Goal: Task Accomplishment & Management: Manage account settings

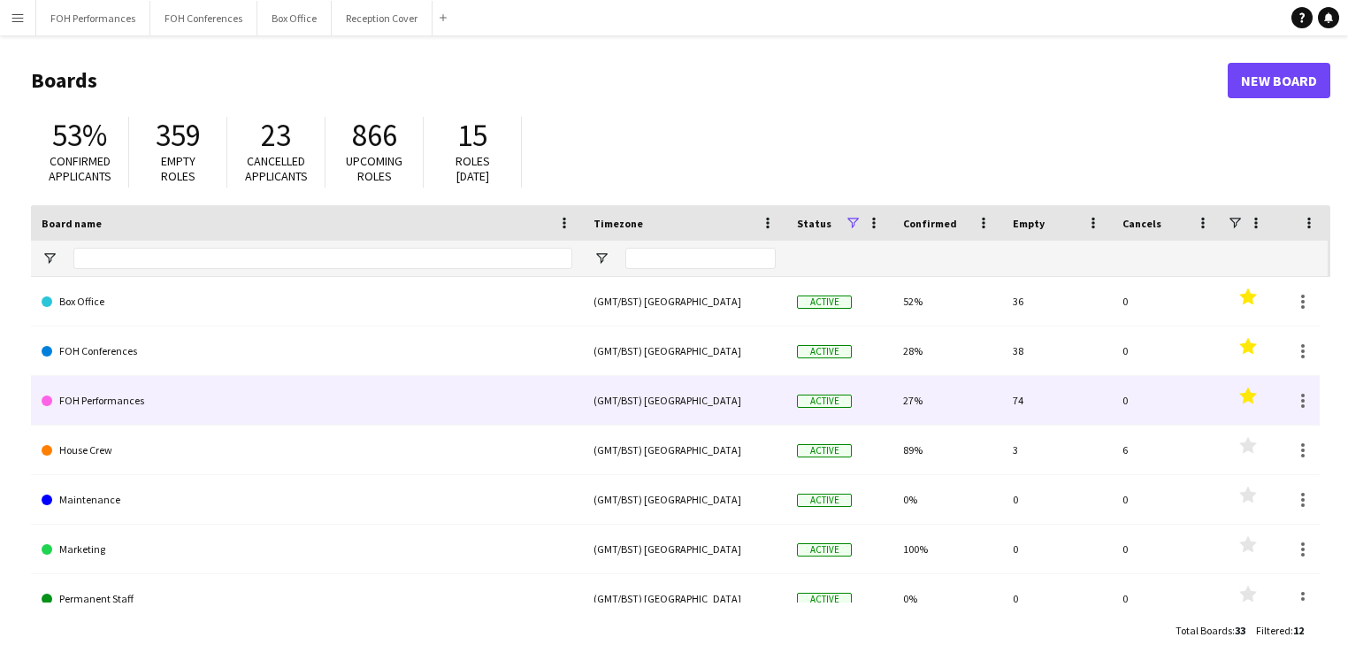
click at [105, 396] on link "FOH Performances" at bounding box center [307, 401] width 531 height 50
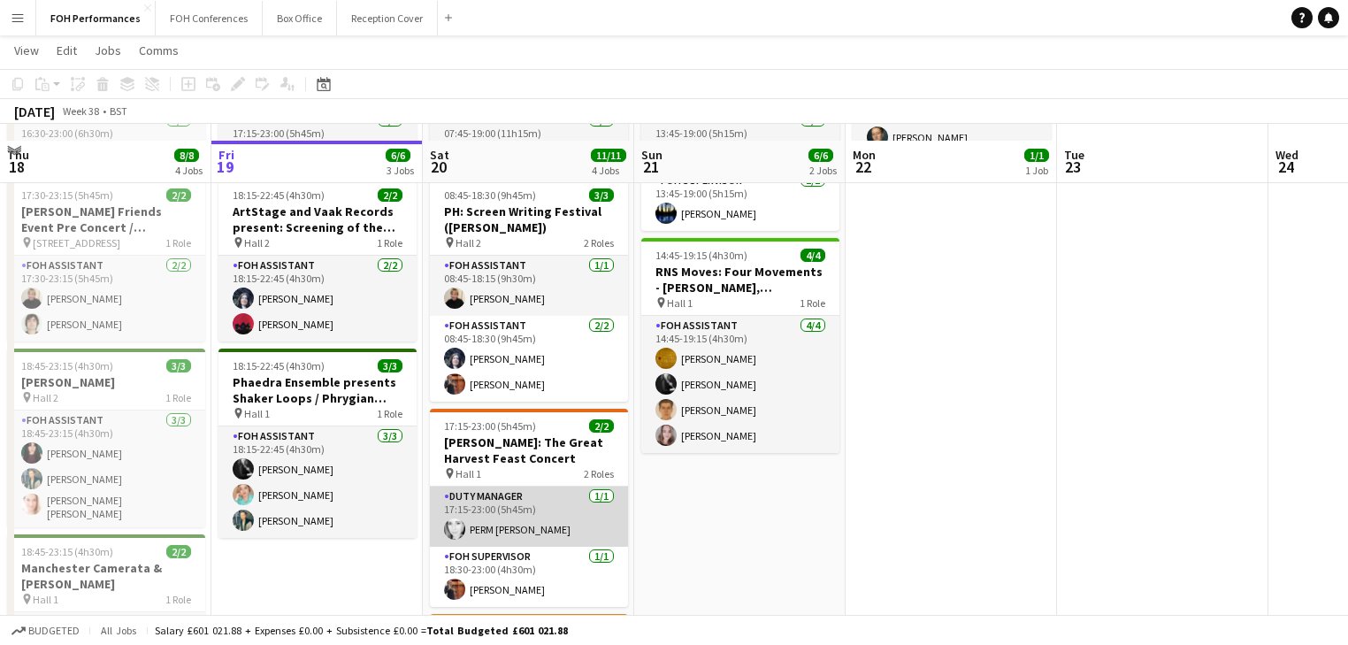
scroll to position [188, 0]
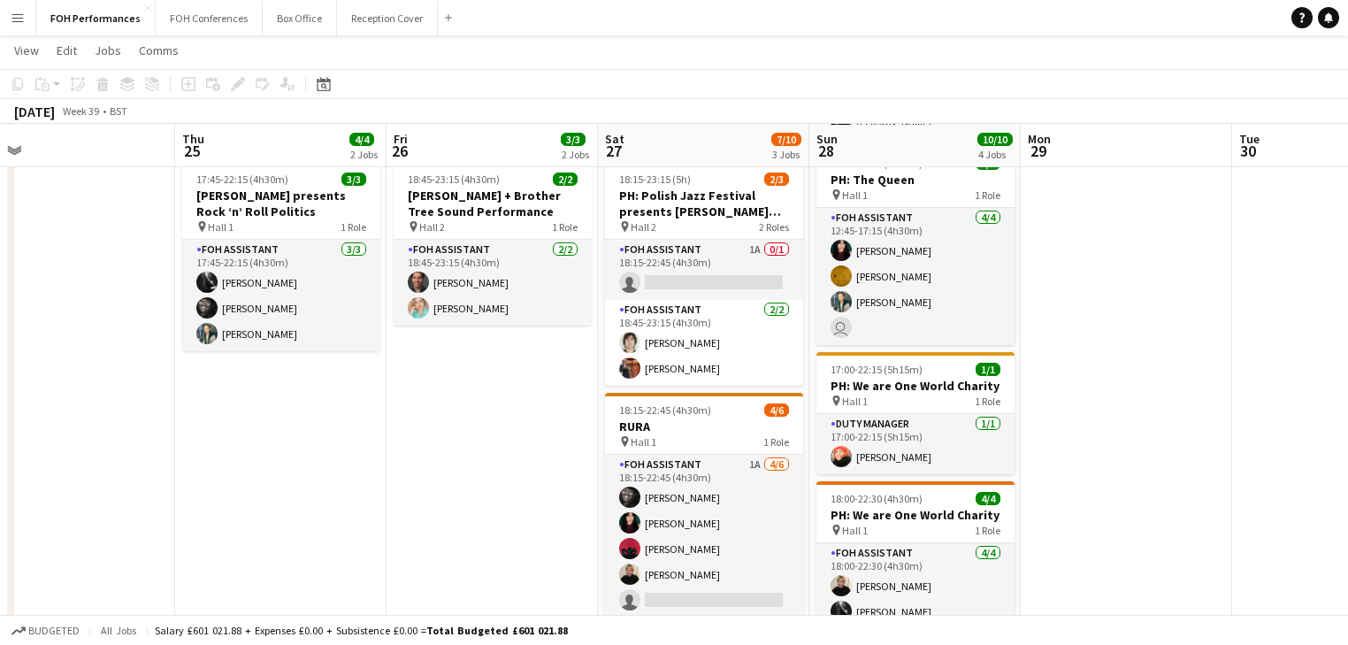
drag, startPoint x: 1008, startPoint y: 460, endPoint x: 131, endPoint y: 444, distance: 877.7
click at [88, 446] on app-calendar-viewport "Sat 20 11/11 4 Jobs Sun 21 6/6 2 Jobs Mon 22 1/1 1 Job Tue 23 Wed 24 Thu 25 4/4…" at bounding box center [674, 380] width 1348 height 999
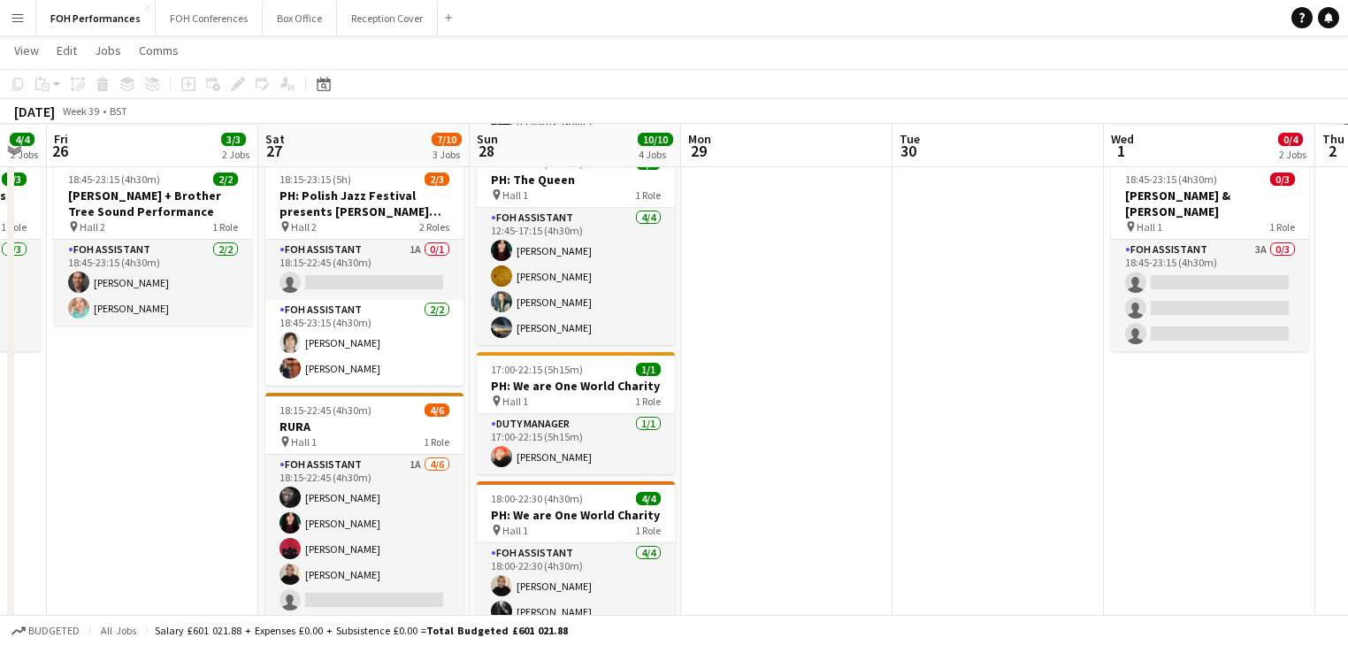
scroll to position [0, 656]
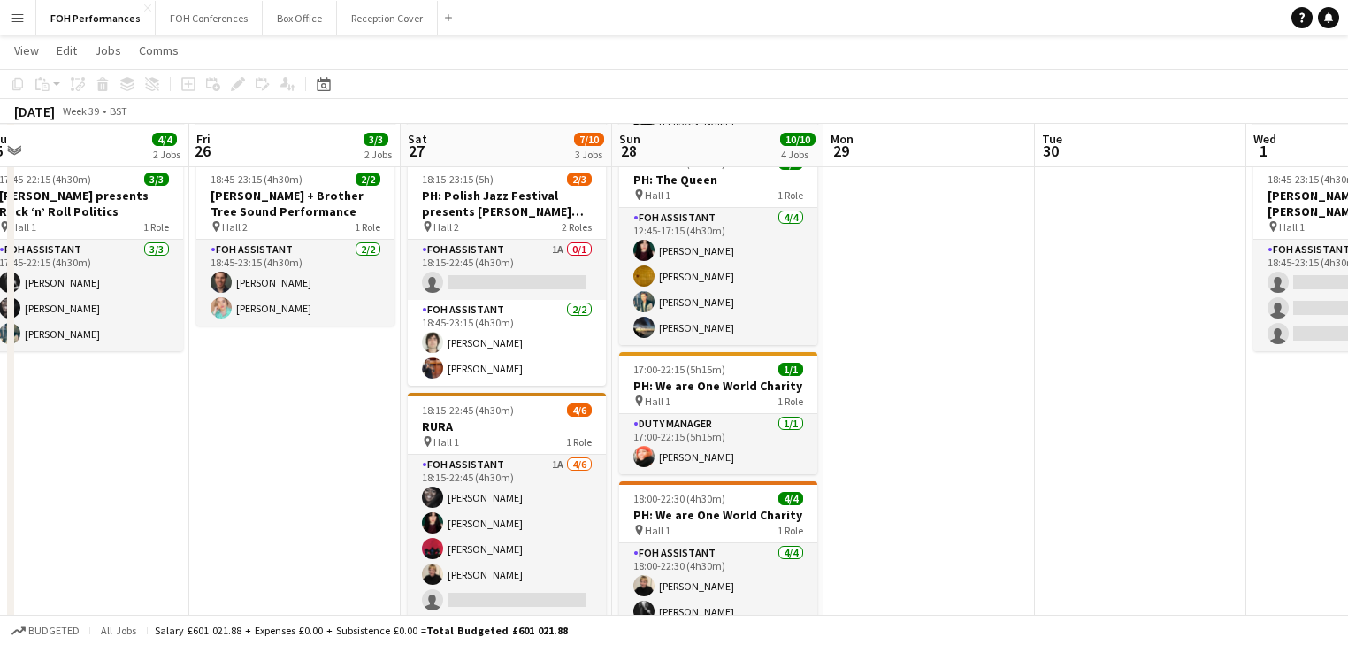
drag, startPoint x: 596, startPoint y: 537, endPoint x: -60, endPoint y: 441, distance: 663.3
click at [0, 441] on html "Menu Boards Boards Boards All jobs Status Workforce Workforce My Workforce Recr…" at bounding box center [674, 361] width 1348 height 1098
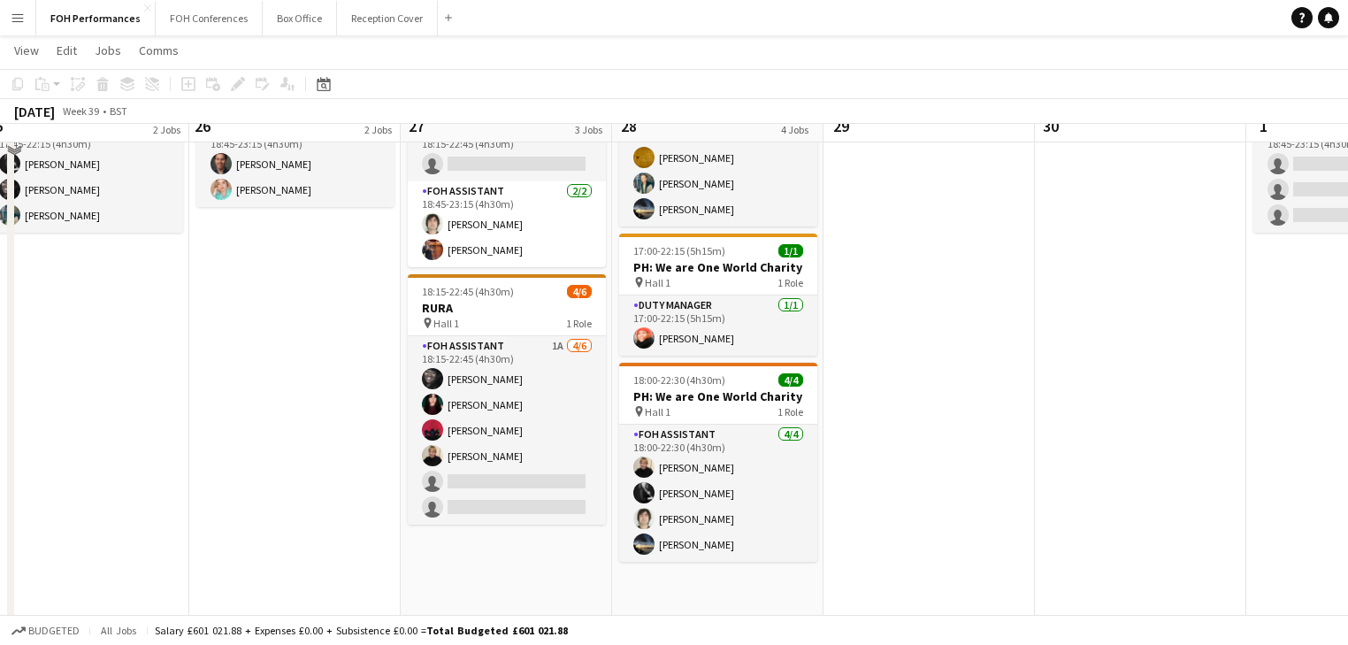
scroll to position [283, 0]
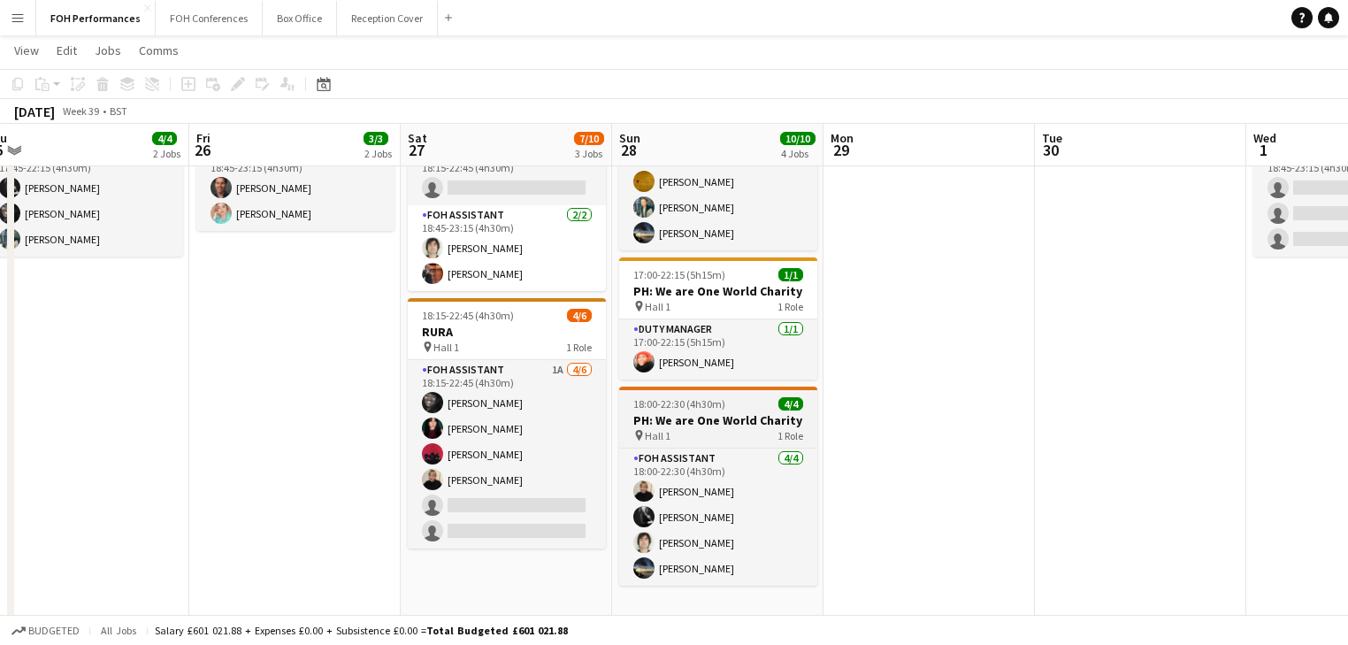
click at [711, 418] on h3 "PH: We are One World Charity" at bounding box center [718, 420] width 198 height 16
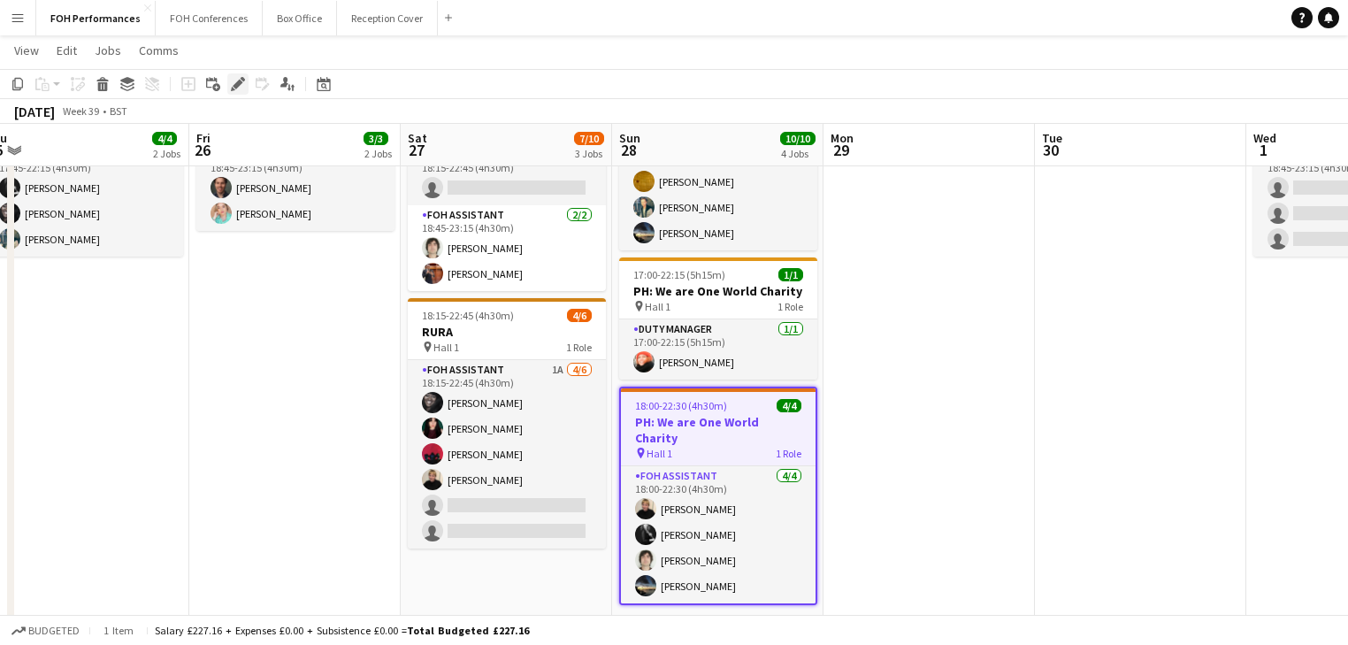
click at [237, 85] on icon at bounding box center [238, 85] width 10 height 10
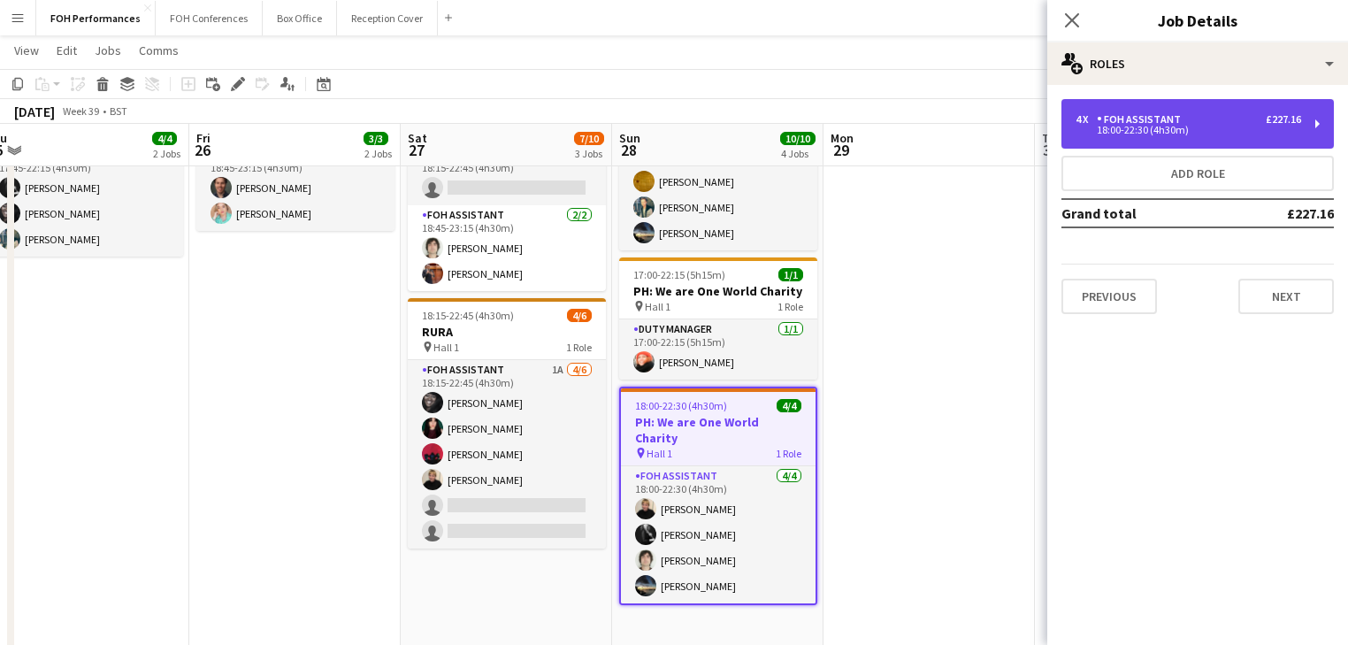
click at [1173, 122] on div "FOH Assistant" at bounding box center [1142, 119] width 91 height 12
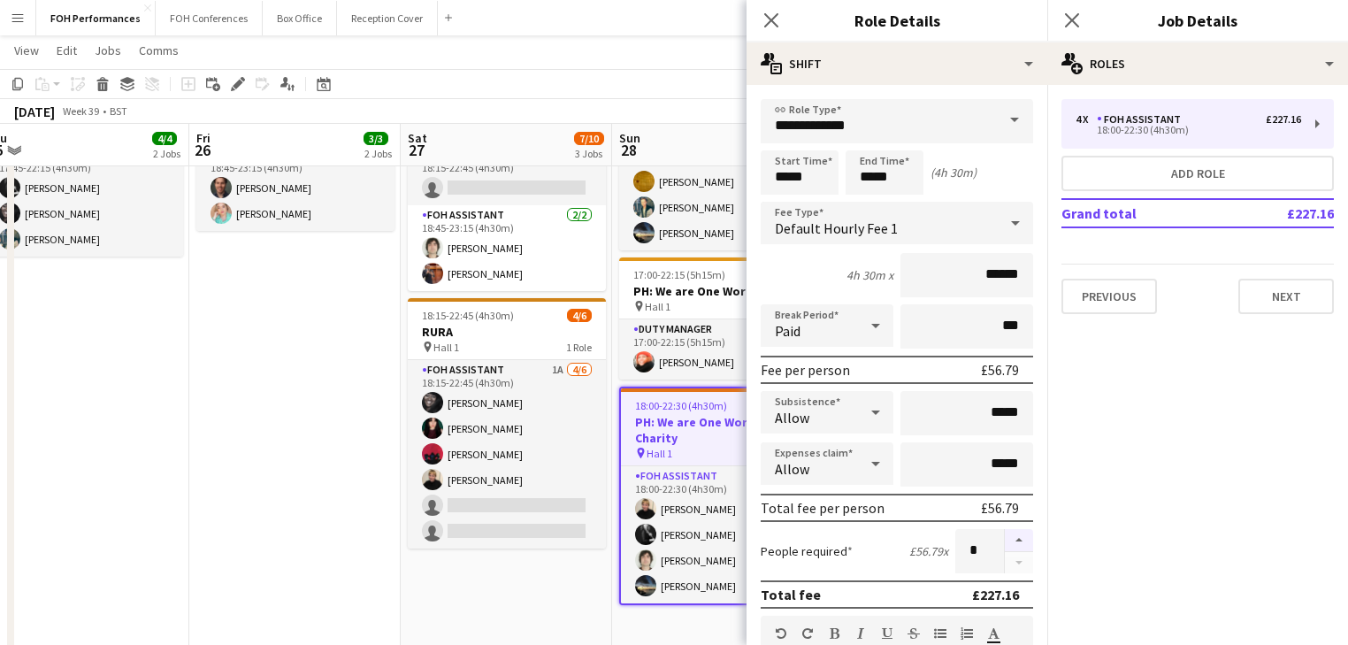
click at [1008, 541] on button "button" at bounding box center [1019, 540] width 28 height 23
type input "*"
click at [234, 453] on app-date-cell "17:45-23:00 (5h15m) 1/1 [PERSON_NAME] + Brother Tree Sound Performance pin Hall…" at bounding box center [294, 350] width 211 height 870
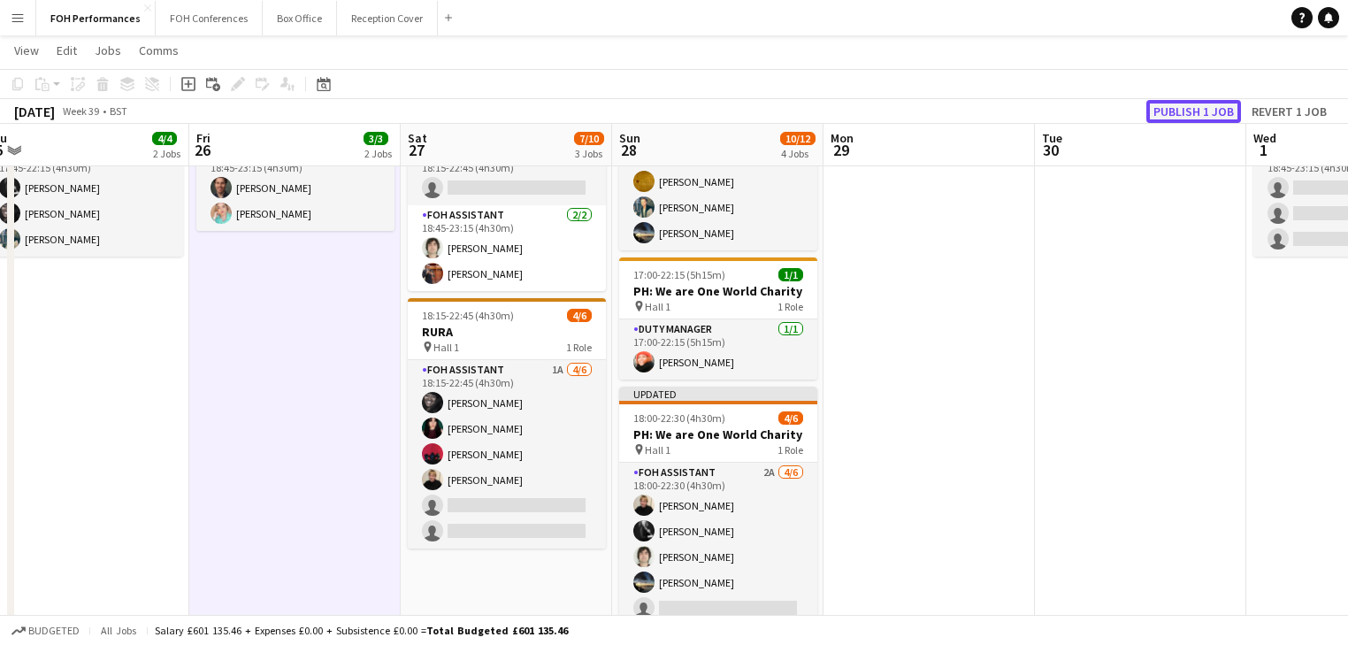
click at [1205, 111] on button "Publish 1 job" at bounding box center [1193, 111] width 95 height 23
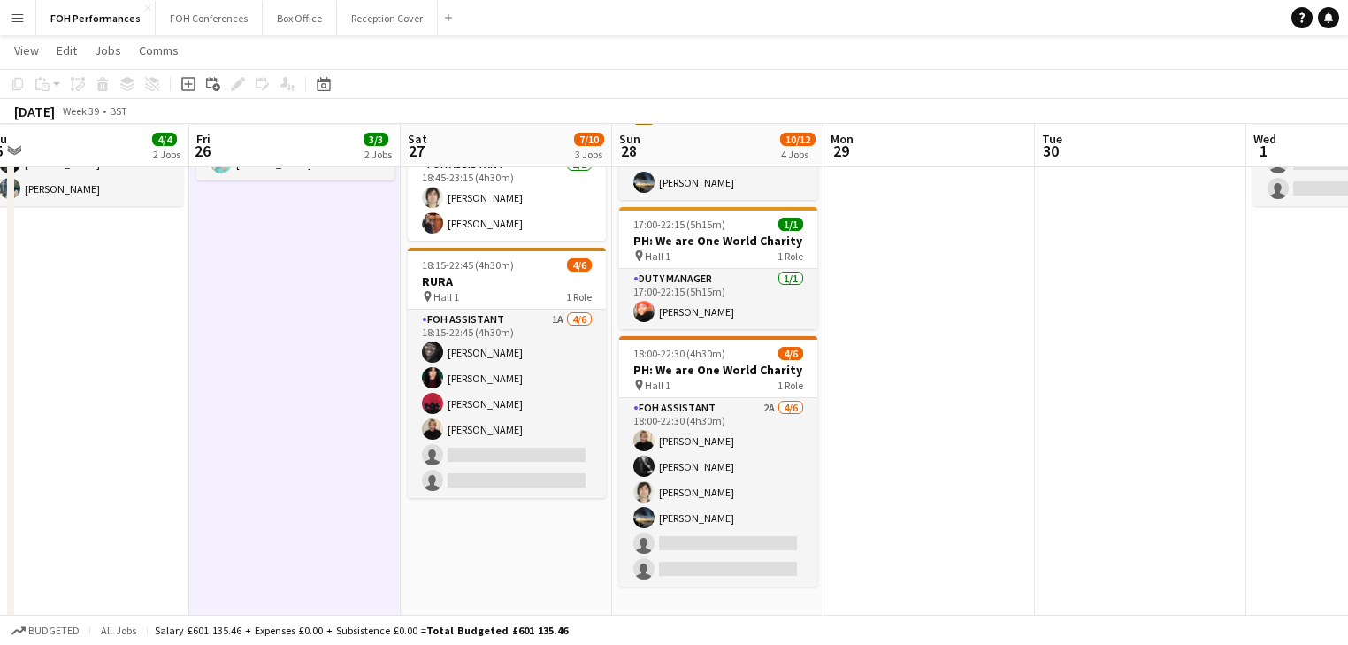
scroll to position [377, 0]
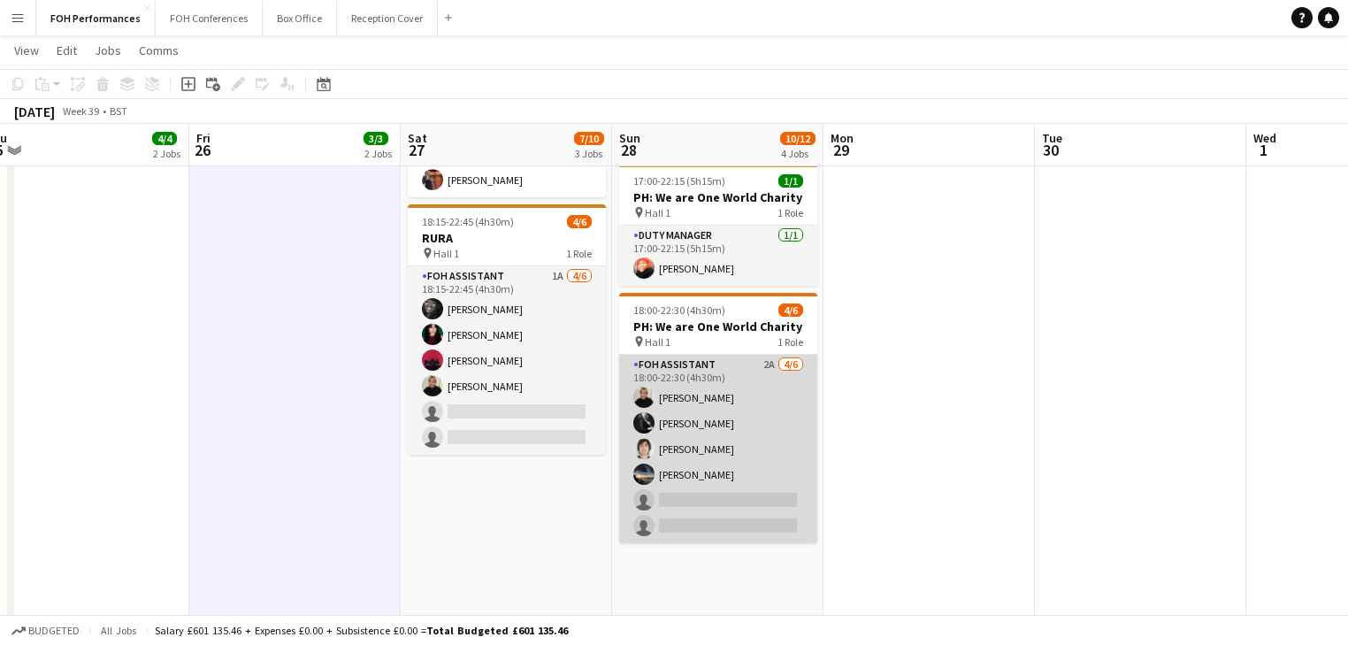
click at [725, 442] on app-card-role "FOH Assistant 2A [DATE] 18:00-22:30 (4h30m) [PERSON_NAME] [PERSON_NAME] [PERSON…" at bounding box center [718, 449] width 198 height 188
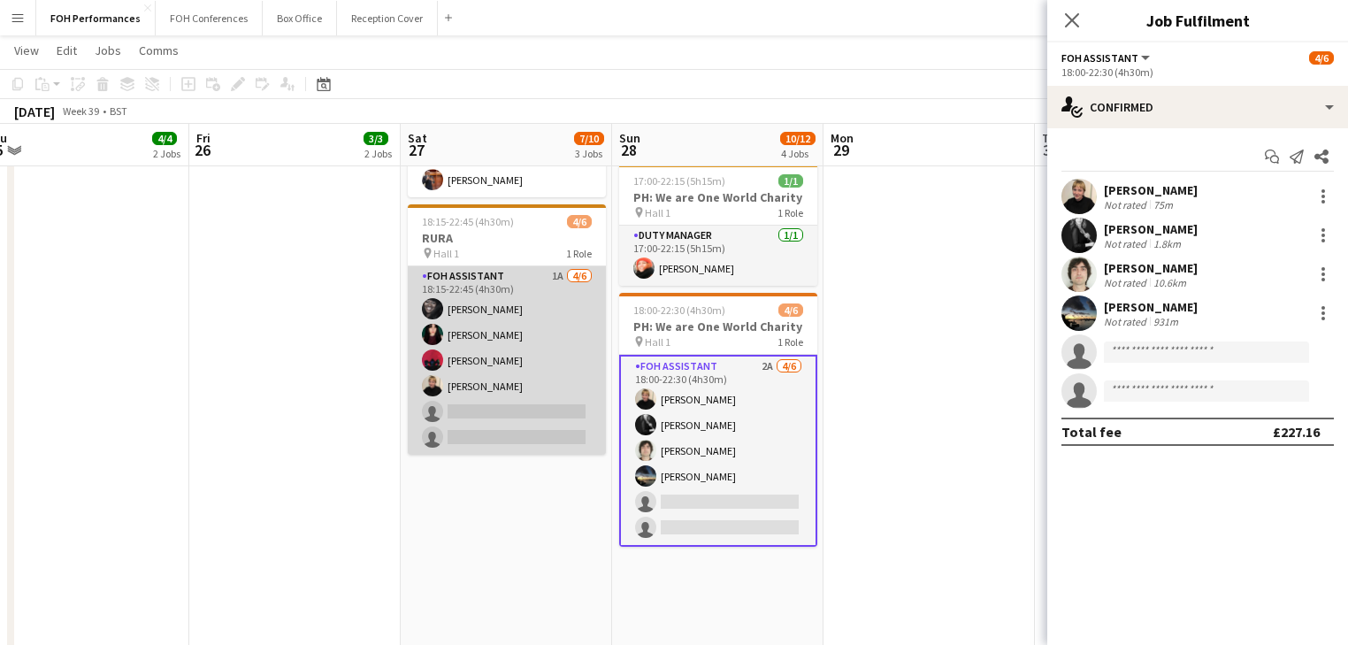
click at [512, 399] on app-card-role "FOH Assistant 1A [DATE] 18:15-22:45 (4h30m) [PERSON_NAME] [PERSON_NAME] [PERSON…" at bounding box center [507, 360] width 198 height 188
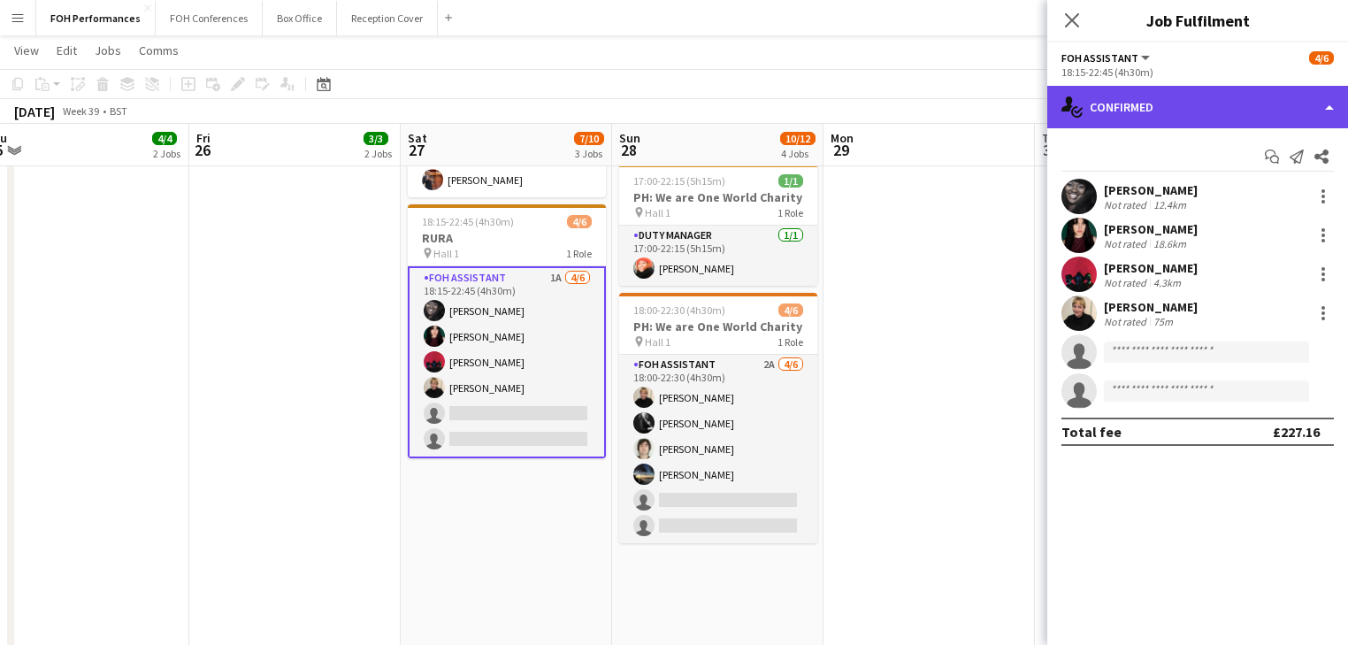
click at [1152, 96] on div "single-neutral-actions-check-2 Confirmed" at bounding box center [1197, 107] width 301 height 42
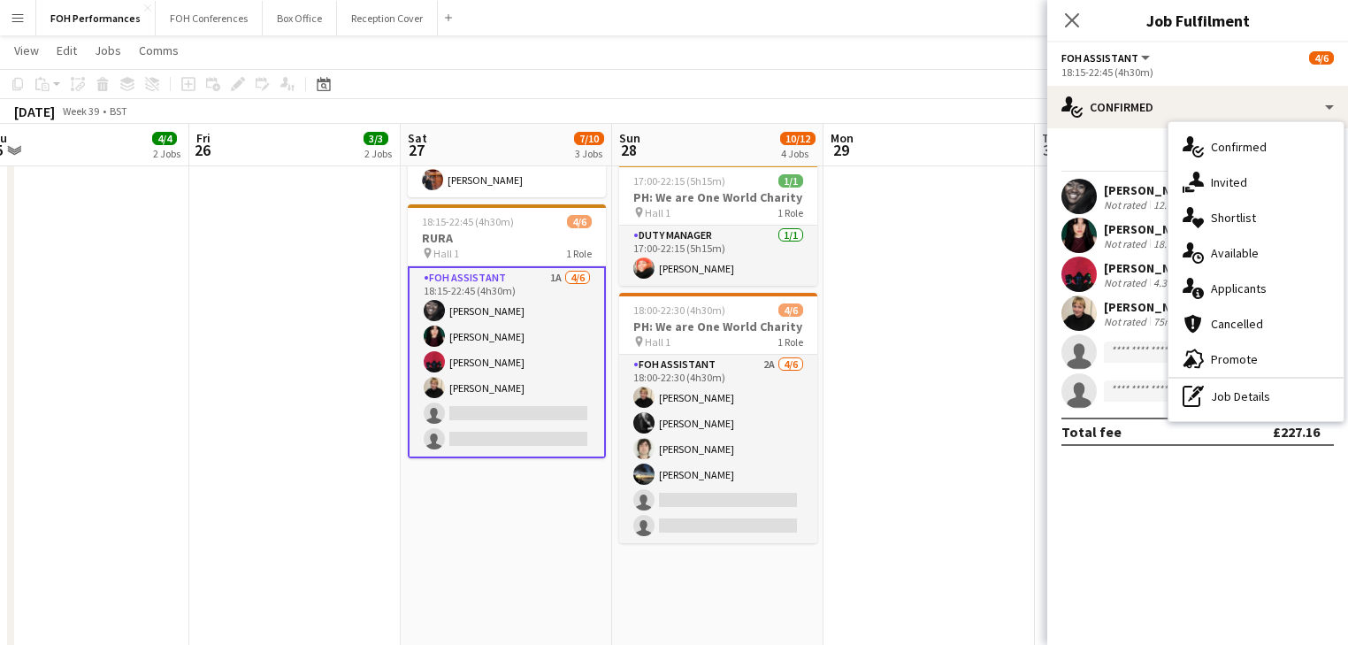
click at [1235, 285] on span "Applicants" at bounding box center [1239, 288] width 56 height 16
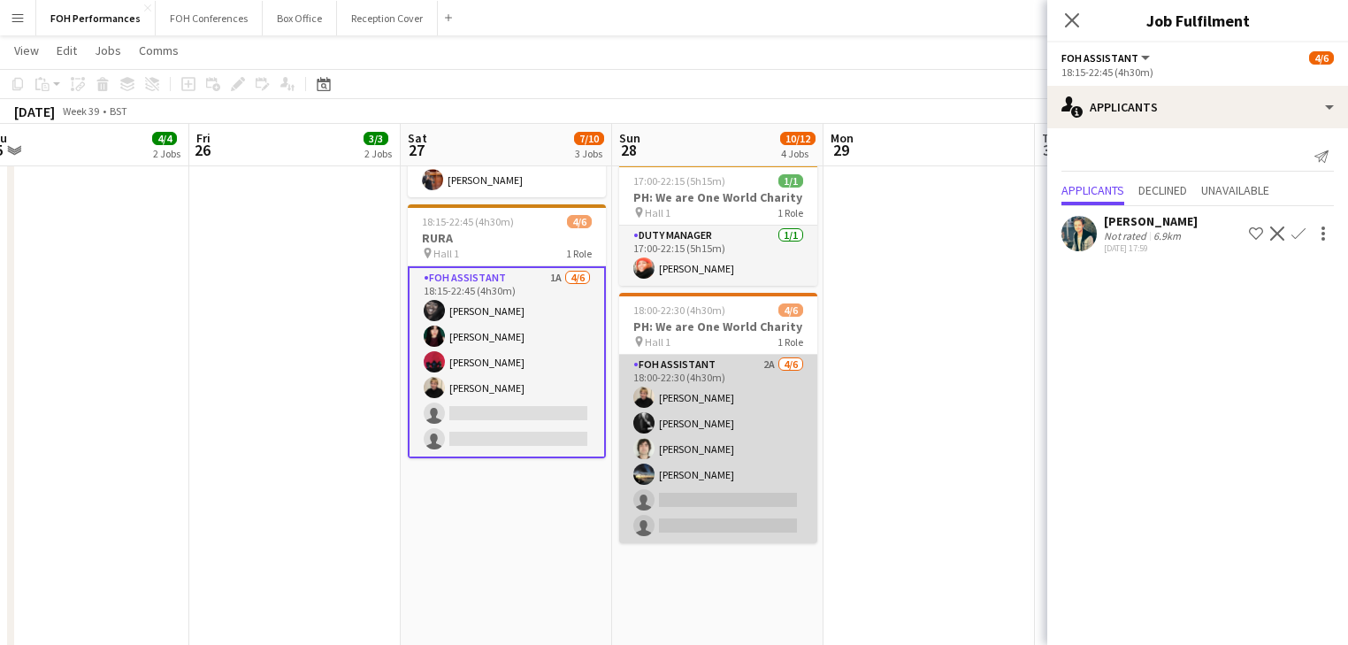
click at [697, 489] on app-card-role "FOH Assistant 2A [DATE] 18:00-22:30 (4h30m) [PERSON_NAME] [PERSON_NAME] [PERSON…" at bounding box center [718, 449] width 198 height 188
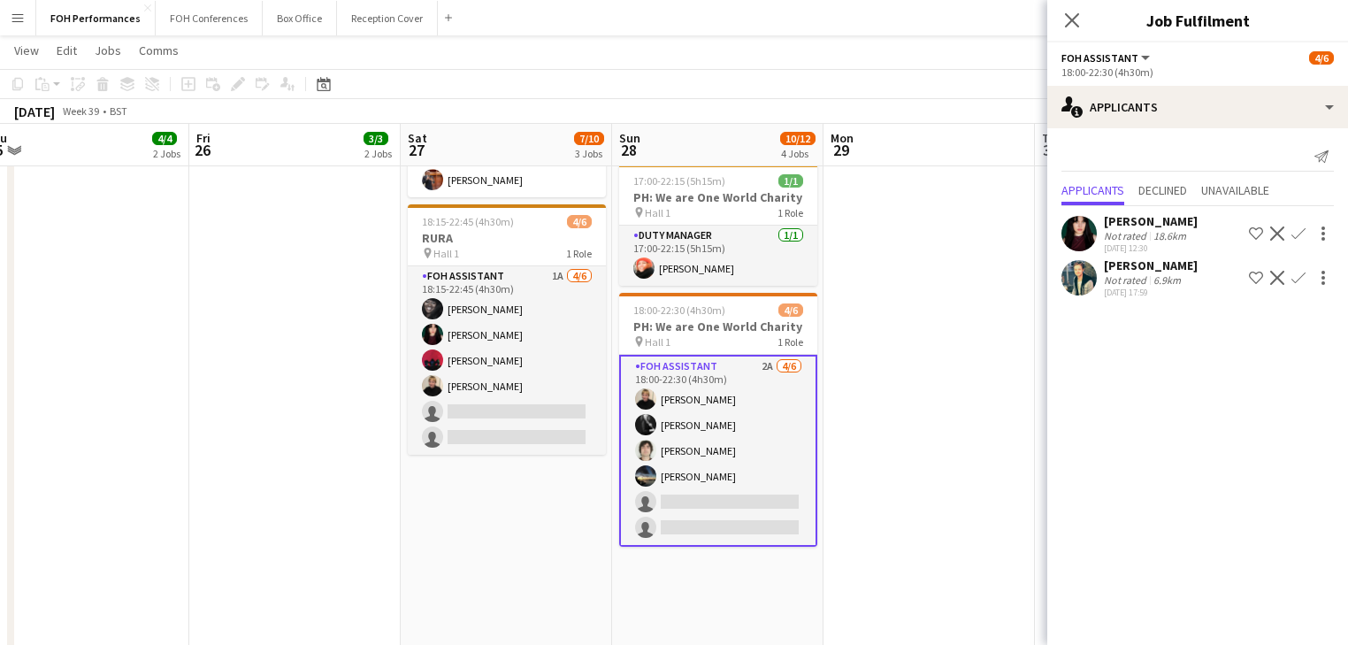
click at [955, 411] on app-date-cell at bounding box center [929, 256] width 211 height 870
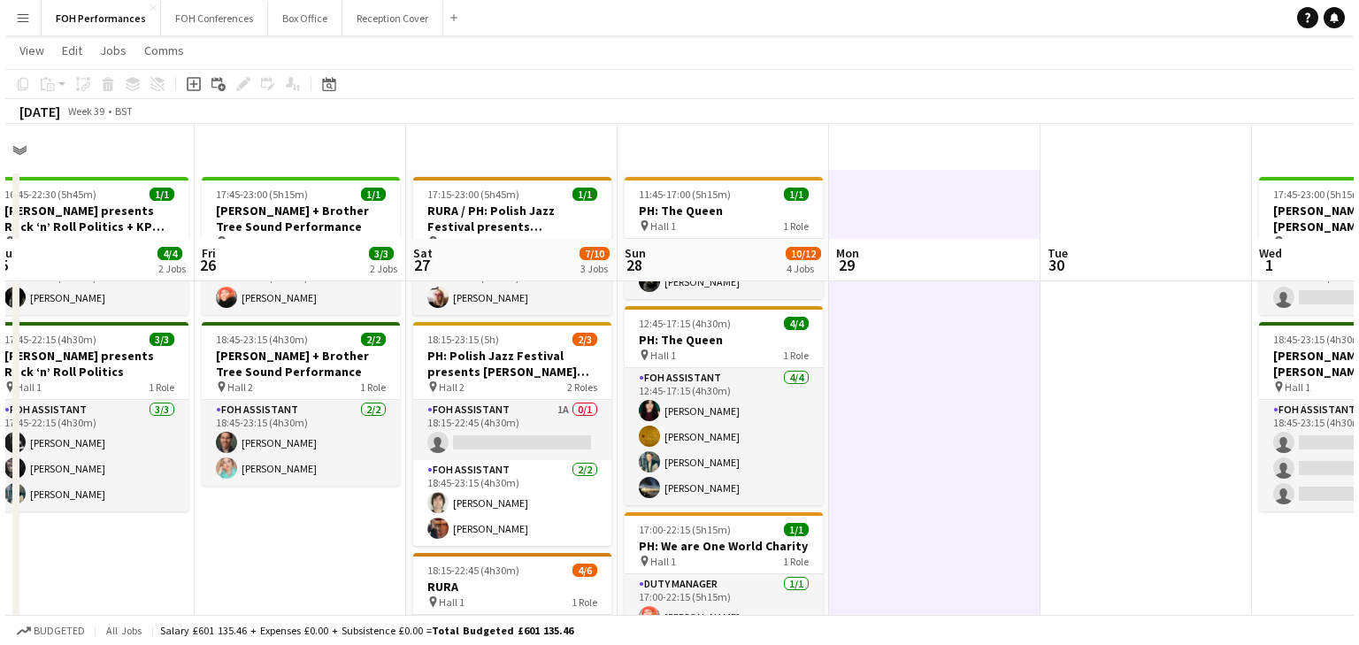
scroll to position [0, 0]
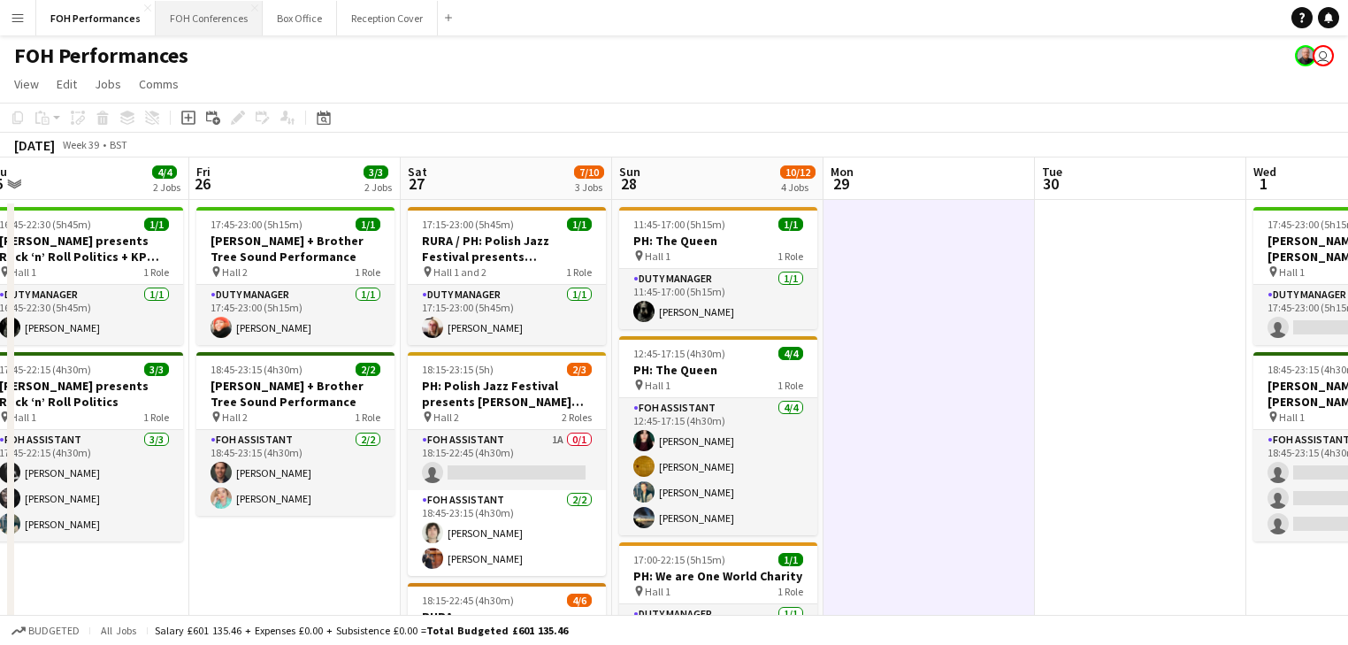
click at [189, 18] on button "FOH Conferences Close" at bounding box center [209, 18] width 107 height 35
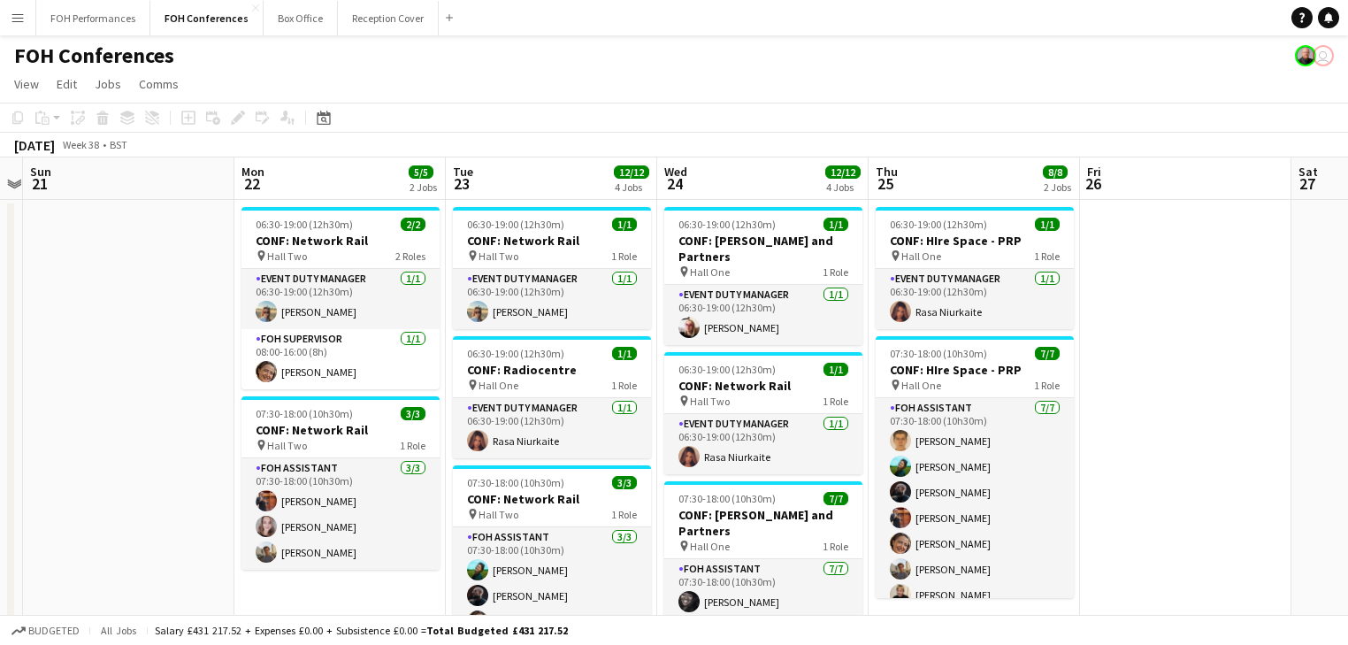
scroll to position [0, 630]
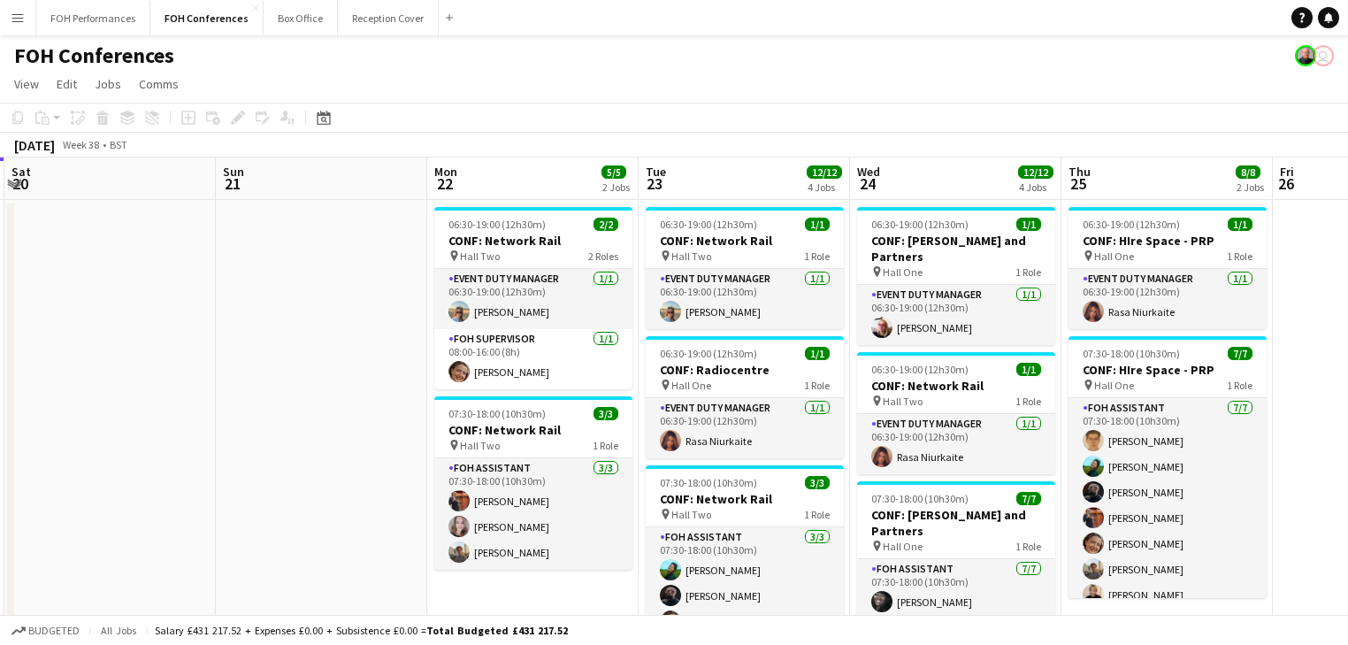
drag, startPoint x: 635, startPoint y: 349, endPoint x: 217, endPoint y: 294, distance: 422.1
click at [217, 294] on app-calendar-viewport "Wed 17 13/13 2 Jobs Thu 18 10/10 3 Jobs Fri 19 Sat 20 Sun 21 Mon 22 5/5 2 Jobs …" at bounding box center [674, 560] width 1348 height 806
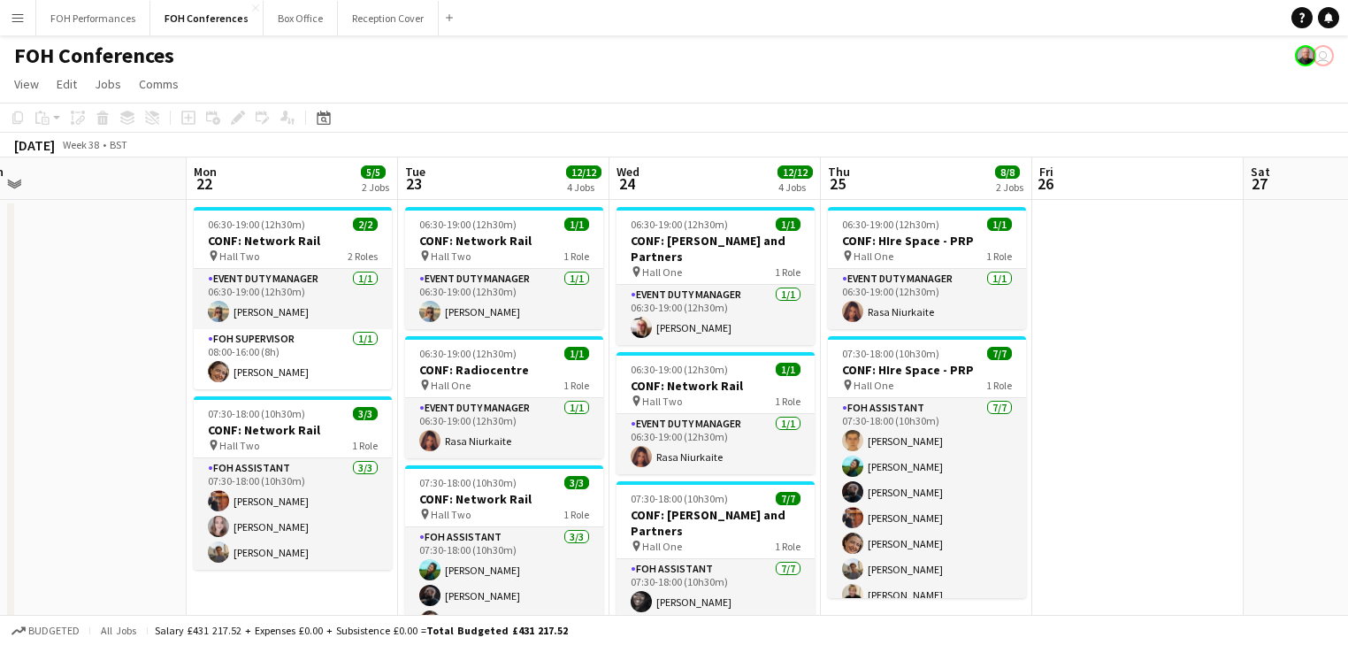
scroll to position [0, 666]
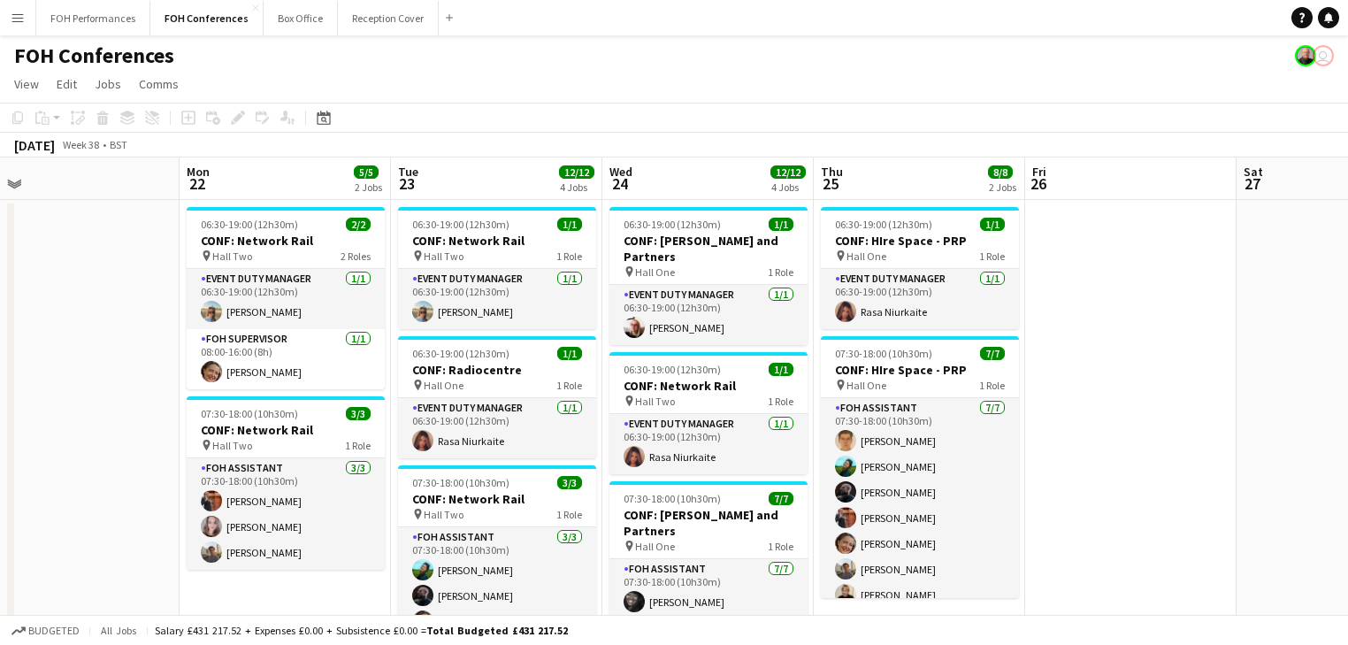
drag, startPoint x: 676, startPoint y: 357, endPoint x: 428, endPoint y: 326, distance: 249.6
click at [428, 326] on app-calendar-viewport "Thu 18 10/10 3 Jobs Fri 19 Sat 20 Sun 21 Mon 22 5/5 2 Jobs Tue 23 12/12 4 Jobs …" at bounding box center [674, 560] width 1348 height 806
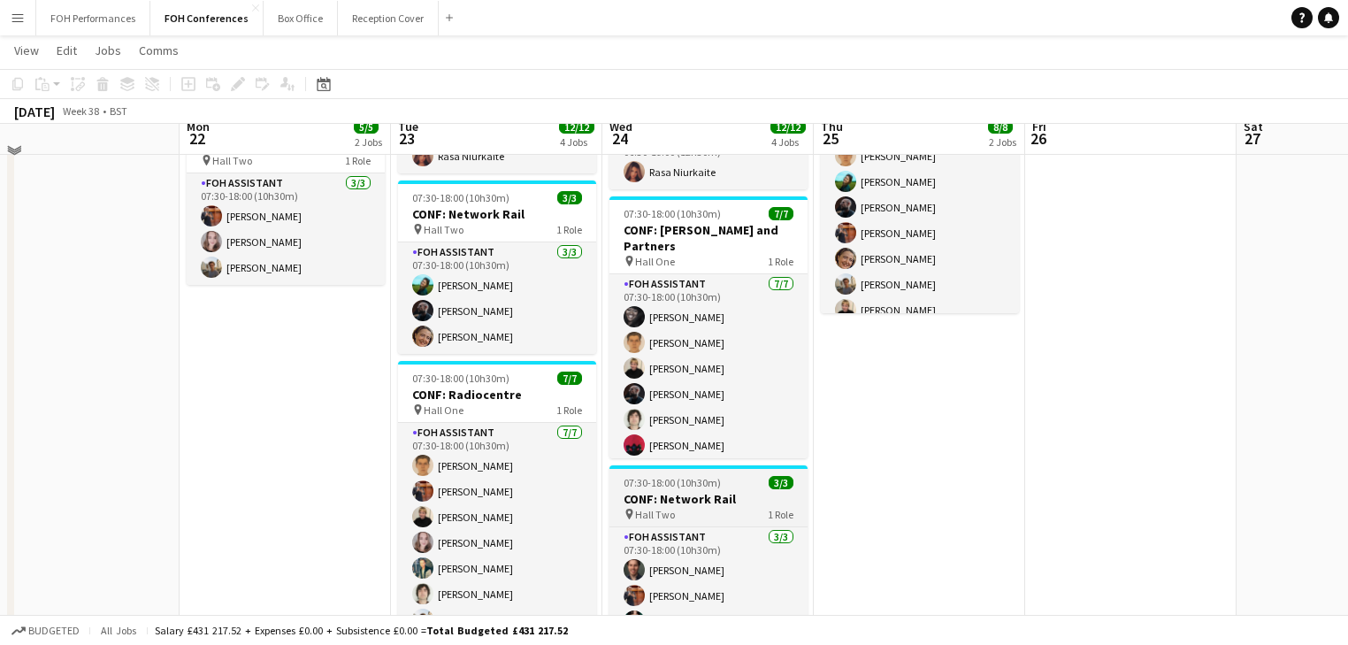
scroll to position [252, 0]
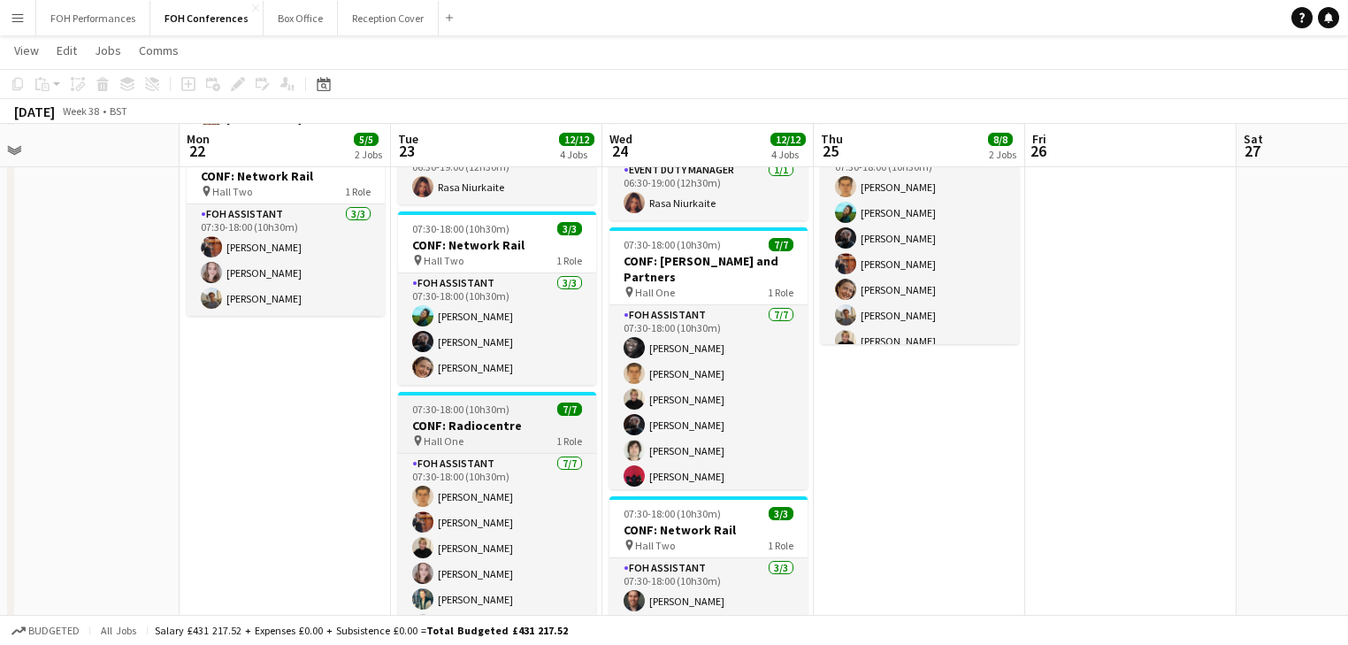
click at [506, 421] on h3 "CONF: Radiocentre" at bounding box center [497, 426] width 198 height 16
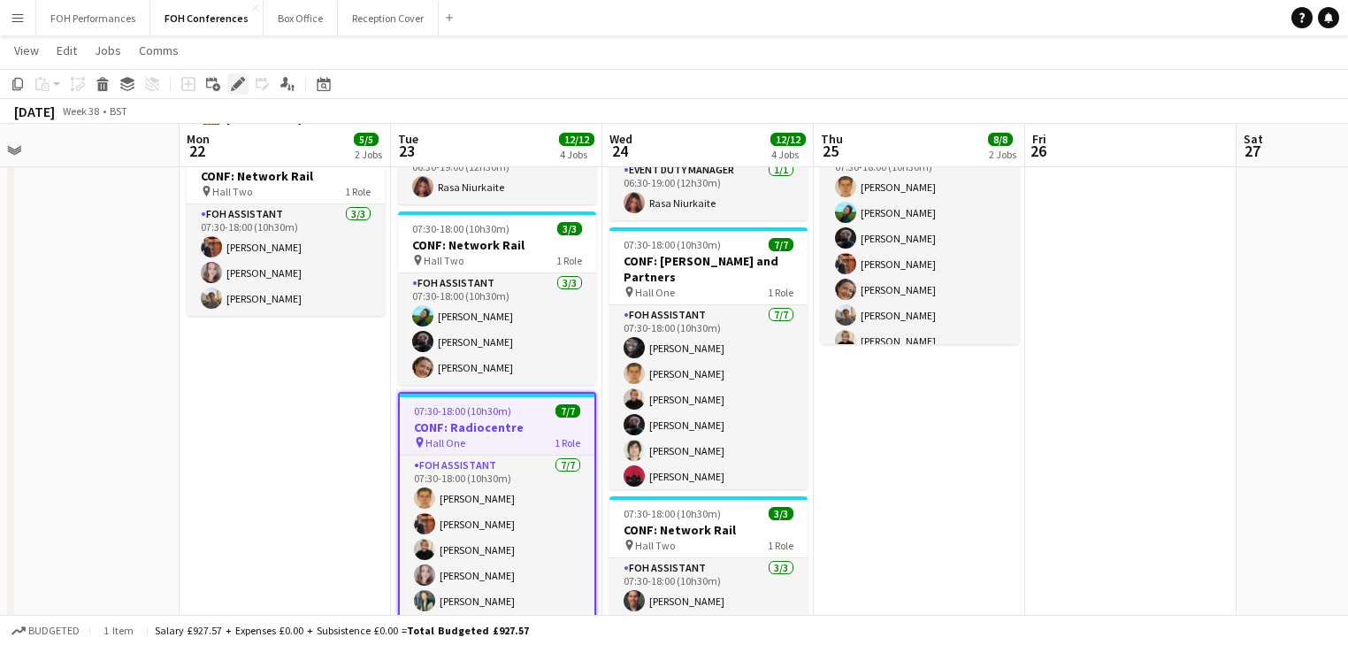
click at [231, 86] on icon "Edit" at bounding box center [238, 84] width 14 height 14
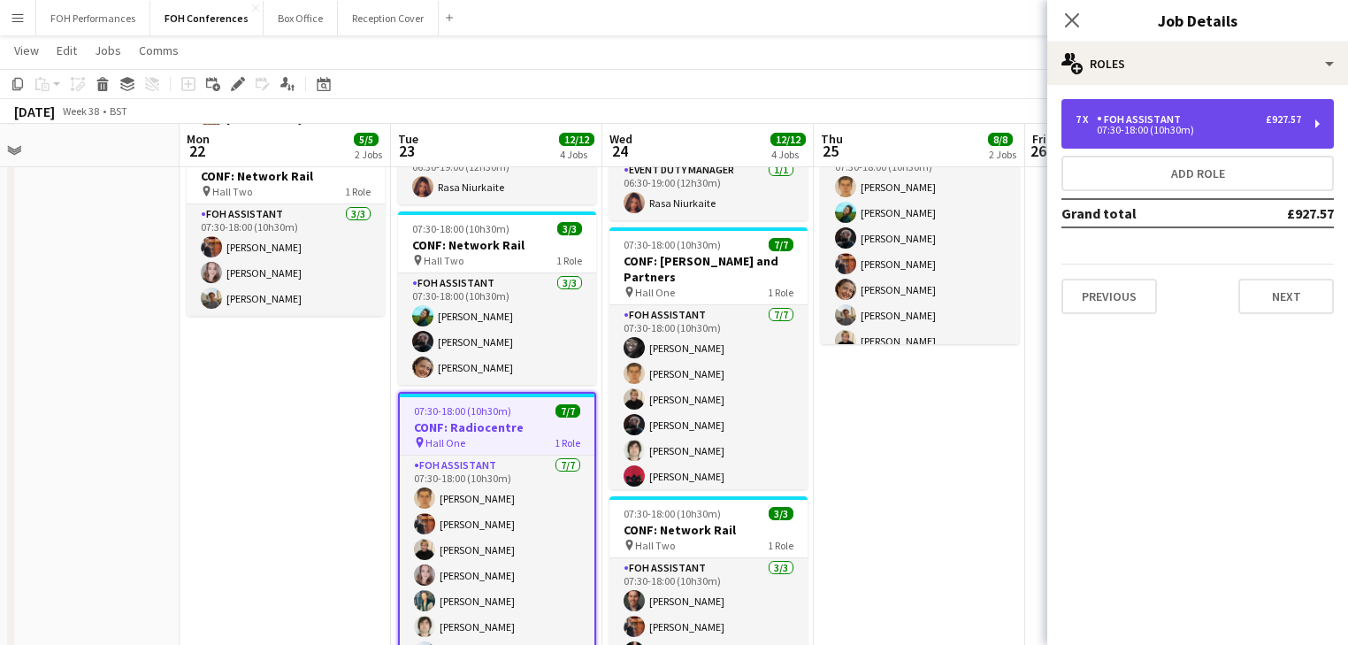
click at [1197, 130] on div "07:30-18:00 (10h30m)" at bounding box center [1189, 130] width 226 height 9
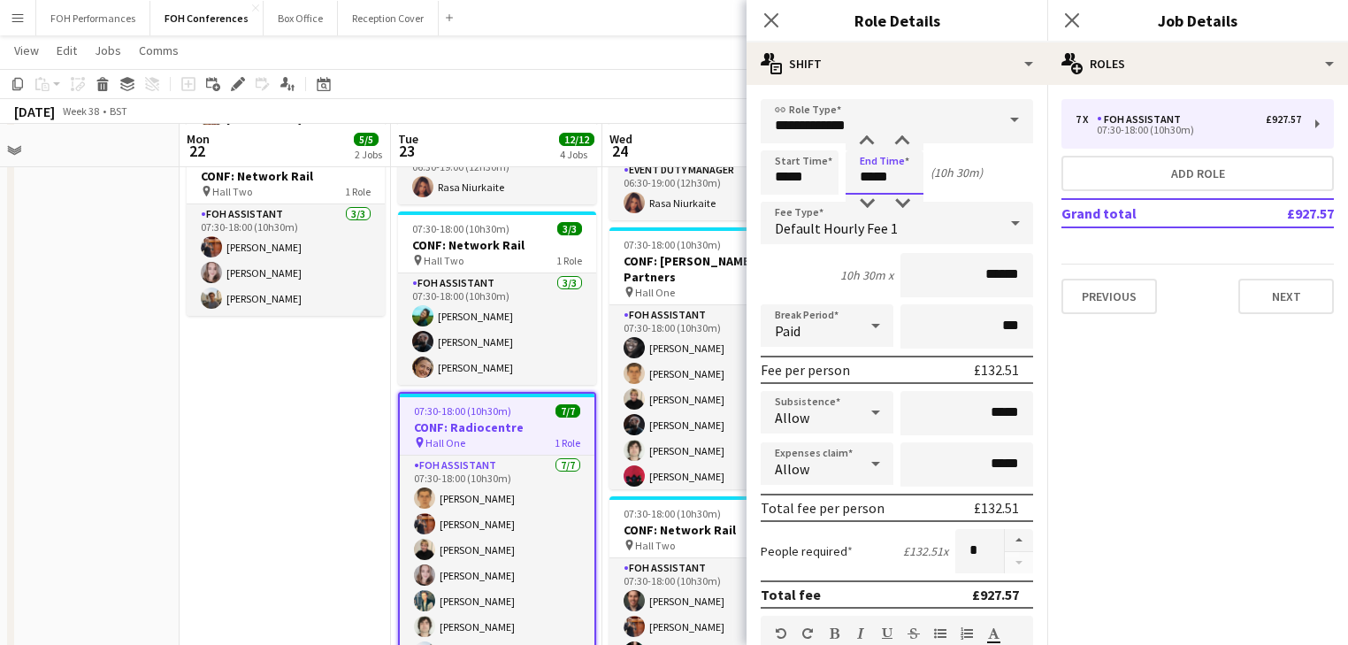
click at [898, 177] on input "*****" at bounding box center [885, 172] width 78 height 44
click at [870, 199] on div at bounding box center [866, 204] width 35 height 18
click at [868, 202] on div at bounding box center [866, 204] width 35 height 18
click at [909, 204] on div at bounding box center [902, 204] width 35 height 18
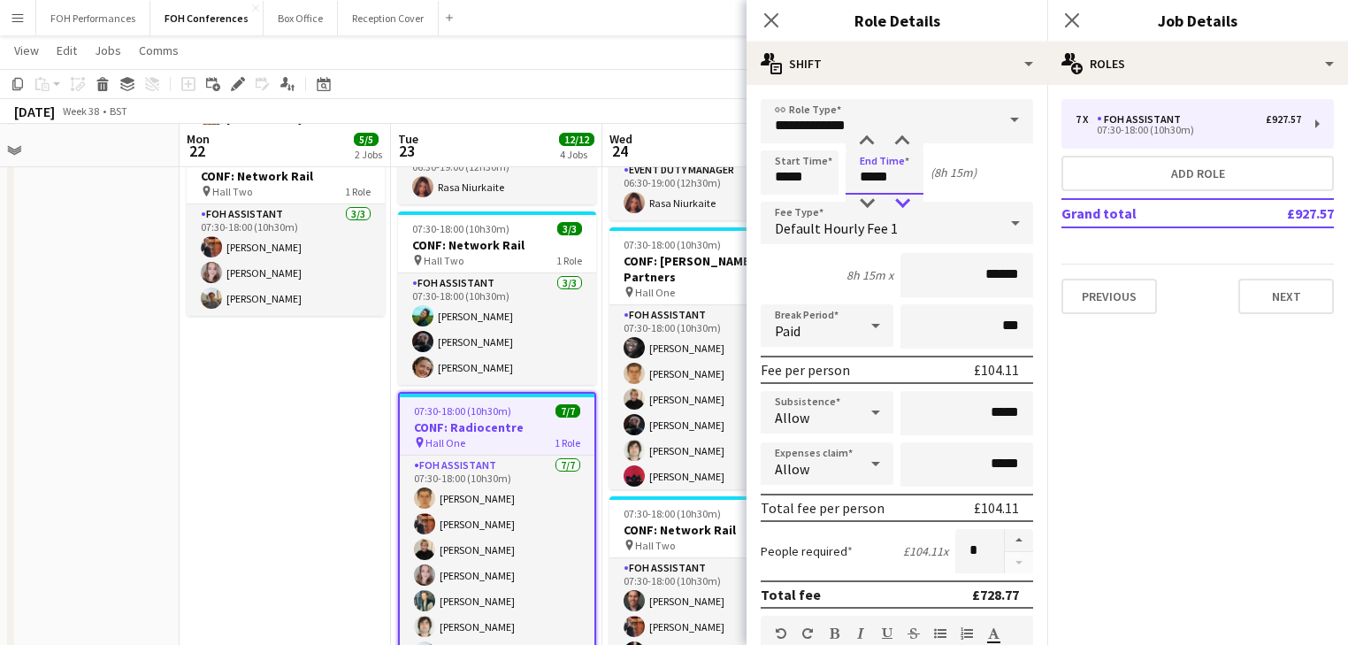
type input "*****"
click at [909, 204] on div at bounding box center [902, 204] width 35 height 18
click at [237, 485] on app-date-cell "06:30-19:00 (12h30m) 2/2 CONF: Network Rail pin Hall Two 2 Roles Event Duty Man…" at bounding box center [285, 327] width 211 height 763
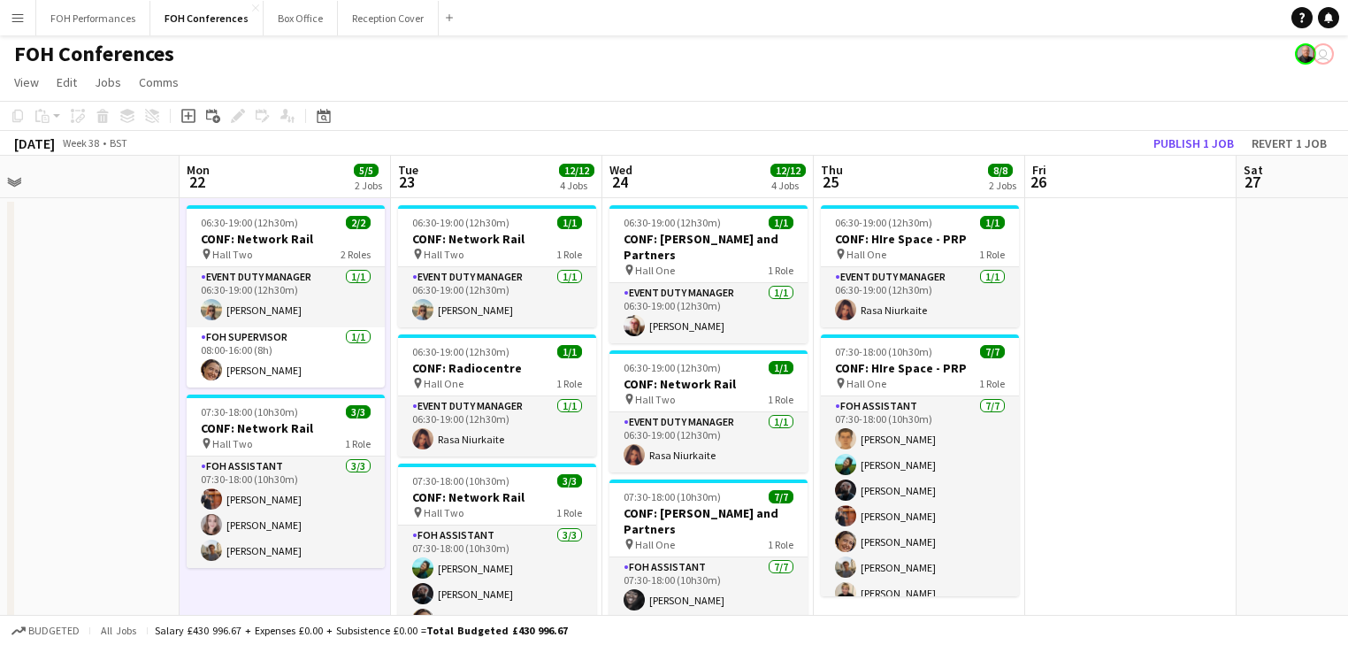
scroll to position [0, 0]
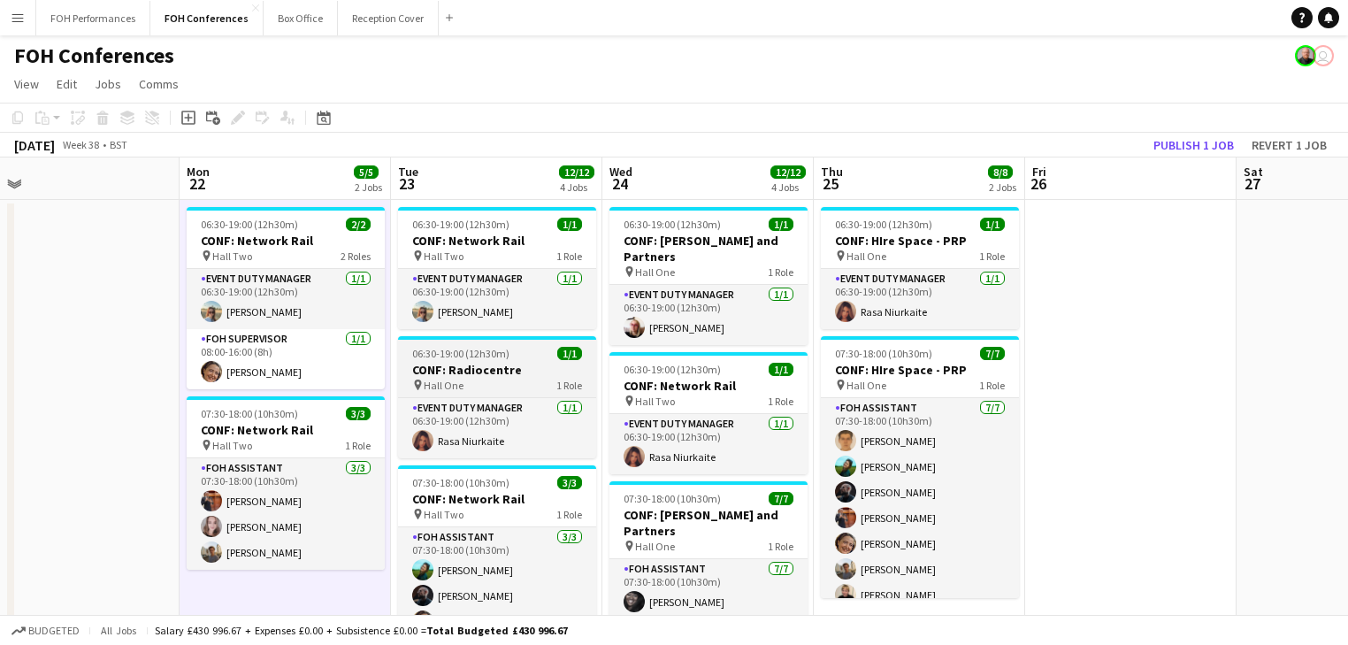
click at [482, 366] on h3 "CONF: Radiocentre" at bounding box center [497, 370] width 198 height 16
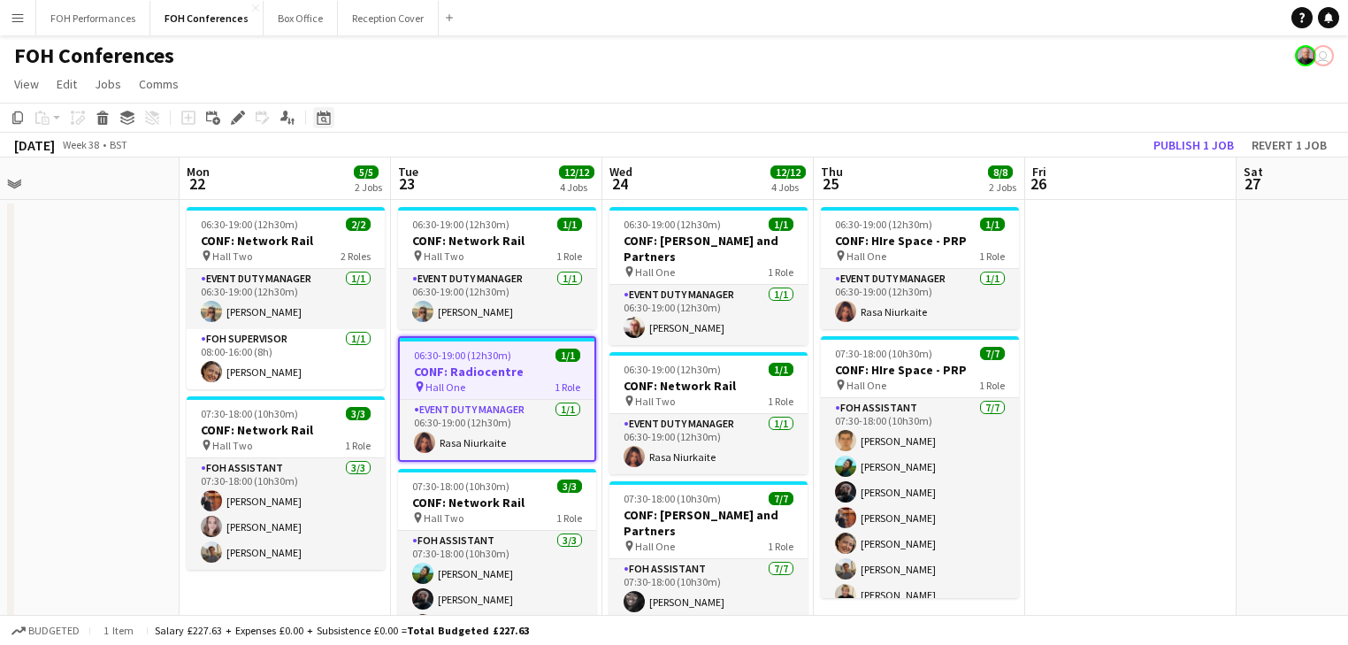
click at [233, 120] on icon "Edit" at bounding box center [238, 118] width 14 height 14
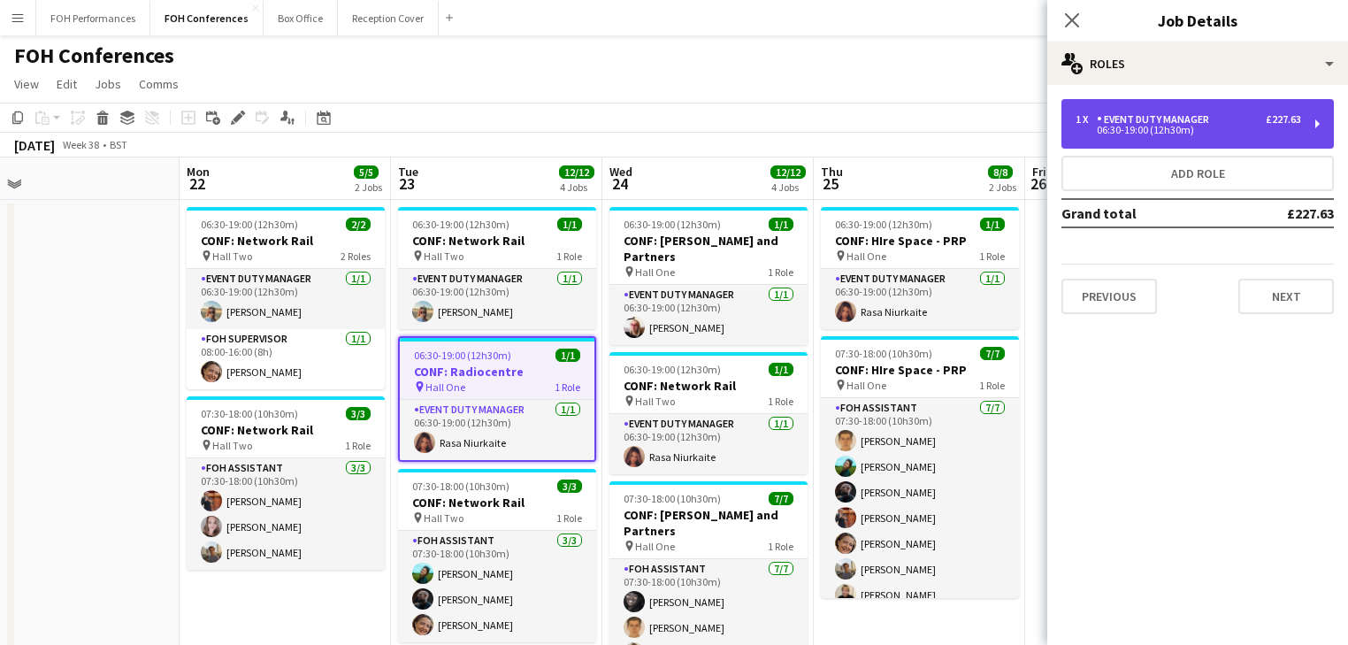
click at [1144, 127] on div "06:30-19:00 (12h30m)" at bounding box center [1189, 130] width 226 height 9
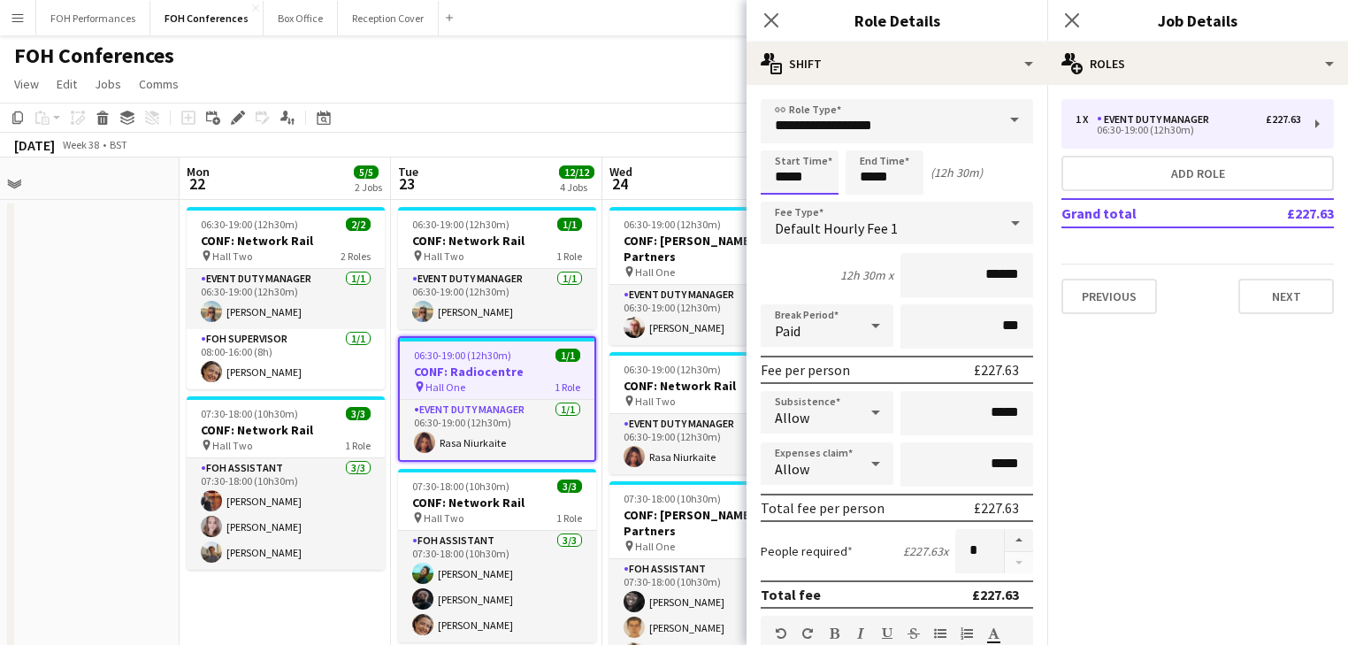
click at [818, 186] on input "*****" at bounding box center [800, 172] width 78 height 44
type input "*****"
click at [785, 204] on div at bounding box center [781, 204] width 35 height 18
click at [885, 184] on input "*****" at bounding box center [885, 172] width 78 height 44
click at [870, 200] on div at bounding box center [866, 204] width 35 height 18
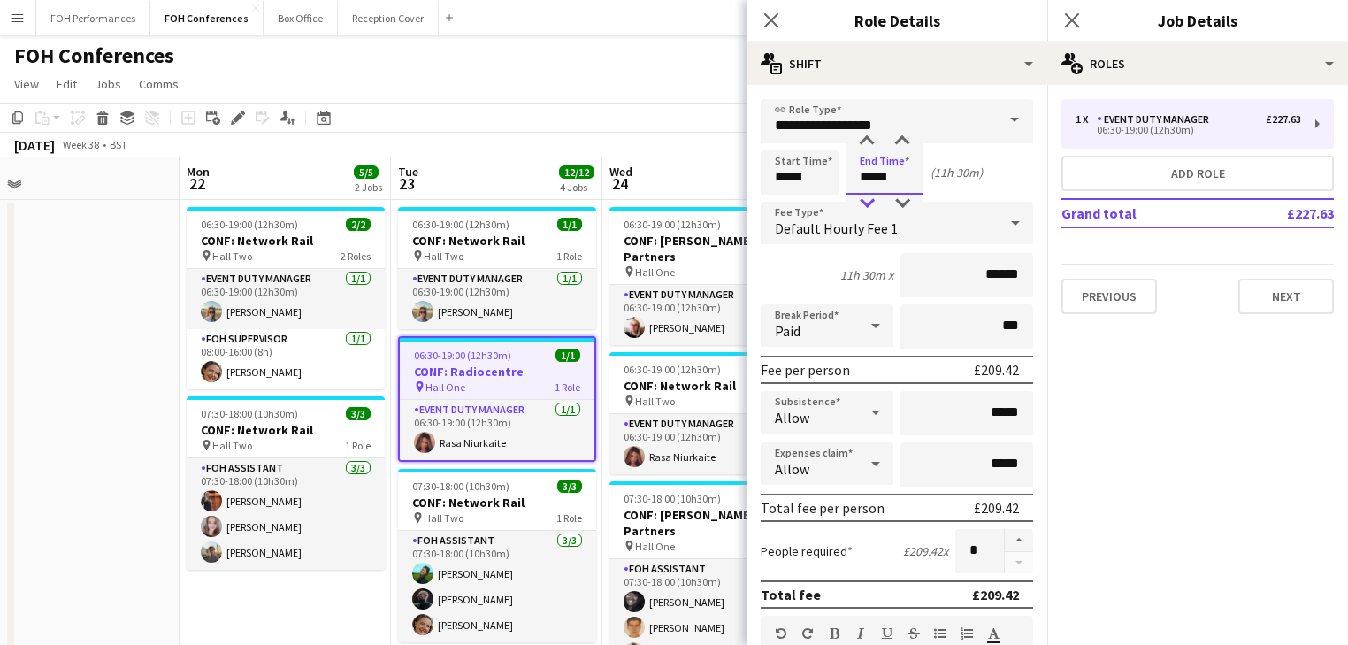
click at [870, 200] on div at bounding box center [866, 204] width 35 height 18
click at [901, 198] on div at bounding box center [902, 204] width 35 height 18
type input "*****"
click at [901, 198] on div at bounding box center [902, 204] width 35 height 18
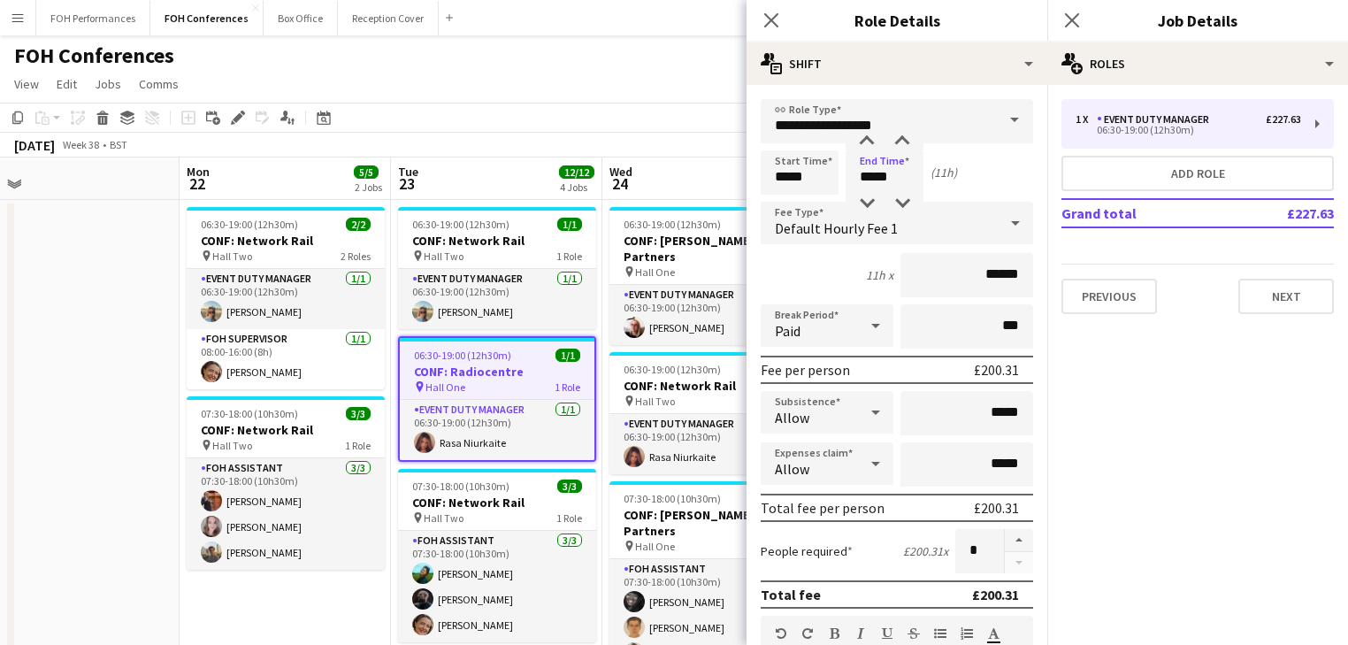
click at [133, 395] on app-date-cell at bounding box center [73, 581] width 211 height 763
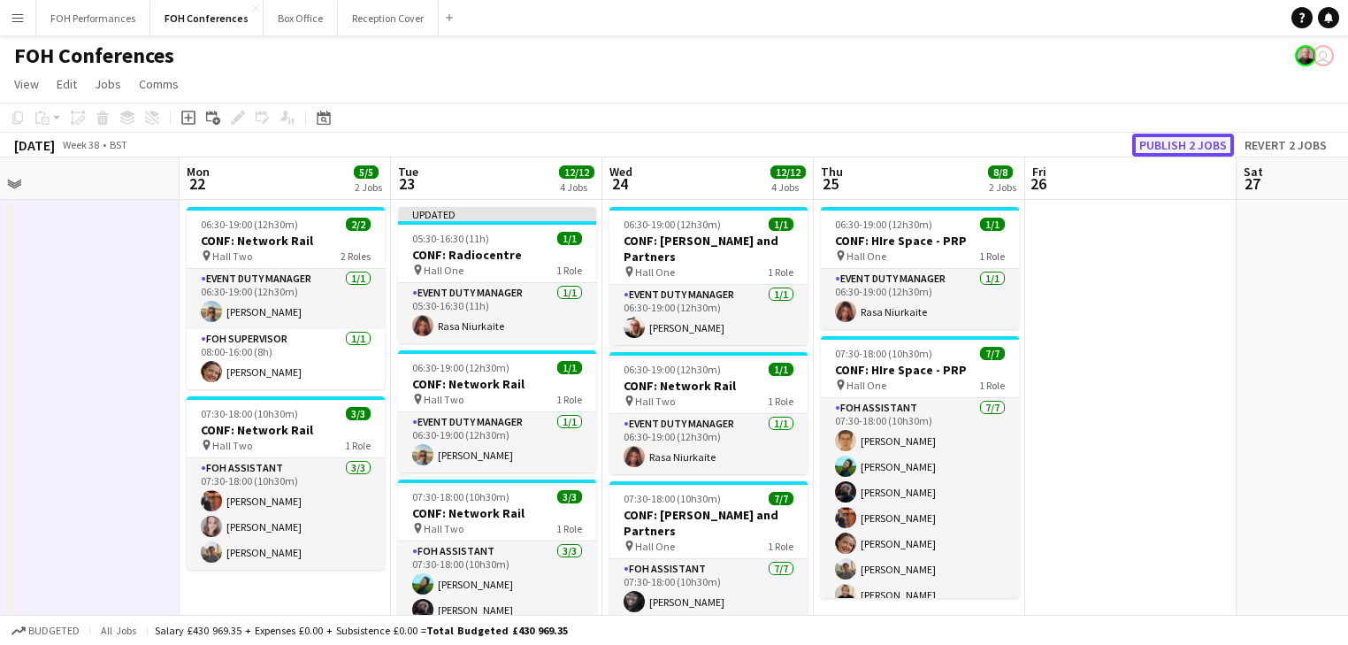
click at [1191, 142] on button "Publish 2 jobs" at bounding box center [1183, 145] width 102 height 23
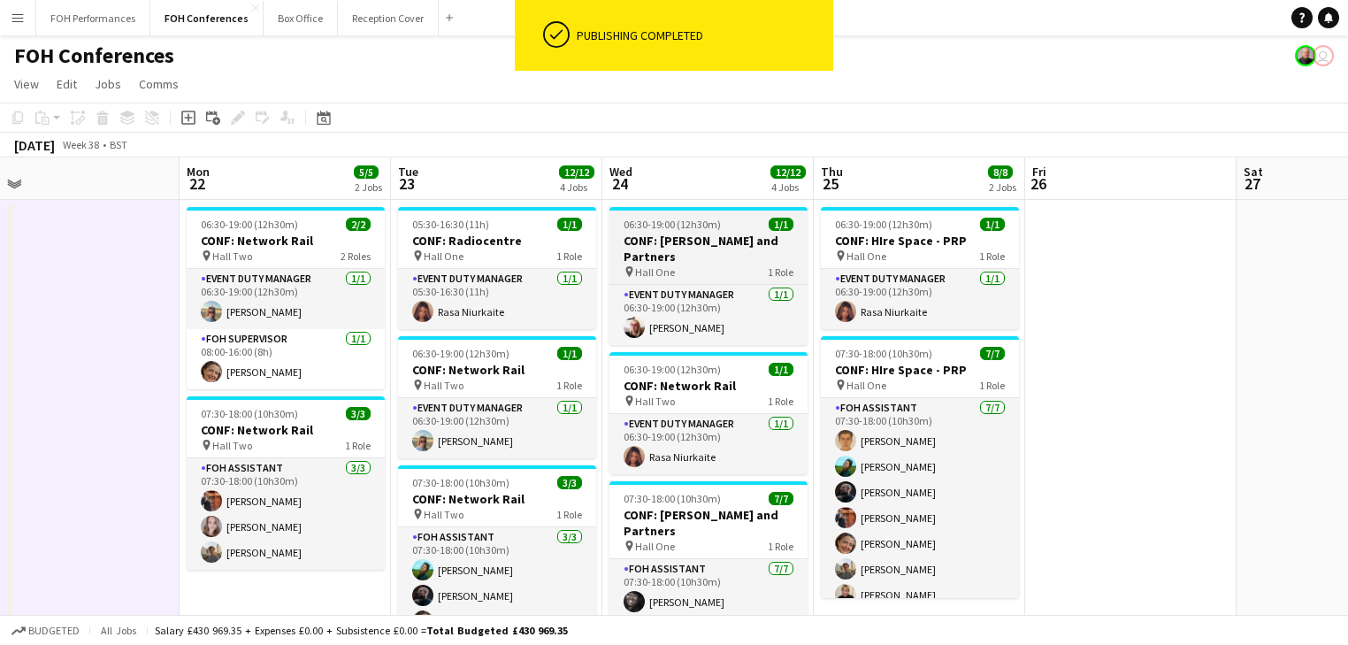
click at [669, 245] on h3 "CONF: [PERSON_NAME] and Partners" at bounding box center [709, 249] width 198 height 32
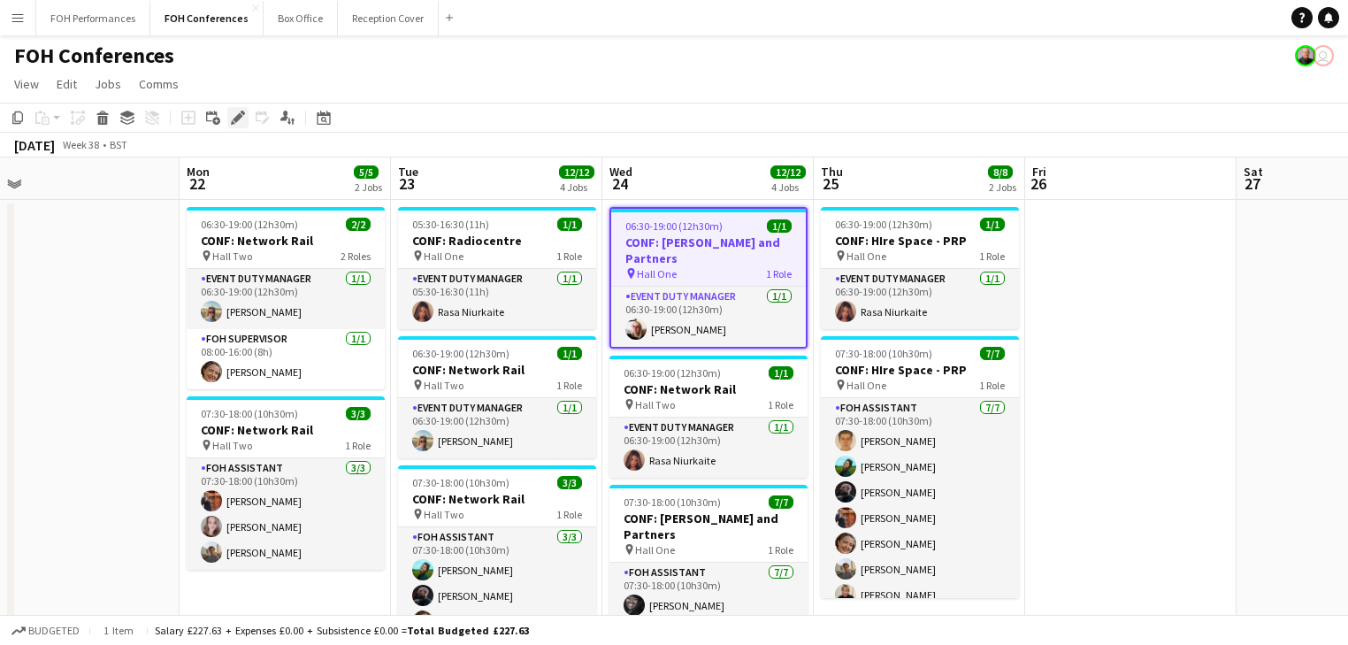
click at [241, 119] on icon "Edit" at bounding box center [238, 118] width 14 height 14
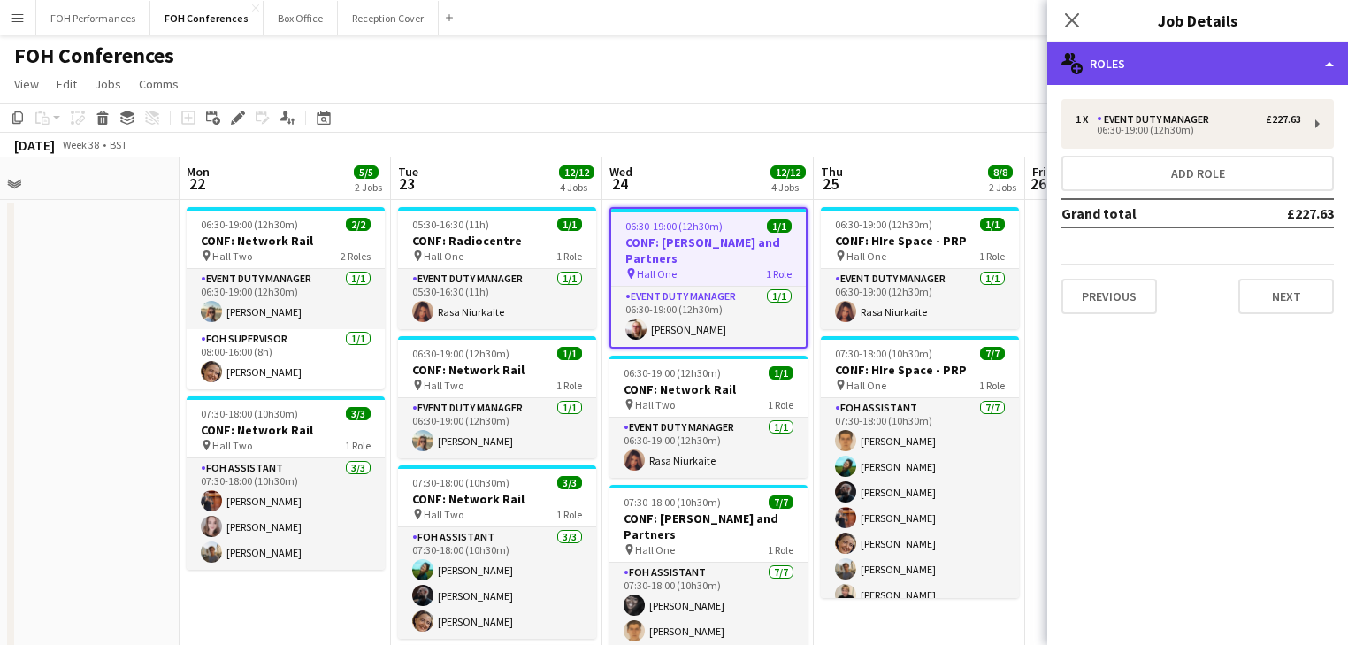
click at [1160, 59] on div "multiple-users-add Roles" at bounding box center [1197, 63] width 301 height 42
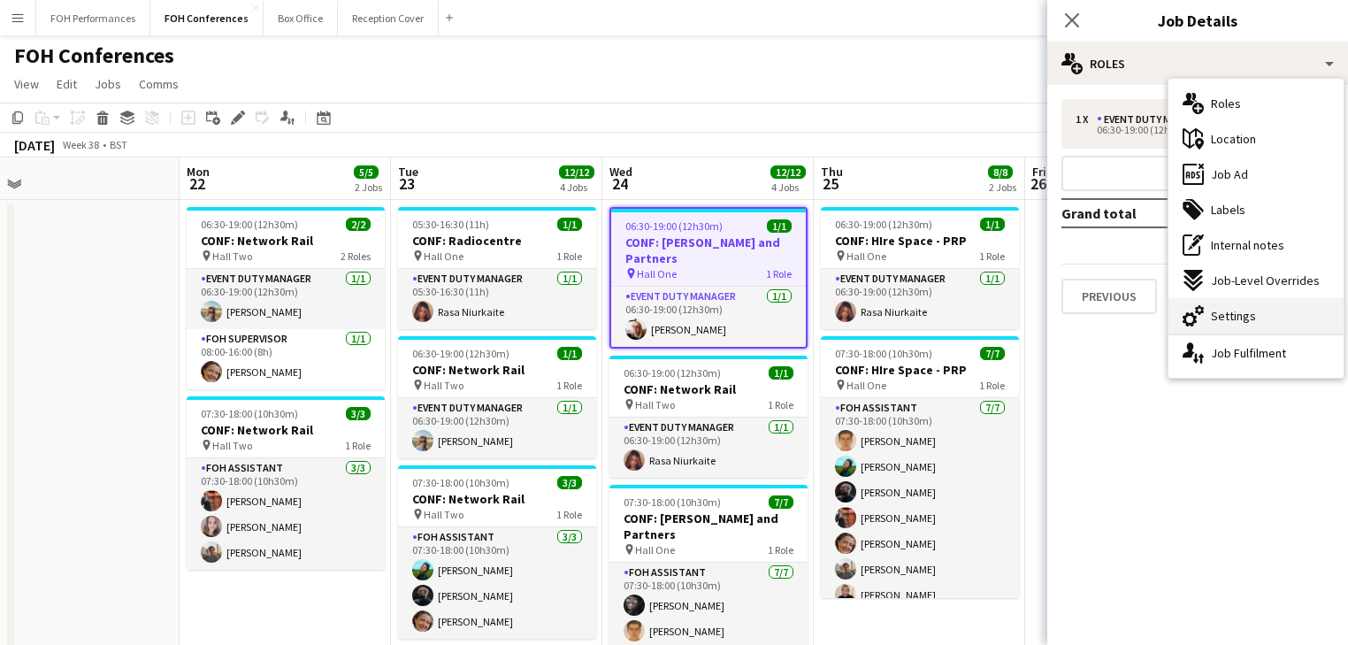
click at [1244, 319] on span "Settings" at bounding box center [1233, 316] width 45 height 16
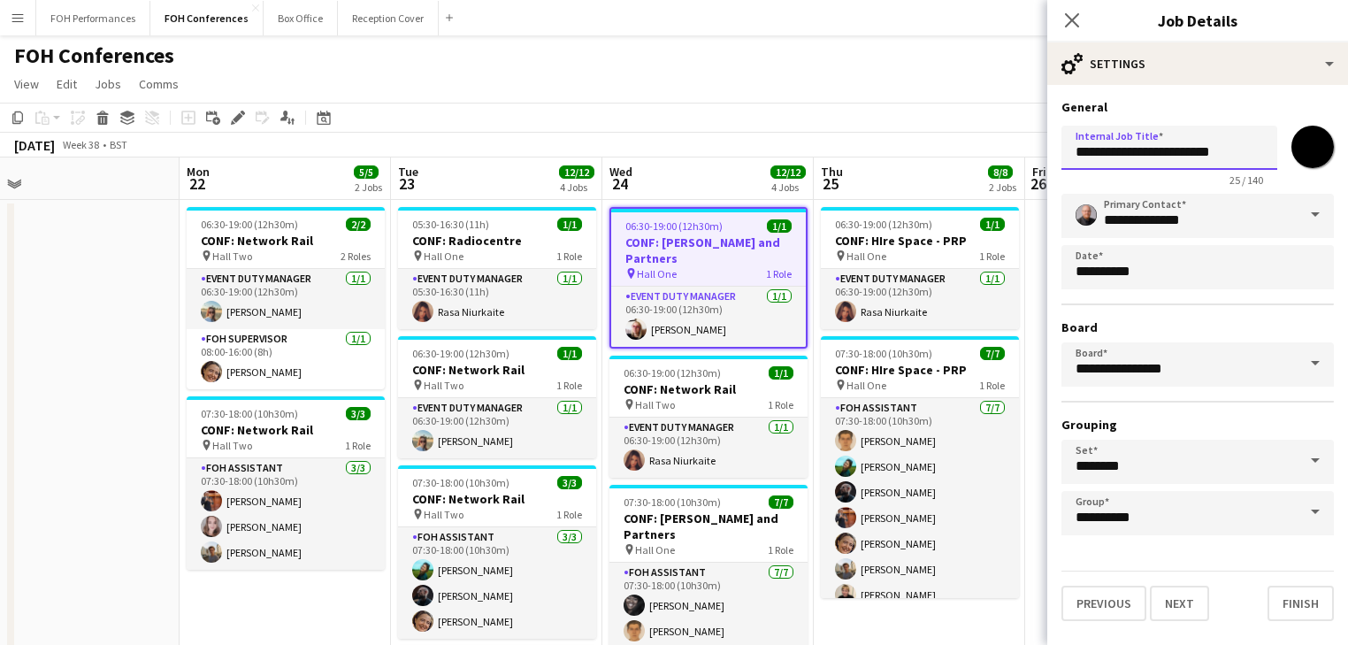
click at [1237, 154] on input "**********" at bounding box center [1170, 148] width 216 height 44
paste input "**********"
click at [1090, 152] on input "**********" at bounding box center [1170, 148] width 216 height 44
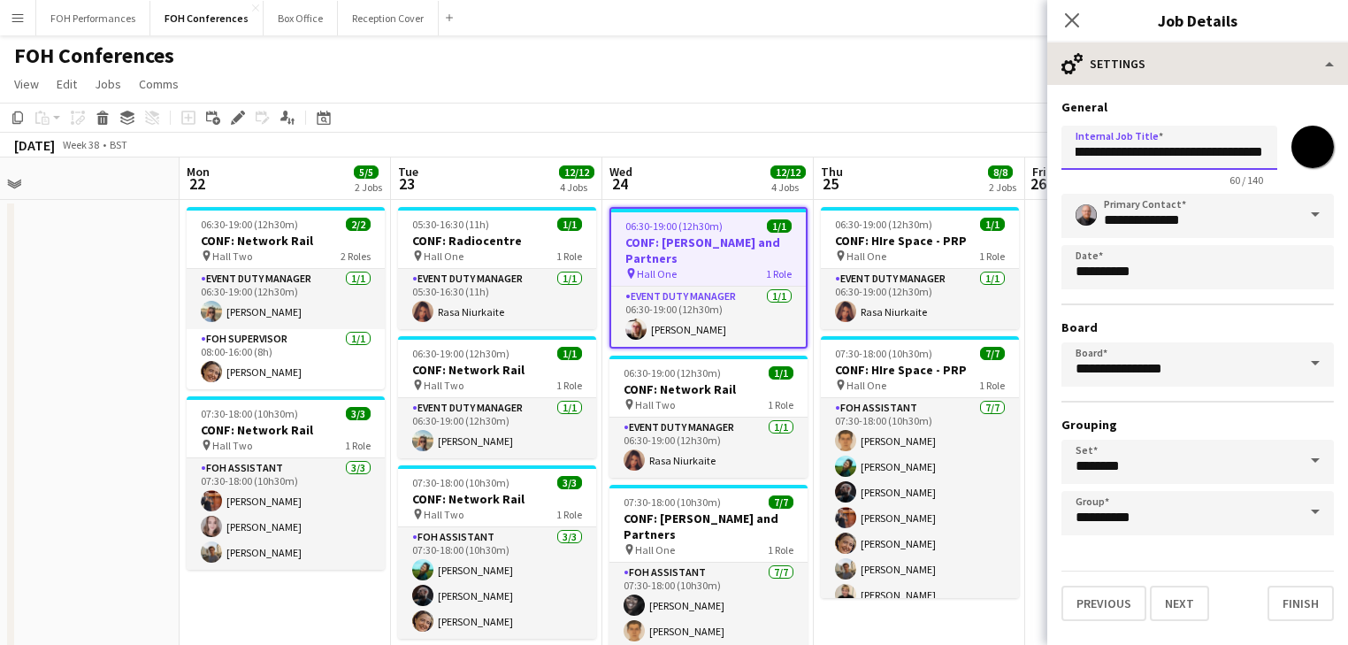
type input "**********"
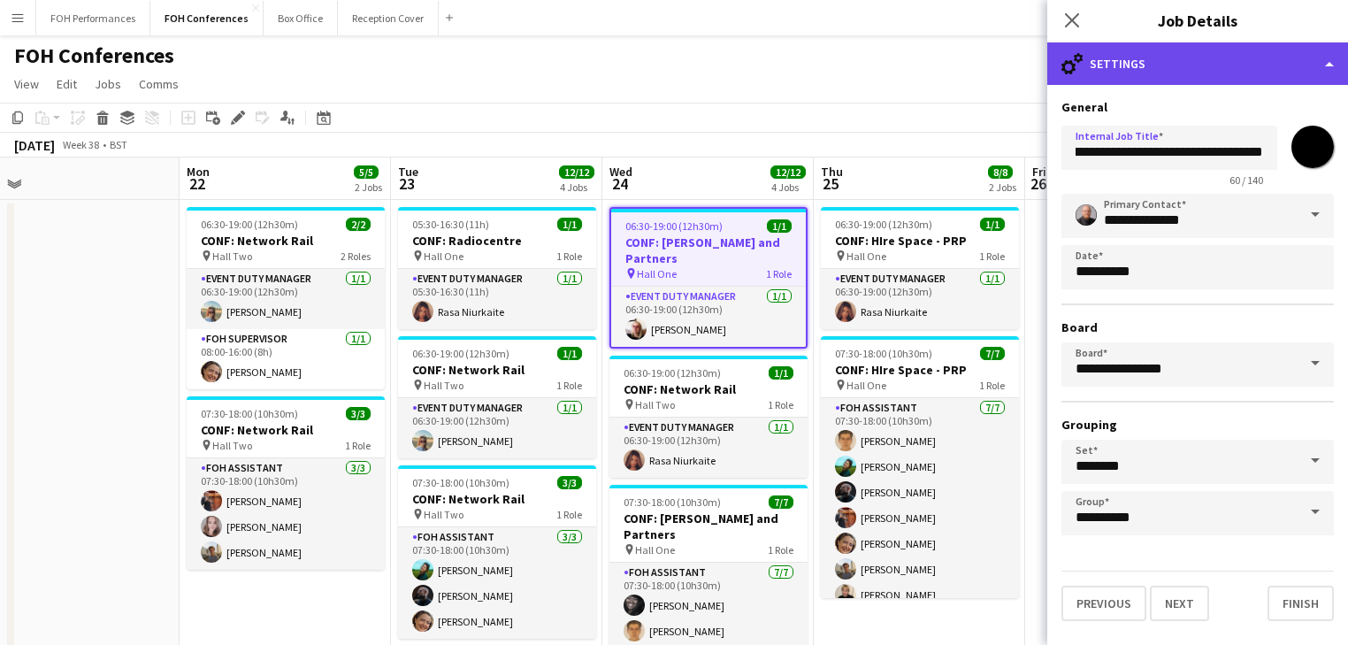
scroll to position [0, 0]
click at [1183, 66] on div "cog-double-3 Settings" at bounding box center [1197, 63] width 301 height 42
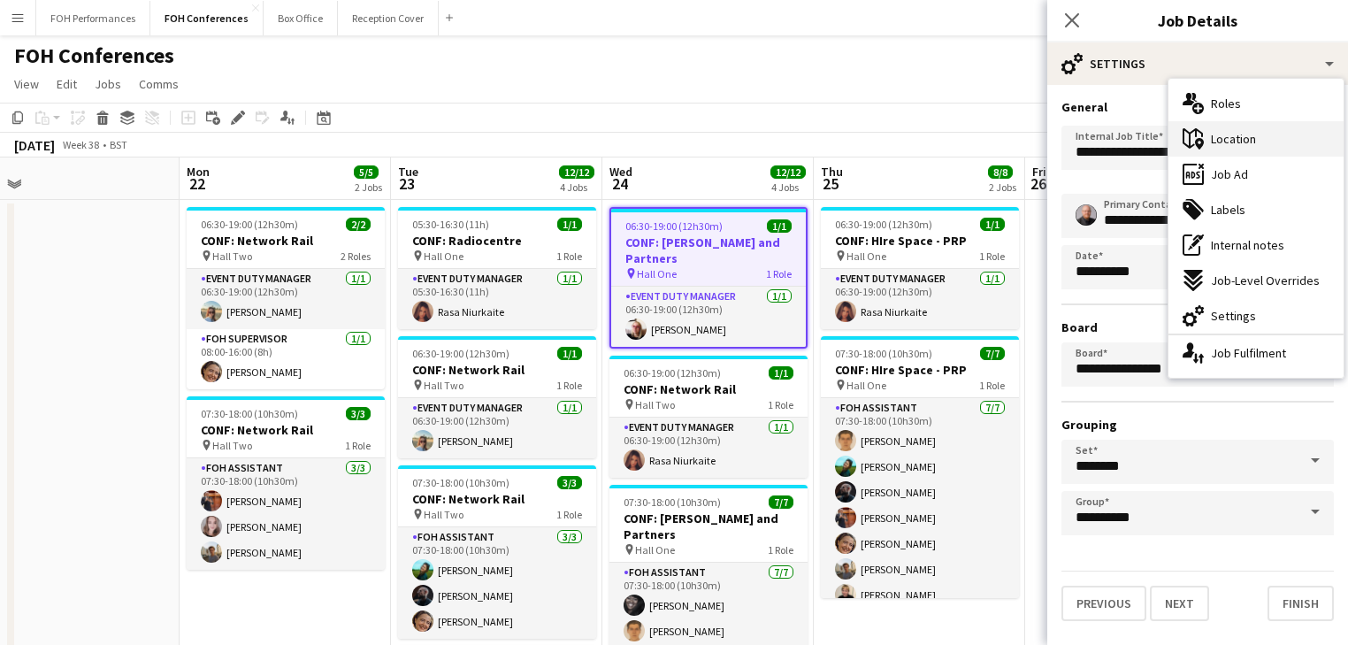
click at [1241, 145] on span "Location" at bounding box center [1233, 139] width 45 height 16
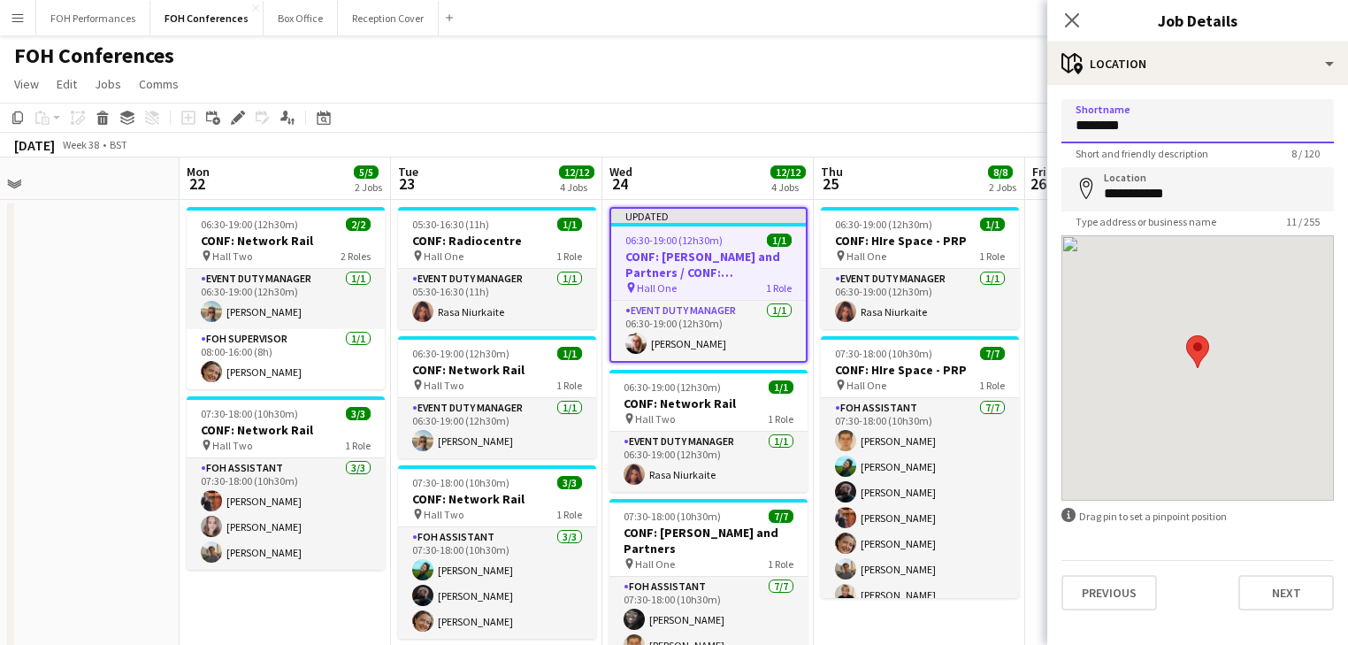
click at [1154, 130] on input "********" at bounding box center [1198, 121] width 272 height 44
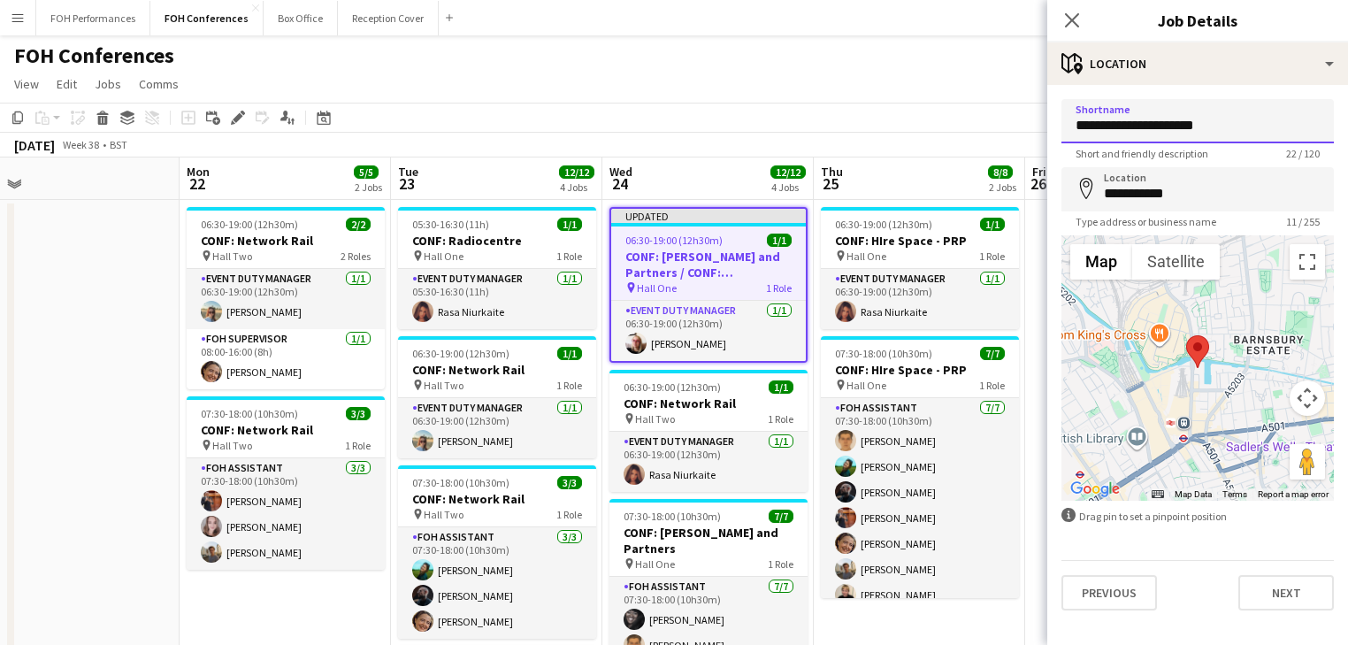
type input "**********"
click at [112, 318] on app-date-cell at bounding box center [73, 581] width 211 height 763
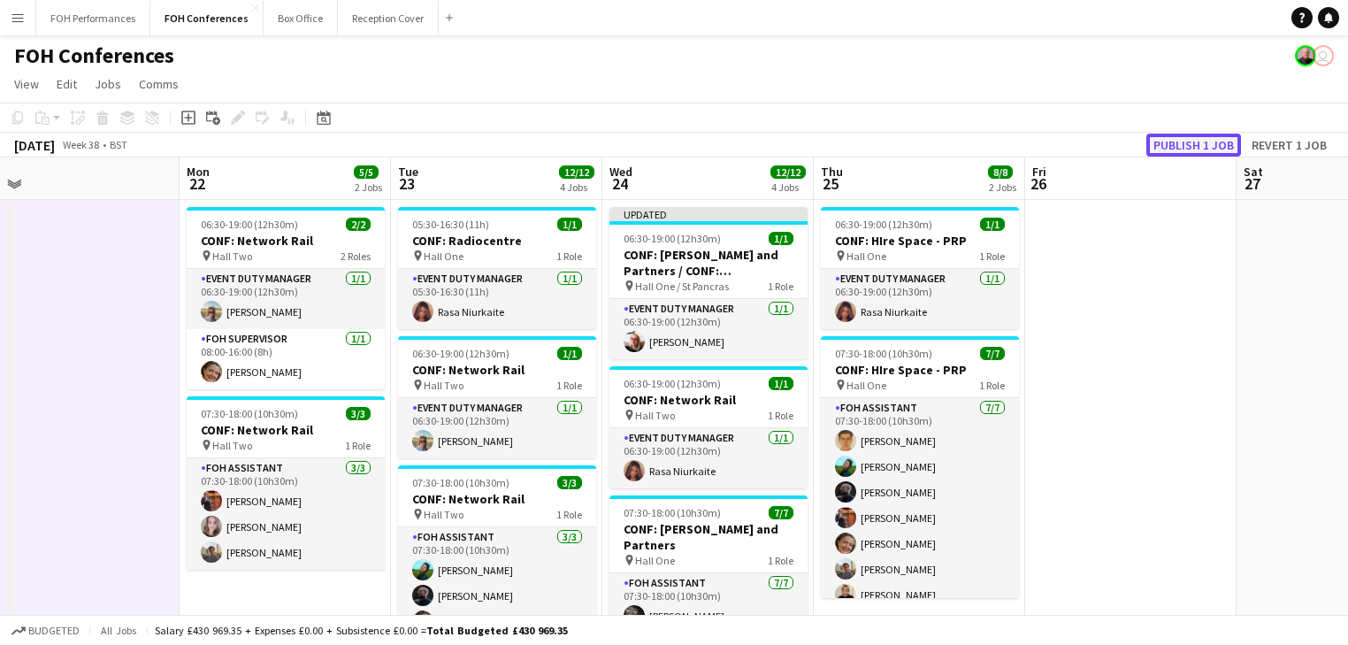
click at [1177, 146] on button "Publish 1 job" at bounding box center [1193, 145] width 95 height 23
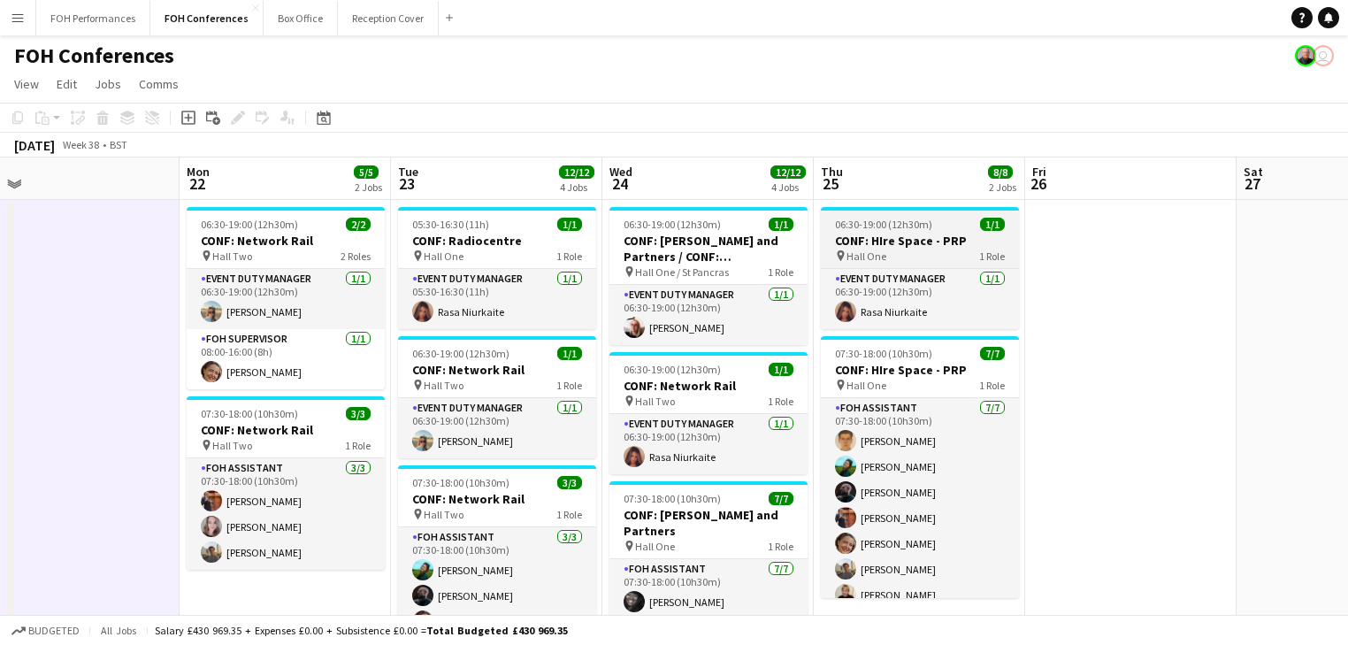
click at [889, 249] on div "pin Hall One 1 Role" at bounding box center [920, 256] width 198 height 14
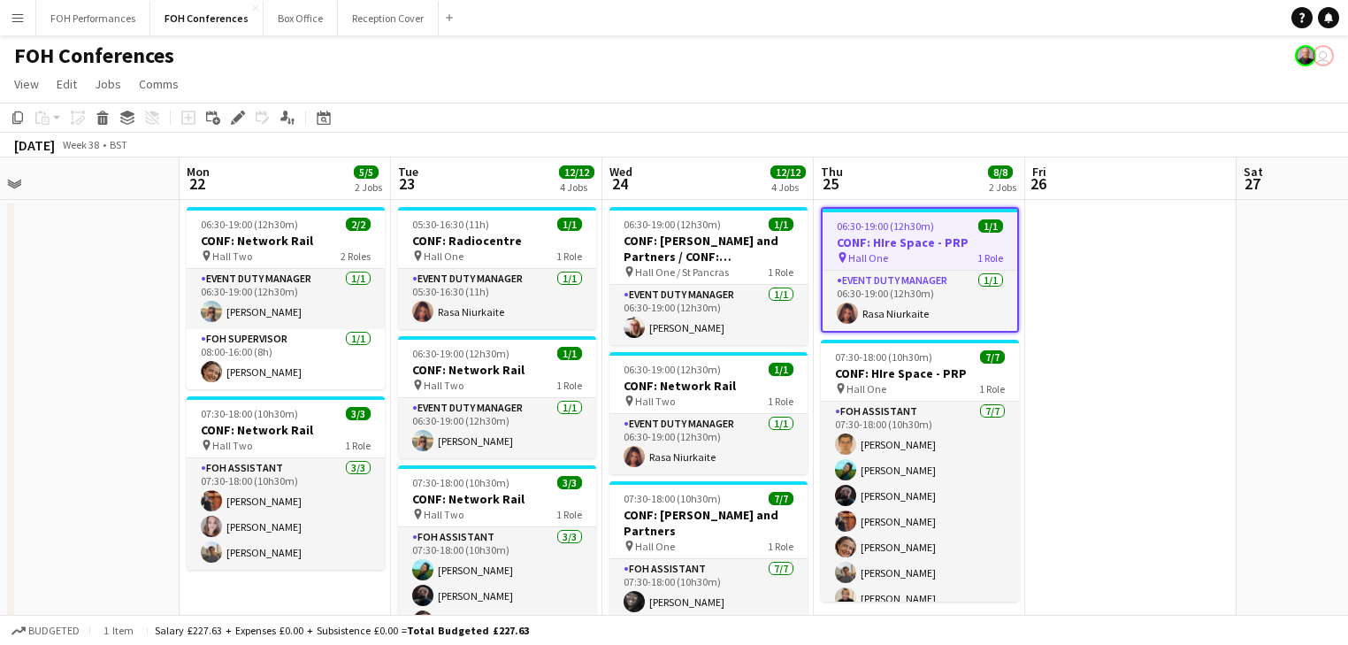
click at [226, 117] on div "Add job Add linked Job Edit Edit linked Job Applicants" at bounding box center [230, 117] width 135 height 21
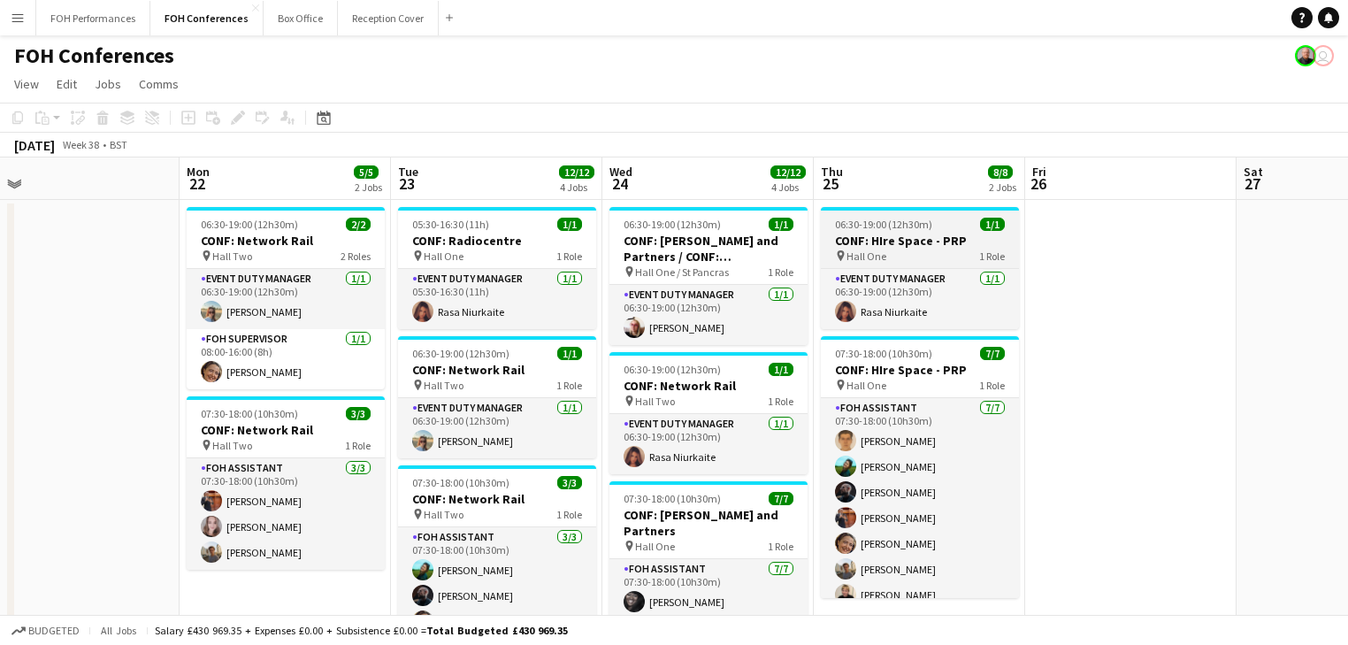
click at [862, 242] on h3 "CONF: HIre Space - PRP" at bounding box center [920, 241] width 198 height 16
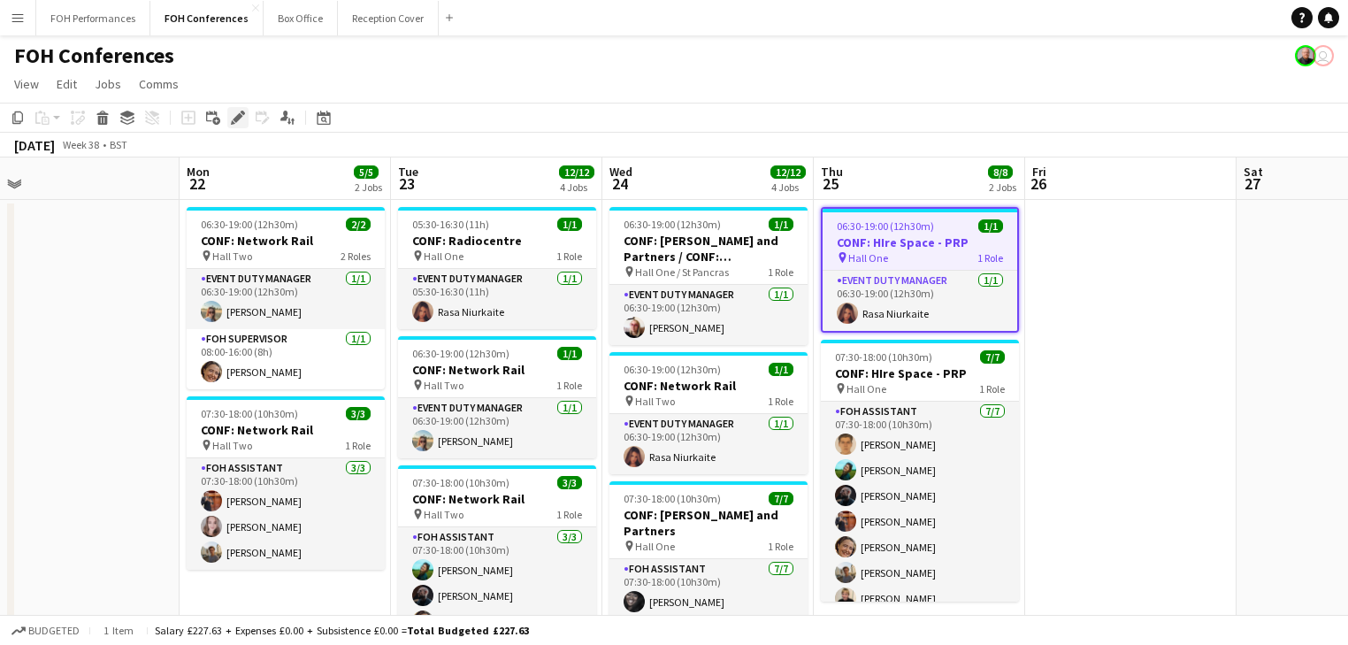
click at [237, 117] on icon at bounding box center [238, 118] width 10 height 10
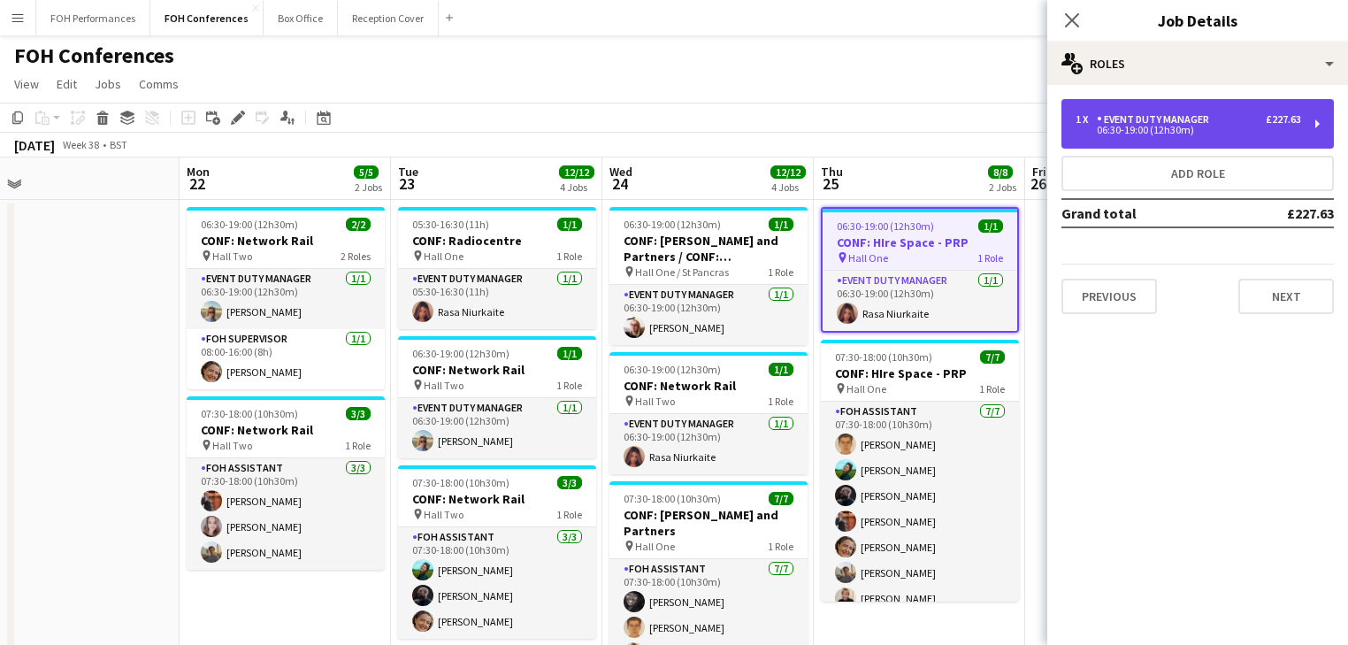
click at [1168, 131] on div "06:30-19:00 (12h30m)" at bounding box center [1189, 130] width 226 height 9
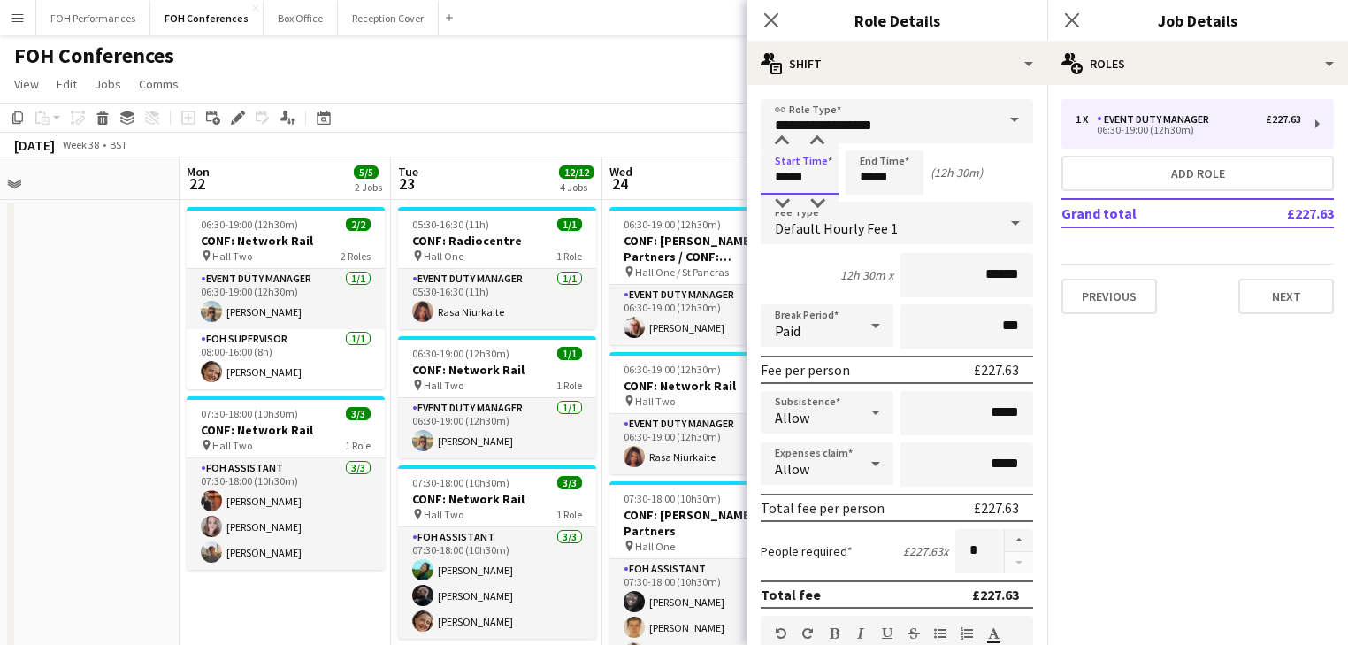
click at [802, 165] on input "*****" at bounding box center [800, 172] width 78 height 44
click at [777, 136] on div at bounding box center [781, 142] width 35 height 18
type input "*****"
click at [821, 202] on div at bounding box center [817, 204] width 35 height 18
click at [897, 183] on input "*****" at bounding box center [885, 172] width 78 height 44
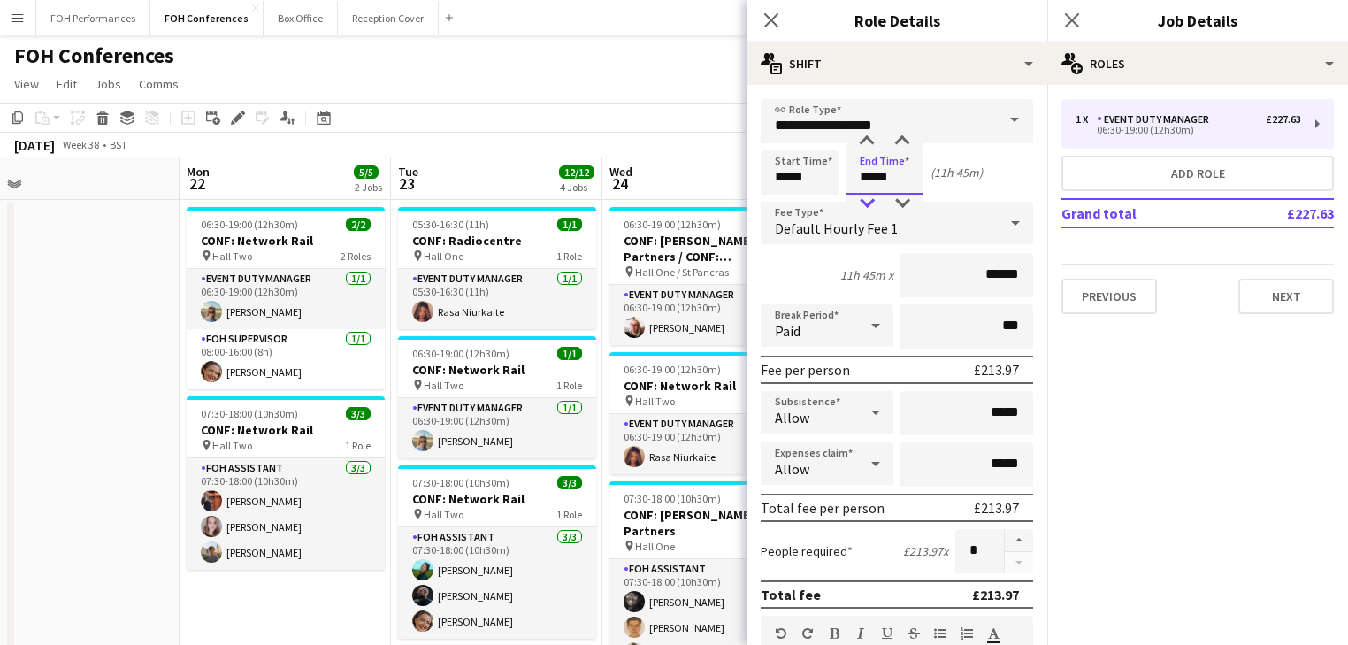
click at [867, 196] on div at bounding box center [866, 204] width 35 height 18
click at [901, 200] on div at bounding box center [902, 204] width 35 height 18
type input "*****"
click at [901, 200] on div at bounding box center [902, 204] width 35 height 18
click at [91, 359] on app-date-cell at bounding box center [73, 581] width 211 height 763
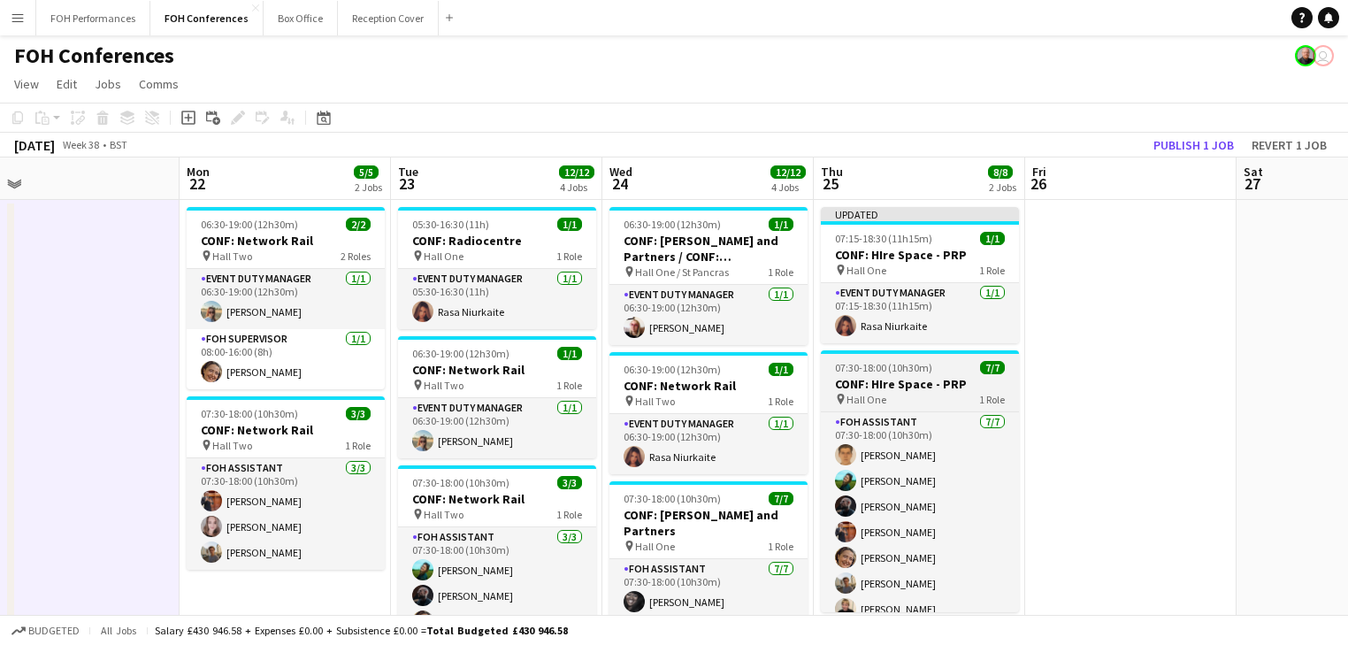
click at [882, 376] on h3 "CONF: HIre Space - PRP" at bounding box center [920, 384] width 198 height 16
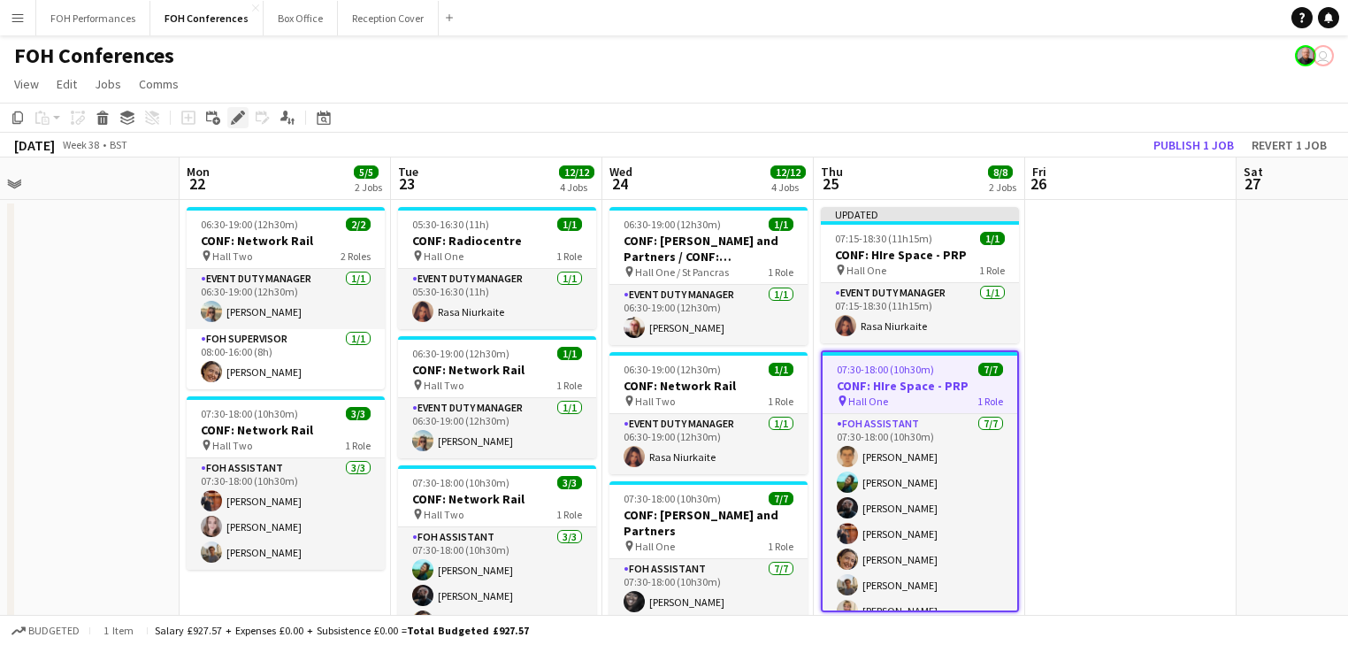
click at [235, 119] on icon at bounding box center [238, 118] width 10 height 10
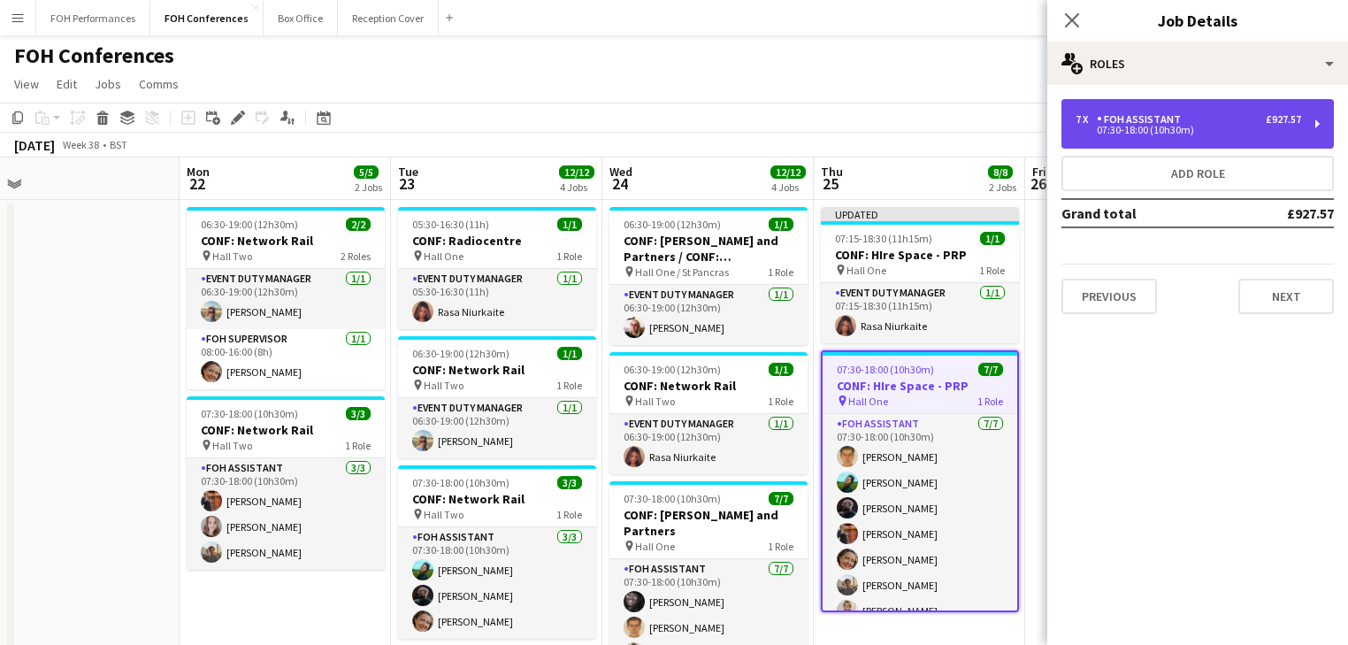
click at [1159, 120] on div "FOH Assistant" at bounding box center [1142, 119] width 91 height 12
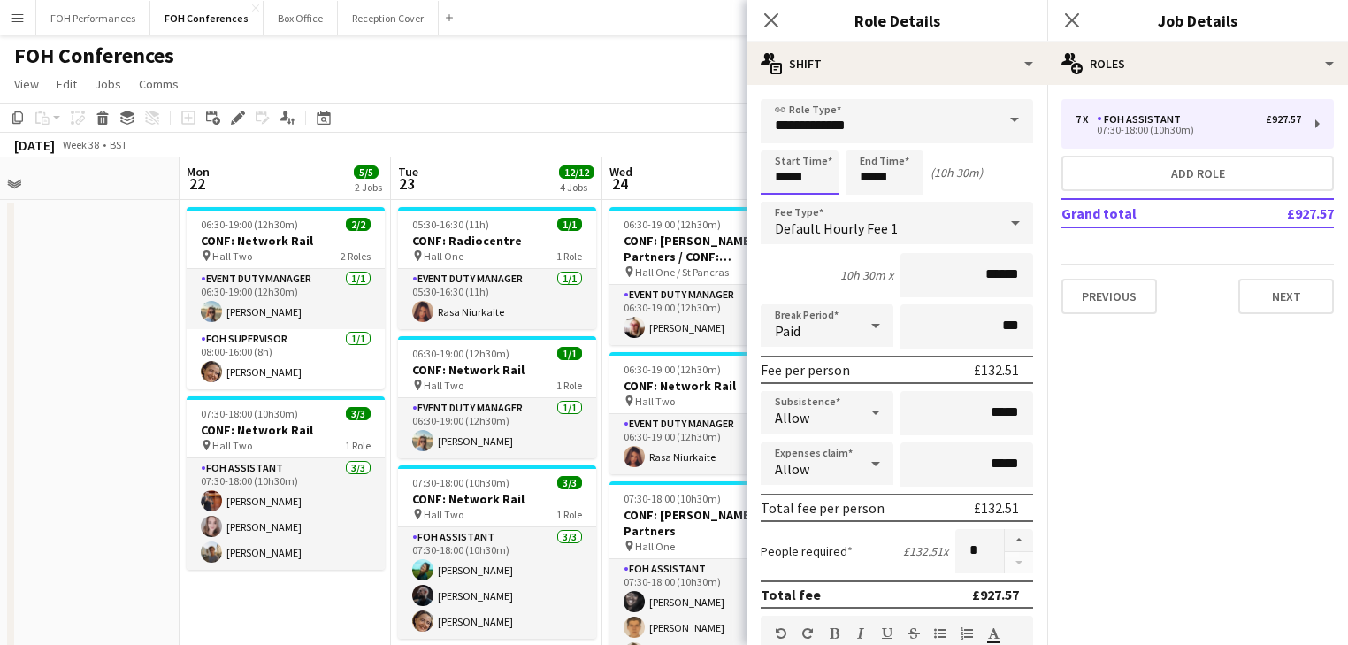
click at [811, 159] on input "*****" at bounding box center [800, 172] width 78 height 44
click at [788, 150] on input "*****" at bounding box center [800, 172] width 78 height 44
click at [778, 139] on div at bounding box center [781, 142] width 35 height 18
type input "*****"
click at [814, 200] on div at bounding box center [817, 204] width 35 height 18
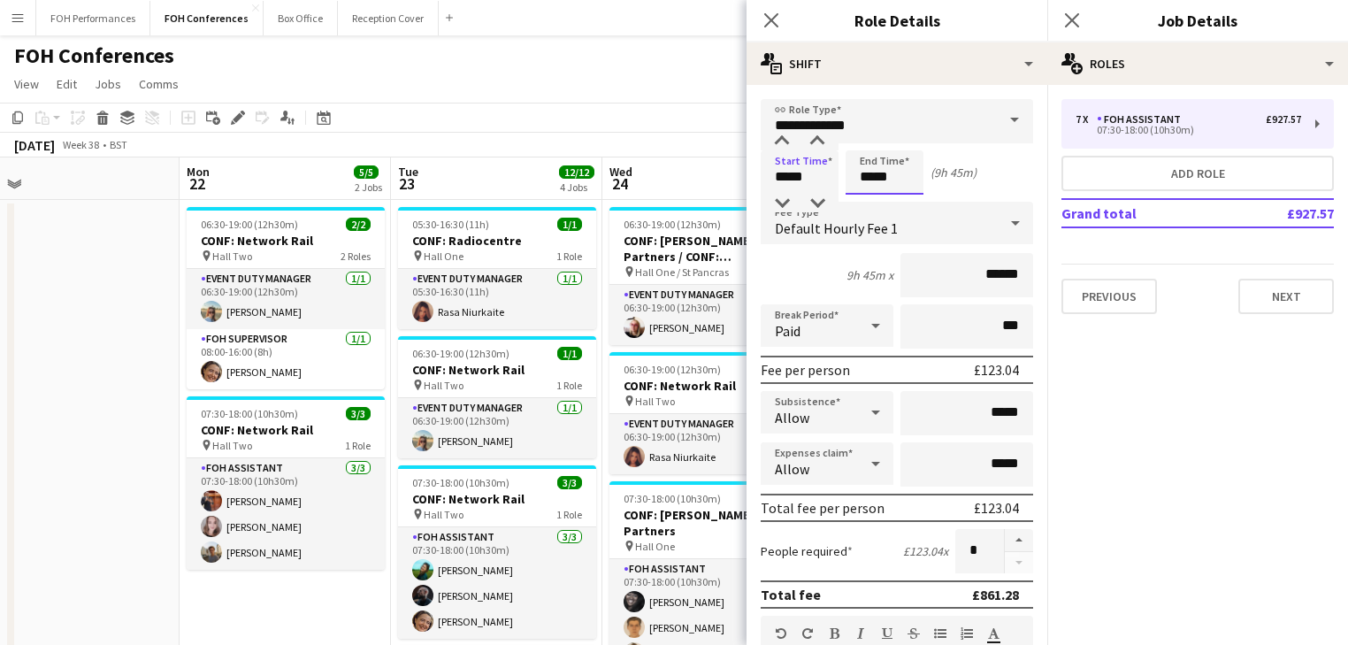
click at [875, 176] on input "*****" at bounding box center [885, 172] width 78 height 44
click at [870, 202] on div at bounding box center [866, 204] width 35 height 18
click at [901, 202] on div at bounding box center [902, 204] width 35 height 18
click at [868, 139] on div at bounding box center [866, 142] width 35 height 18
click at [902, 199] on div at bounding box center [902, 204] width 35 height 18
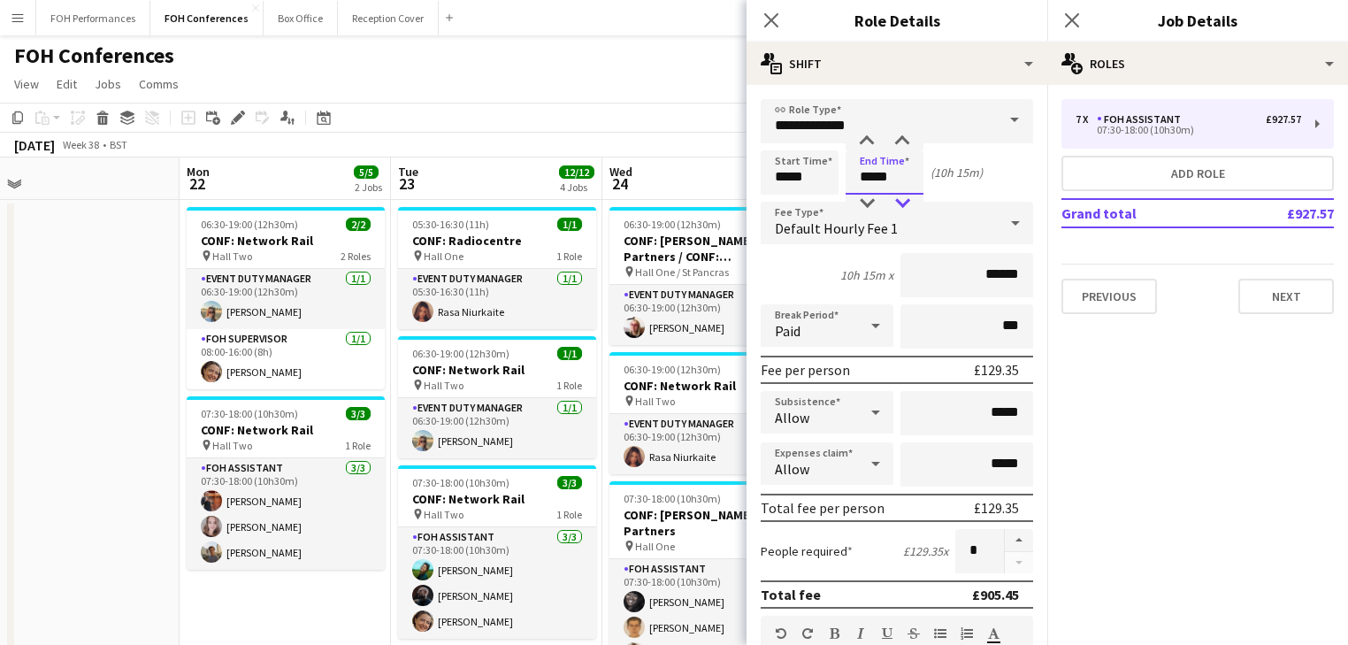
click at [902, 199] on div at bounding box center [902, 204] width 35 height 18
type input "*****"
click at [902, 199] on div at bounding box center [902, 204] width 35 height 18
click at [127, 358] on app-date-cell at bounding box center [73, 581] width 211 height 763
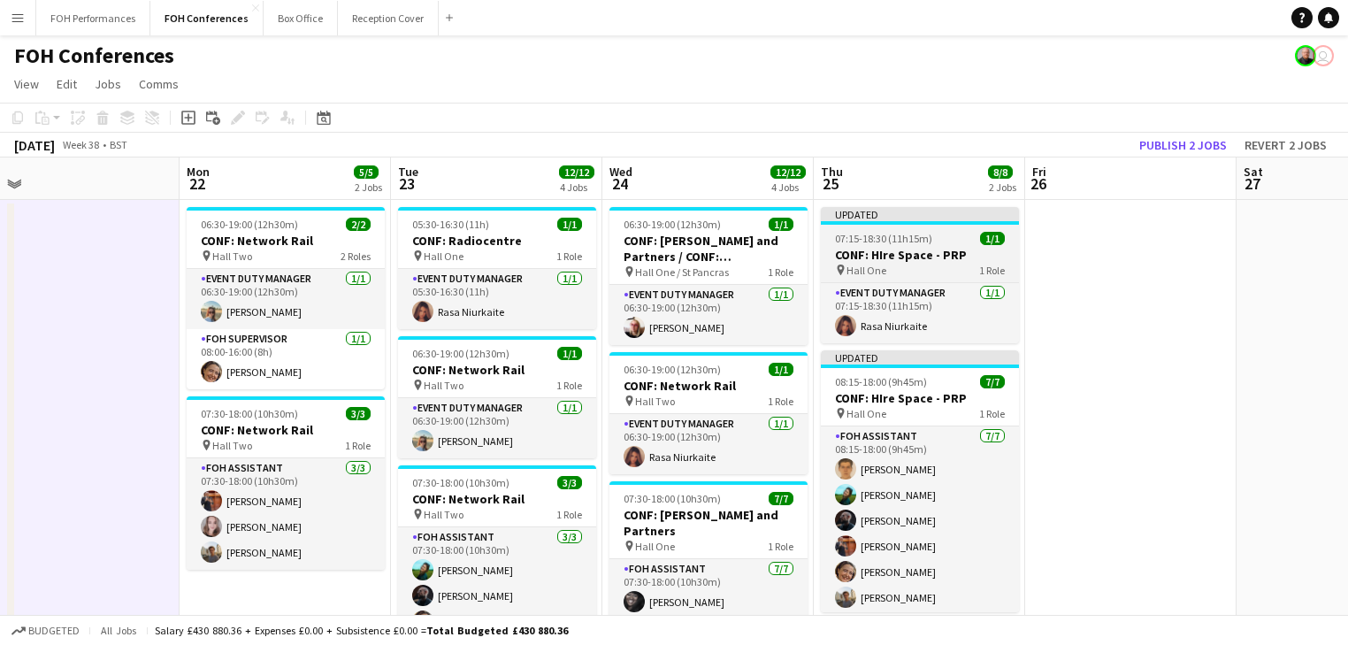
click at [895, 255] on h3 "CONF: HIre Space - PRP" at bounding box center [920, 255] width 198 height 16
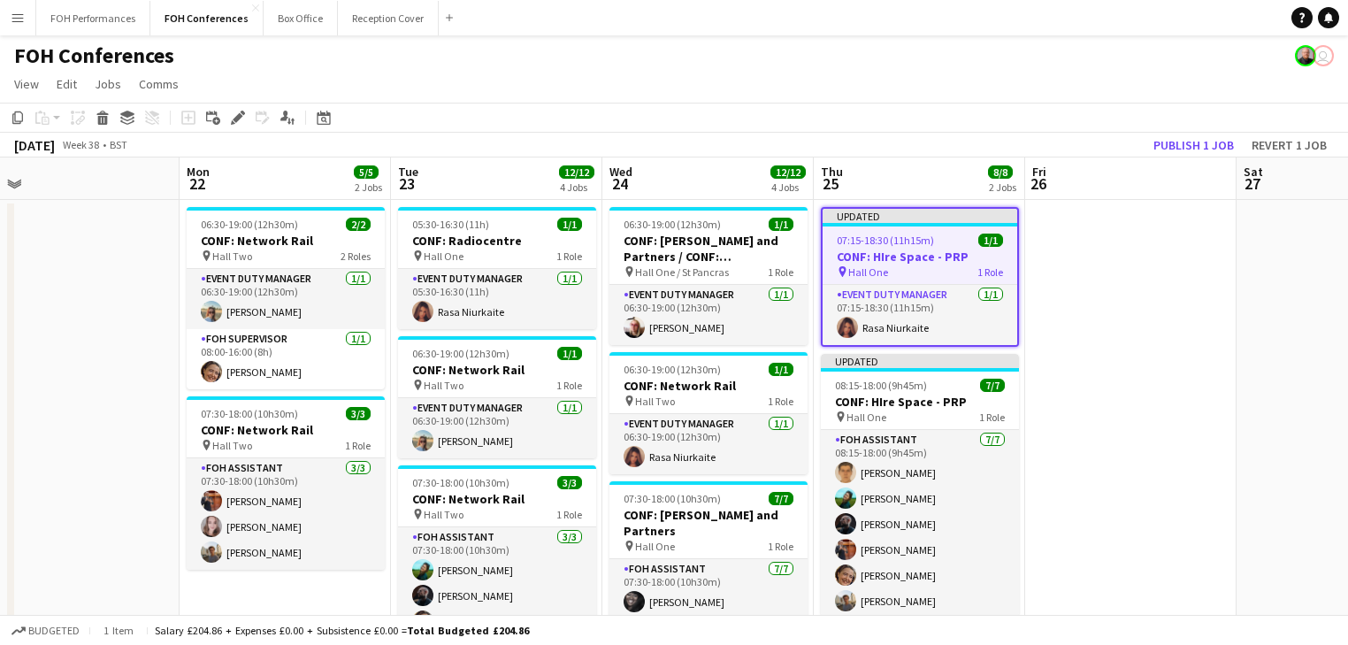
click at [239, 117] on icon at bounding box center [238, 118] width 10 height 10
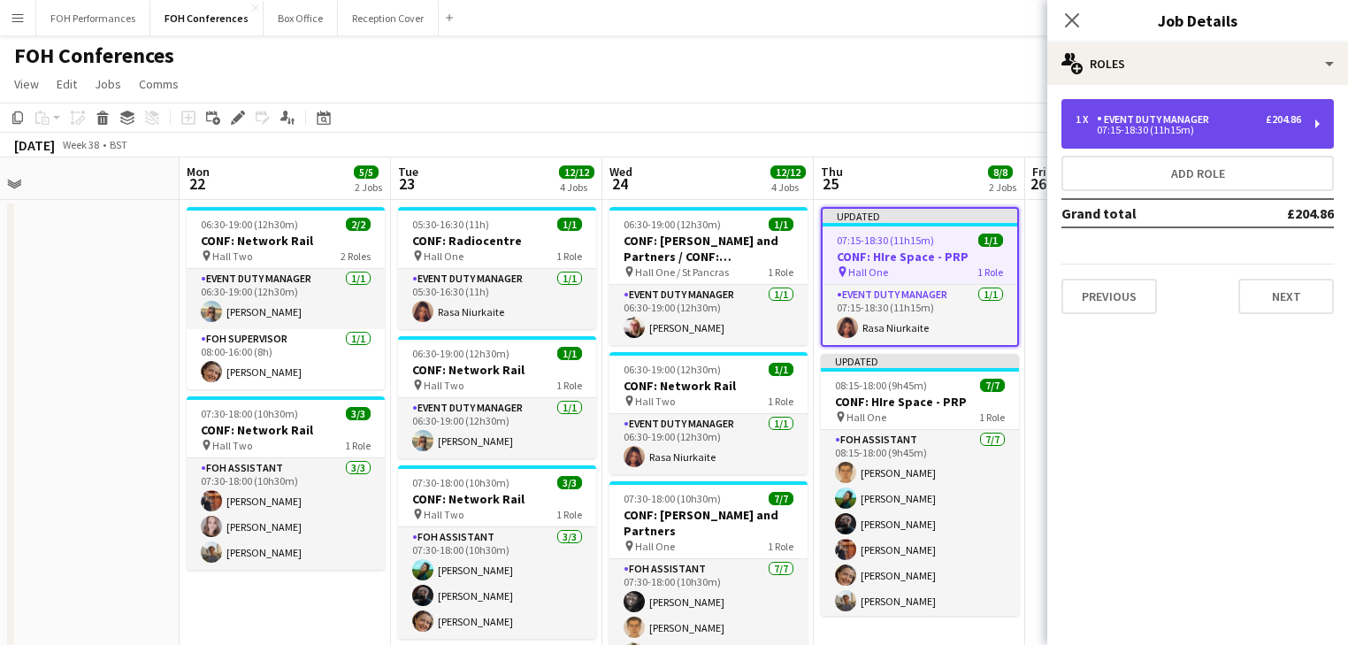
click at [1163, 127] on div "07:15-18:30 (11h15m)" at bounding box center [1189, 130] width 226 height 9
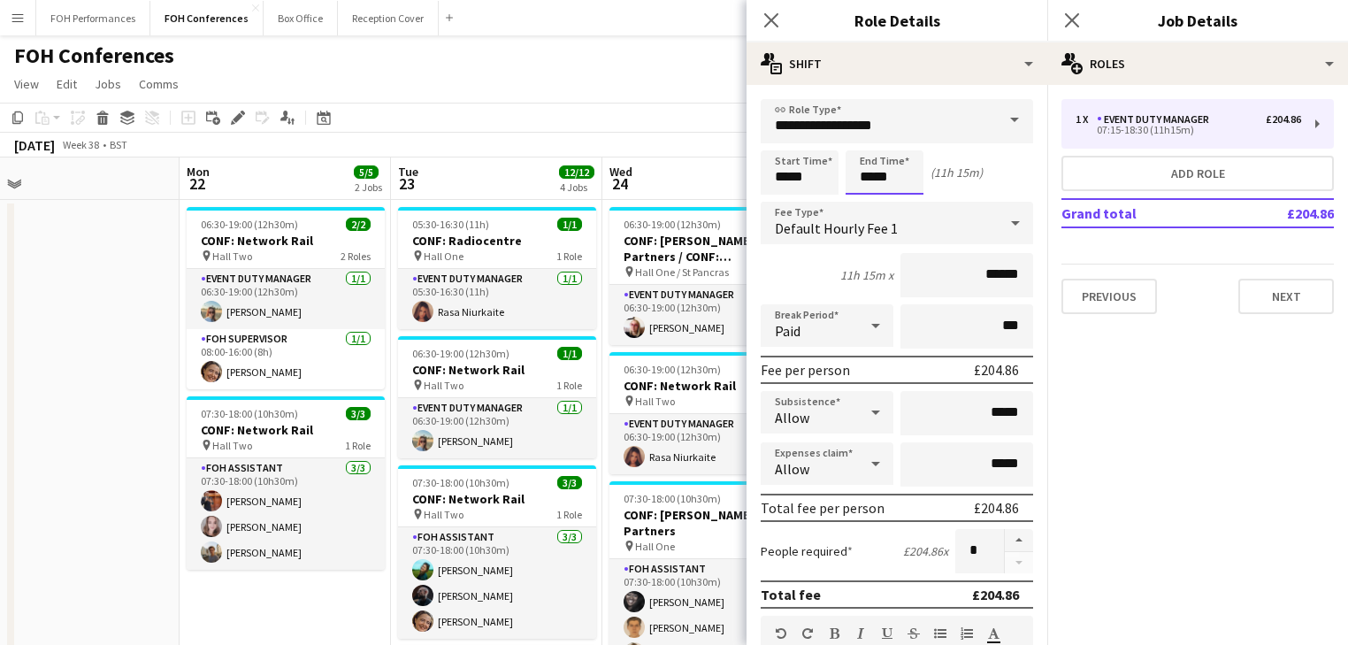
click at [890, 185] on input "*****" at bounding box center [885, 172] width 78 height 44
type input "*****"
click at [902, 146] on div at bounding box center [902, 142] width 35 height 18
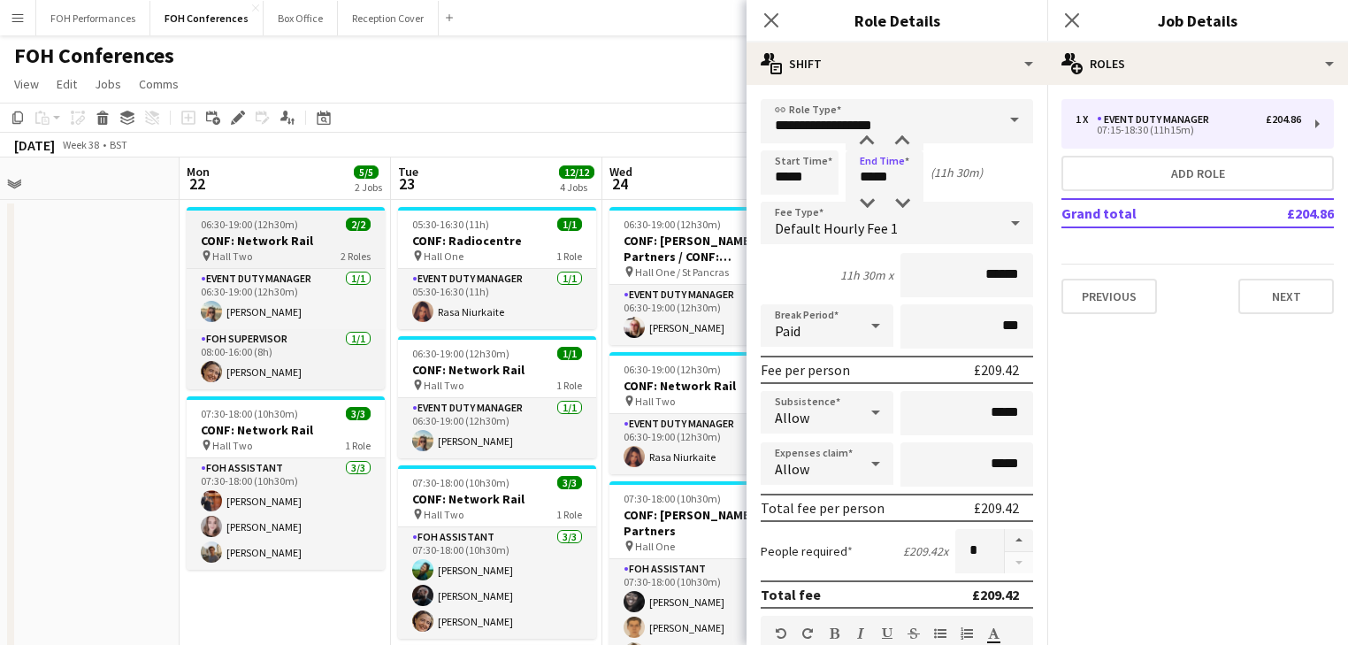
drag, startPoint x: 64, startPoint y: 264, endPoint x: 319, endPoint y: 265, distance: 255.7
click at [65, 264] on app-date-cell at bounding box center [73, 581] width 211 height 763
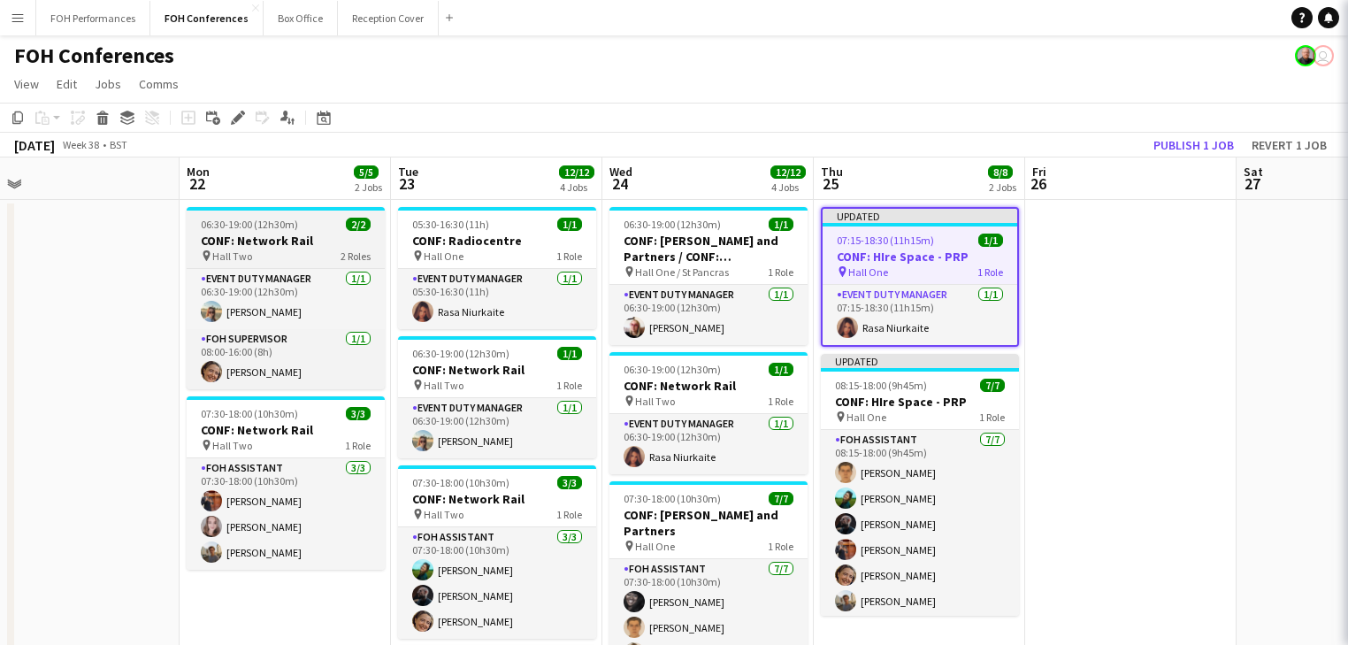
scroll to position [0, 665]
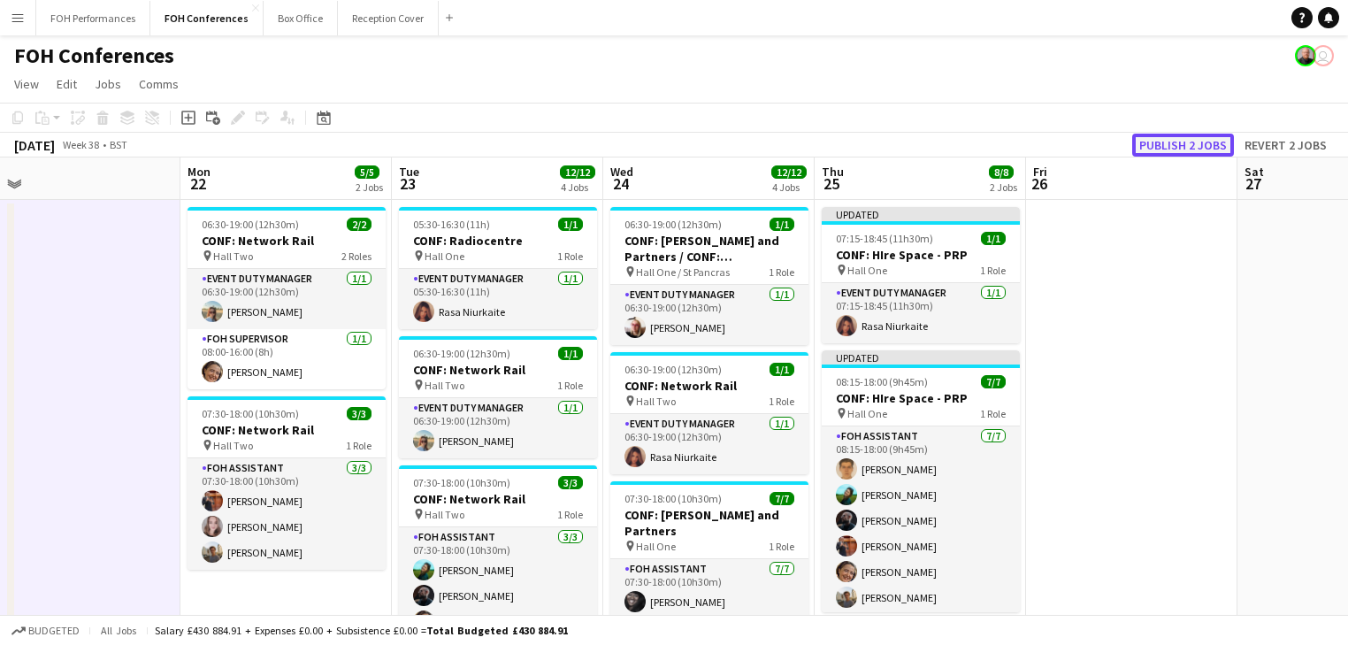
click at [1177, 147] on button "Publish 2 jobs" at bounding box center [1183, 145] width 102 height 23
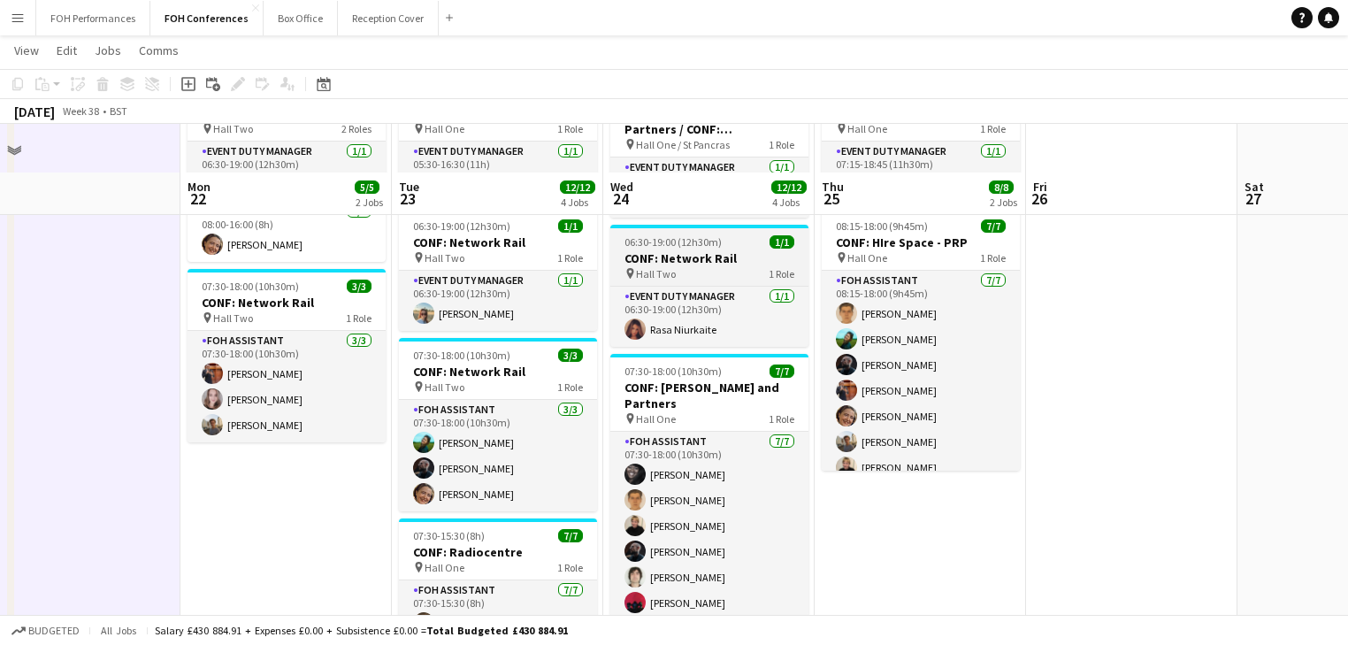
scroll to position [0, 0]
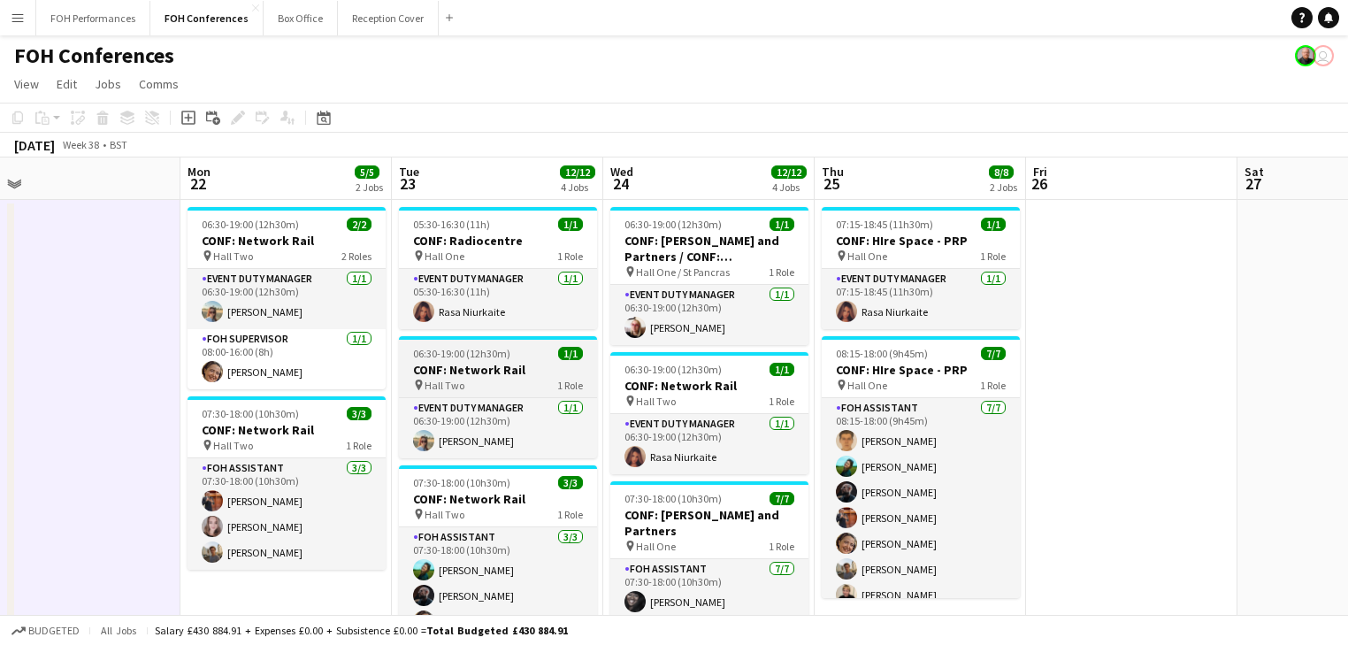
click at [467, 366] on h3 "CONF: Network Rail" at bounding box center [498, 370] width 198 height 16
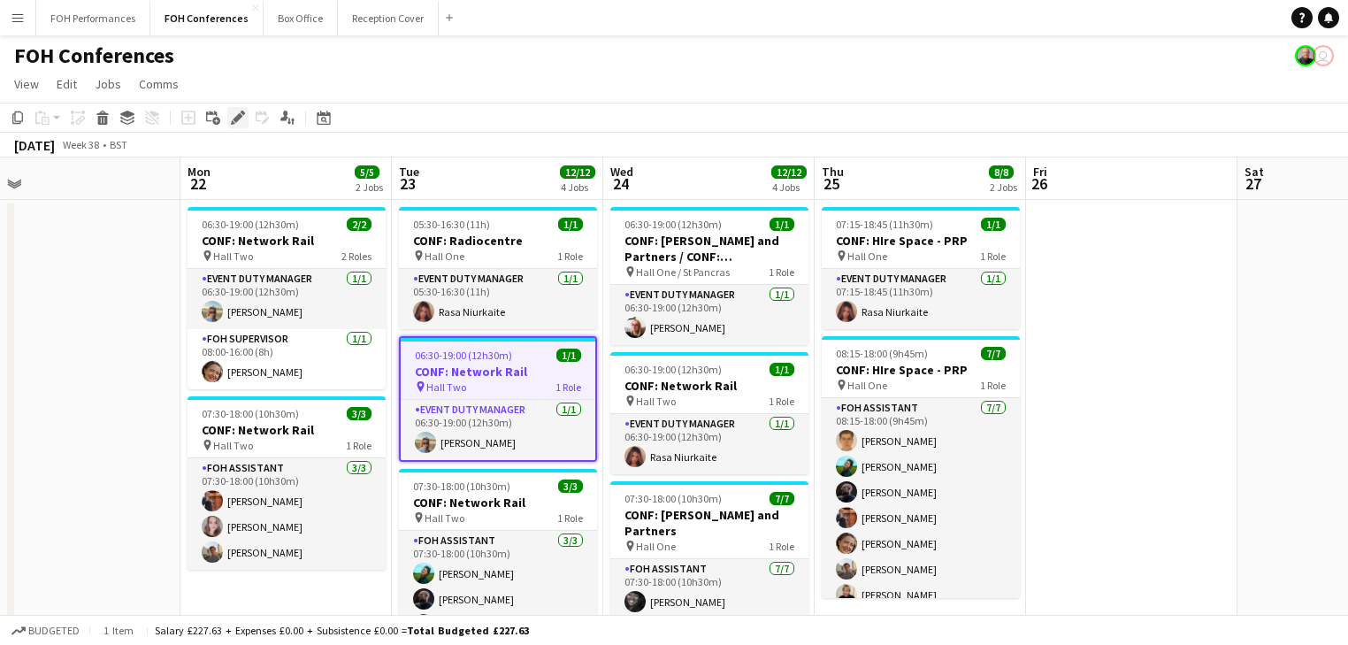
click at [239, 120] on icon "Edit" at bounding box center [238, 118] width 14 height 14
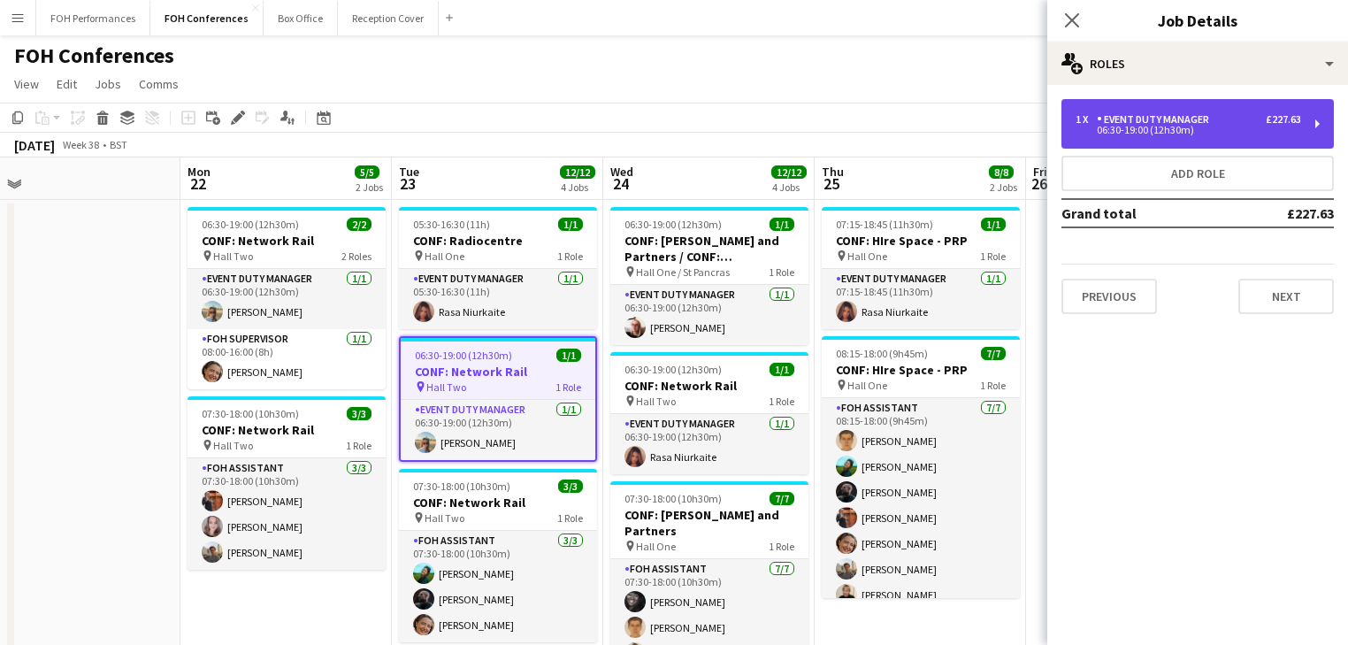
click at [1164, 130] on div "06:30-19:00 (12h30m)" at bounding box center [1189, 130] width 226 height 9
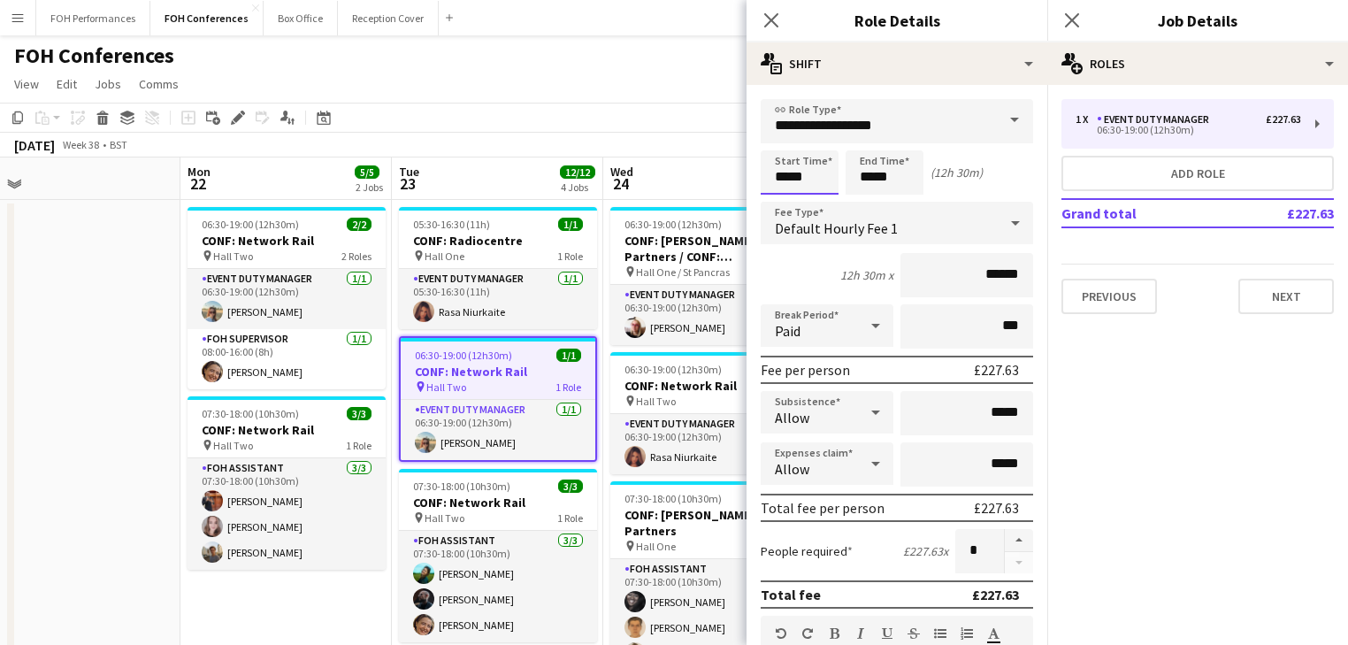
drag, startPoint x: 802, startPoint y: 166, endPoint x: 789, endPoint y: 156, distance: 17.0
click at [801, 166] on input "*****" at bounding box center [800, 172] width 78 height 44
click at [784, 142] on div at bounding box center [781, 142] width 35 height 18
click at [783, 198] on div at bounding box center [781, 204] width 35 height 18
click at [784, 140] on div at bounding box center [781, 142] width 35 height 18
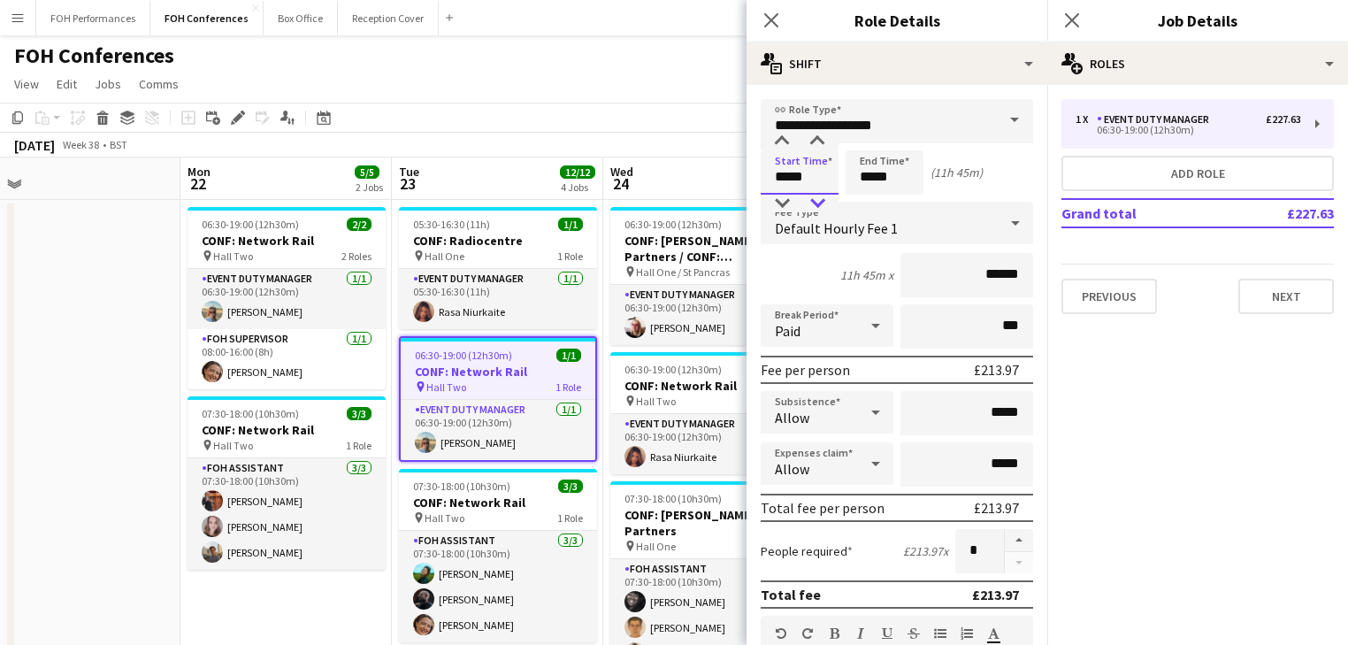
click at [814, 201] on div at bounding box center [817, 204] width 35 height 18
click at [789, 209] on div at bounding box center [781, 204] width 35 height 18
click at [809, 202] on div at bounding box center [817, 204] width 35 height 18
type input "*****"
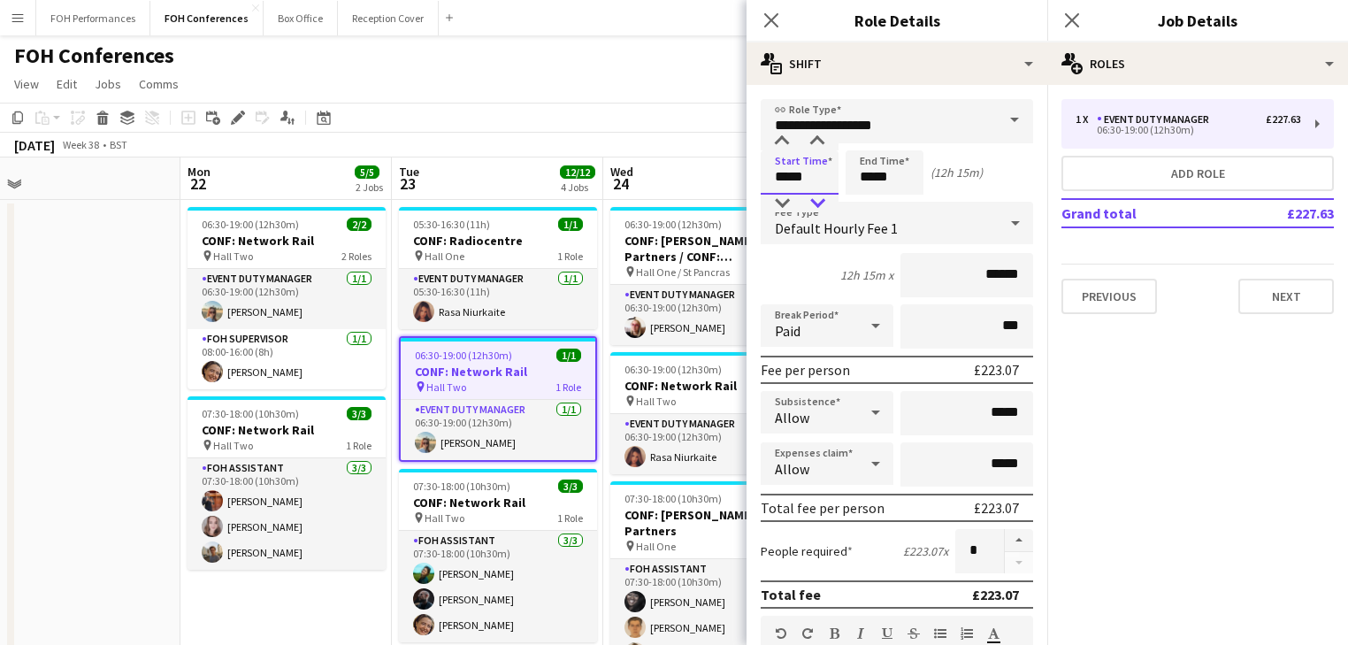
click at [809, 202] on div at bounding box center [817, 204] width 35 height 18
click at [859, 162] on input "*****" at bounding box center [885, 172] width 78 height 44
click at [873, 206] on div at bounding box center [866, 204] width 35 height 18
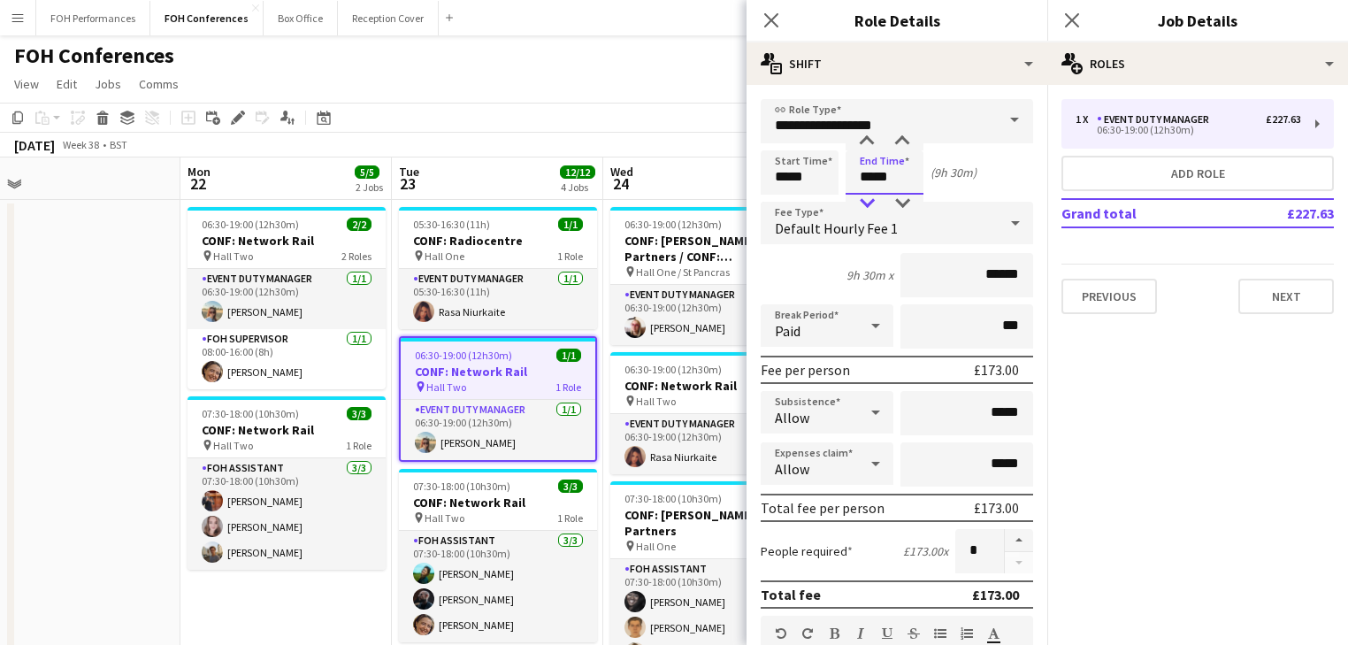
click at [873, 206] on div at bounding box center [866, 204] width 35 height 18
click at [896, 202] on div at bounding box center [902, 204] width 35 height 18
type input "*****"
click at [896, 202] on div at bounding box center [902, 204] width 35 height 18
click at [461, 502] on h3 "CONF: Network Rail" at bounding box center [498, 503] width 198 height 16
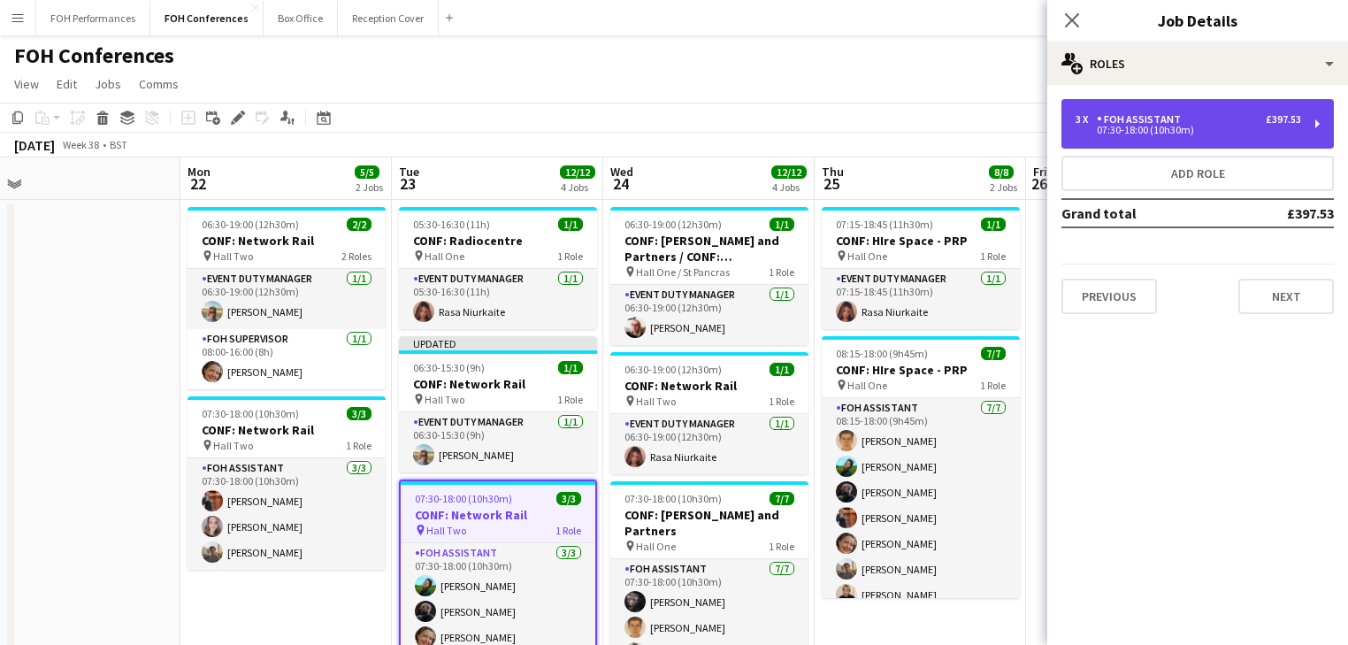
click at [1128, 131] on div "07:30-18:00 (10h30m)" at bounding box center [1189, 130] width 226 height 9
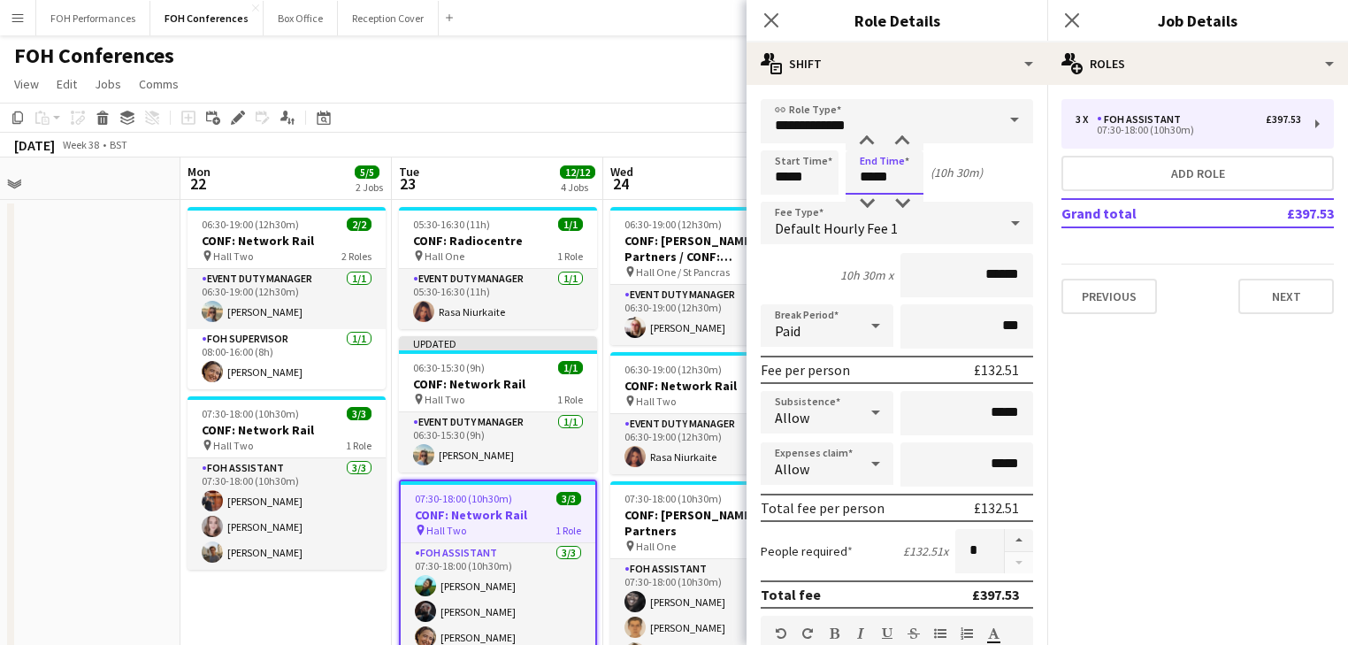
click at [893, 186] on input "*****" at bounding box center [885, 172] width 78 height 44
click at [867, 198] on div at bounding box center [866, 204] width 35 height 18
click at [896, 198] on div at bounding box center [902, 204] width 35 height 18
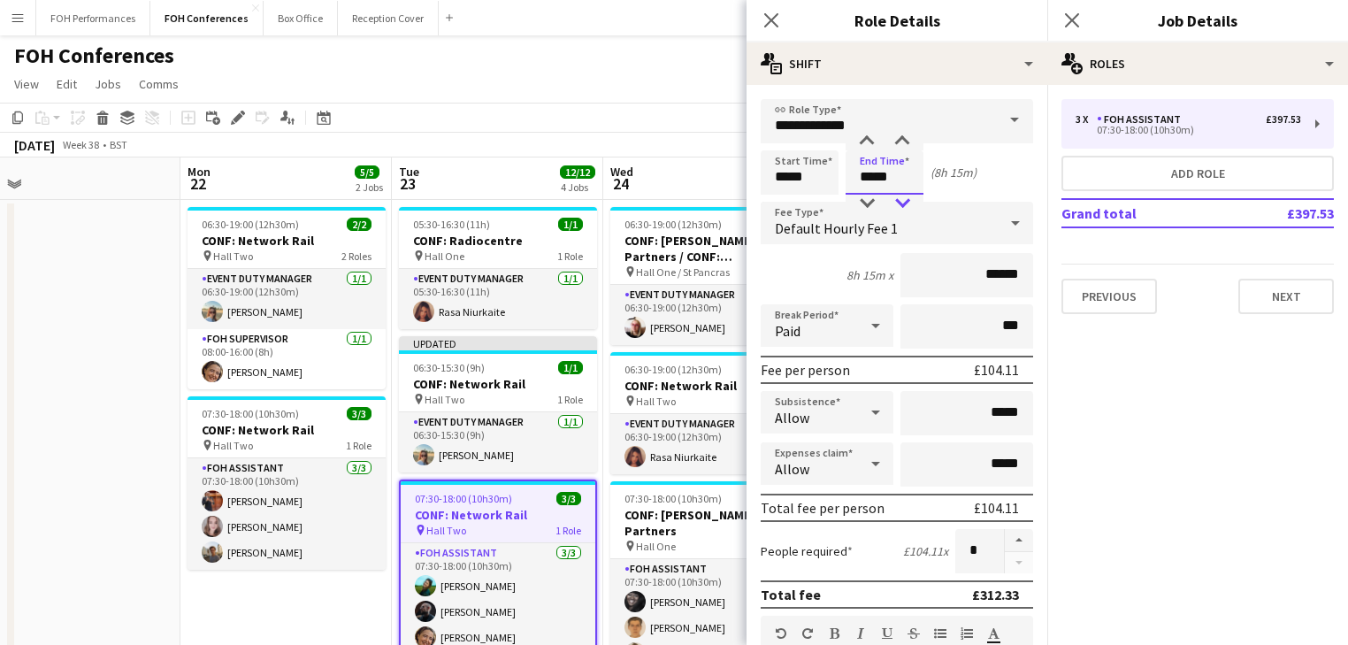
type input "*****"
click at [899, 202] on div at bounding box center [902, 204] width 35 height 18
click at [99, 442] on app-date-cell at bounding box center [74, 581] width 211 height 763
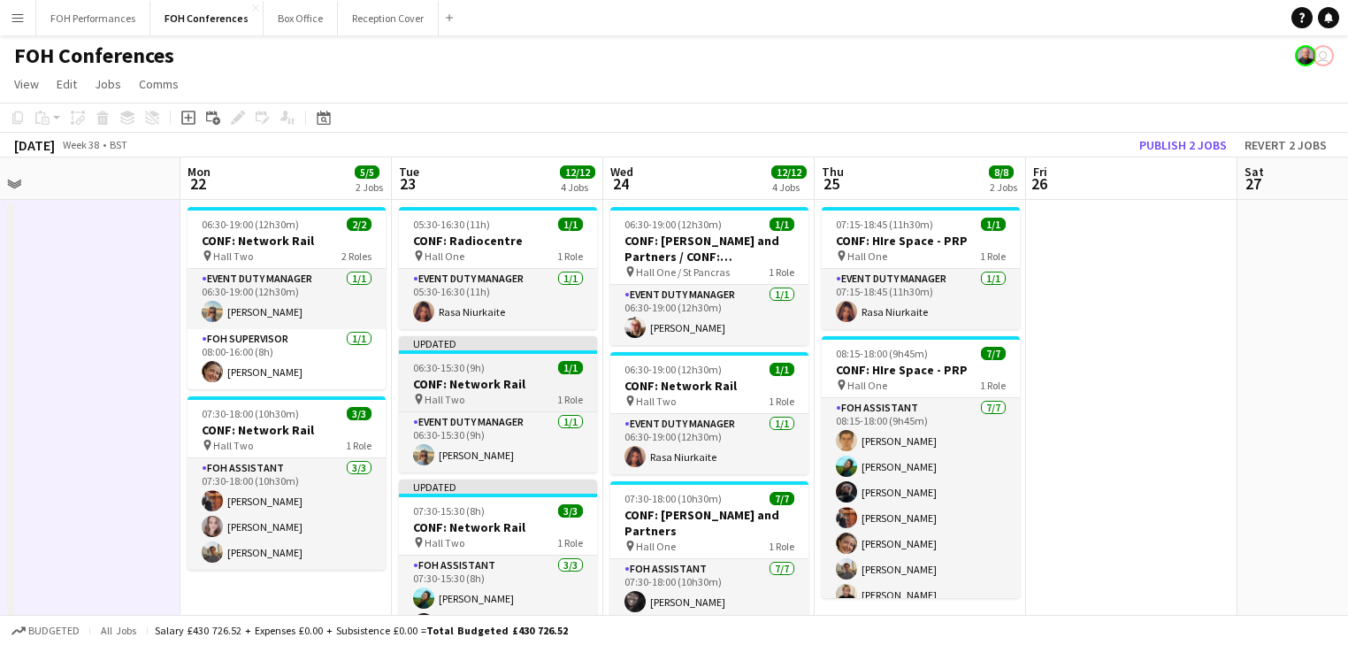
click at [459, 388] on h3 "CONF: Network Rail" at bounding box center [498, 384] width 198 height 16
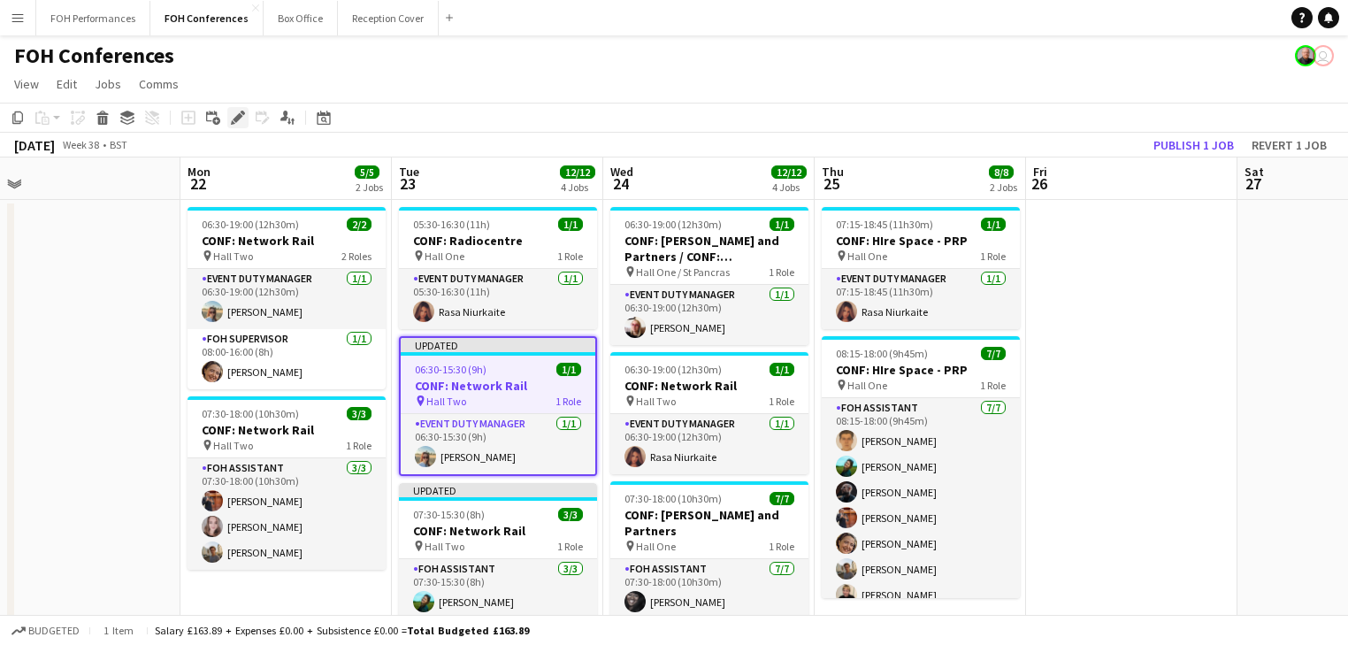
click at [238, 120] on icon "Edit" at bounding box center [238, 118] width 14 height 14
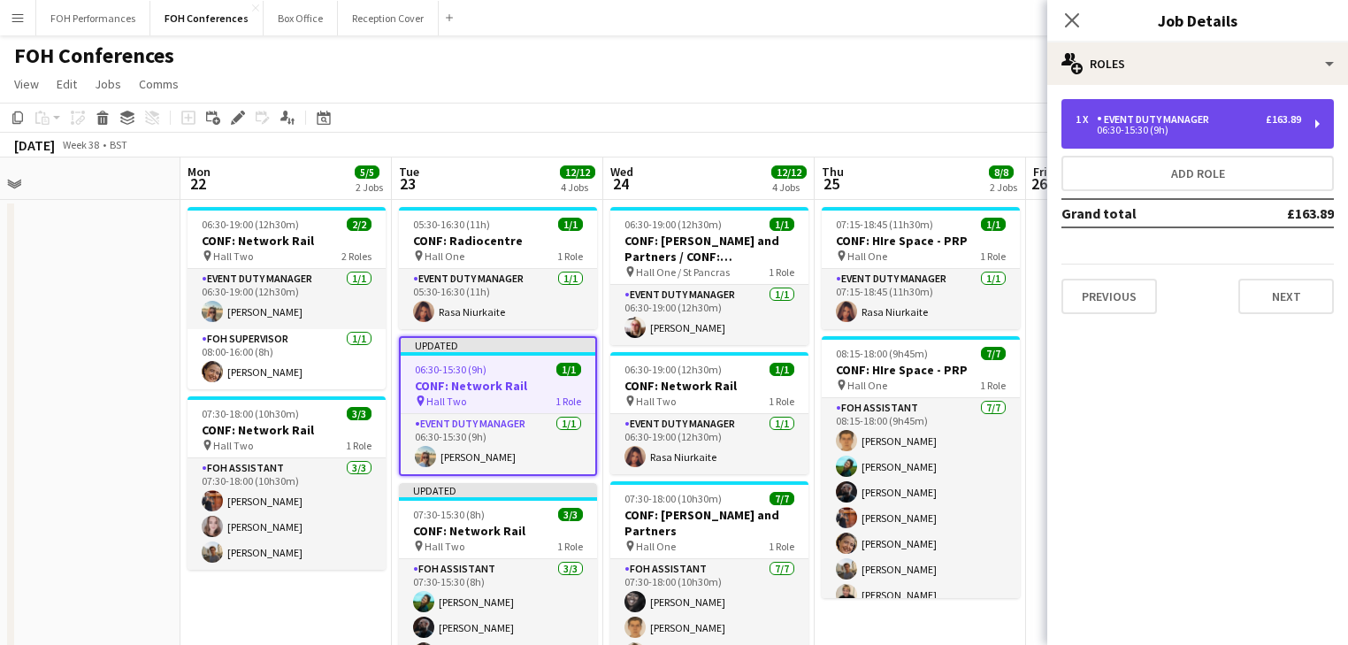
click at [1160, 129] on div "06:30-15:30 (9h)" at bounding box center [1189, 130] width 226 height 9
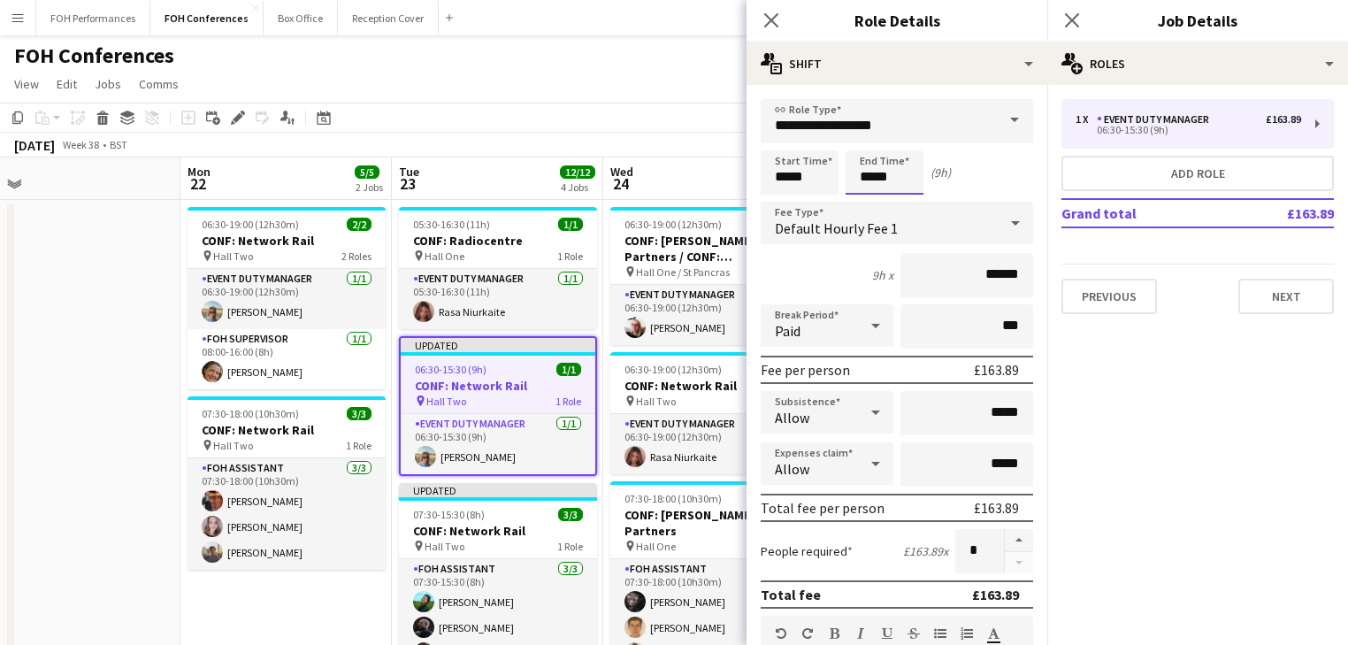
click at [870, 159] on input "*****" at bounding box center [885, 172] width 78 height 44
type input "*****"
click at [864, 142] on div at bounding box center [866, 142] width 35 height 18
click at [89, 322] on app-date-cell at bounding box center [74, 588] width 211 height 776
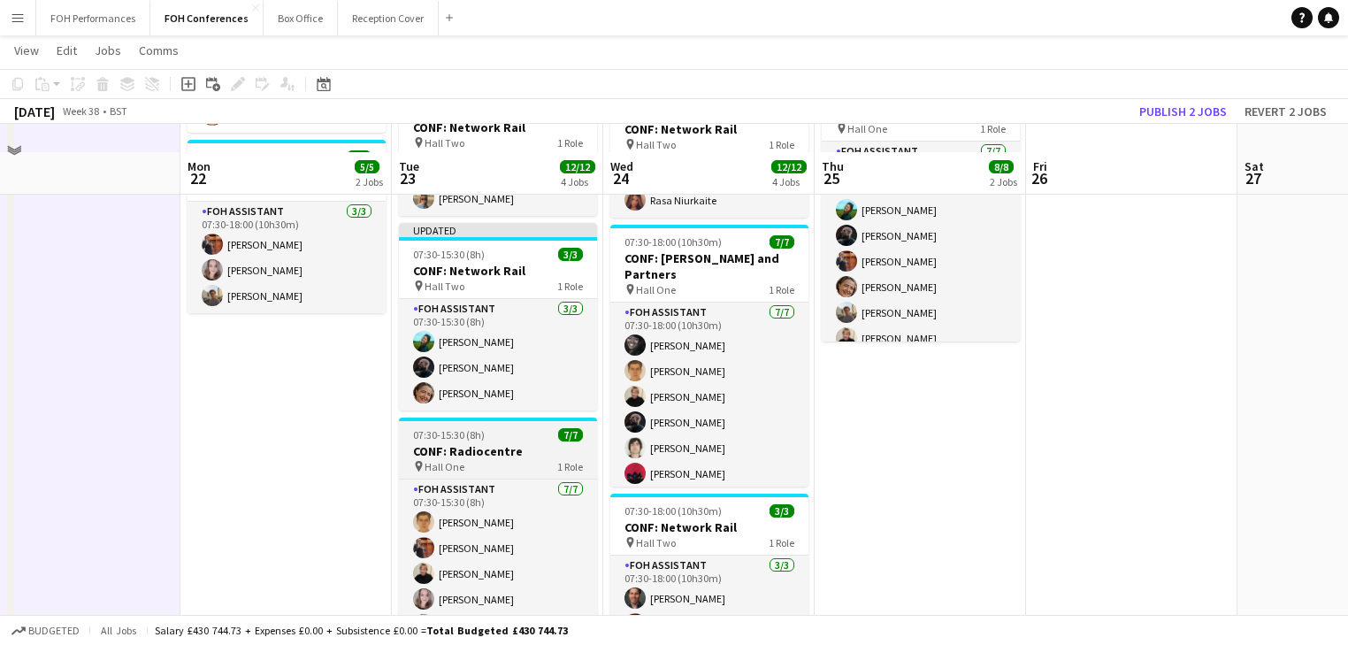
scroll to position [283, 0]
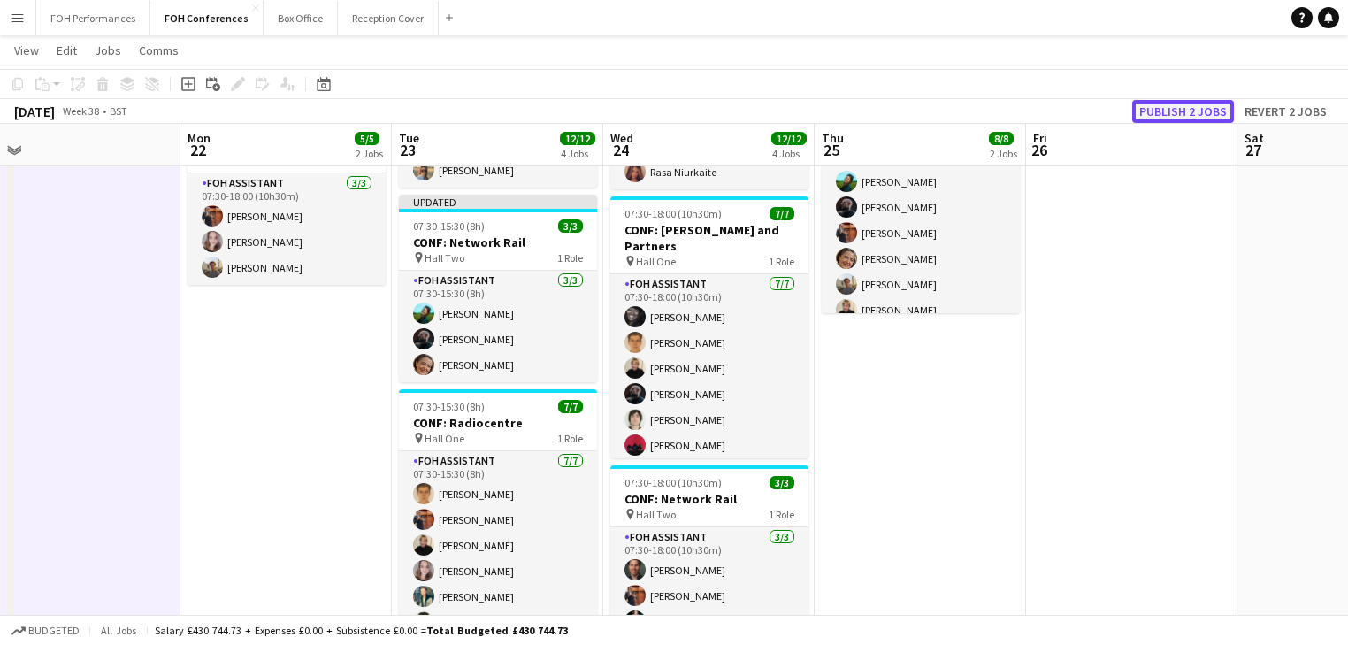
click at [1188, 110] on button "Publish 2 jobs" at bounding box center [1183, 111] width 102 height 23
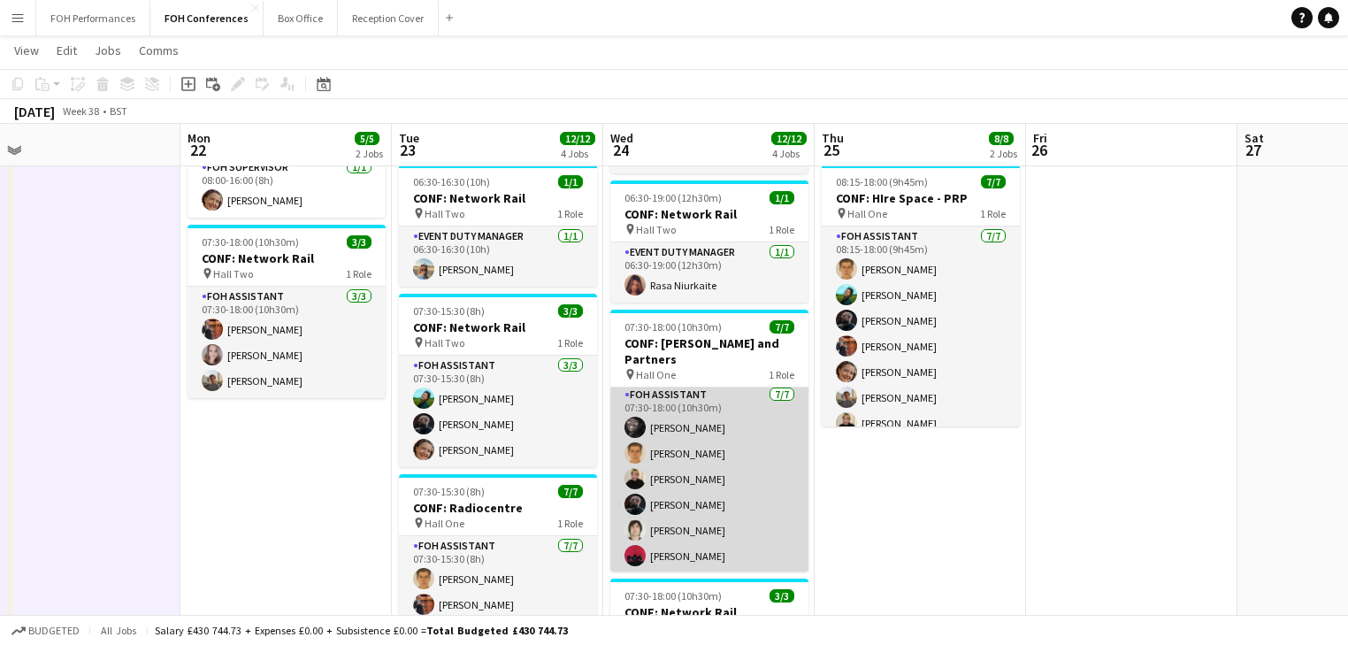
scroll to position [0, 0]
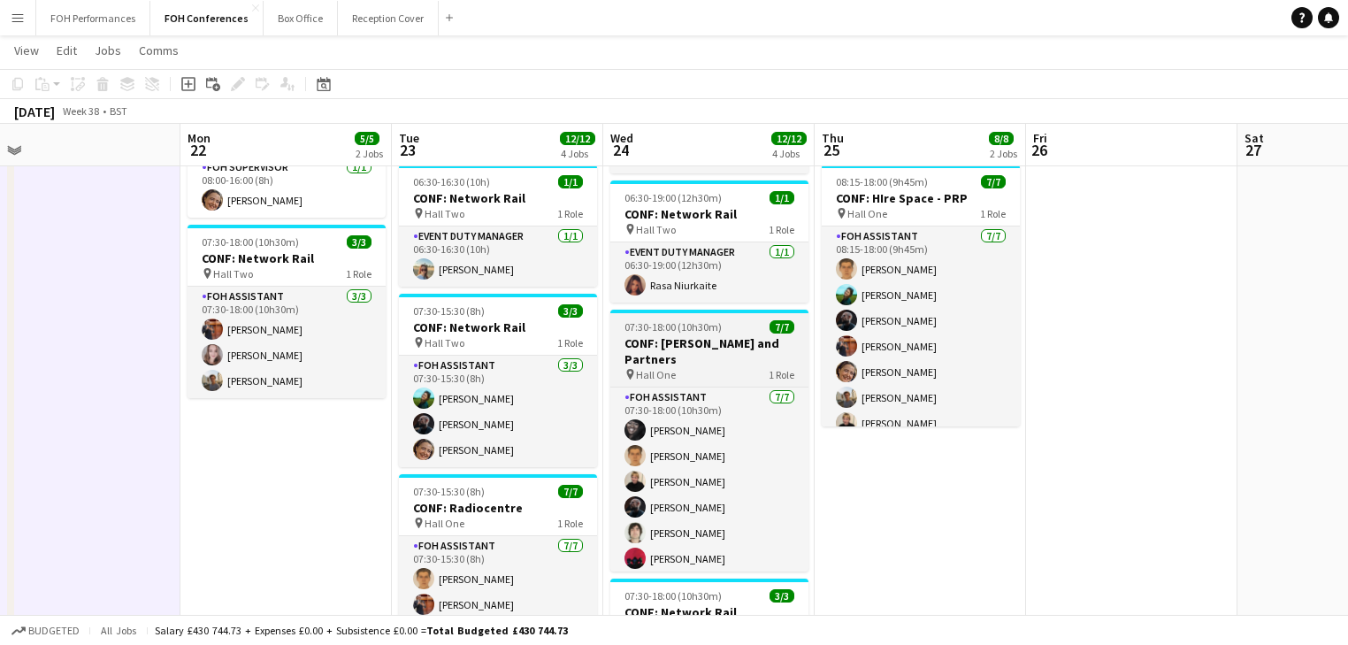
click at [682, 340] on h3 "CONF: [PERSON_NAME] and Partners" at bounding box center [709, 351] width 198 height 32
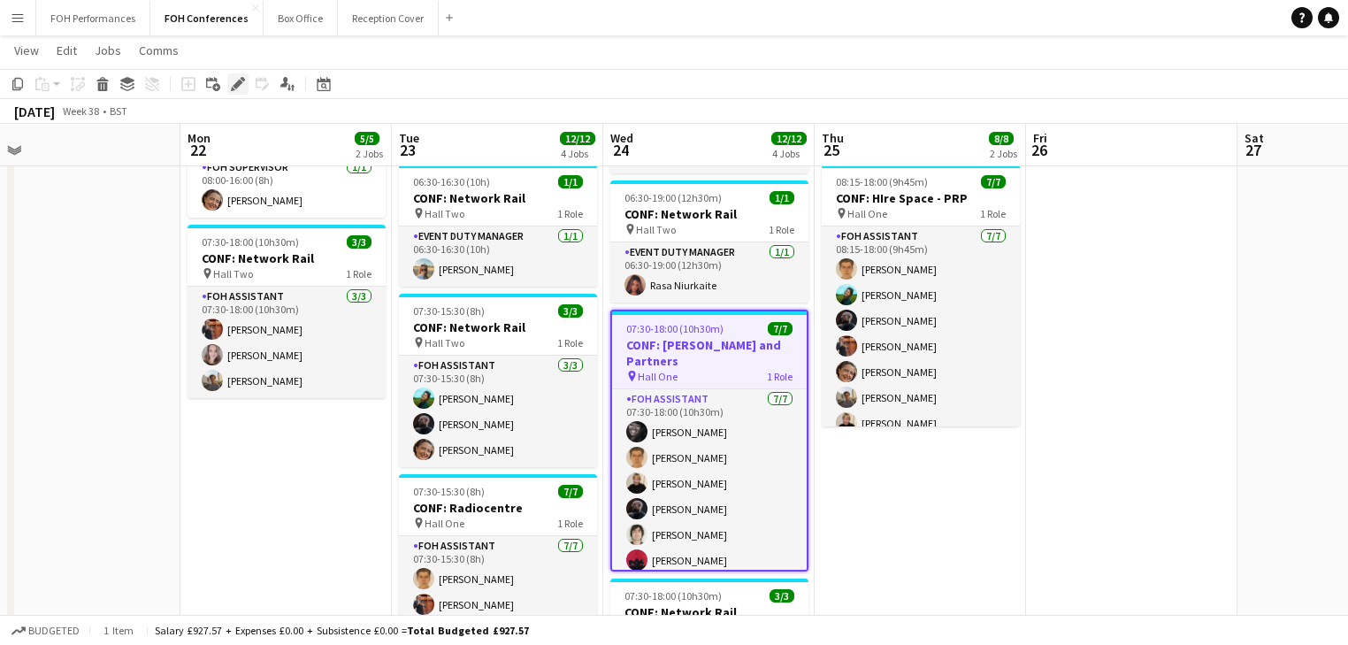
click at [234, 83] on icon "Edit" at bounding box center [238, 84] width 14 height 14
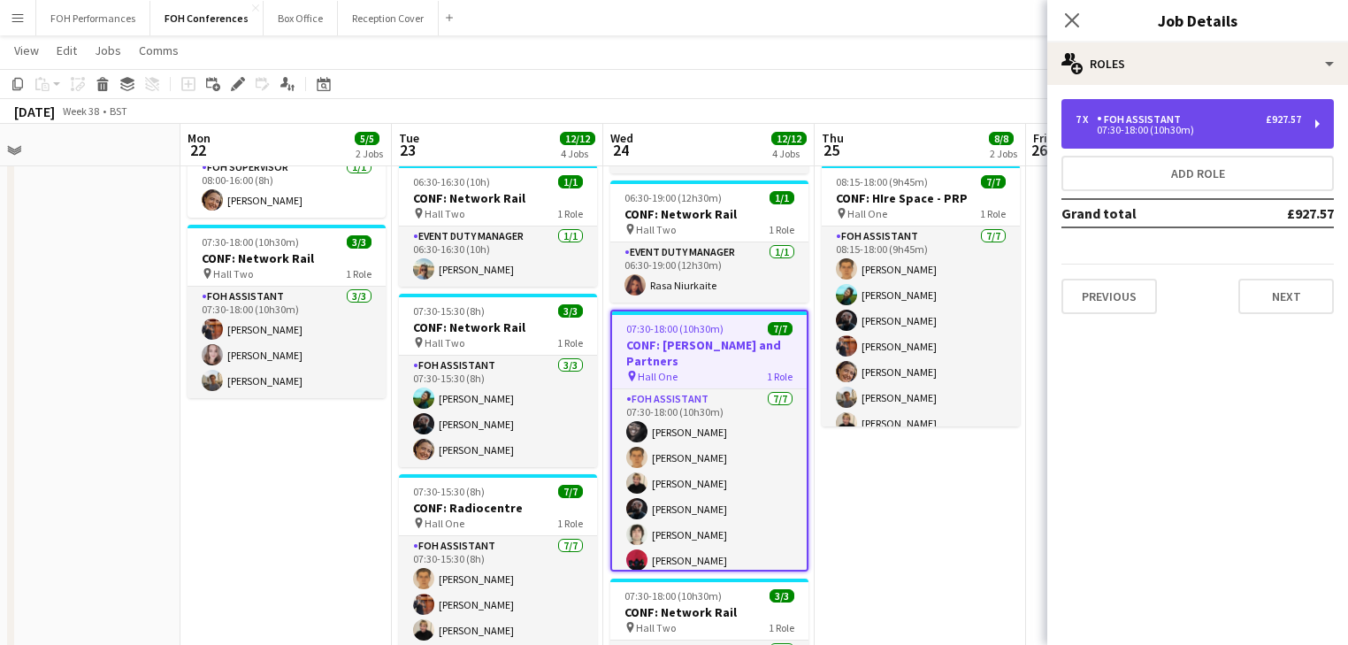
click at [1166, 132] on div "07:30-18:00 (10h30m)" at bounding box center [1189, 130] width 226 height 9
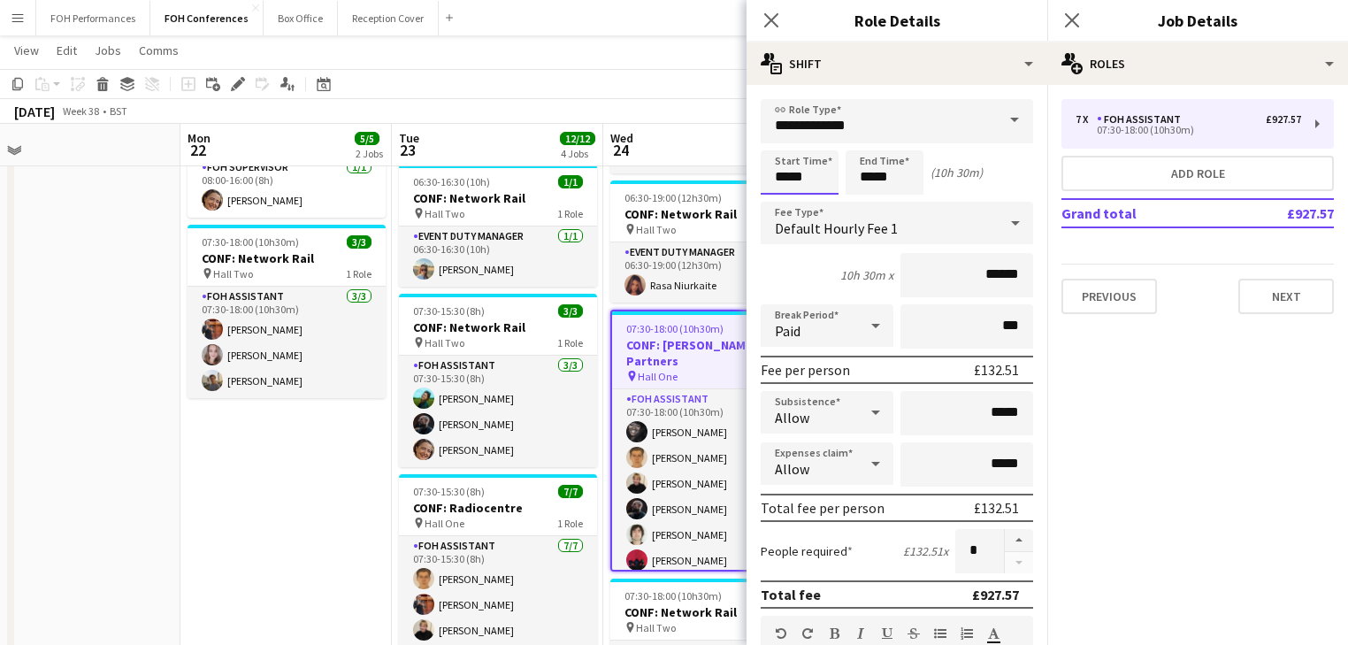
click at [812, 188] on input "*****" at bounding box center [800, 172] width 78 height 44
click at [783, 203] on div at bounding box center [781, 204] width 35 height 18
click at [781, 142] on div at bounding box center [781, 142] width 35 height 18
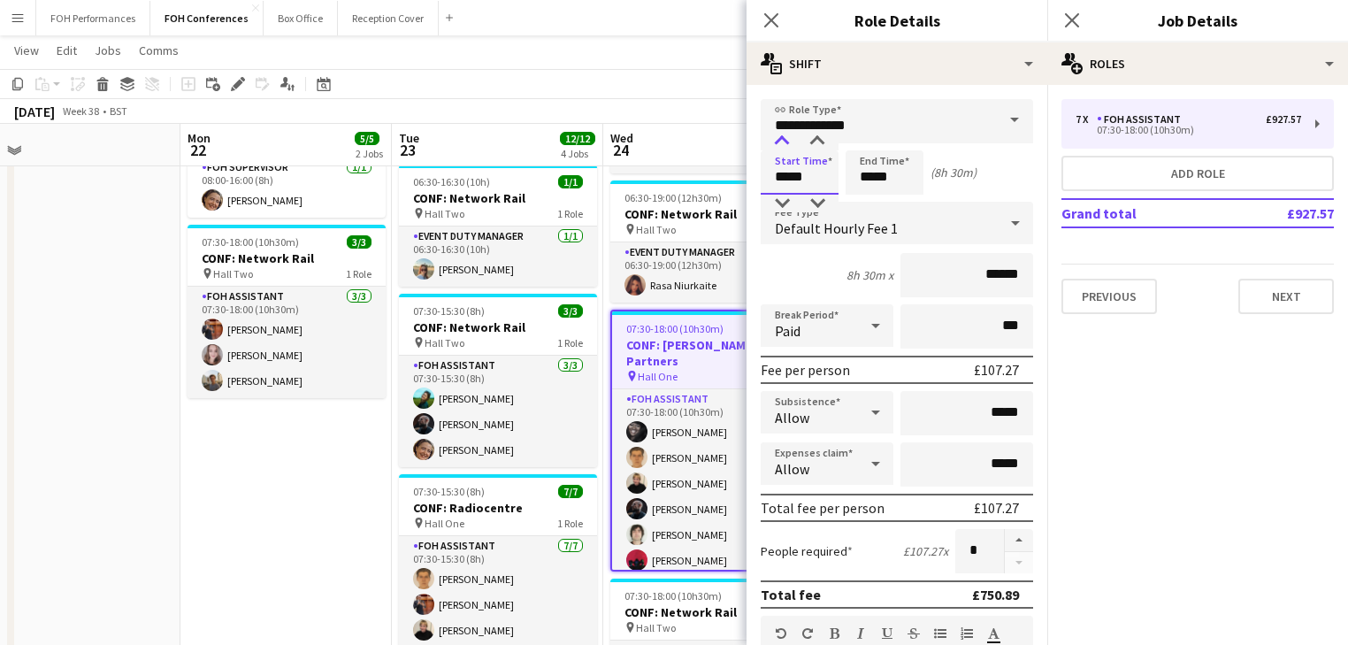
click at [781, 142] on div at bounding box center [781, 142] width 35 height 18
click at [782, 140] on div at bounding box center [781, 142] width 35 height 18
click at [816, 195] on div at bounding box center [817, 204] width 35 height 18
type input "*****"
click at [816, 195] on div at bounding box center [817, 204] width 35 height 18
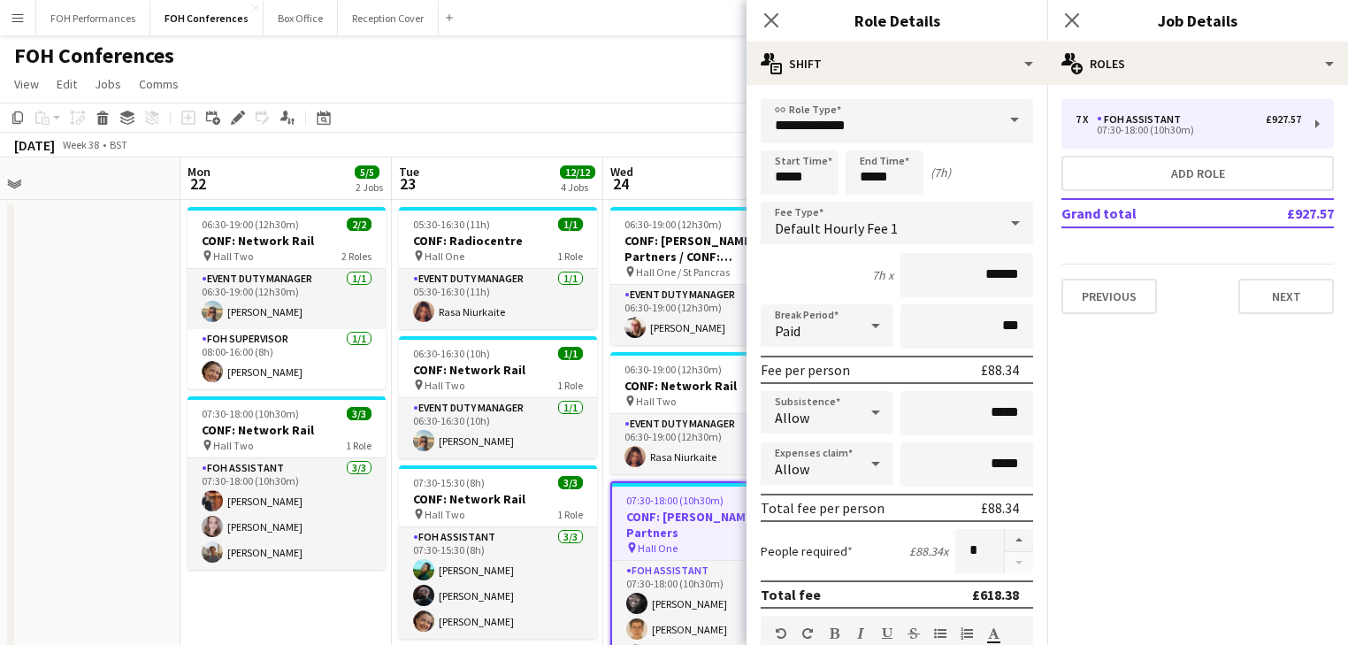
click at [91, 304] on app-date-cell at bounding box center [74, 581] width 211 height 763
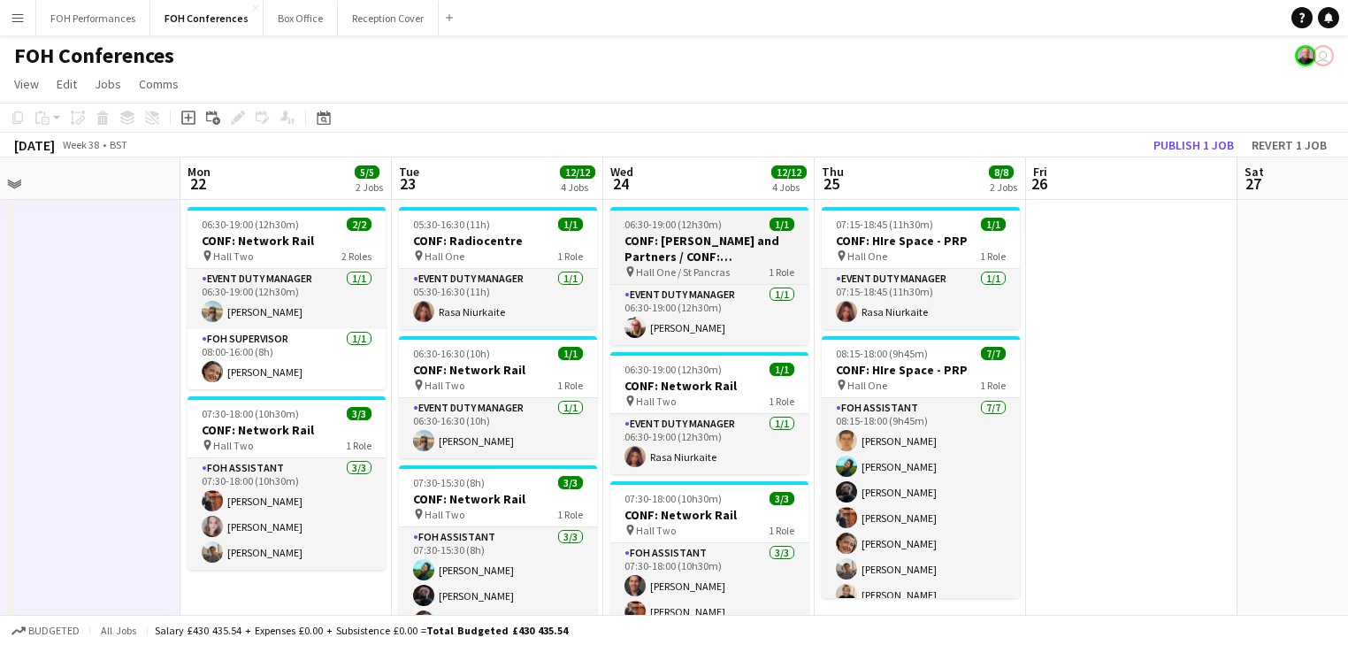
click at [683, 242] on h3 "CONF: [PERSON_NAME] and Partners / CONF: SoftwareOne and ServiceNow" at bounding box center [709, 249] width 198 height 32
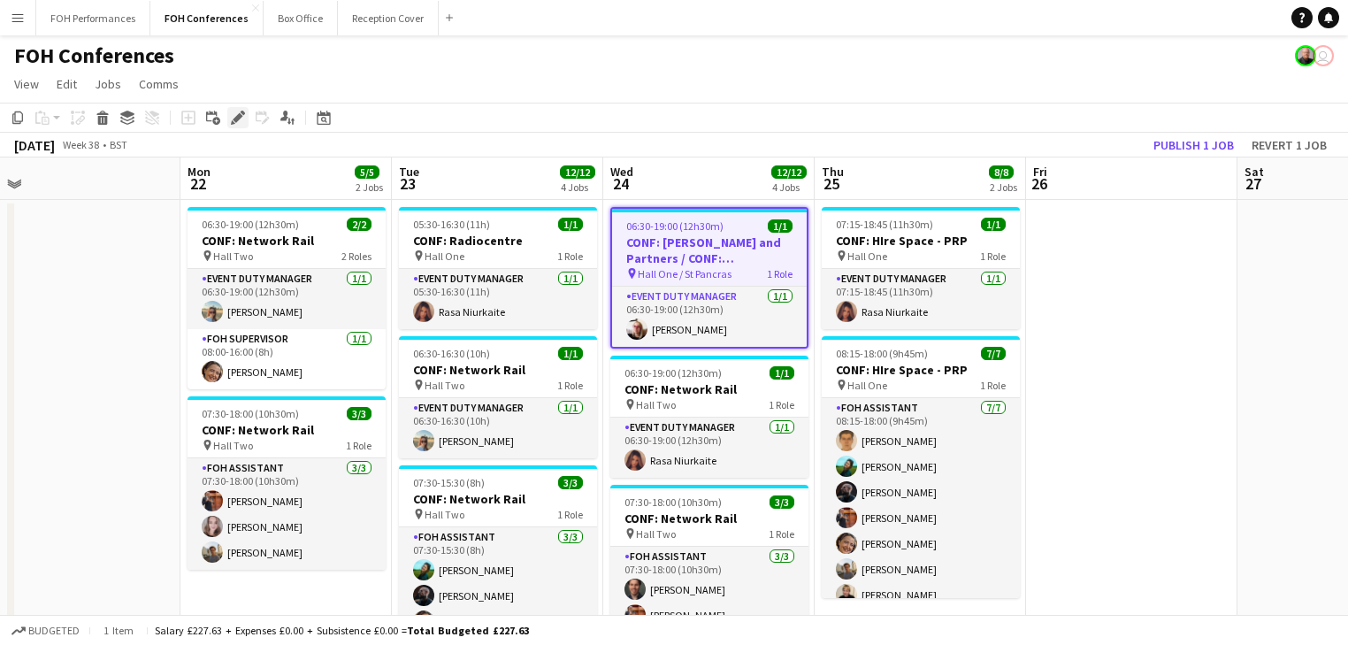
click at [239, 122] on icon "Edit" at bounding box center [238, 118] width 14 height 14
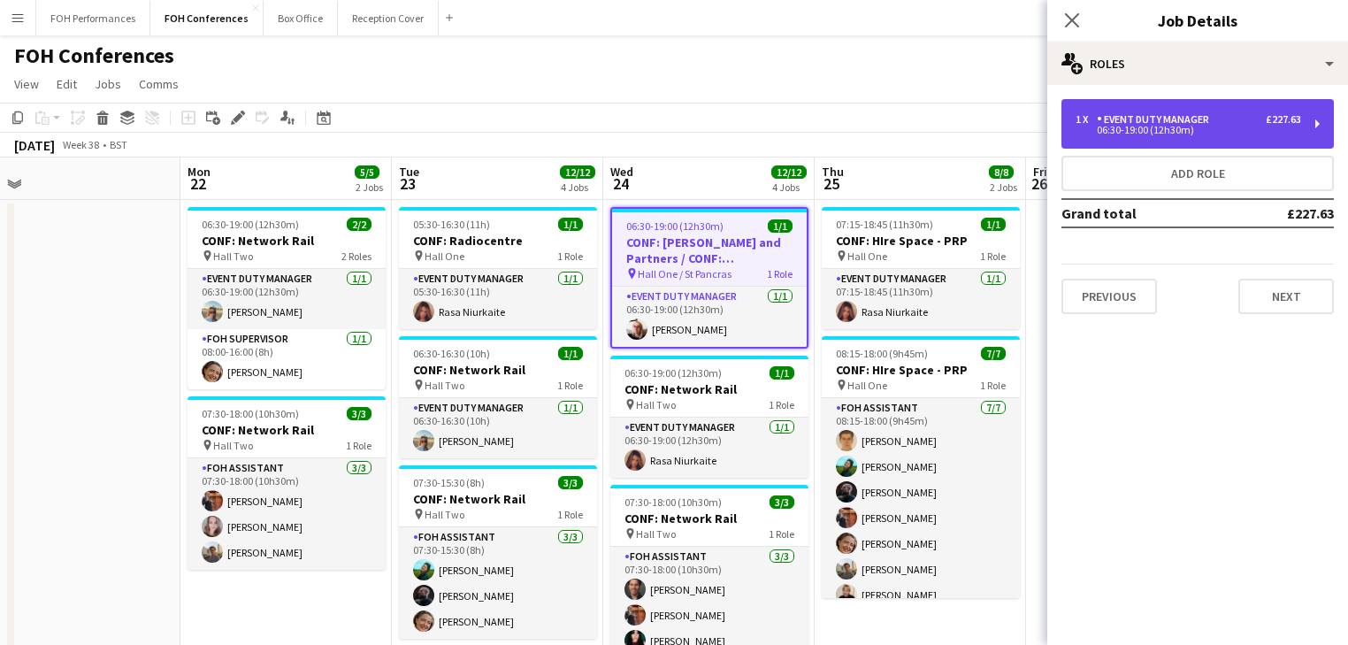
click at [1136, 127] on div "06:30-19:00 (12h30m)" at bounding box center [1189, 130] width 226 height 9
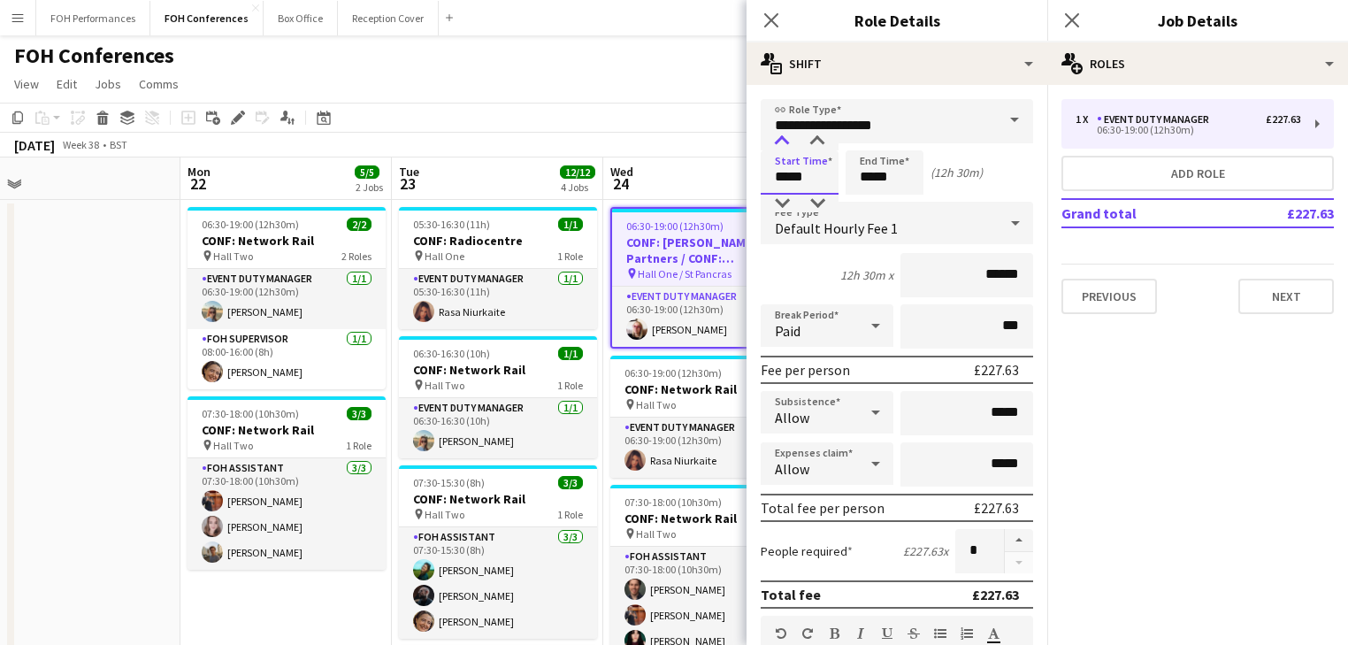
drag, startPoint x: 817, startPoint y: 167, endPoint x: 769, endPoint y: 147, distance: 51.9
click at [816, 167] on input "*****" at bounding box center [800, 172] width 78 height 44
type input "*****"
click at [778, 137] on div at bounding box center [781, 142] width 35 height 18
click at [64, 393] on app-date-cell at bounding box center [74, 581] width 211 height 763
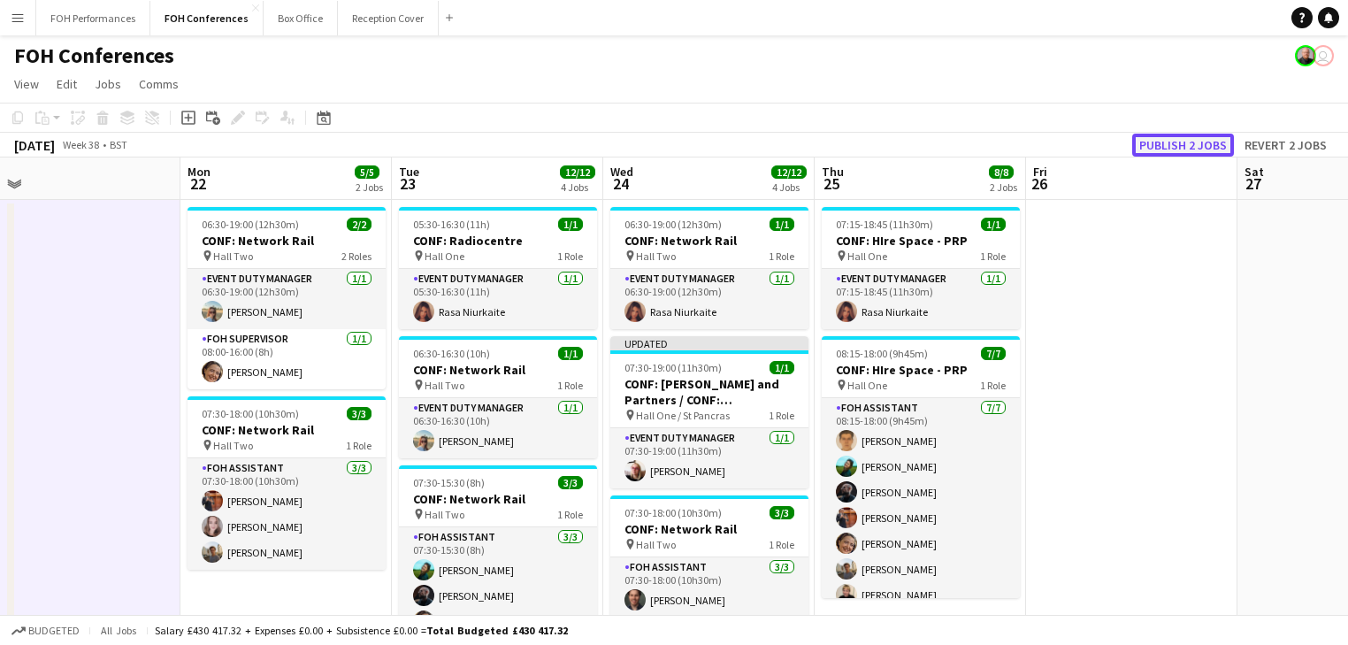
click at [1182, 137] on button "Publish 2 jobs" at bounding box center [1183, 145] width 102 height 23
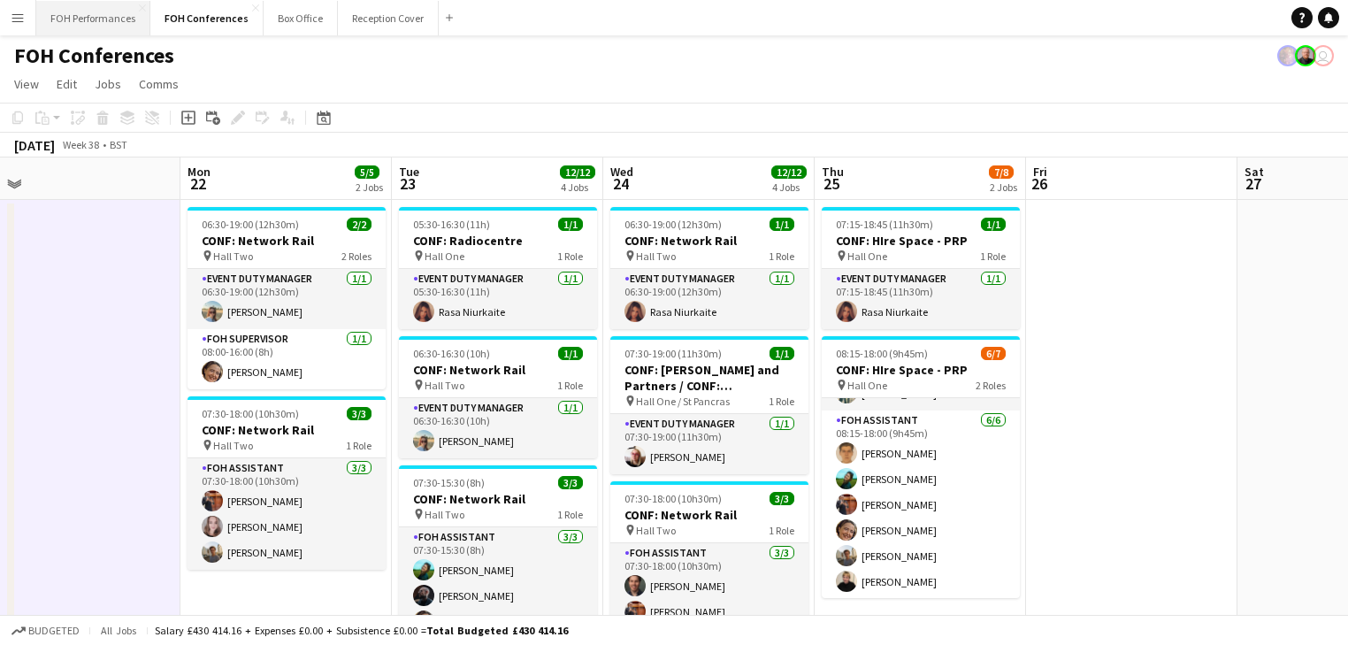
click at [93, 18] on button "FOH Performances Close" at bounding box center [93, 18] width 114 height 35
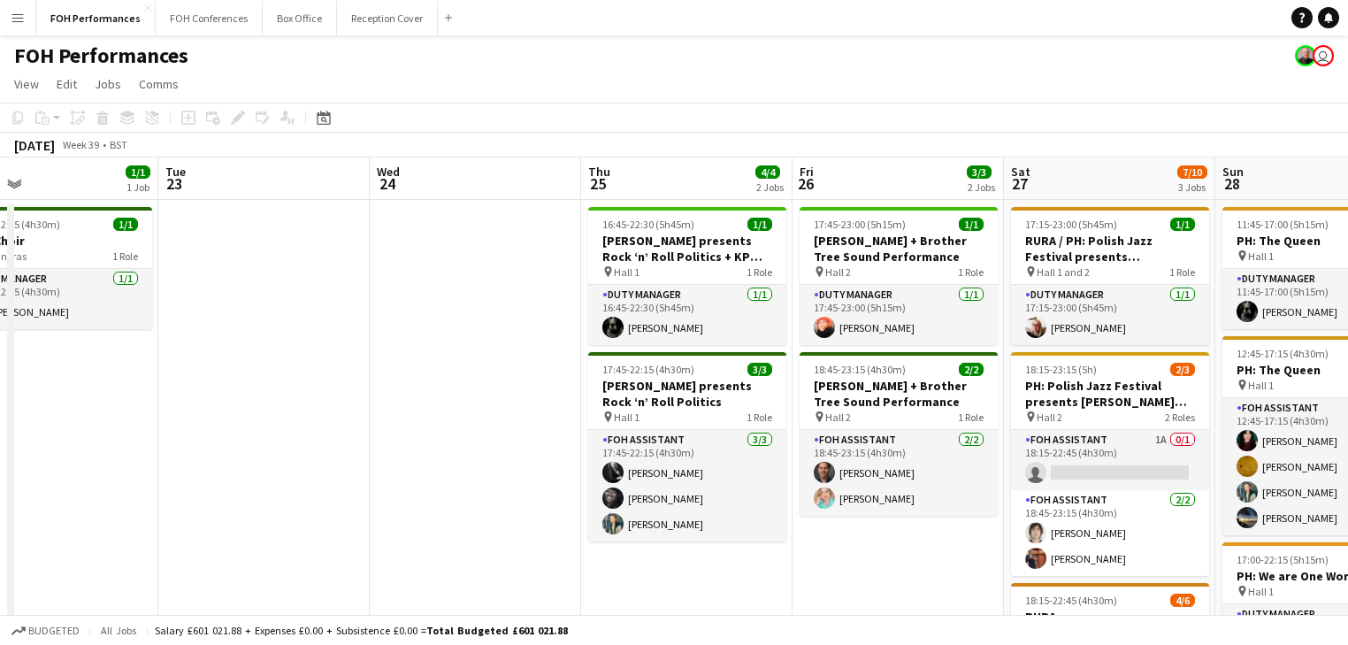
drag, startPoint x: 931, startPoint y: 418, endPoint x: 46, endPoint y: 322, distance: 889.8
click at [46, 322] on app-calendar-viewport "Fri 19 6/6 3 Jobs Sat 20 11/11 4 Jobs Sun 21 6/6 2 Jobs Mon 22 1/1 1 Job Tue 23…" at bounding box center [674, 613] width 1348 height 912
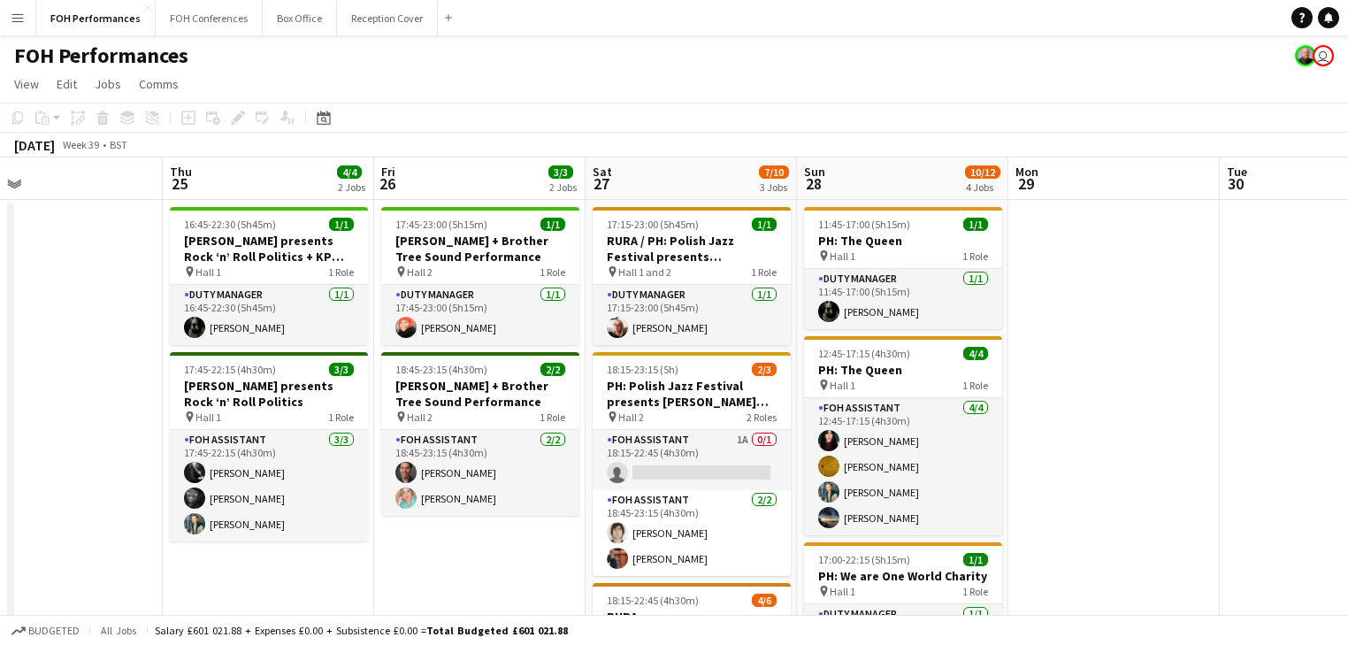
drag, startPoint x: 318, startPoint y: 350, endPoint x: -32, endPoint y: 281, distance: 357.0
click at [0, 281] on html "Menu Boards Boards Boards All jobs Status Workforce Workforce My Workforce Recr…" at bounding box center [674, 550] width 1348 height 1100
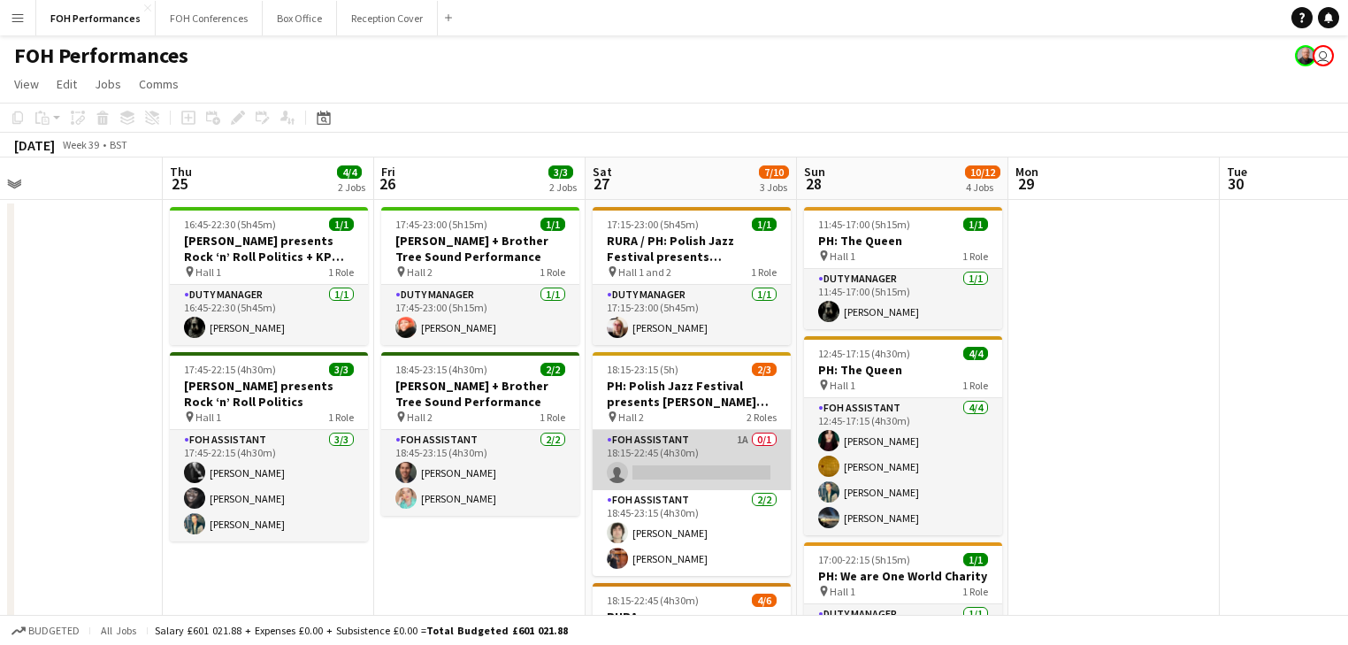
click at [678, 467] on app-card-role "FOH Assistant 1A 0/1 18:15-22:45 (4h30m) single-neutral-actions" at bounding box center [692, 460] width 198 height 60
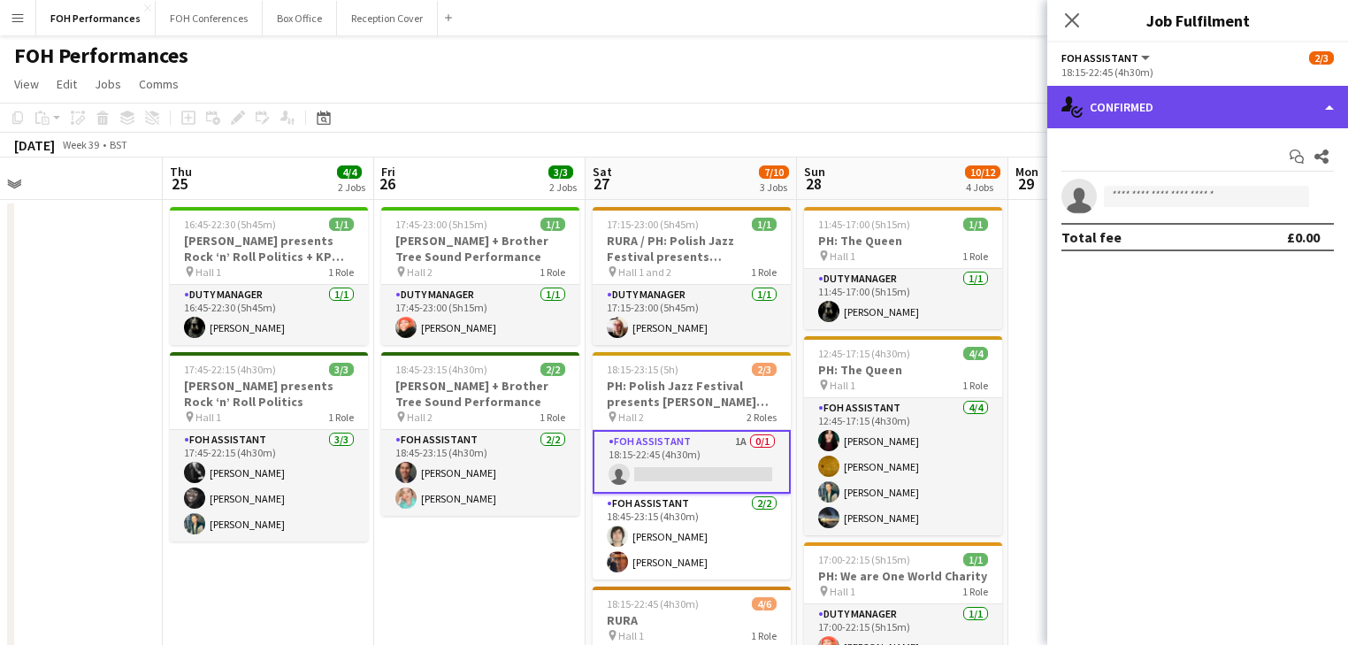
click at [1196, 110] on div "single-neutral-actions-check-2 Confirmed" at bounding box center [1197, 107] width 301 height 42
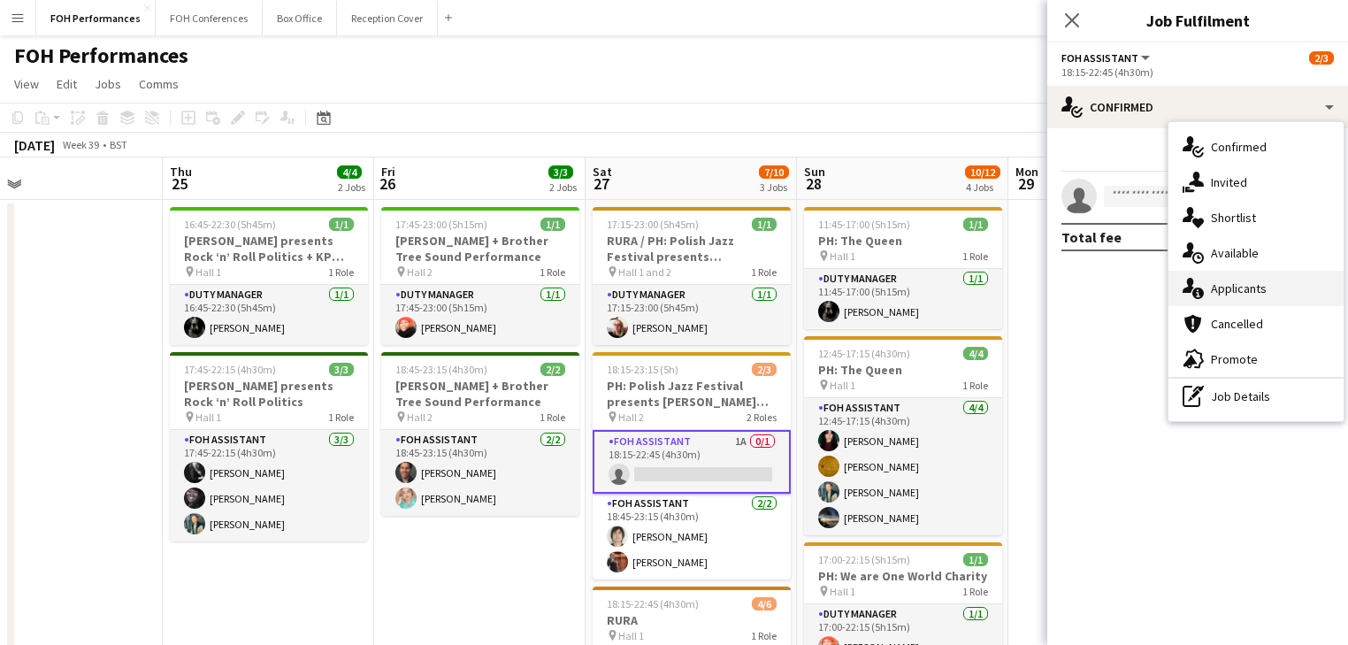
click at [1247, 298] on div "single-neutral-actions-information Applicants" at bounding box center [1256, 288] width 175 height 35
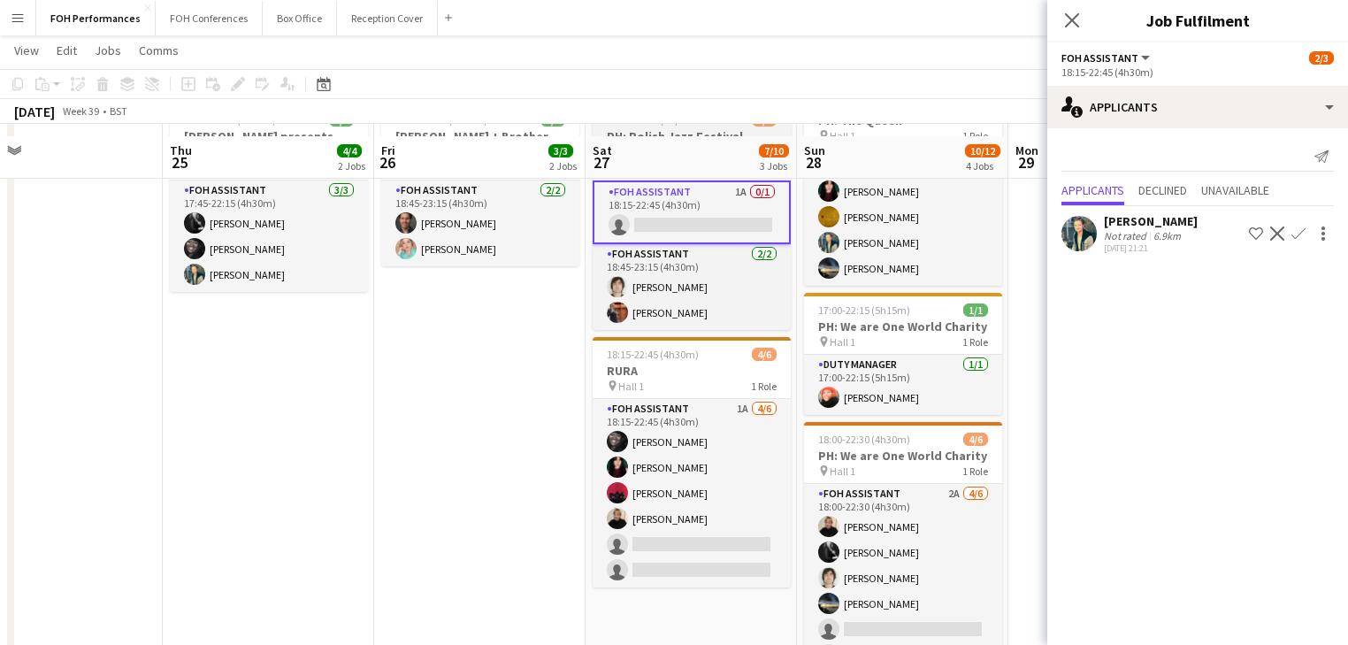
scroll to position [283, 0]
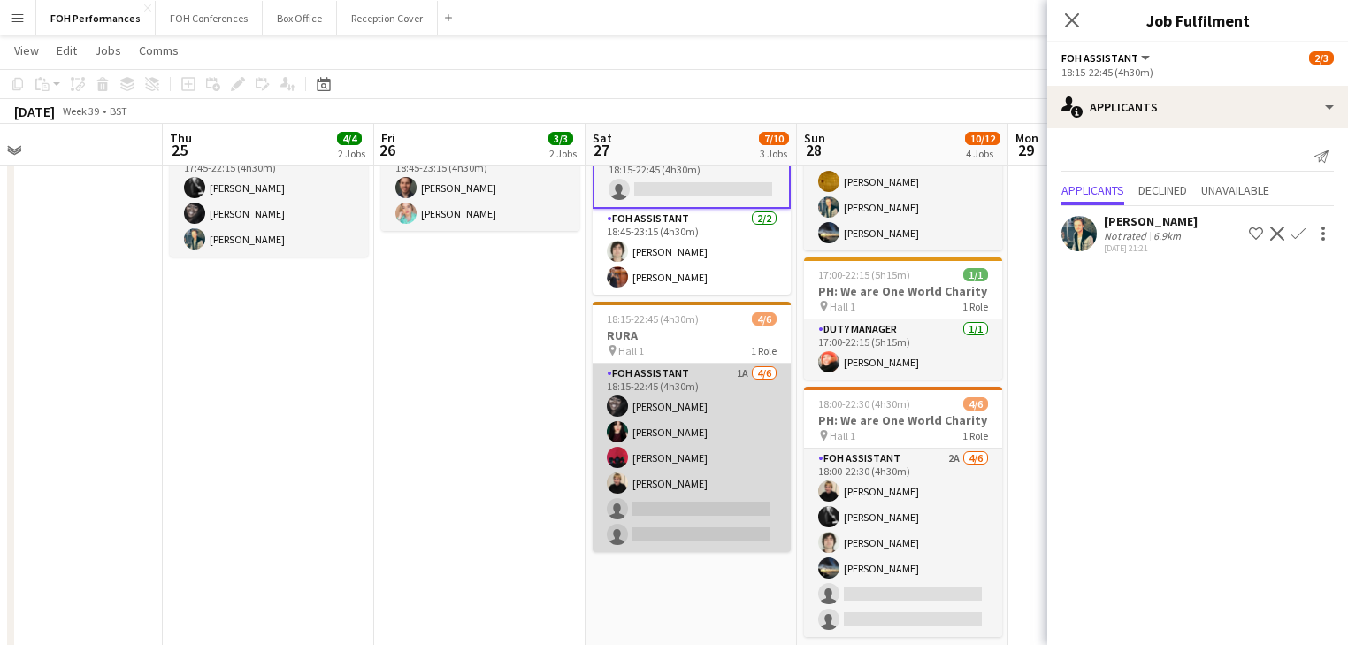
click at [675, 455] on app-card-role "FOH Assistant 1A [DATE] 18:15-22:45 (4h30m) [PERSON_NAME] [PERSON_NAME] [PERSON…" at bounding box center [692, 458] width 198 height 188
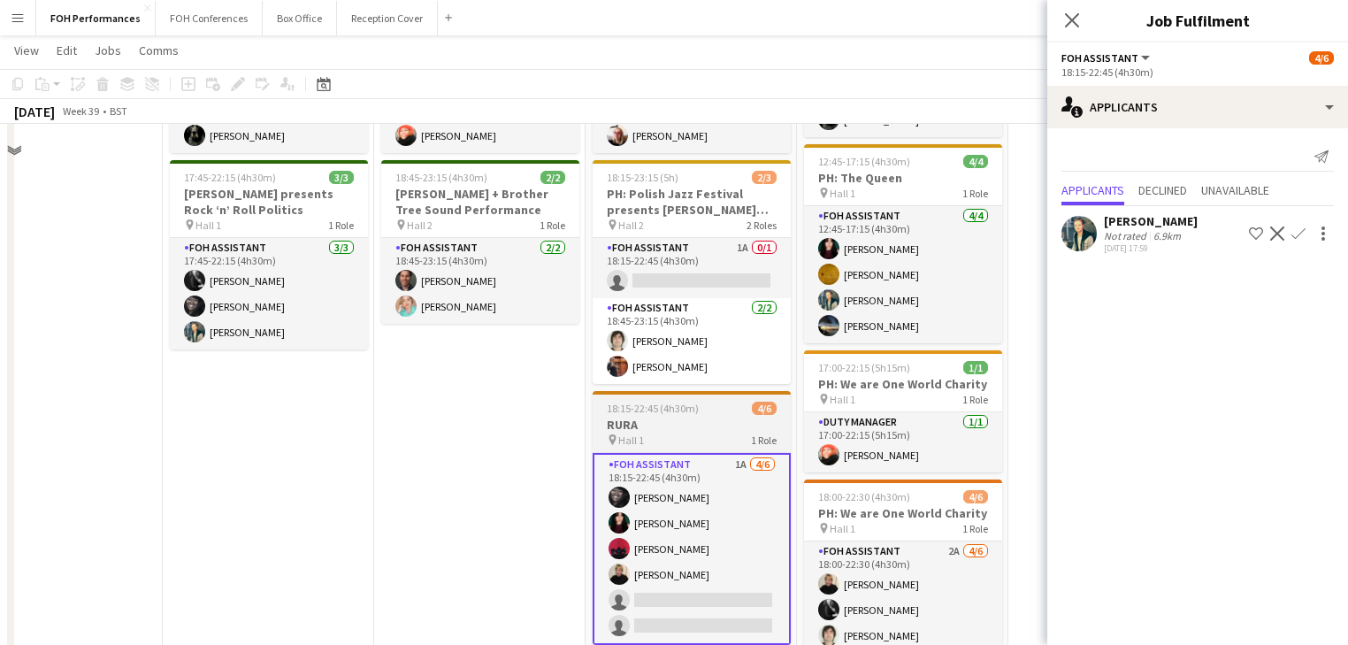
scroll to position [94, 0]
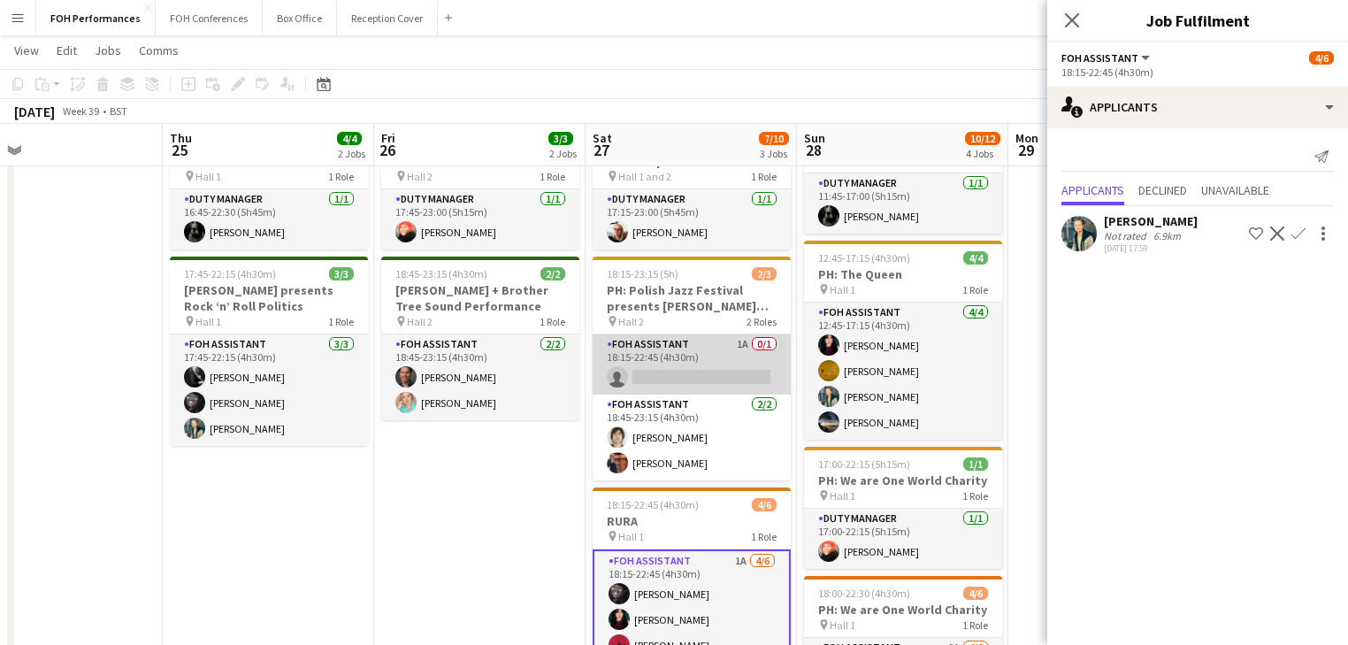
click at [694, 362] on app-card-role "FOH Assistant 1A 0/1 18:15-22:45 (4h30m) single-neutral-actions" at bounding box center [692, 364] width 198 height 60
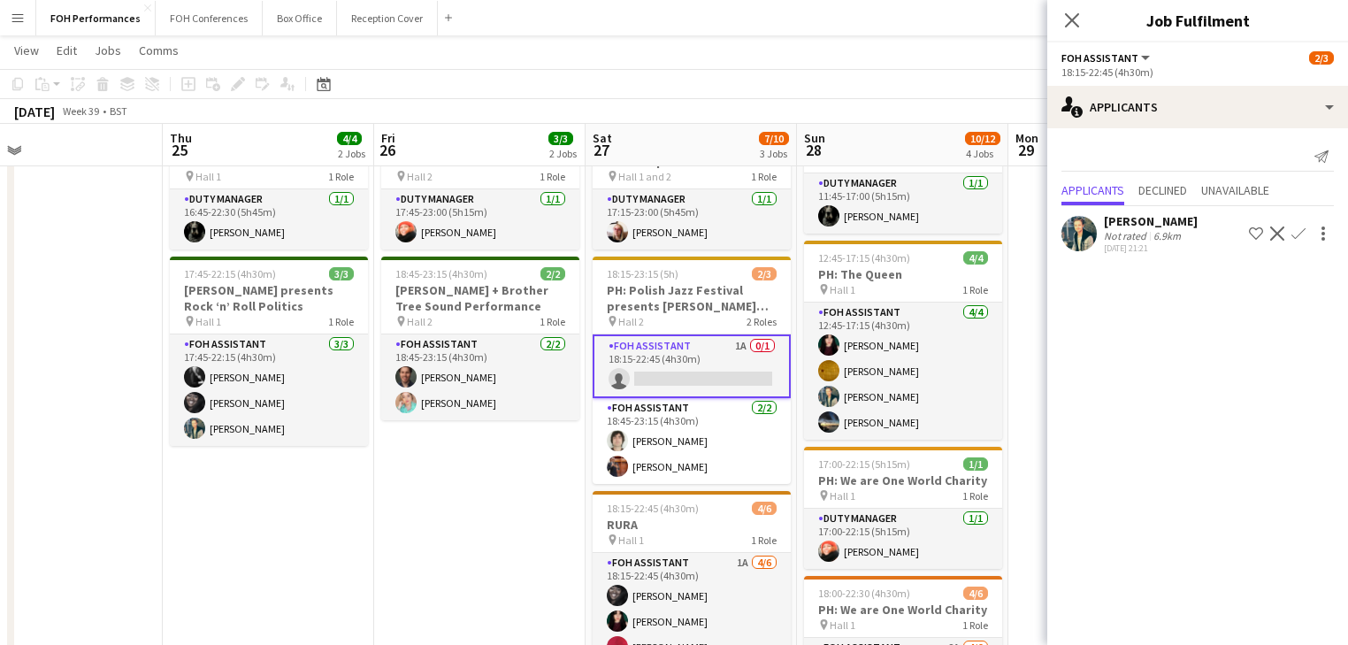
click at [1301, 235] on app-icon "Confirm" at bounding box center [1299, 233] width 14 height 14
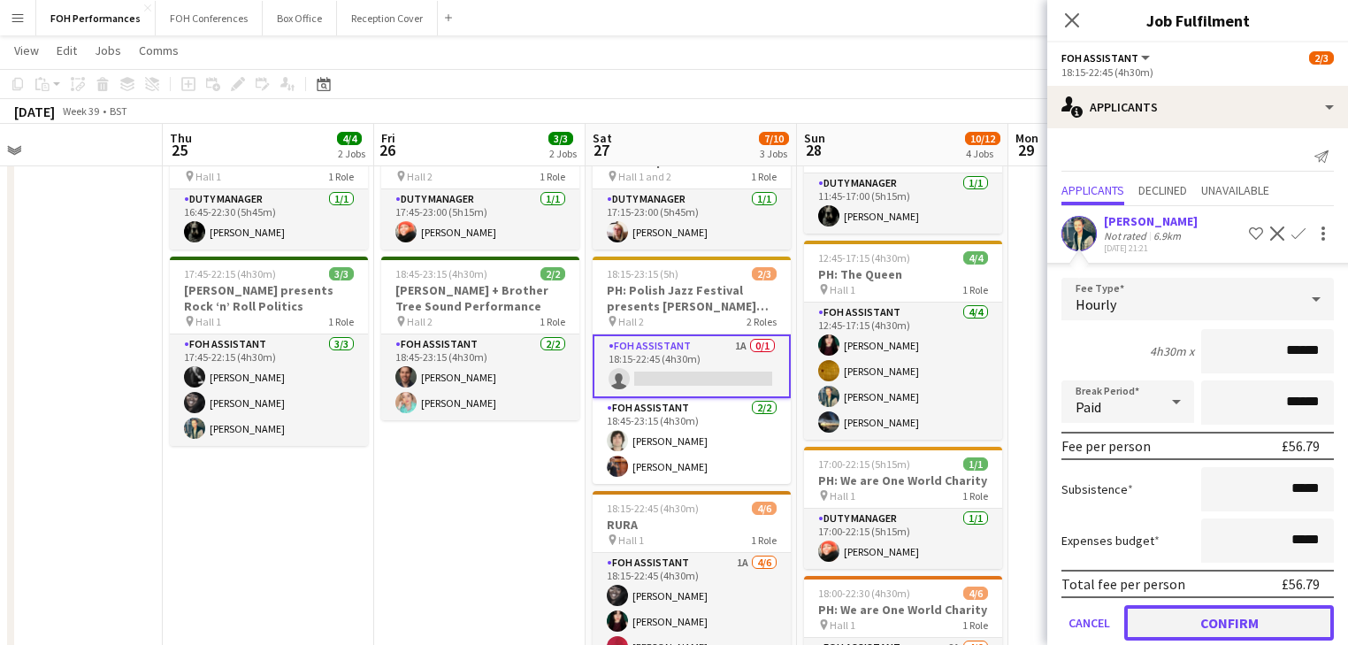
click at [1214, 619] on button "Confirm" at bounding box center [1229, 622] width 210 height 35
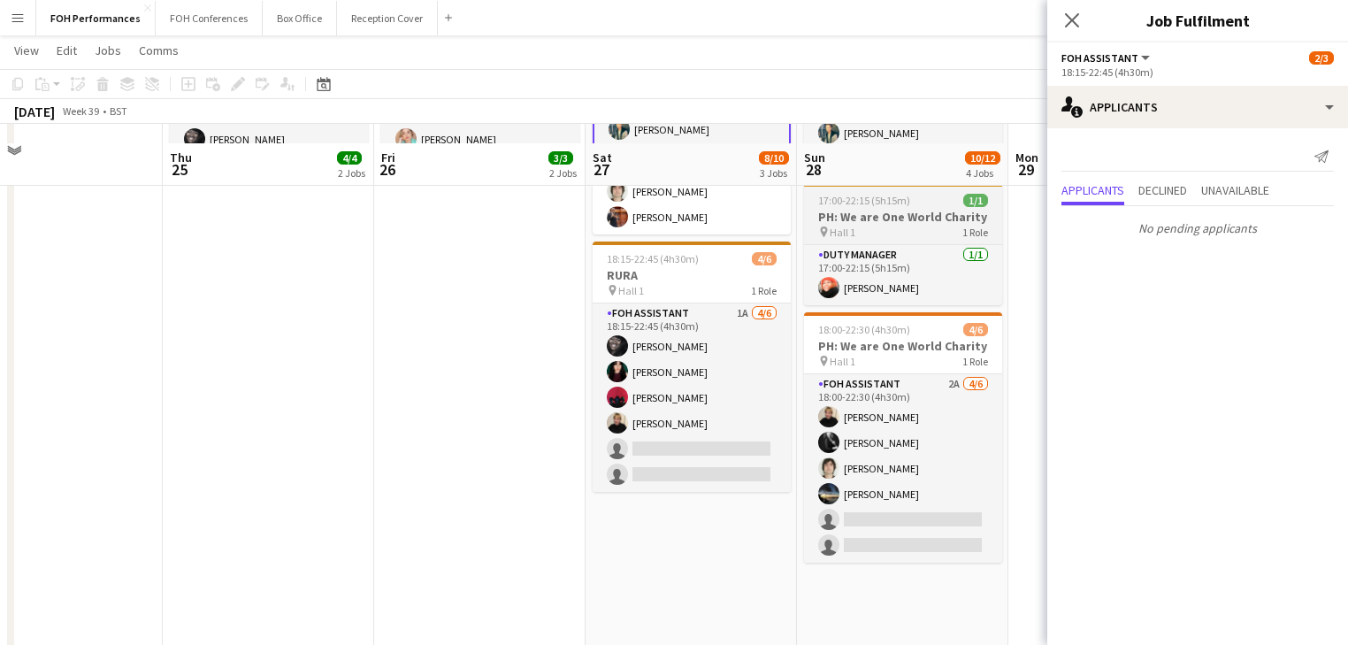
scroll to position [377, 0]
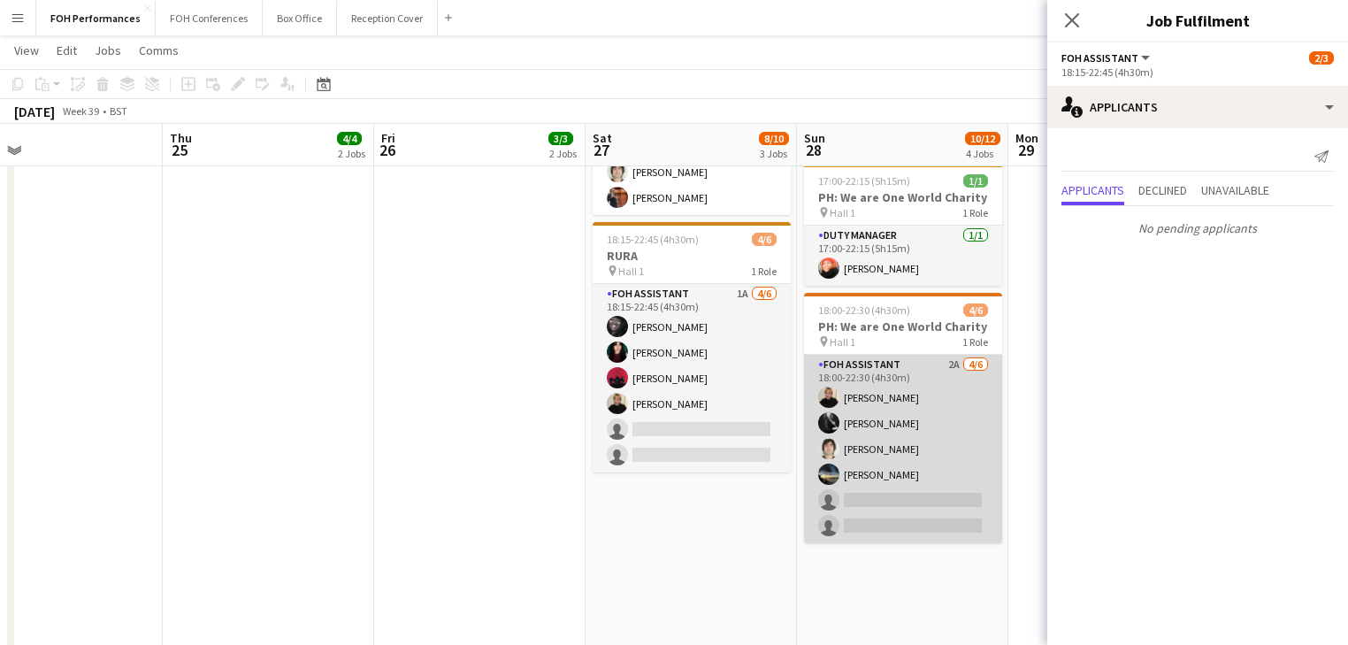
click at [913, 445] on app-card-role "FOH Assistant 2A [DATE] 18:00-22:30 (4h30m) [PERSON_NAME] [PERSON_NAME] [PERSON…" at bounding box center [903, 449] width 198 height 188
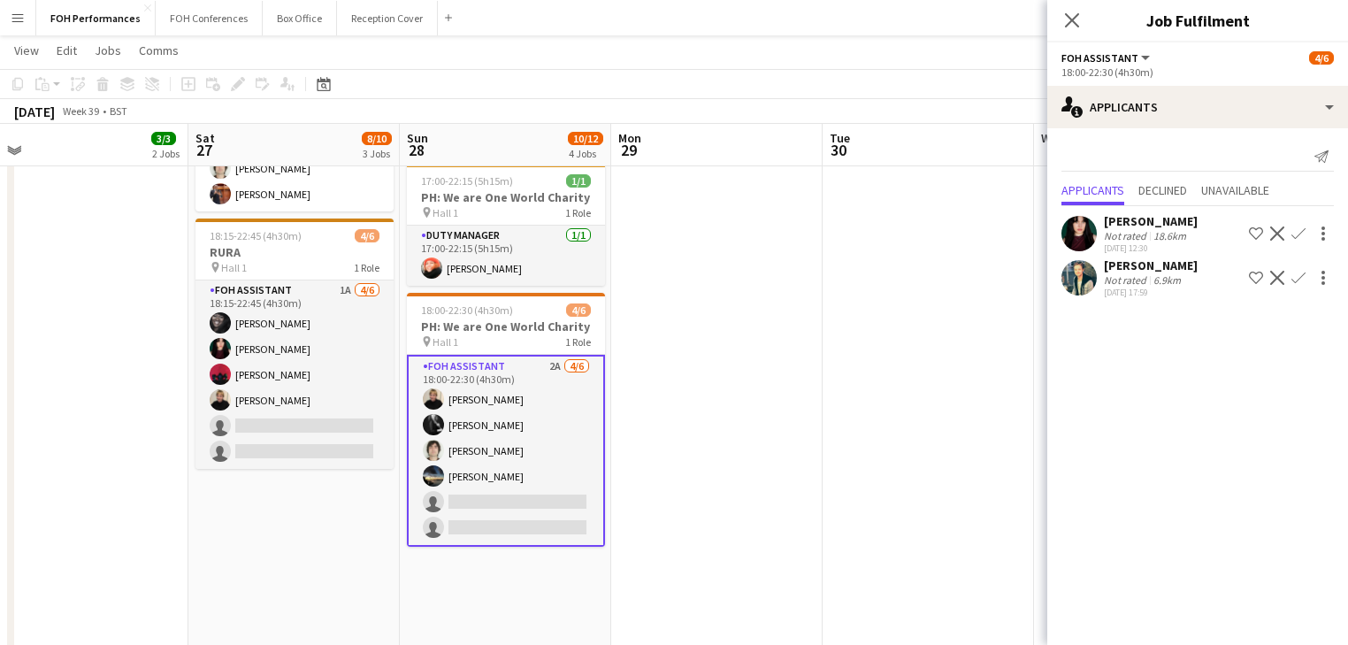
drag, startPoint x: 878, startPoint y: 452, endPoint x: 472, endPoint y: 405, distance: 409.6
click at [472, 405] on app-calendar-viewport "Tue 23 Wed 24 Thu 25 4/4 2 Jobs Fri 26 3/3 2 Jobs Sat 27 8/10 3 Jobs Sun 28 10/…" at bounding box center [674, 191] width 1348 height 999
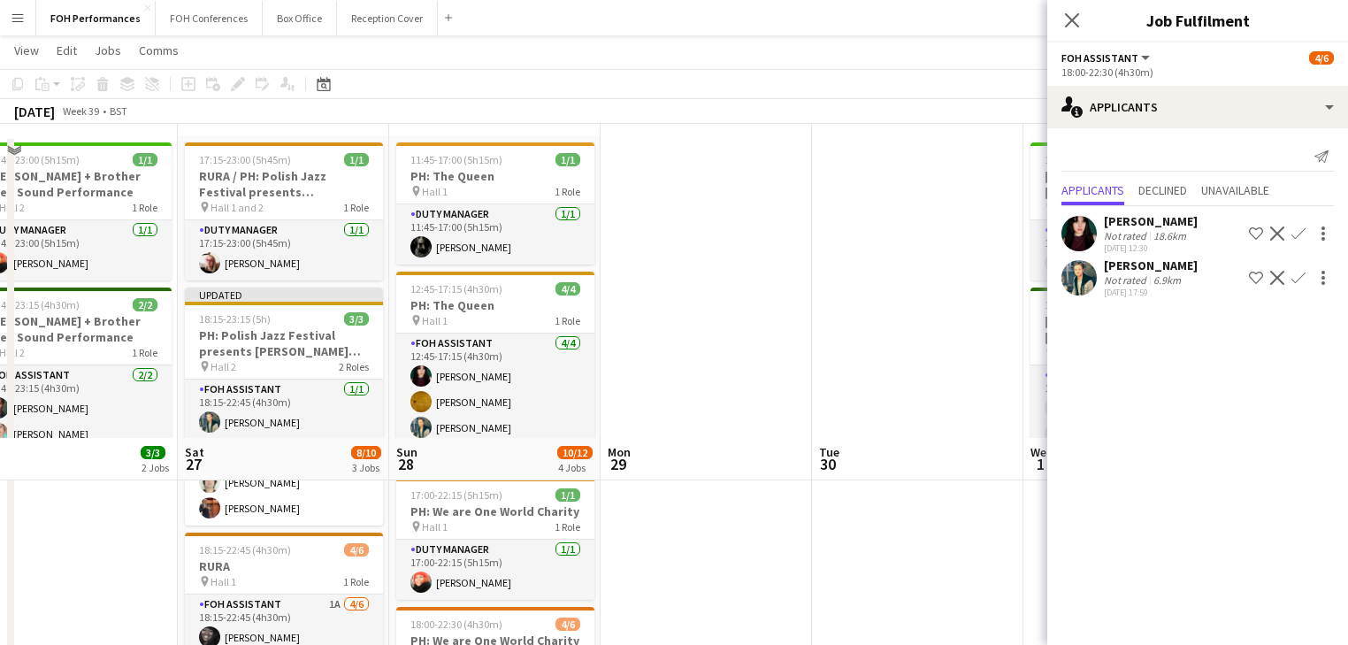
scroll to position [0, 0]
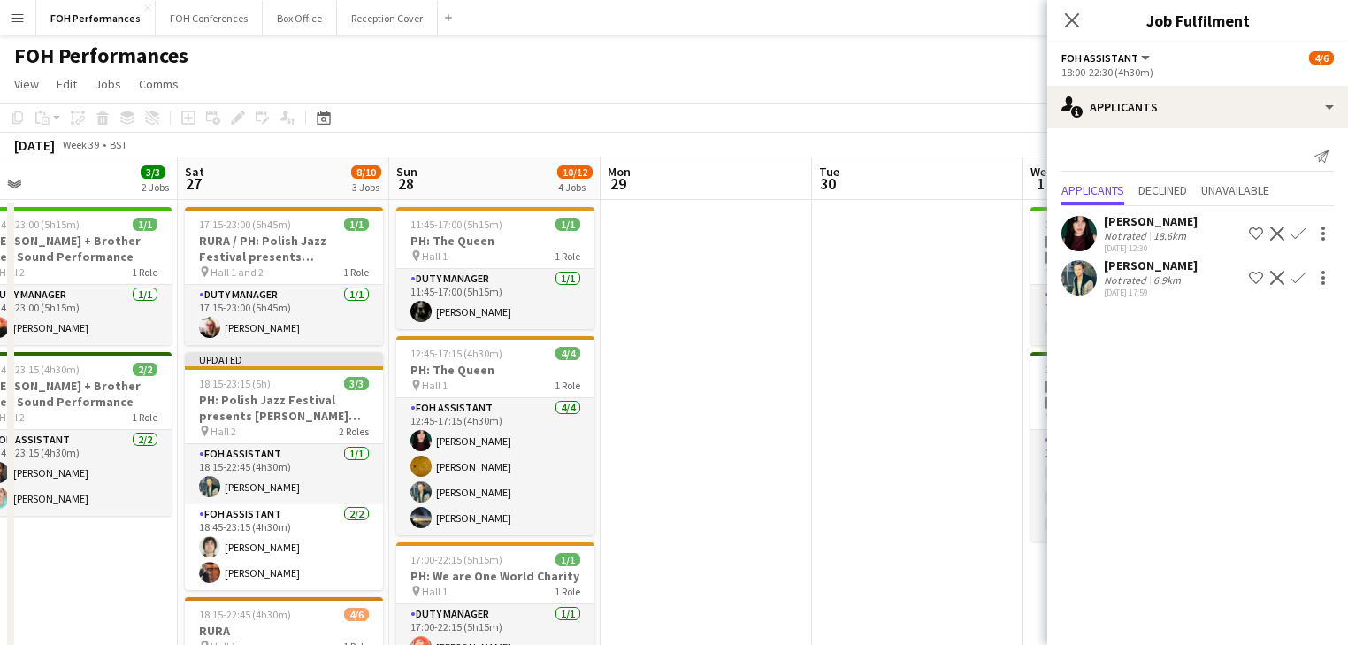
click at [894, 326] on app-date-cell at bounding box center [917, 635] width 211 height 870
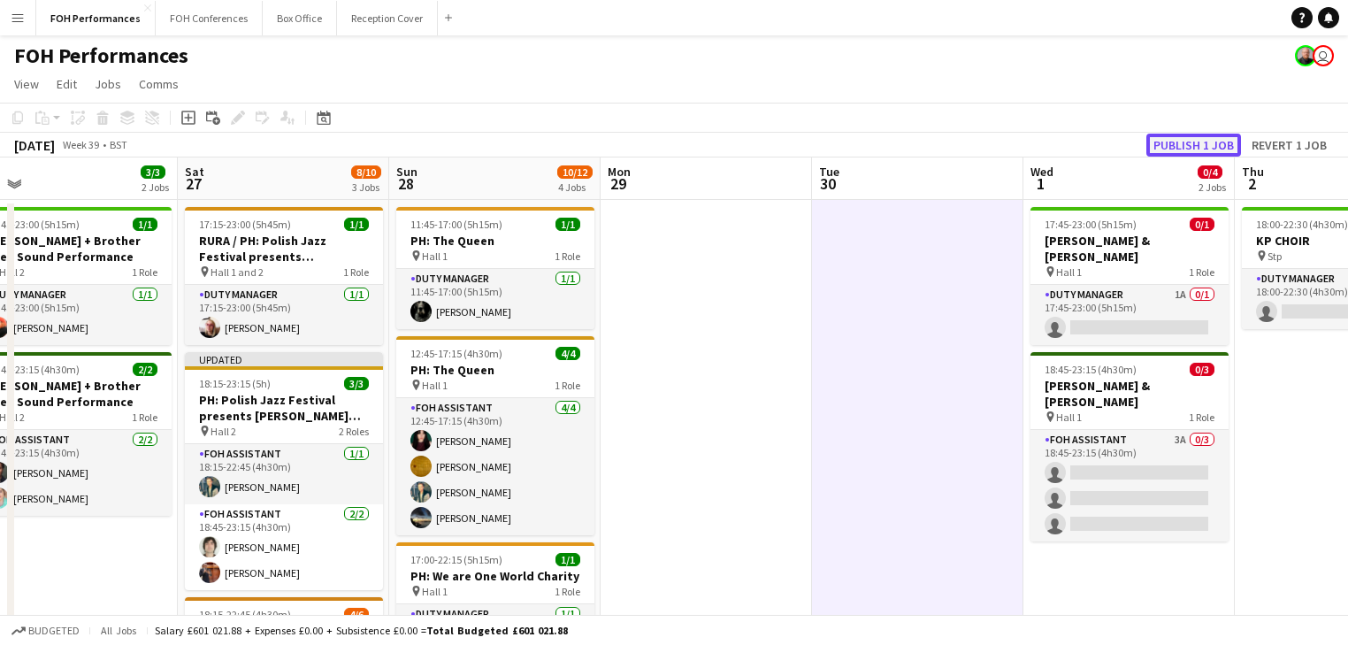
click at [1196, 145] on button "Publish 1 job" at bounding box center [1193, 145] width 95 height 23
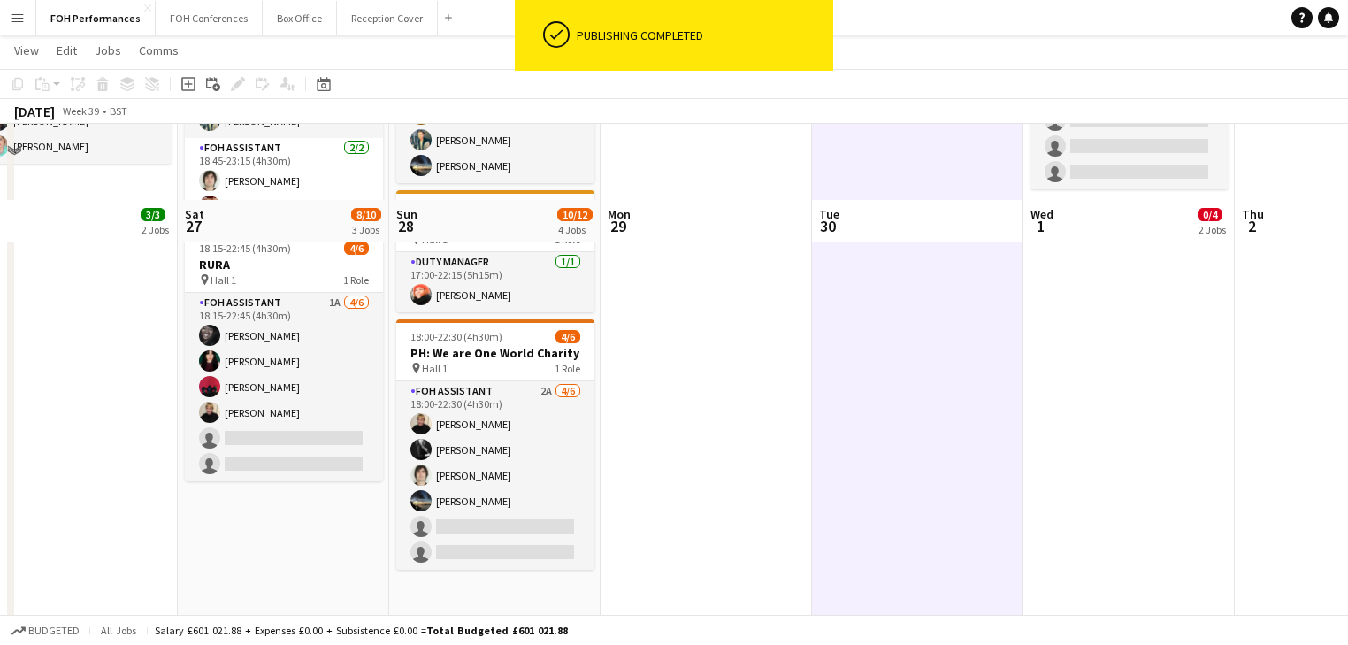
scroll to position [453, 0]
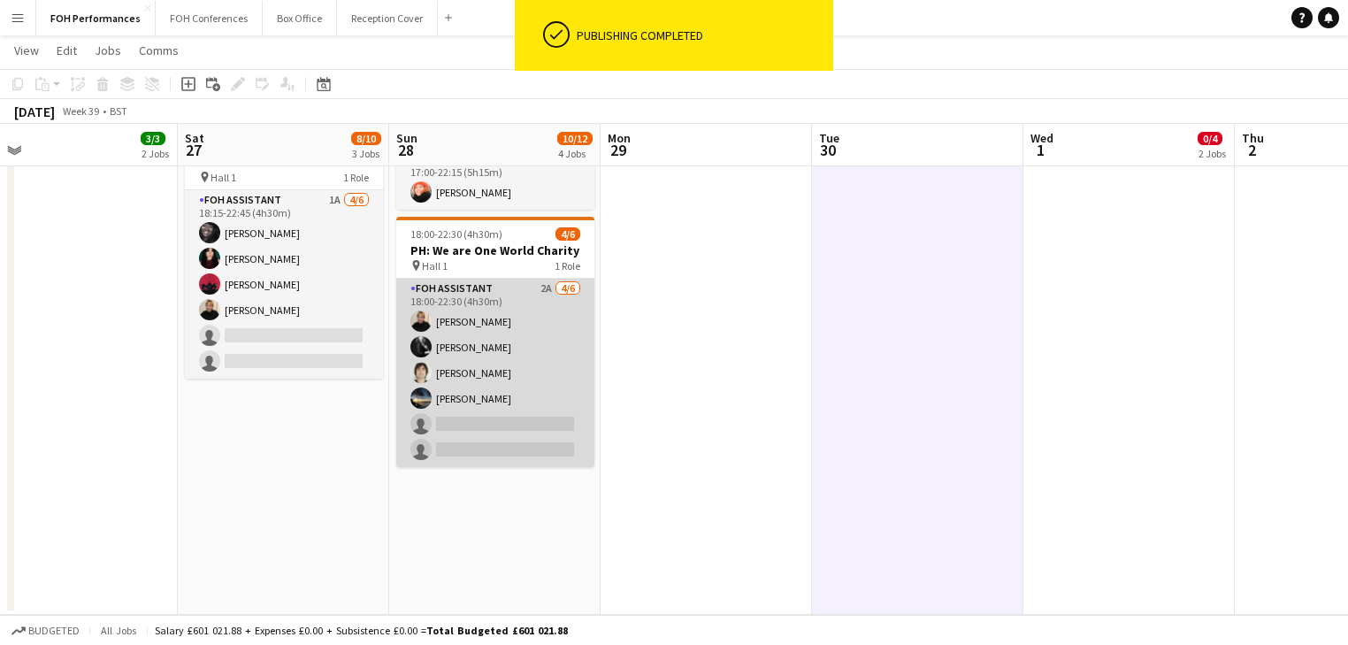
click at [488, 374] on app-card-role "FOH Assistant 2A [DATE] 18:00-22:30 (4h30m) [PERSON_NAME] [PERSON_NAME] [PERSON…" at bounding box center [495, 373] width 198 height 188
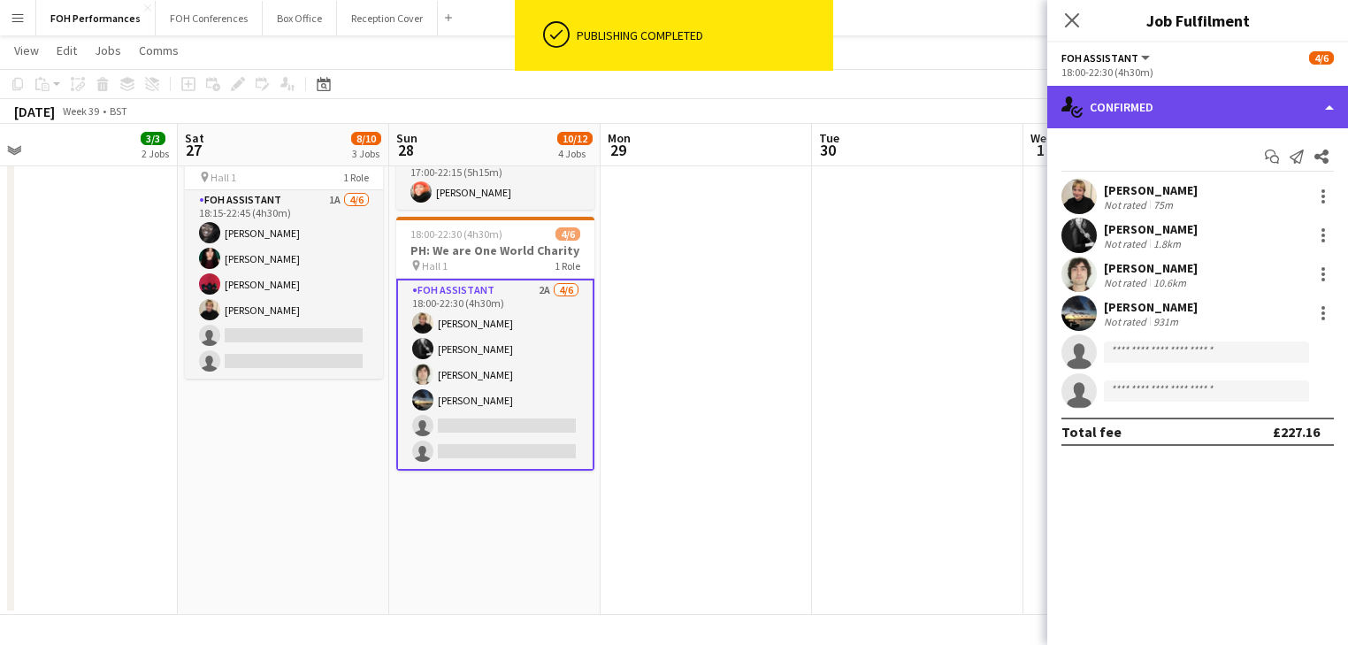
click at [1164, 103] on div "single-neutral-actions-check-2 Confirmed" at bounding box center [1197, 107] width 301 height 42
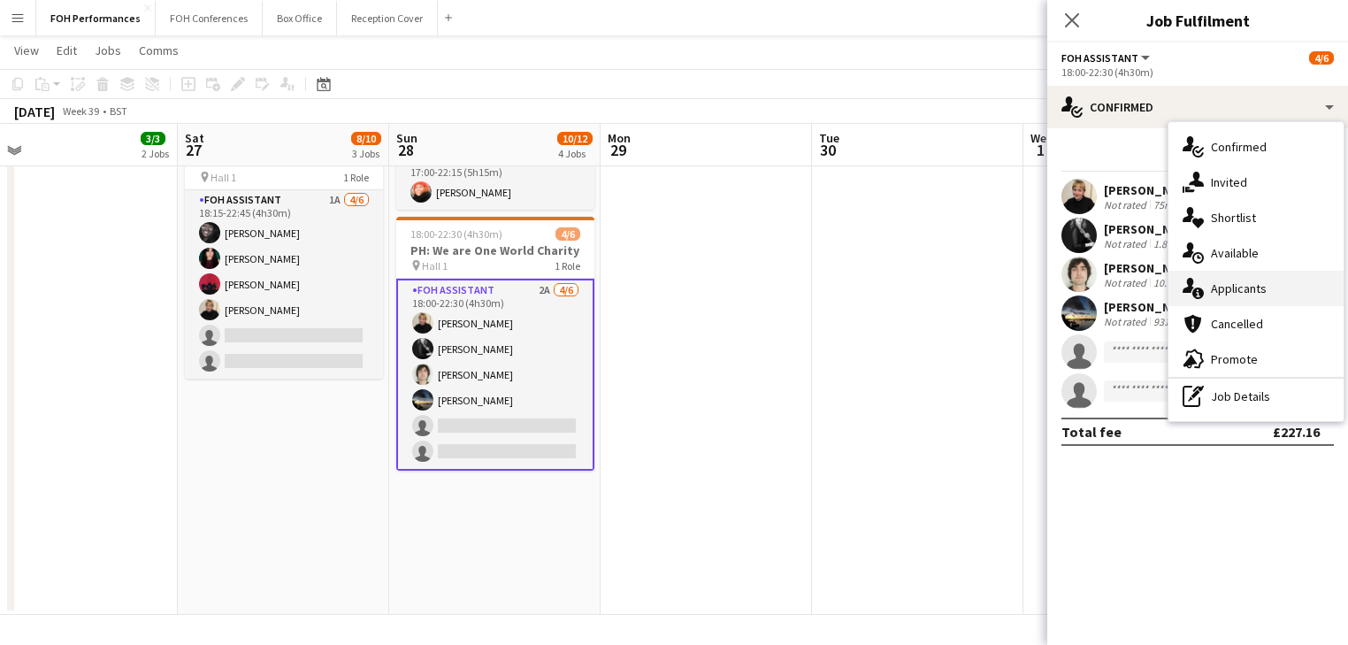
click at [1242, 290] on span "Applicants" at bounding box center [1239, 288] width 56 height 16
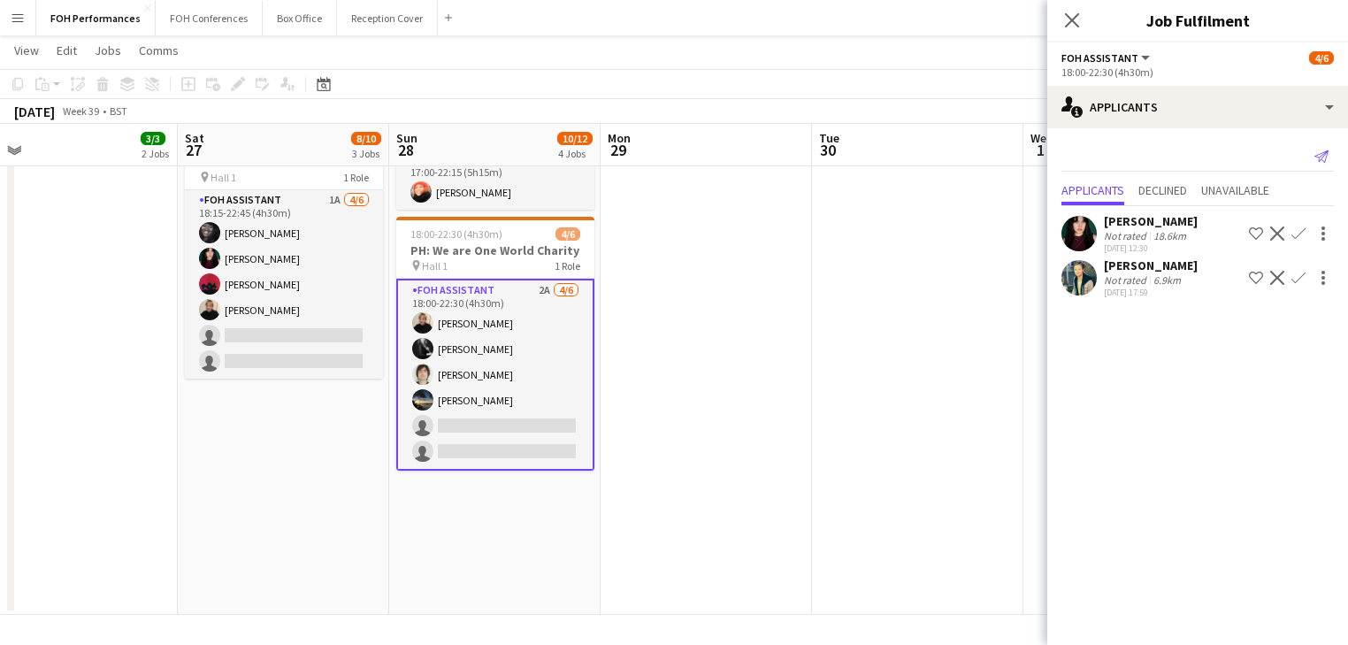
click at [1317, 155] on icon at bounding box center [1322, 156] width 14 height 12
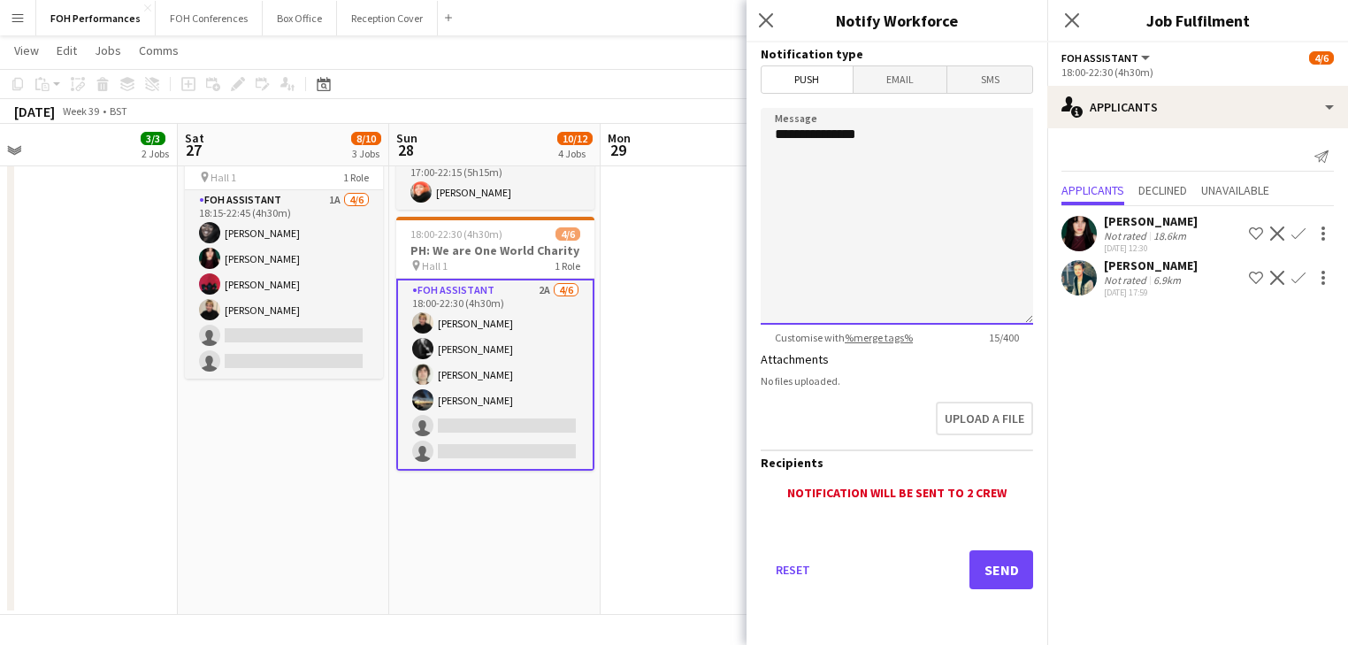
click at [895, 145] on textarea "**********" at bounding box center [897, 216] width 272 height 217
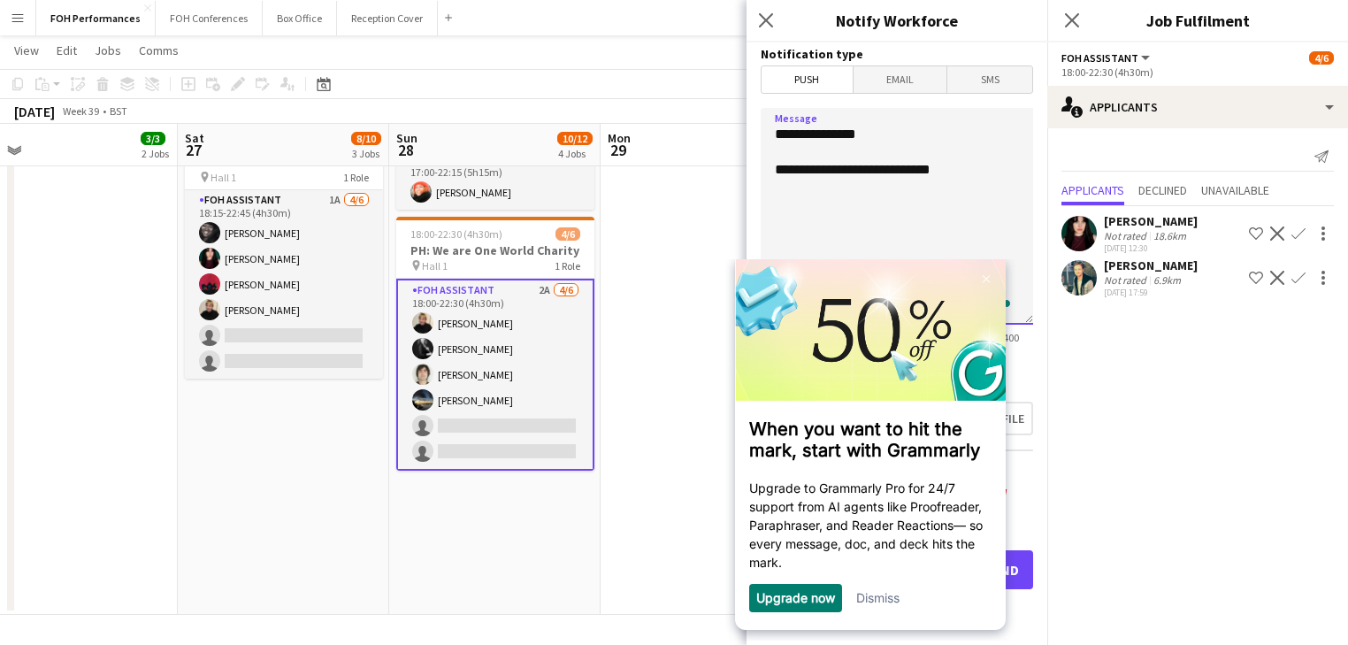
scroll to position [0, 0]
type textarea "**********"
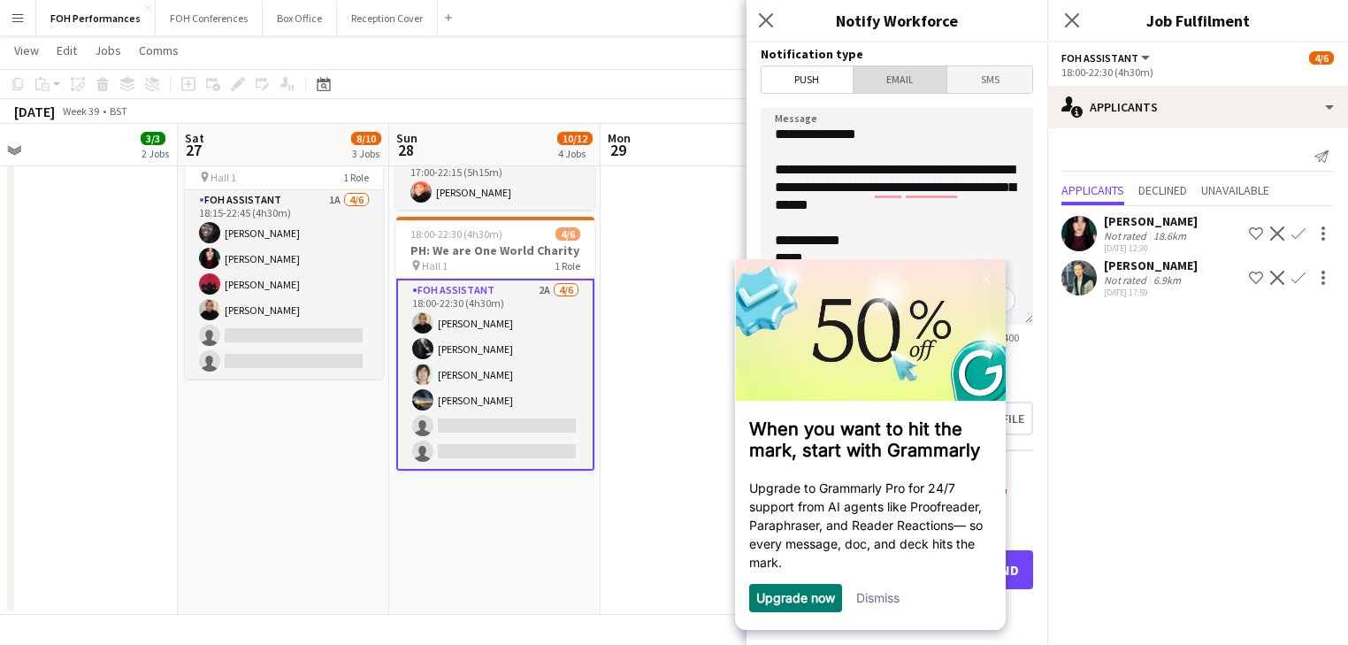
click at [909, 82] on span "Email" at bounding box center [901, 79] width 94 height 27
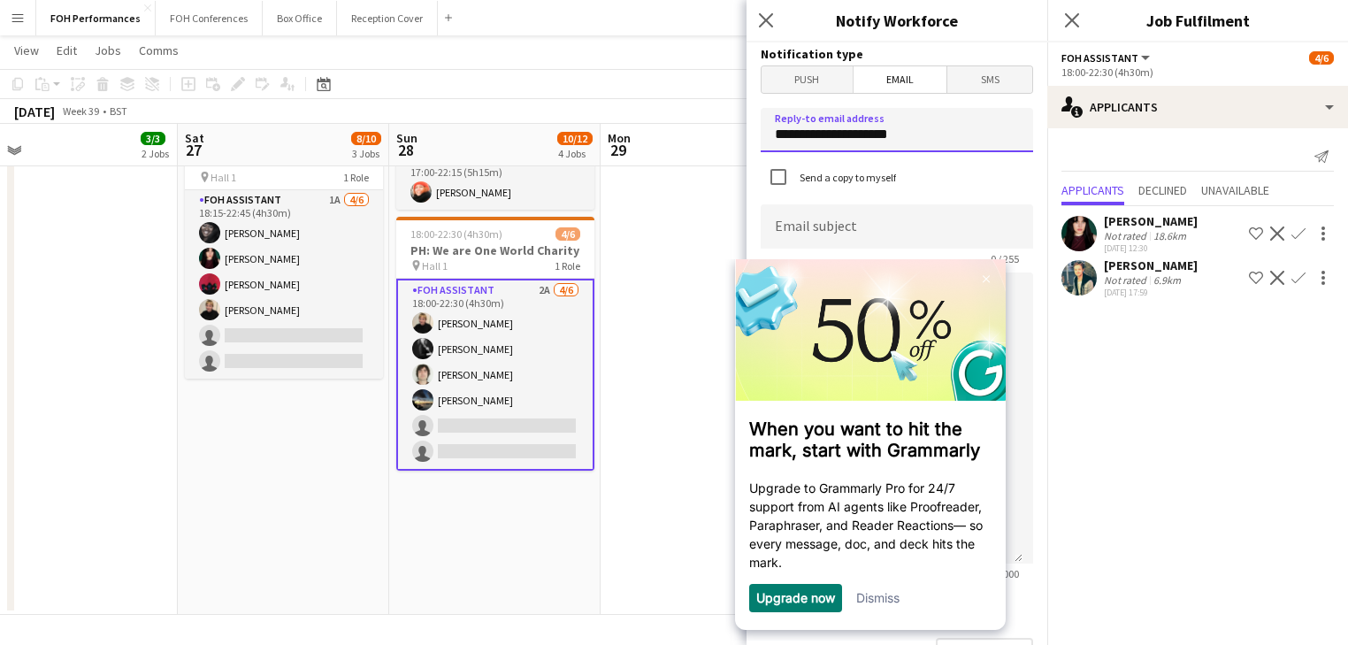
drag, startPoint x: 924, startPoint y: 138, endPoint x: 753, endPoint y: 136, distance: 170.7
click at [753, 136] on form "**********" at bounding box center [897, 534] width 301 height 984
type input "**********"
click at [902, 234] on input at bounding box center [897, 226] width 272 height 44
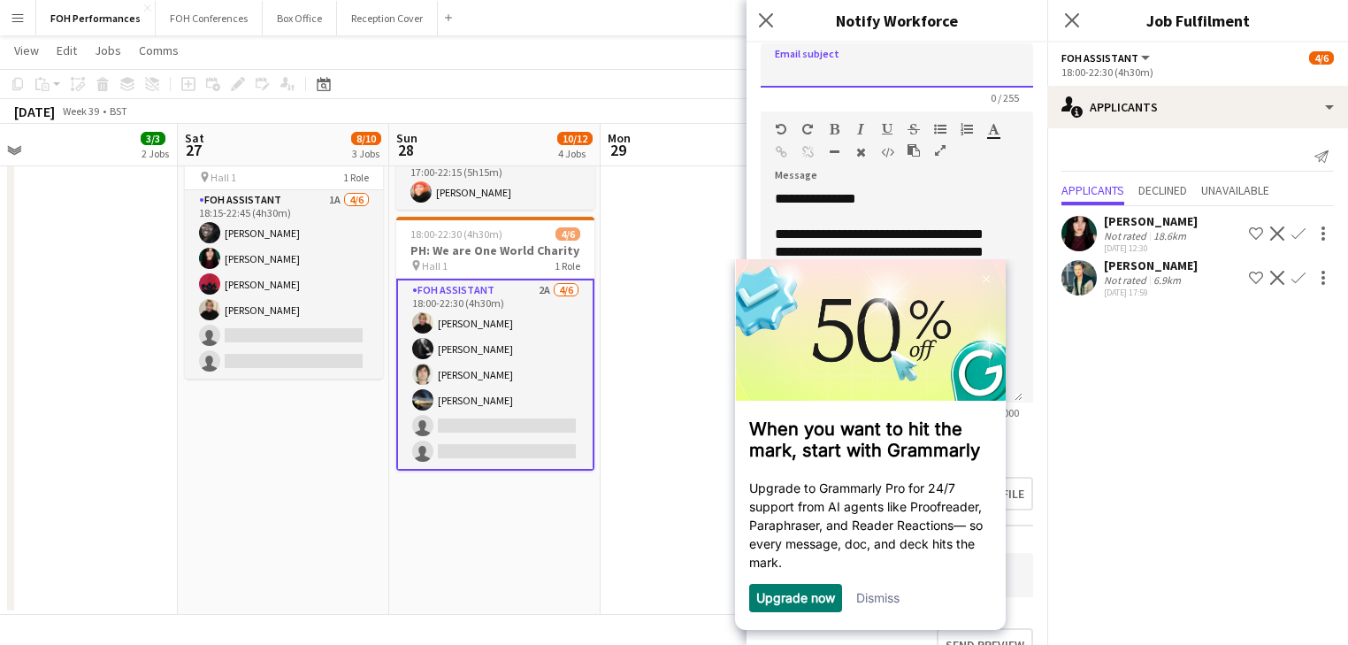
scroll to position [188, 0]
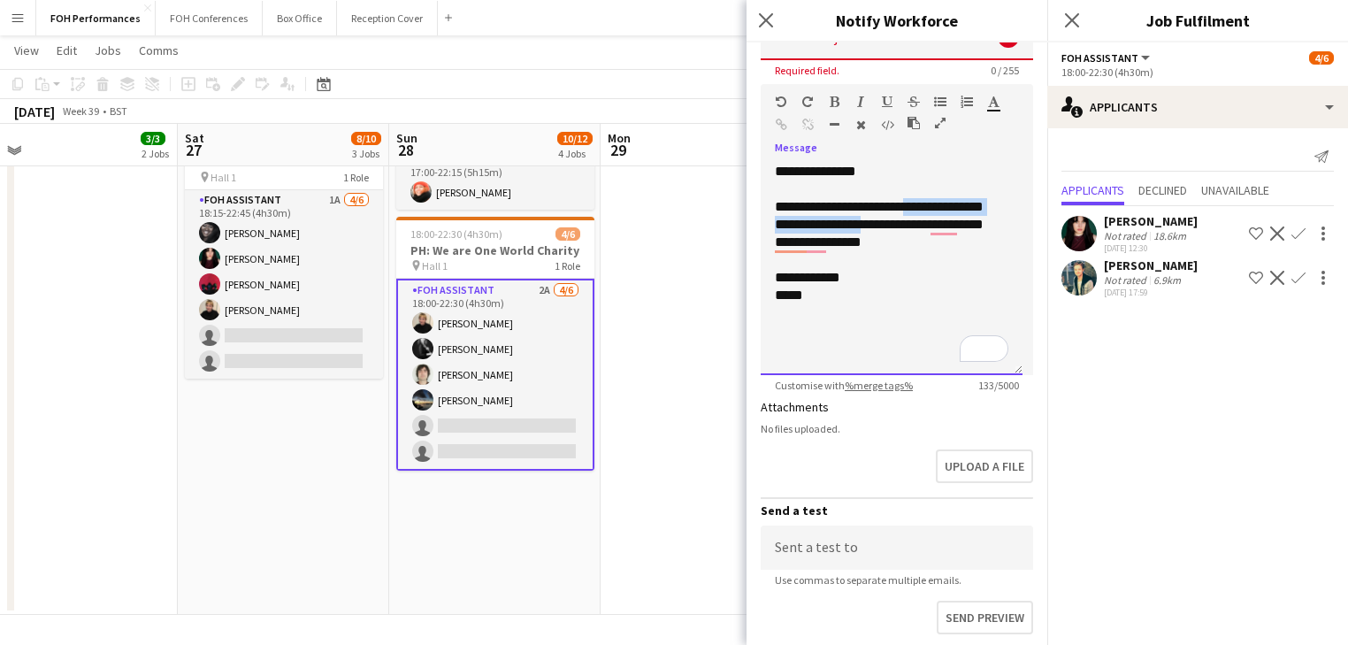
drag, startPoint x: 924, startPoint y: 205, endPoint x: 924, endPoint y: 228, distance: 23.0
click at [924, 228] on div "**********" at bounding box center [892, 269] width 262 height 212
copy div "**********"
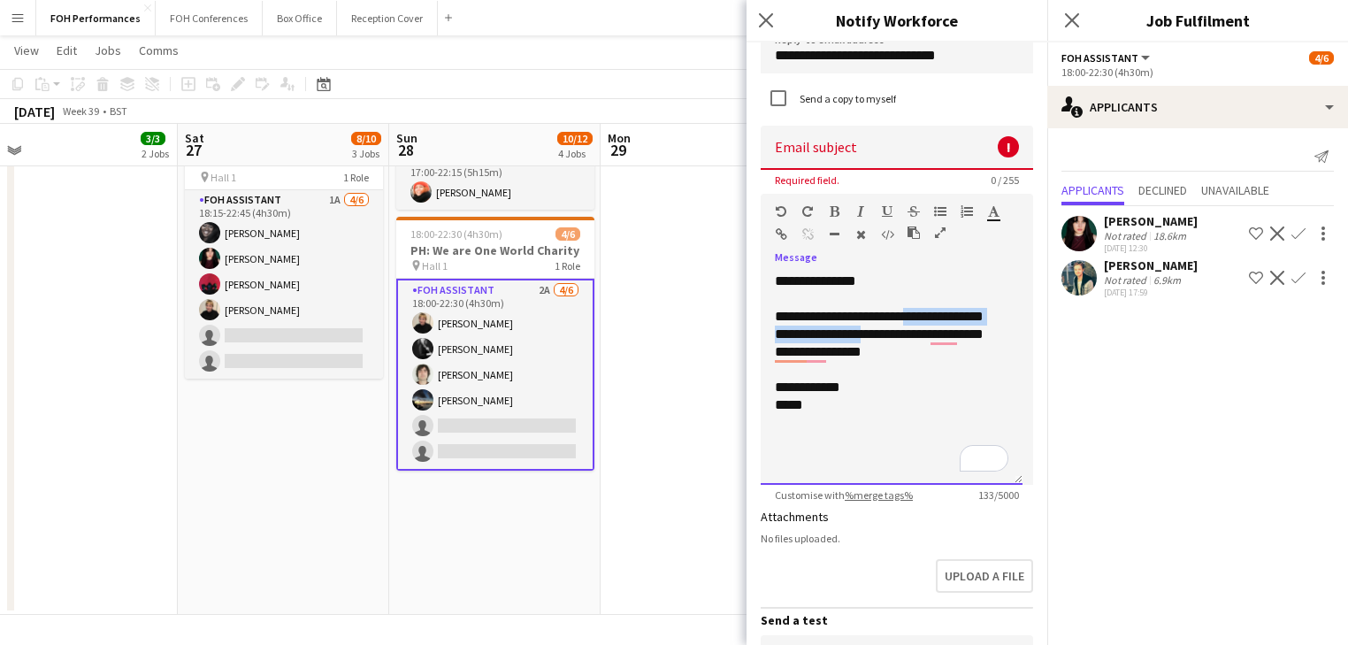
scroll to position [0, 0]
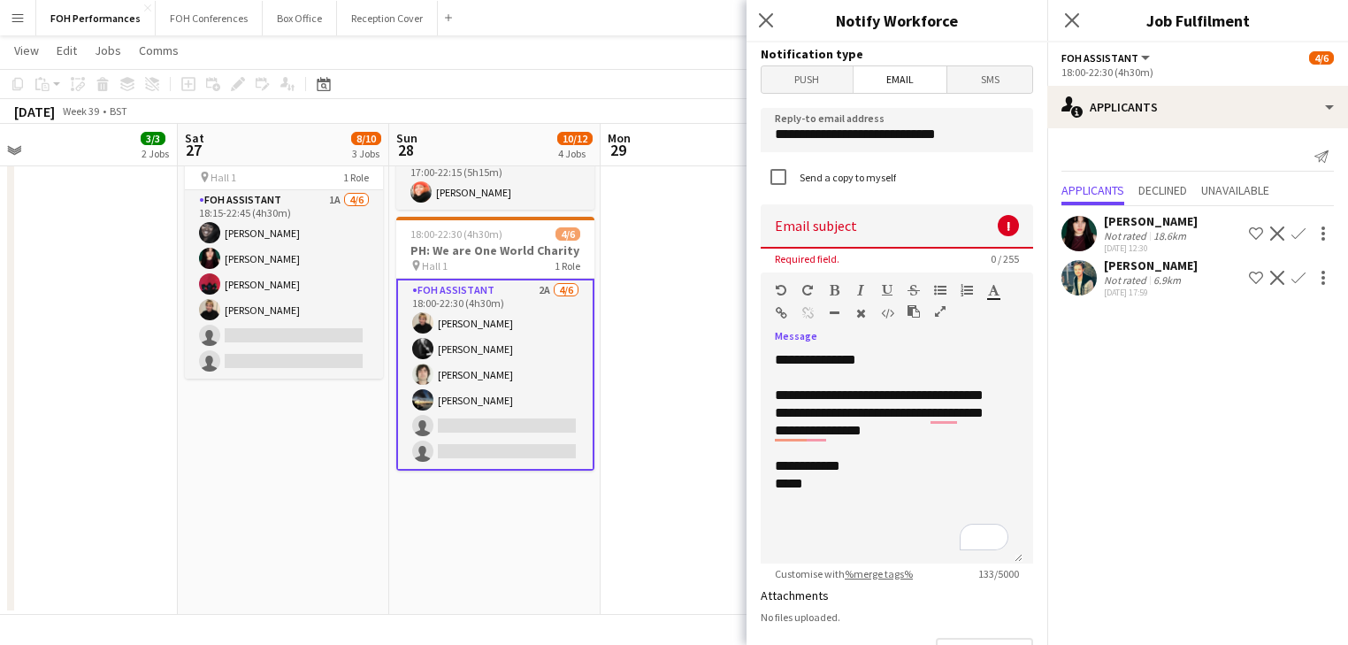
click at [814, 224] on input at bounding box center [897, 226] width 272 height 44
paste input "**********"
click at [781, 230] on input "**********" at bounding box center [897, 226] width 272 height 44
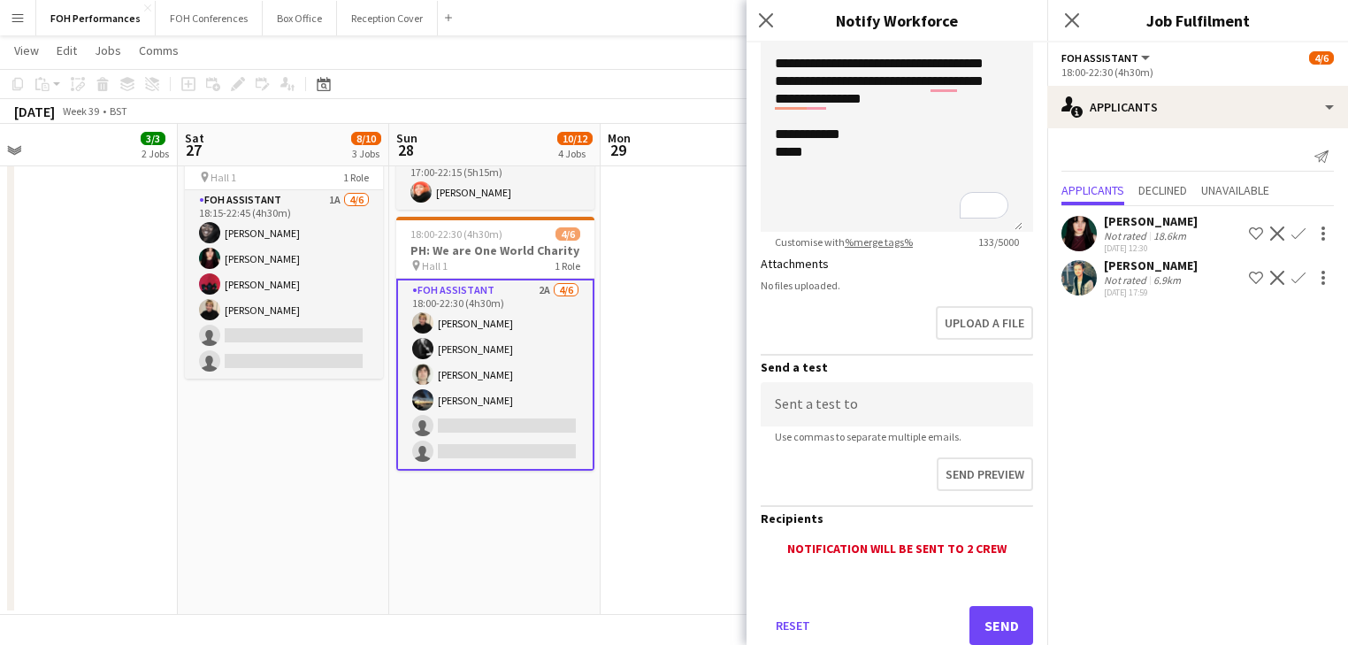
scroll to position [379, 0]
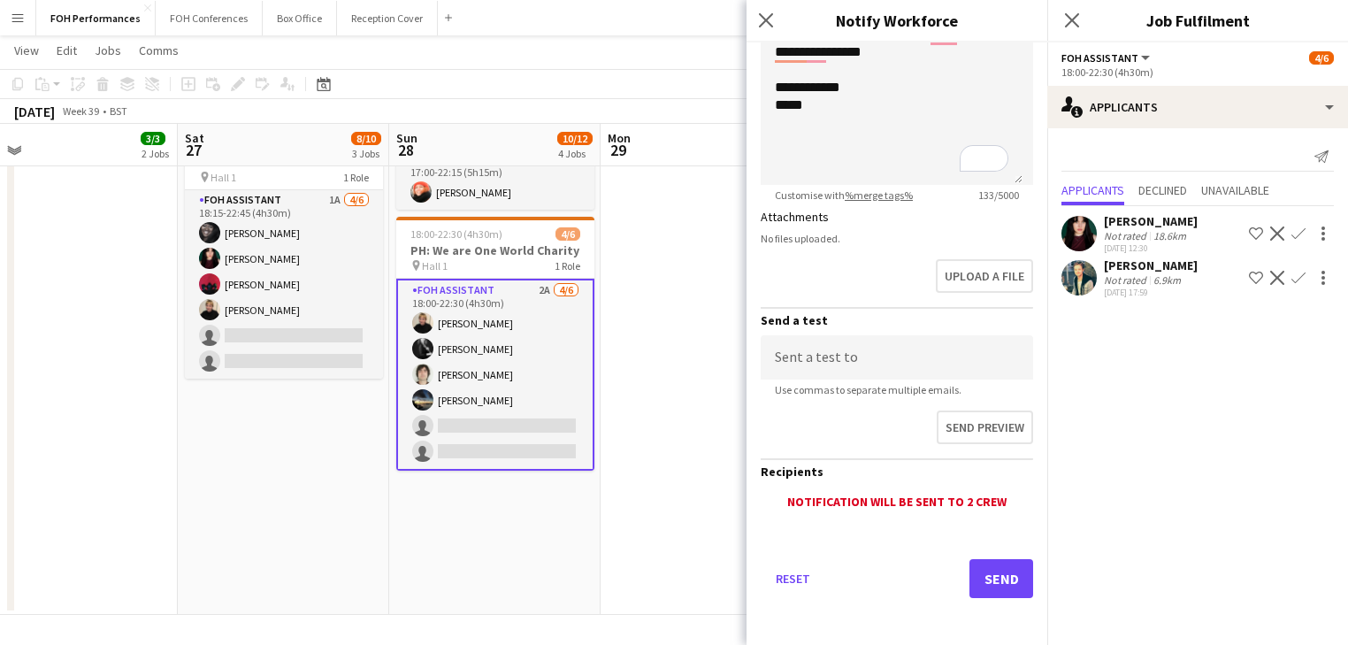
type input "**********"
click at [979, 573] on button "Send" at bounding box center [1002, 578] width 64 height 39
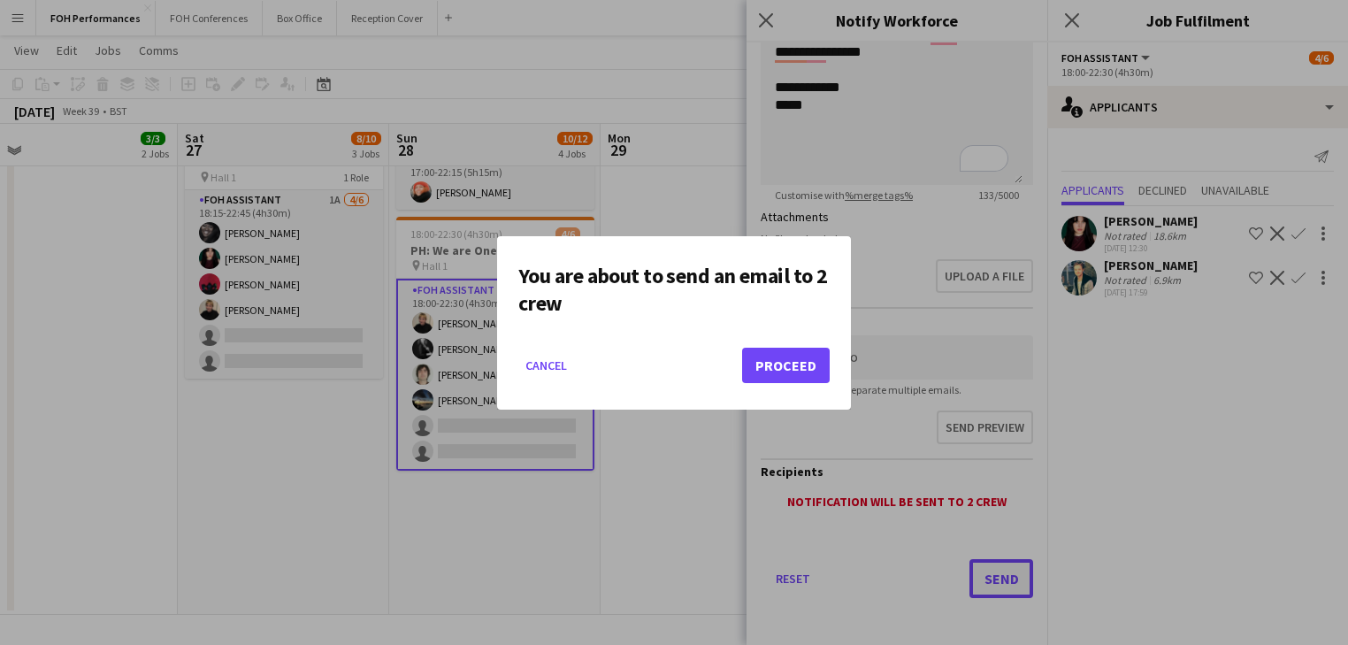
scroll to position [0, 0]
click at [782, 357] on button "Proceed" at bounding box center [786, 365] width 88 height 35
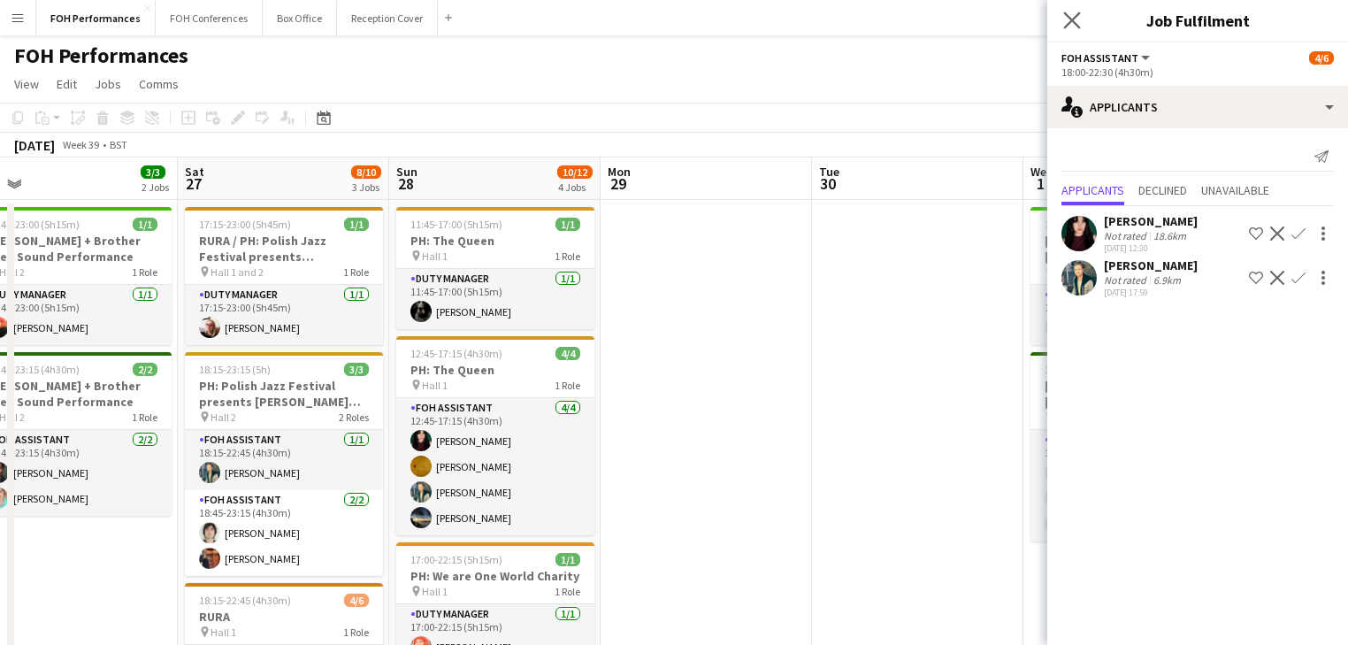
click at [1083, 18] on app-icon "Close pop-in" at bounding box center [1073, 21] width 26 height 26
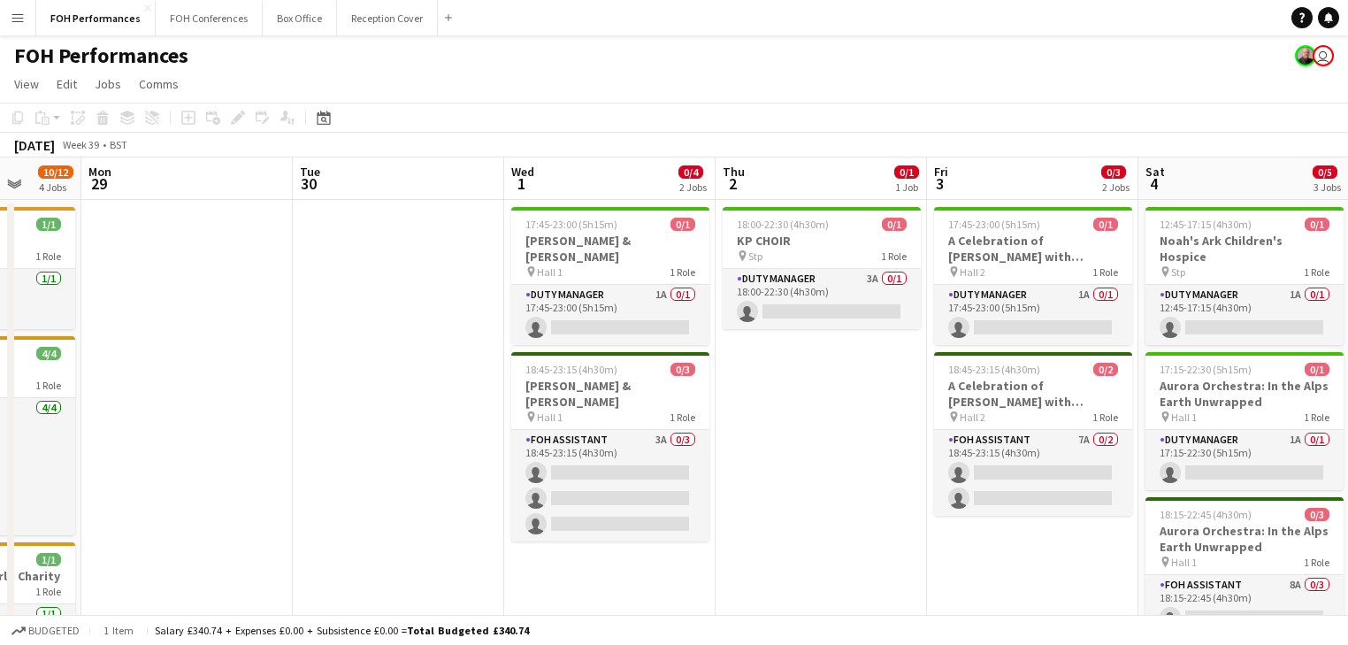
drag, startPoint x: 938, startPoint y: 428, endPoint x: 464, endPoint y: 379, distance: 476.7
click at [464, 379] on app-calendar-viewport "Fri 26 3/3 2 Jobs Sat 27 8/10 3 Jobs Sun 28 10/12 4 Jobs Mon 29 Tue 30 Wed 1 0/…" at bounding box center [674, 613] width 1348 height 912
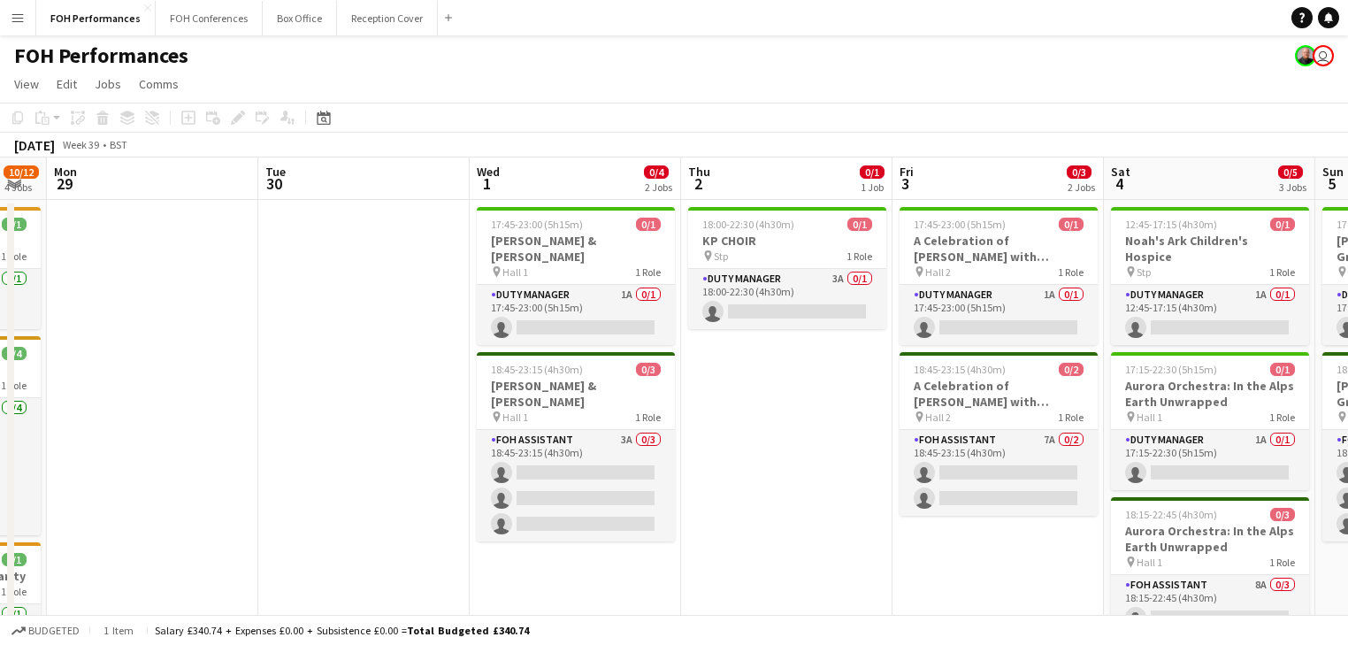
scroll to position [0, 591]
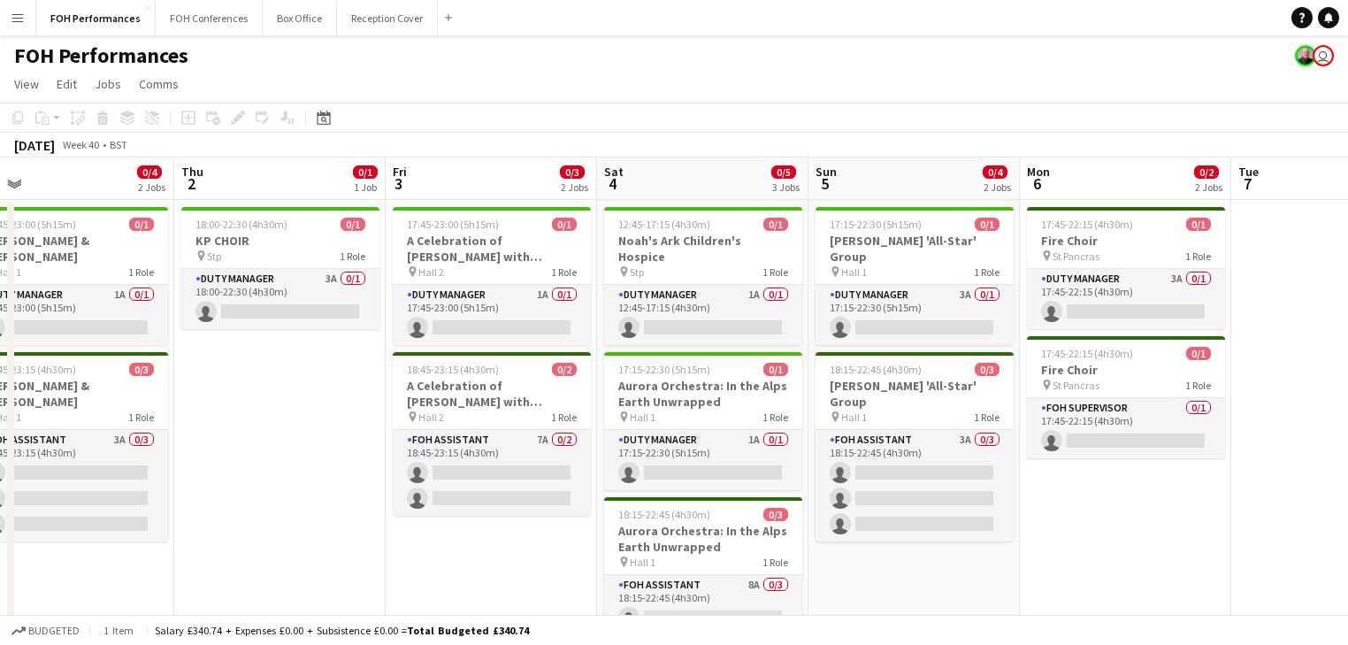
drag, startPoint x: 840, startPoint y: 460, endPoint x: 298, endPoint y: 384, distance: 547.6
click at [298, 384] on app-calendar-viewport "Mon 29 Tue 30 Wed 1 0/4 2 Jobs Thu 2 0/1 1 Job Fri 3 0/3 2 Jobs Sat 4 0/5 3 Job…" at bounding box center [674, 613] width 1348 height 912
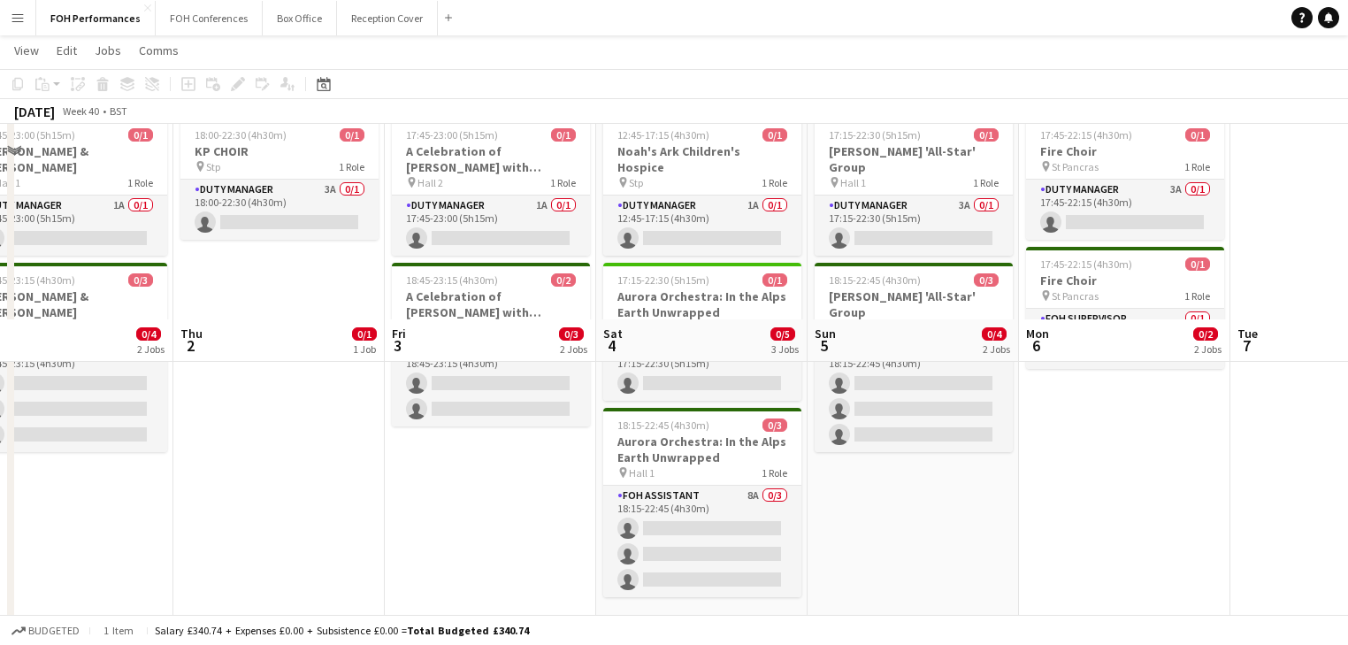
scroll to position [0, 0]
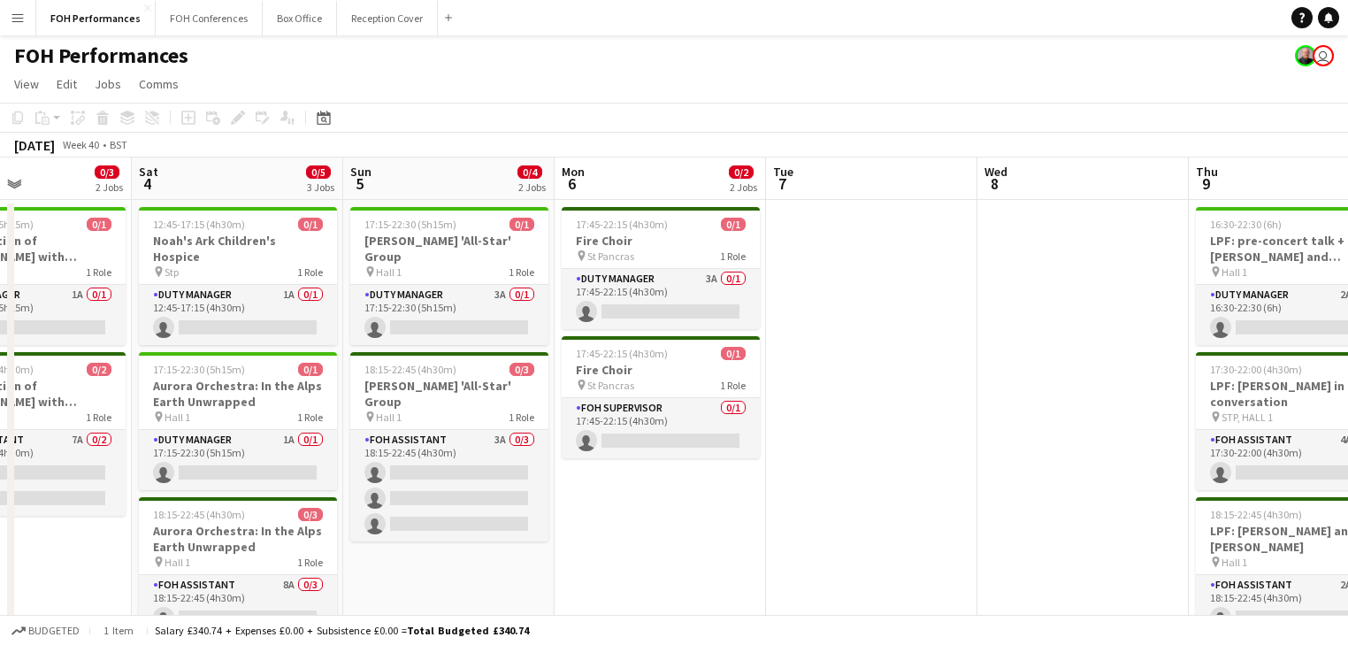
drag, startPoint x: 1123, startPoint y: 515, endPoint x: 658, endPoint y: 471, distance: 466.5
click at [658, 471] on app-calendar-viewport "Wed 1 0/4 2 Jobs Thu 2 0/1 1 Job Fri 3 0/3 2 Jobs Sat 4 0/5 3 Jobs Sun 5 0/4 2 …" at bounding box center [674, 613] width 1348 height 912
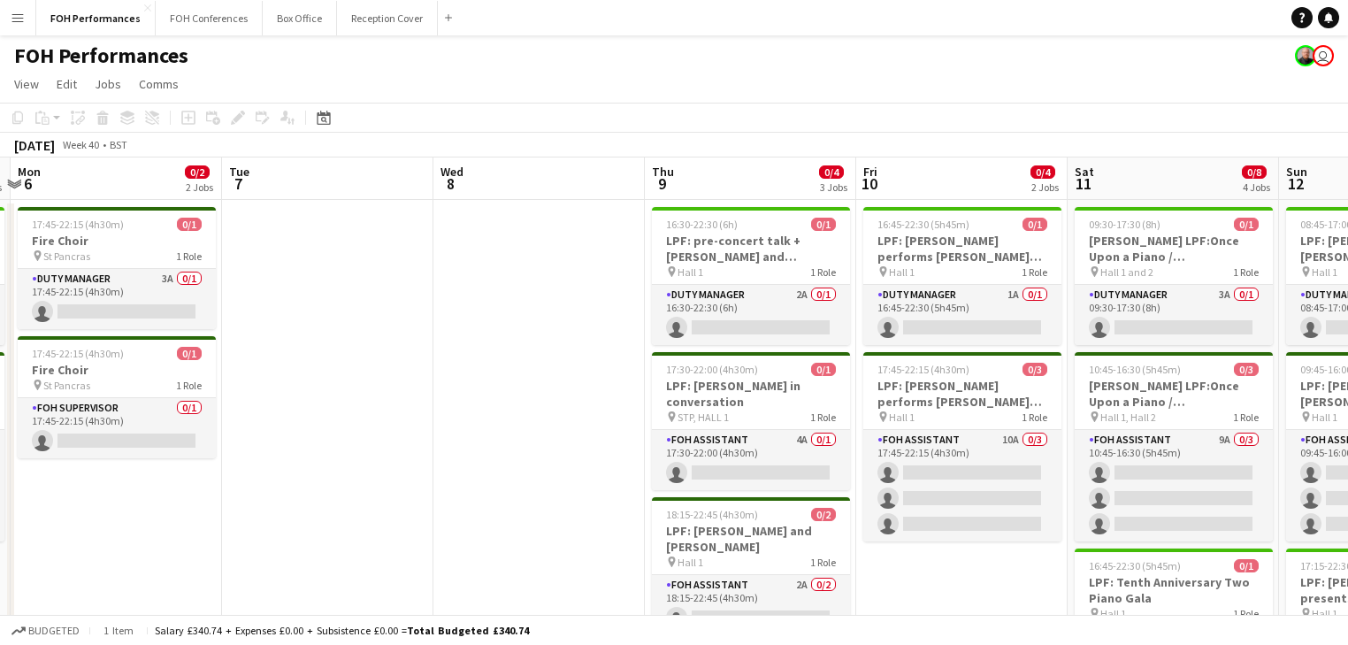
drag, startPoint x: 858, startPoint y: 472, endPoint x: 442, endPoint y: 436, distance: 417.4
click at [442, 436] on app-calendar-viewport "Fri 3 0/3 2 Jobs Sat 4 0/5 3 Jobs Sun 5 0/4 2 Jobs Mon 6 0/2 2 Jobs Tue 7 Wed 8…" at bounding box center [674, 613] width 1348 height 912
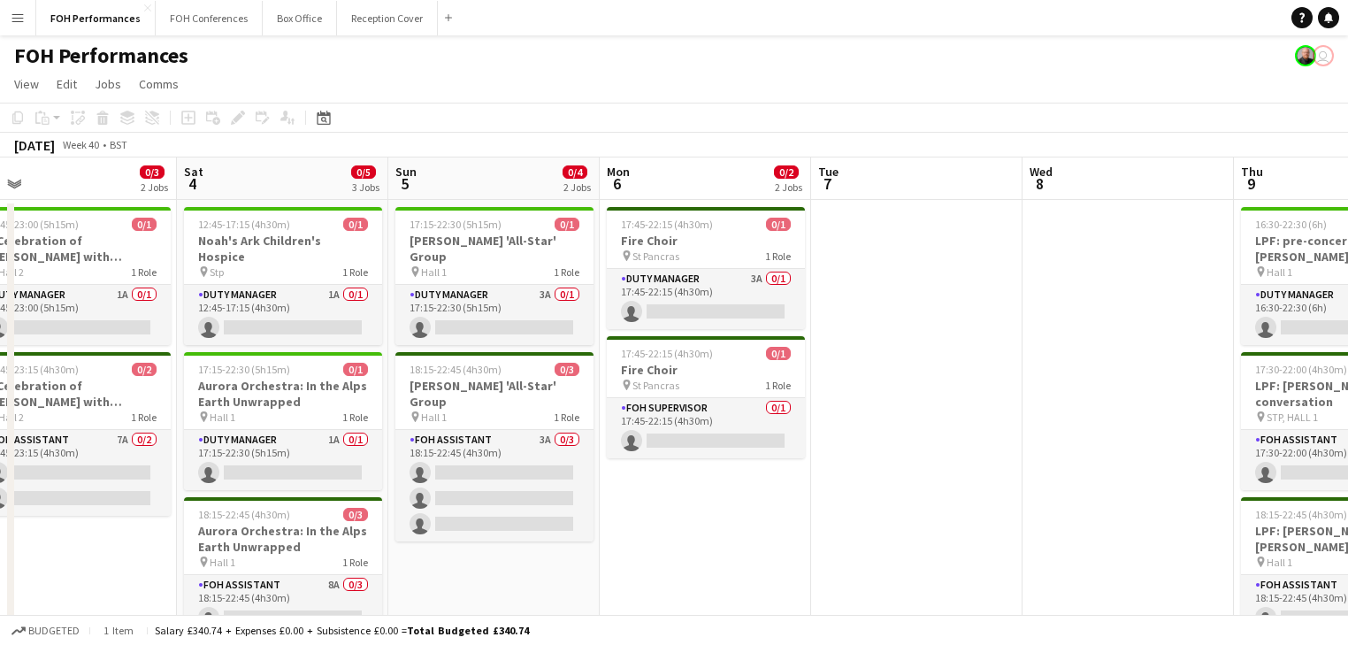
drag, startPoint x: 933, startPoint y: 379, endPoint x: 998, endPoint y: 377, distance: 64.6
click at [998, 377] on app-calendar-viewport "Wed 1 0/4 2 Jobs Thu 2 0/1 1 Job Fri 3 0/3 2 Jobs Sat 4 0/5 3 Jobs Sun 5 0/4 2 …" at bounding box center [674, 613] width 1348 height 912
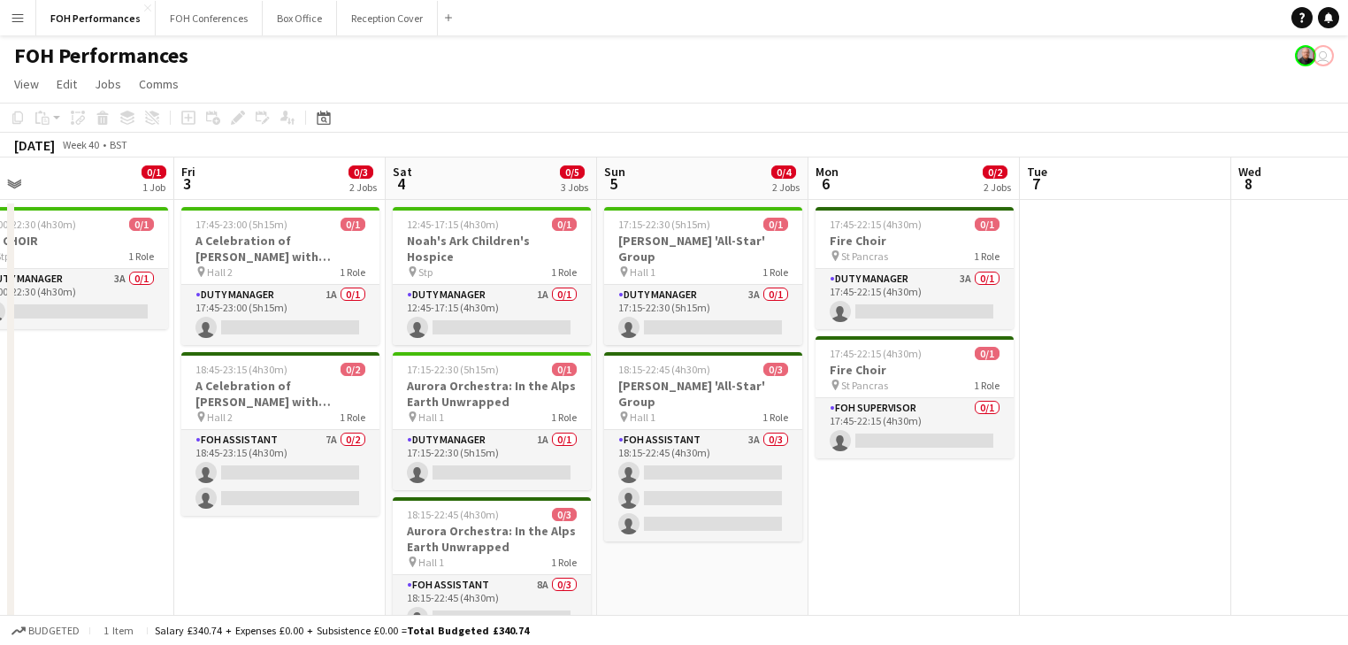
drag, startPoint x: 626, startPoint y: 451, endPoint x: 1069, endPoint y: 478, distance: 443.1
click at [1070, 478] on app-calendar-viewport "Tue 30 Wed 1 0/4 2 Jobs Thu 2 0/1 1 Job Fri 3 0/3 2 Jobs Sat 4 0/5 3 Jobs Sun 5…" at bounding box center [674, 613] width 1348 height 912
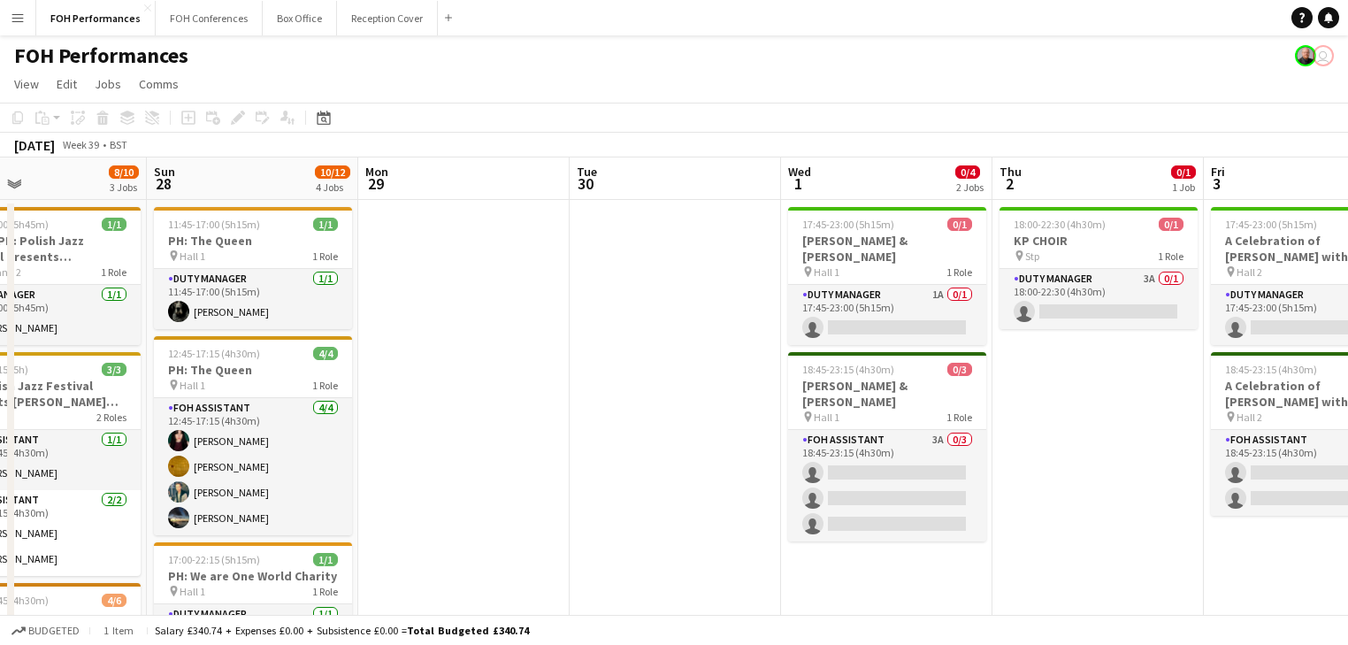
drag, startPoint x: 912, startPoint y: 474, endPoint x: 1024, endPoint y: 490, distance: 113.5
click at [1159, 507] on app-calendar-viewport "Fri 26 3/3 2 Jobs Sat 27 8/10 3 Jobs Sun 28 10/12 4 Jobs Mon 29 Tue 30 Wed 1 0/…" at bounding box center [674, 613] width 1348 height 912
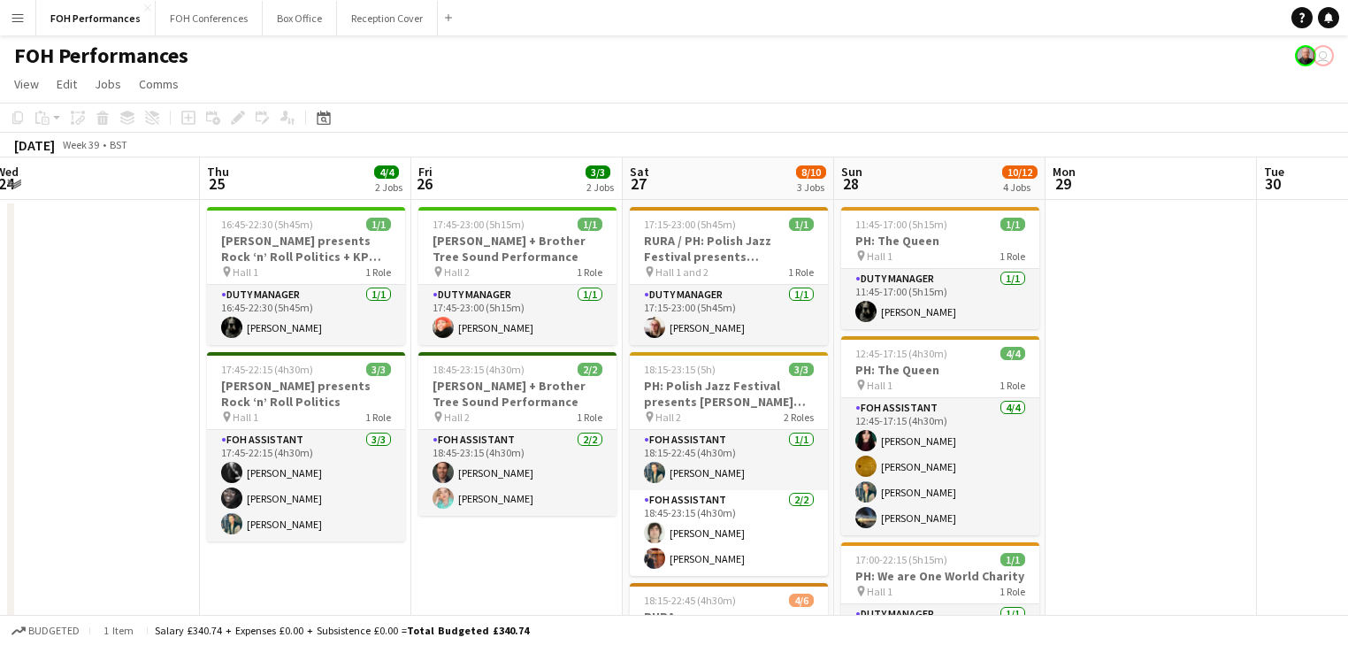
drag, startPoint x: 1044, startPoint y: 506, endPoint x: 1074, endPoint y: 510, distance: 30.3
click at [1074, 510] on app-calendar-viewport "Mon 22 1/1 1 Job Tue 23 Wed 24 Thu 25 4/4 2 Jobs Fri 26 3/3 2 Jobs Sat 27 8/10 …" at bounding box center [674, 613] width 1348 height 912
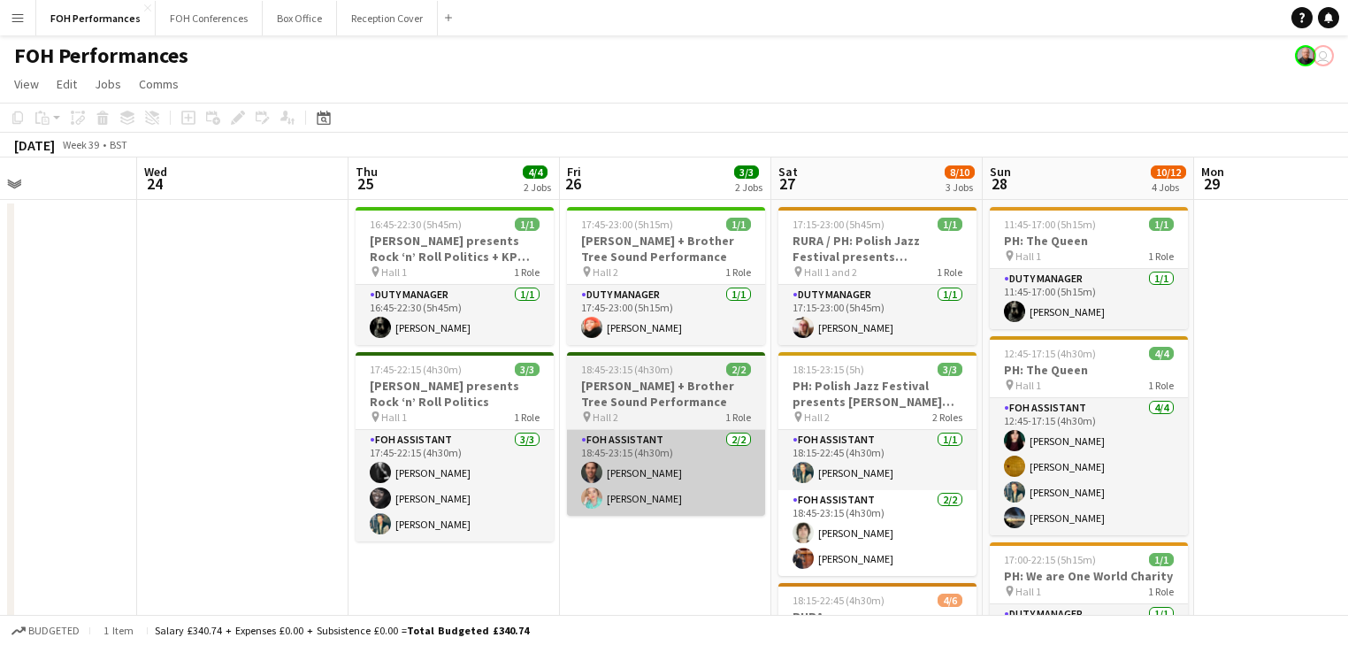
drag, startPoint x: 637, startPoint y: 493, endPoint x: 740, endPoint y: 504, distance: 103.3
click at [747, 504] on app-calendar-viewport "Sun 21 6/6 2 Jobs Mon 22 1/1 1 Job Tue 23 Wed 24 Thu 25 4/4 2 Jobs Fri 26 3/3 2…" at bounding box center [674, 613] width 1348 height 912
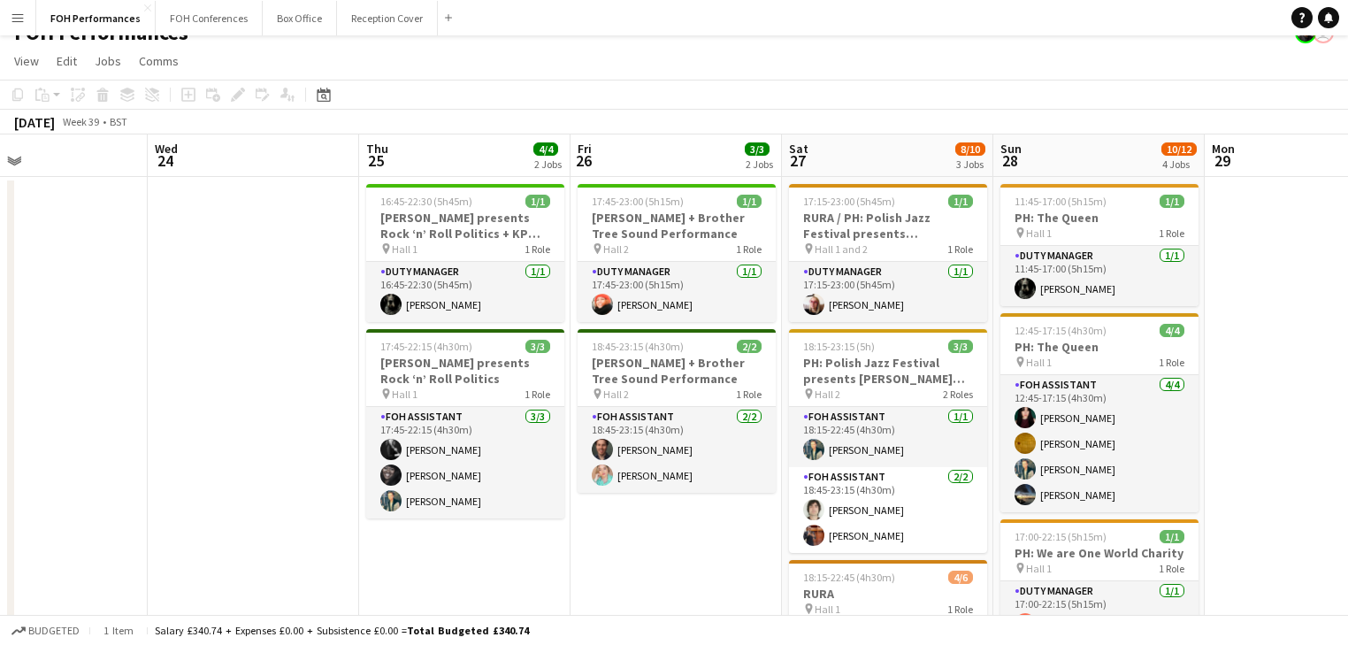
scroll to position [453, 0]
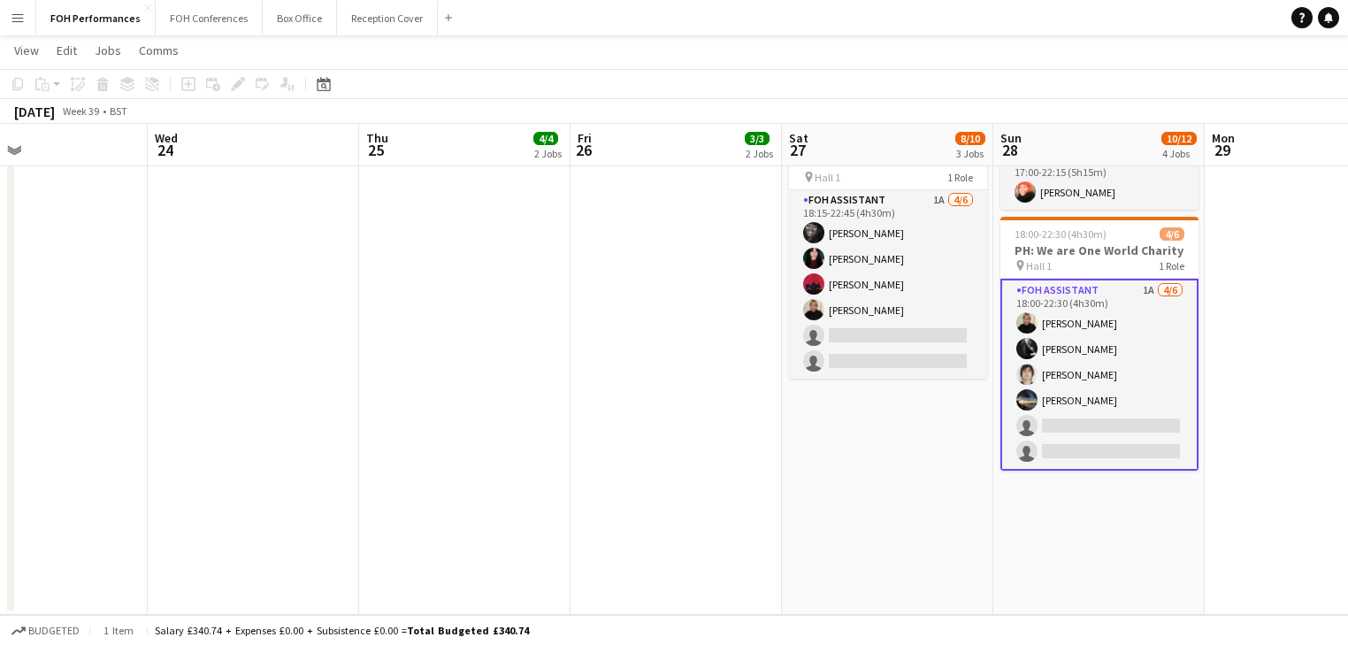
click at [1062, 394] on app-card-role "FOH Assistant 1A [DATE] 18:00-22:30 (4h30m) [PERSON_NAME] [PERSON_NAME] [PERSON…" at bounding box center [1100, 375] width 198 height 192
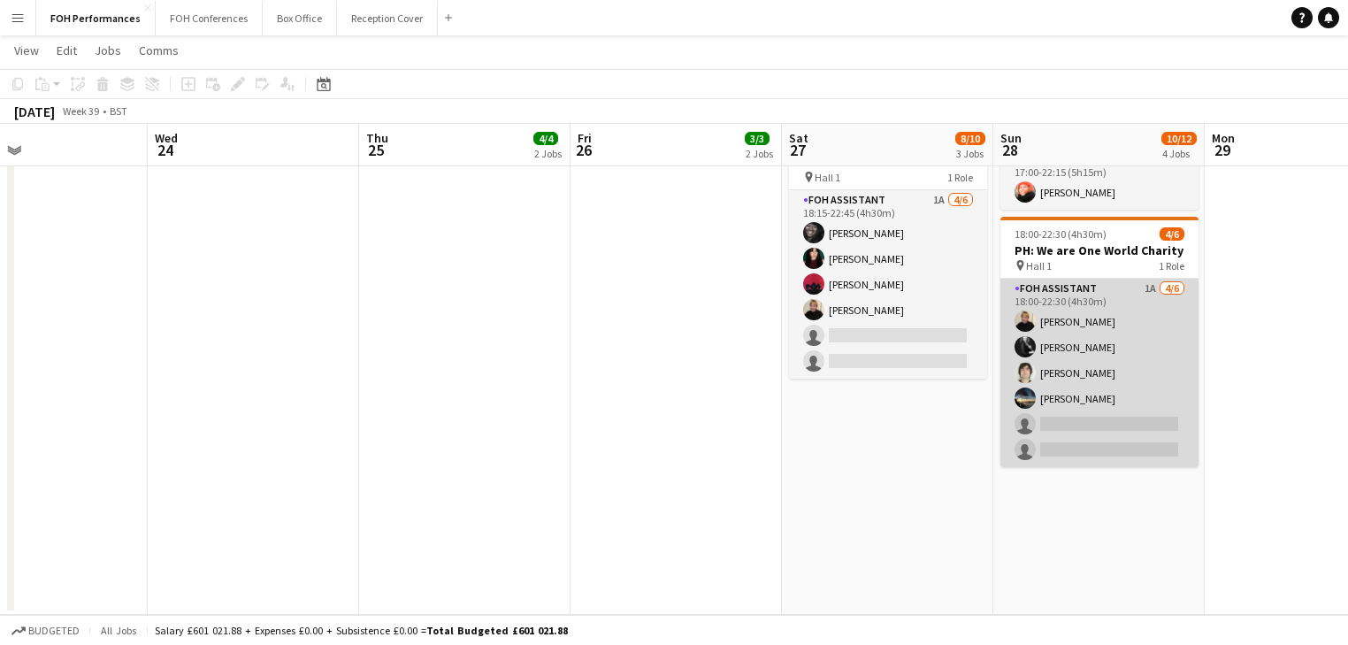
click at [1091, 391] on app-card-role "FOH Assistant 1A [DATE] 18:00-22:30 (4h30m) [PERSON_NAME] [PERSON_NAME] [PERSON…" at bounding box center [1100, 373] width 198 height 188
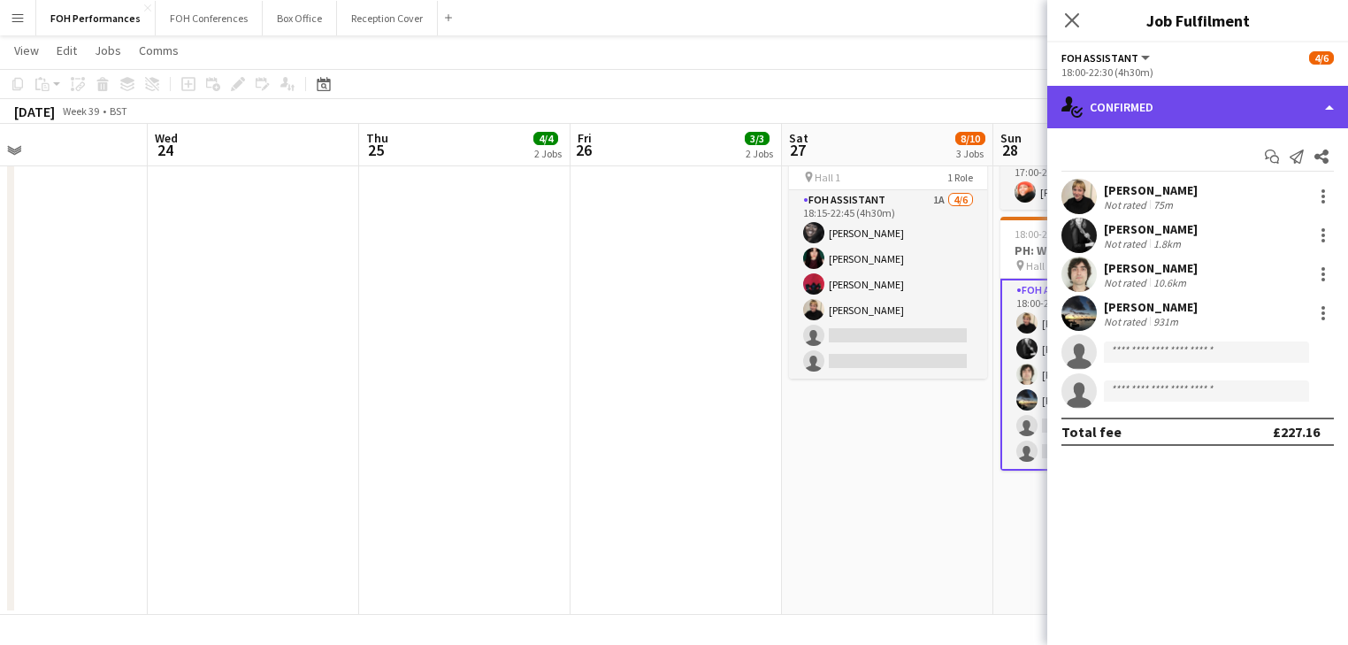
click at [1146, 103] on div "single-neutral-actions-check-2 Confirmed" at bounding box center [1197, 107] width 301 height 42
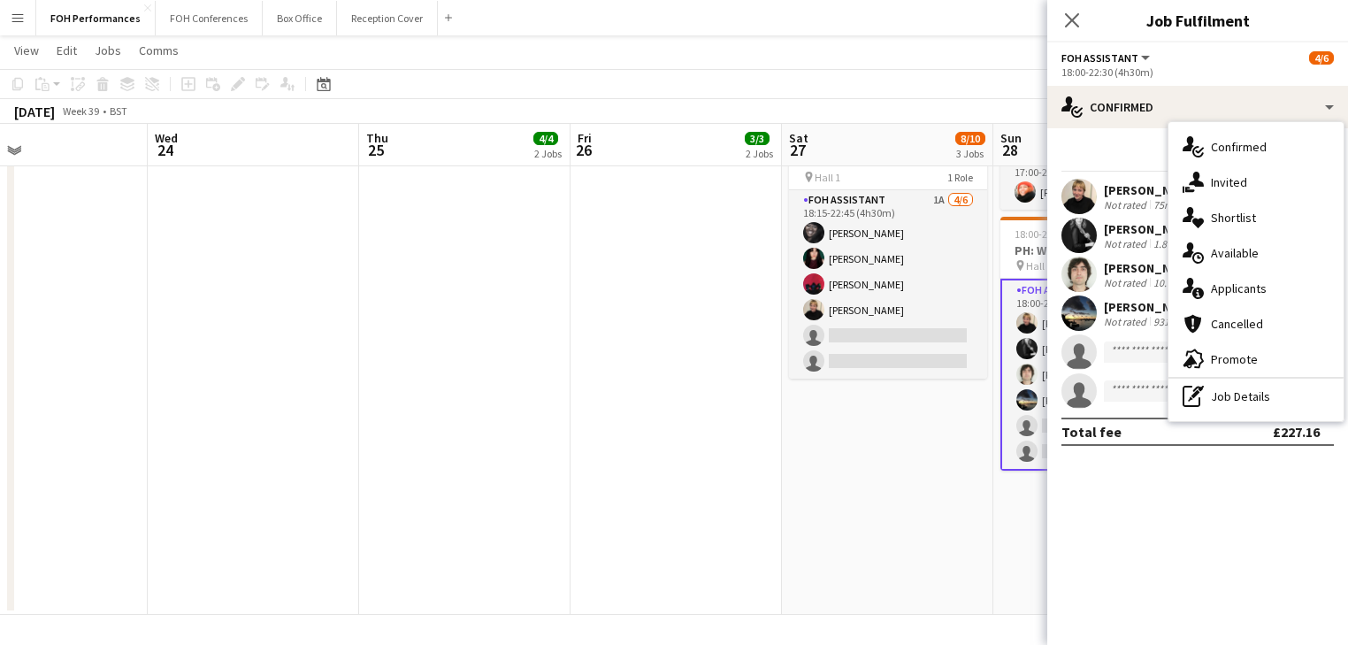
click at [1254, 287] on span "Applicants" at bounding box center [1239, 288] width 56 height 16
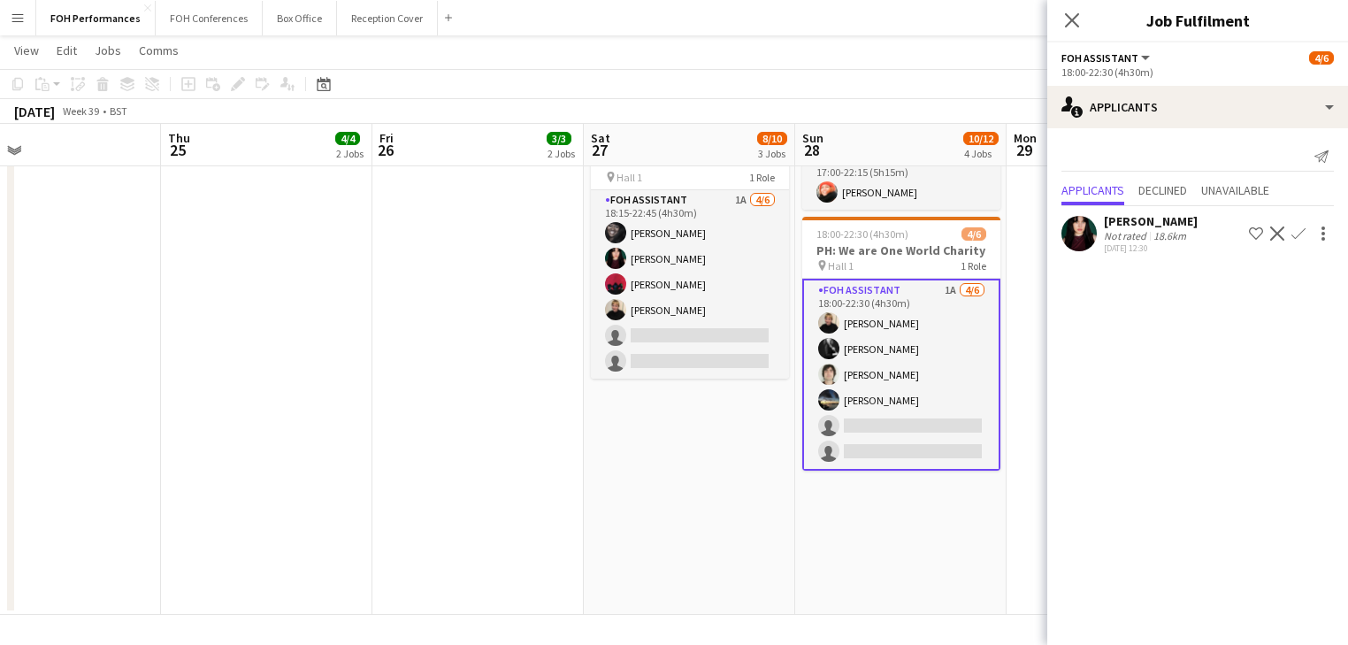
scroll to position [0, 718]
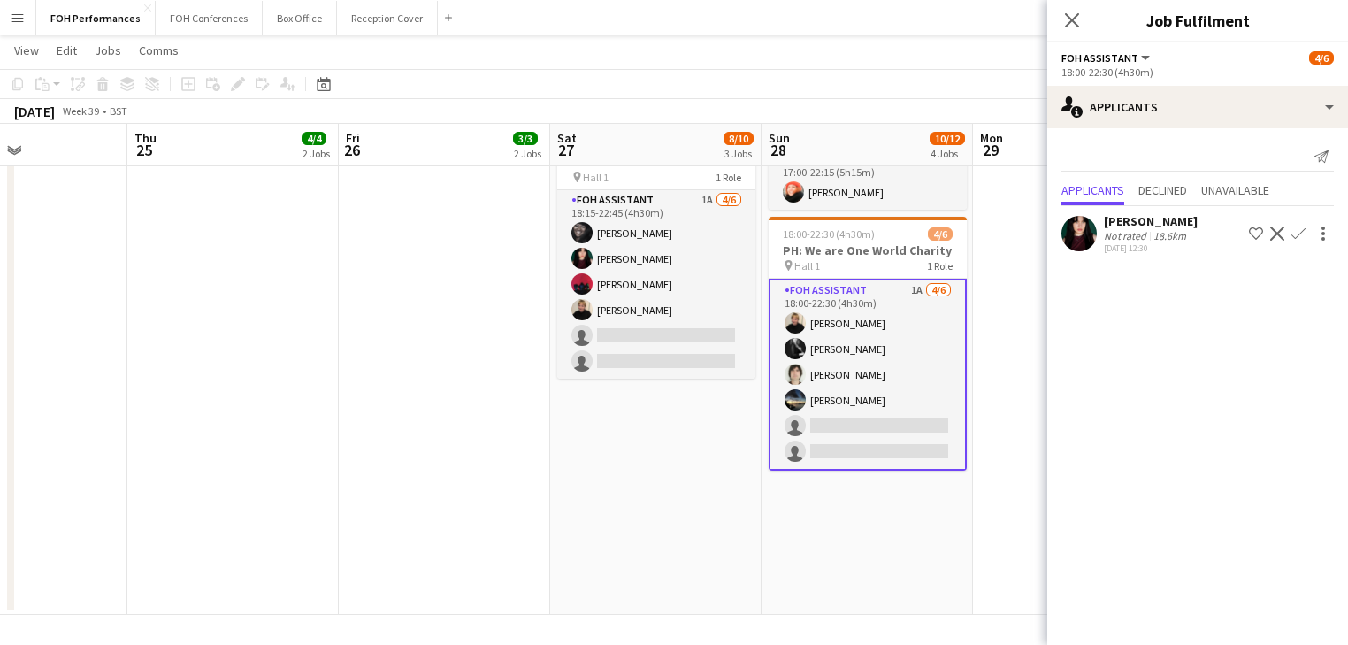
drag, startPoint x: 856, startPoint y: 432, endPoint x: 625, endPoint y: 396, distance: 234.5
click at [625, 396] on app-calendar-viewport "Sun 21 6/6 2 Jobs Mon 22 1/1 1 Job Tue 23 Wed 24 Thu 25 4/4 2 Jobs Fri 26 3/3 2…" at bounding box center [674, 115] width 1348 height 999
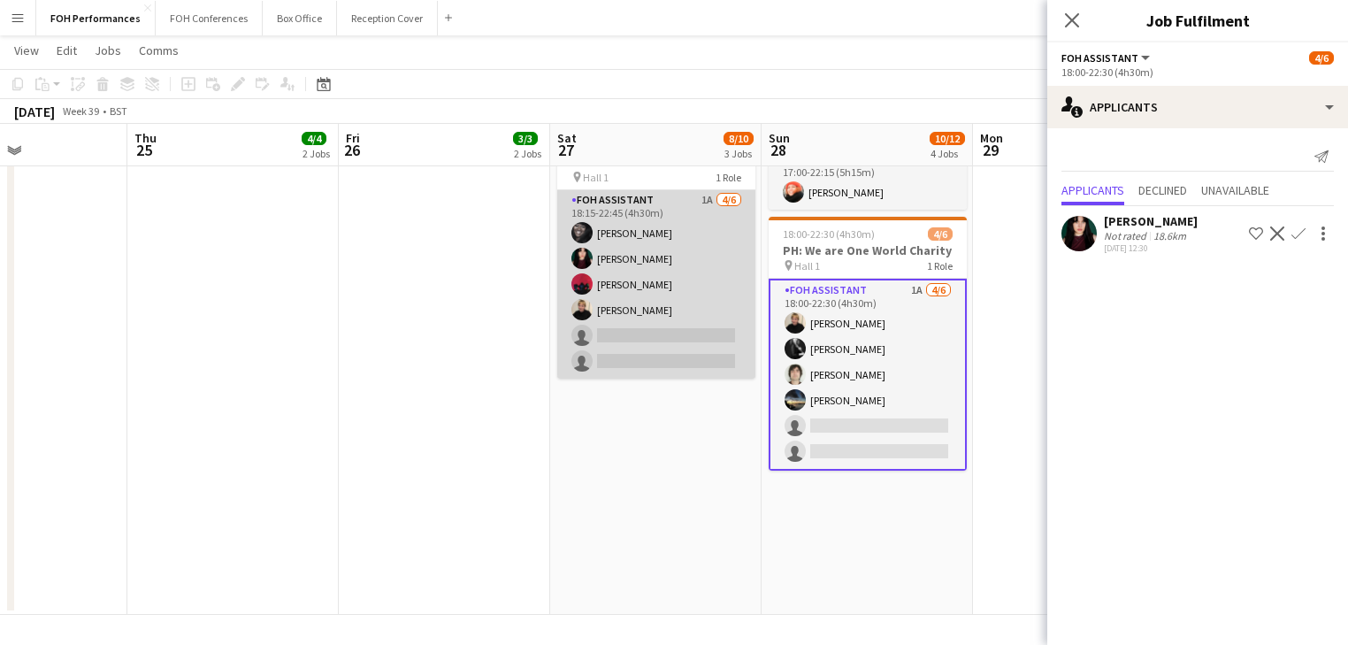
click at [651, 241] on app-card-role "FOH Assistant 1A [DATE] 18:15-22:45 (4h30m) [PERSON_NAME] [PERSON_NAME] [PERSON…" at bounding box center [656, 284] width 198 height 188
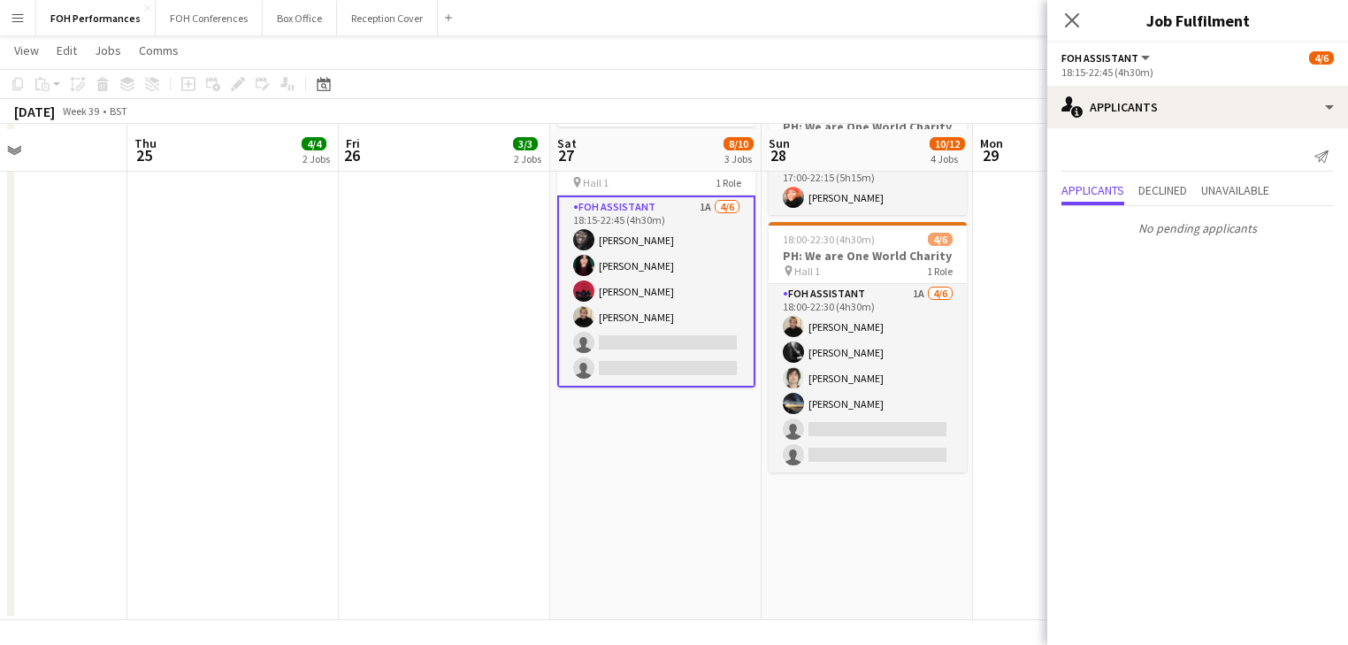
scroll to position [453, 0]
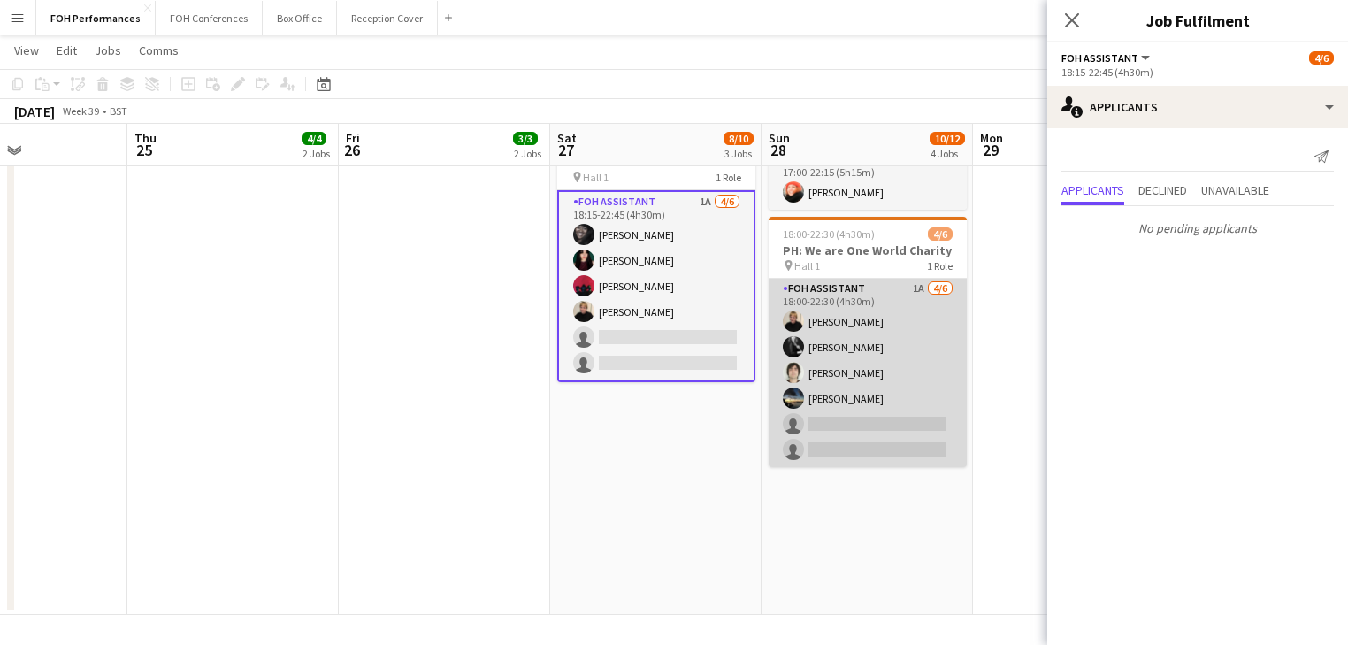
click at [852, 389] on app-card-role "FOH Assistant 1A [DATE] 18:00-22:30 (4h30m) [PERSON_NAME] [PERSON_NAME] [PERSON…" at bounding box center [868, 373] width 198 height 188
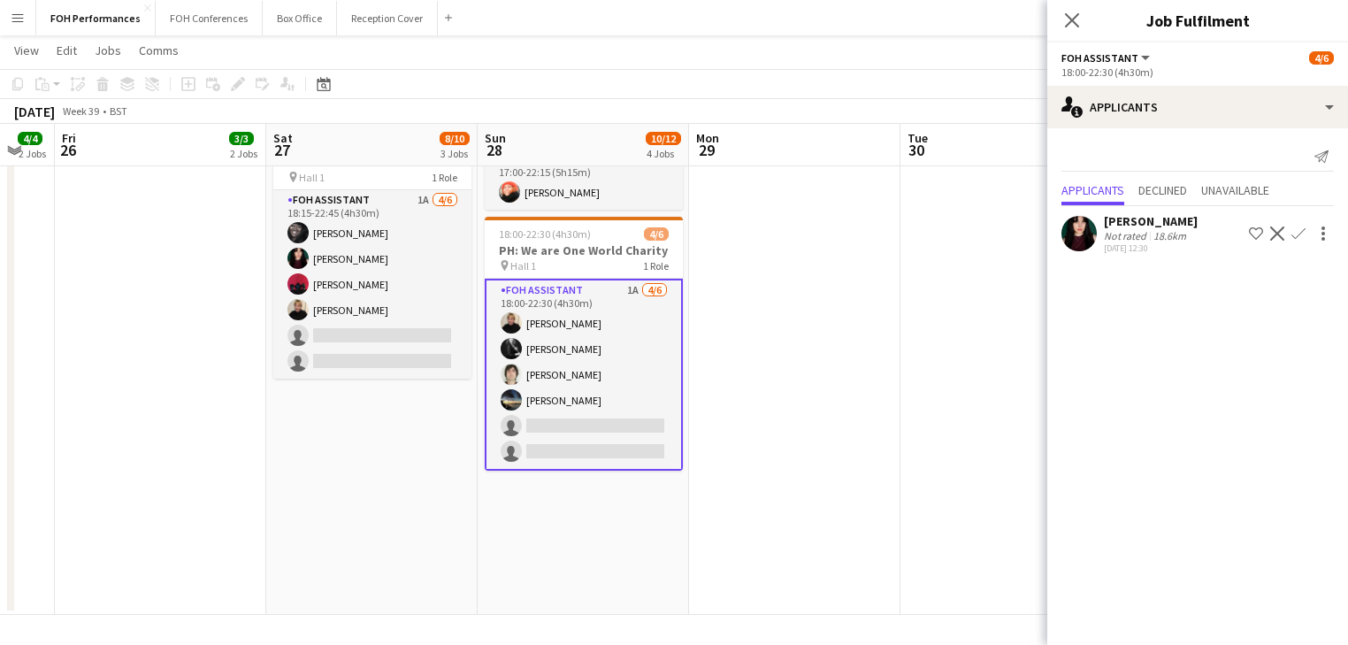
scroll to position [0, 431]
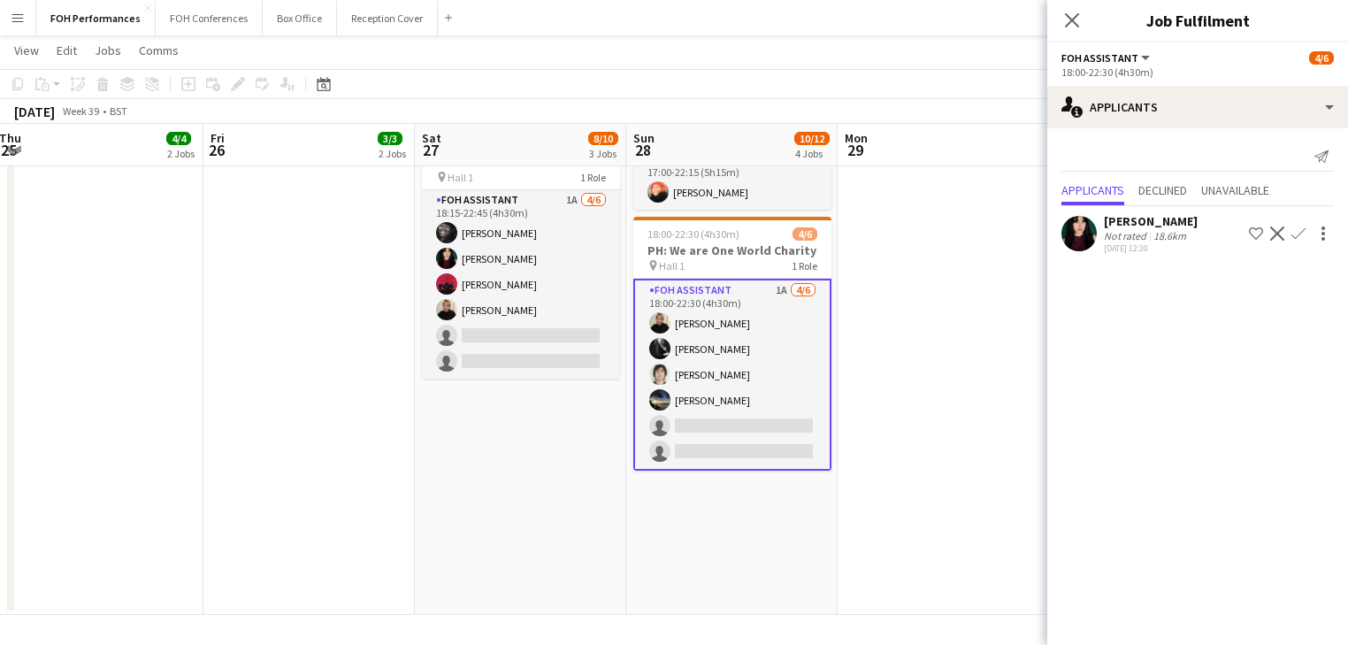
drag, startPoint x: 936, startPoint y: 550, endPoint x: 394, endPoint y: 446, distance: 552.2
click at [394, 446] on app-calendar-viewport "Tue 23 Wed 24 Thu 25 4/4 2 Jobs Fri 26 3/3 2 Jobs Sat 27 8/10 3 Jobs Sun 28 10/…" at bounding box center [674, 115] width 1348 height 999
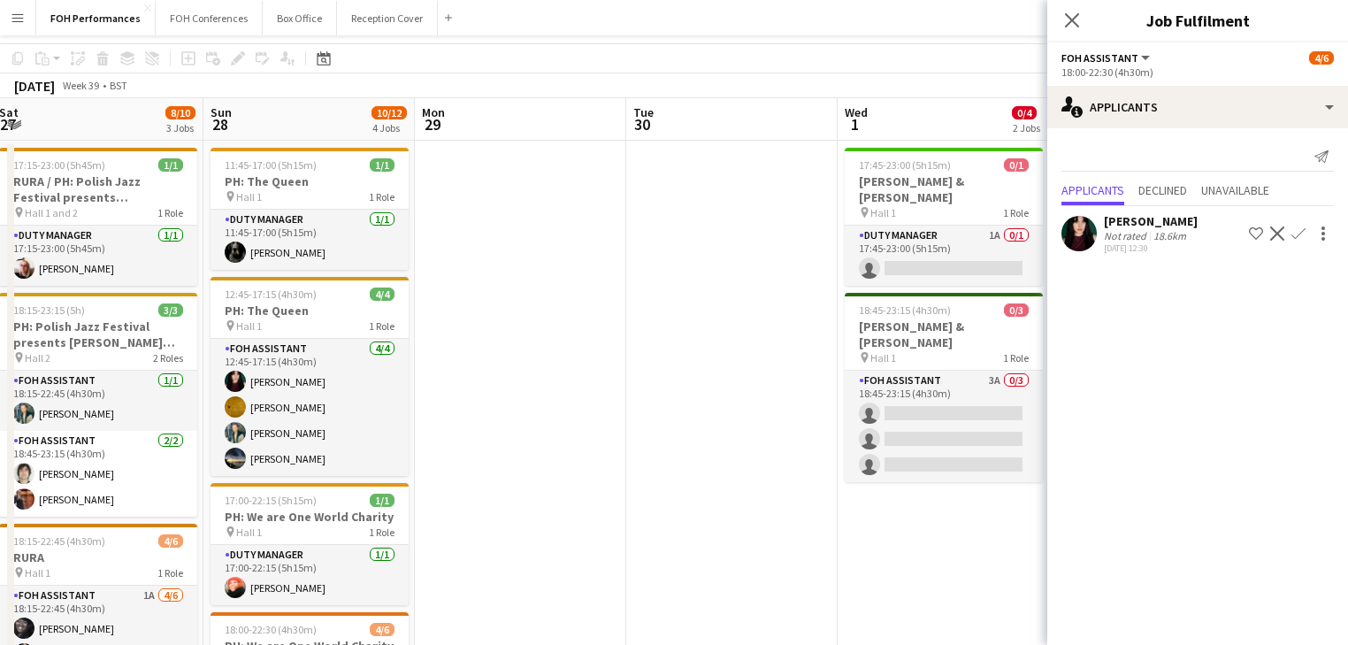
scroll to position [0, 0]
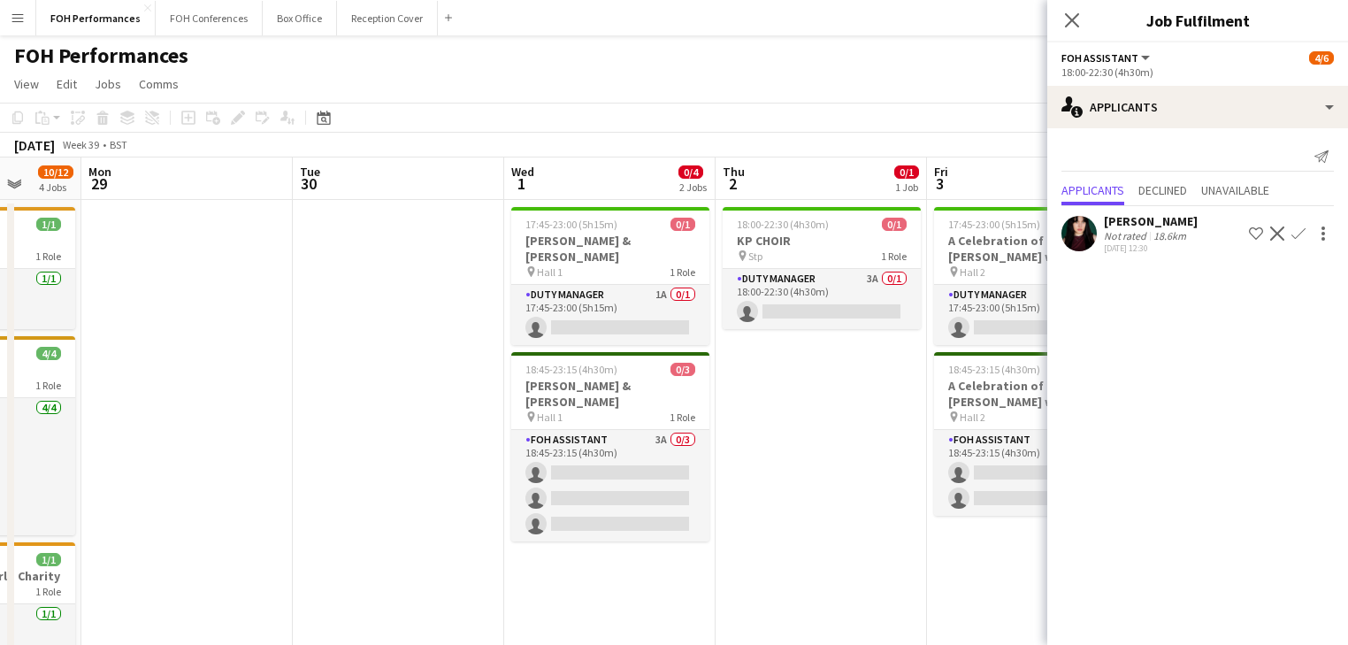
drag, startPoint x: 719, startPoint y: 434, endPoint x: 386, endPoint y: 373, distance: 339.0
click at [386, 373] on app-calendar-viewport "Thu 25 4/4 2 Jobs Fri 26 3/3 2 Jobs Sat 27 8/10 3 Jobs Sun 28 10/12 4 Jobs Mon …" at bounding box center [674, 613] width 1348 height 912
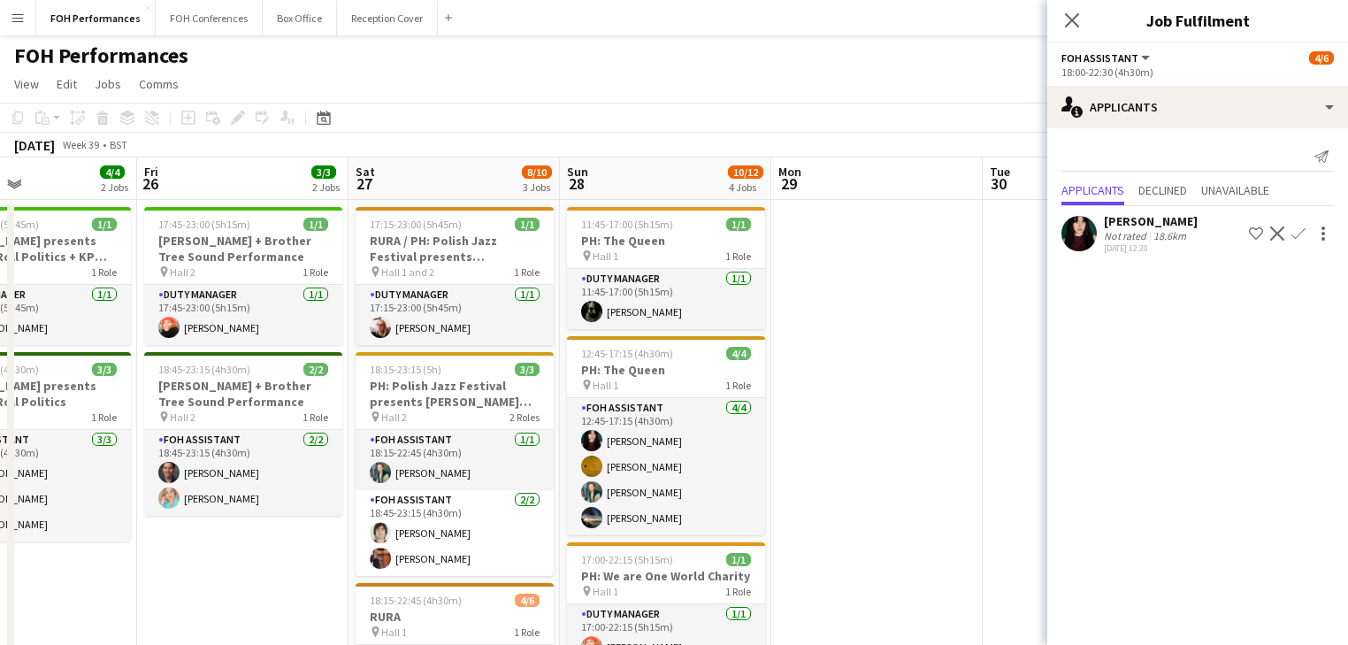
drag, startPoint x: 329, startPoint y: 360, endPoint x: 1054, endPoint y: 441, distance: 729.0
click at [1223, 434] on body "Menu Boards Boards Boards All jobs Status Workforce Workforce My Workforce Recr…" at bounding box center [674, 550] width 1348 height 1100
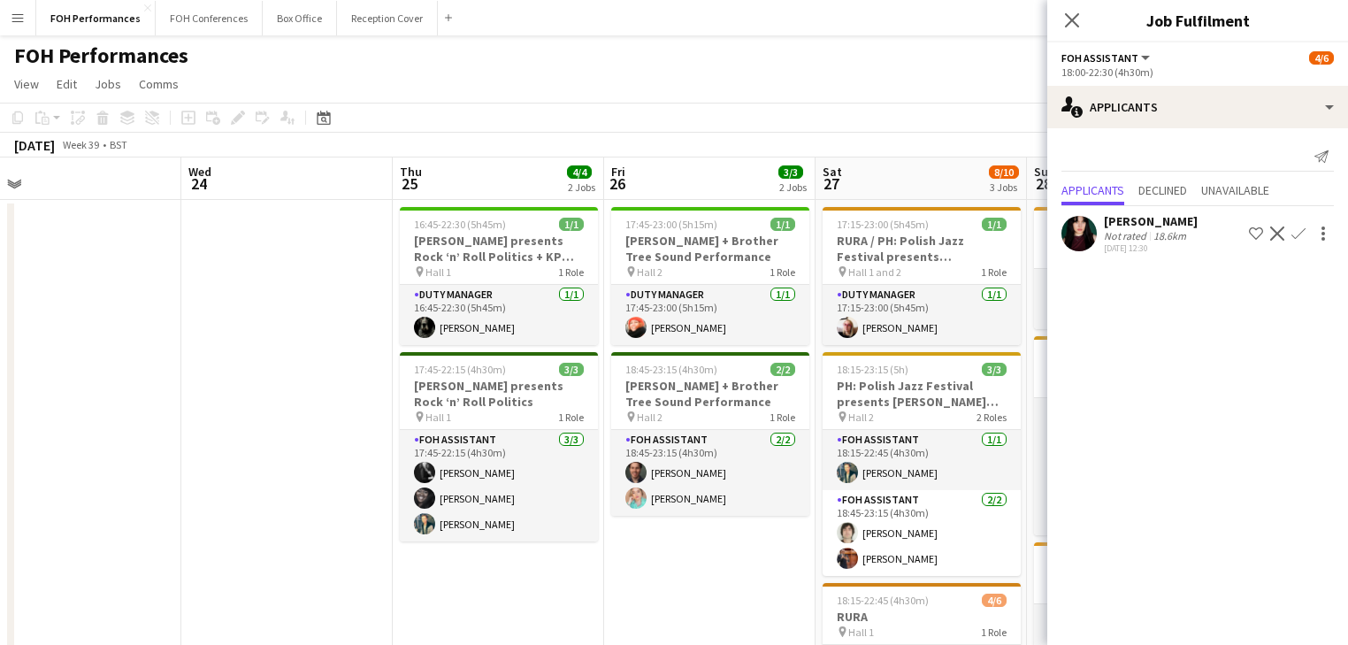
drag, startPoint x: 1111, startPoint y: 462, endPoint x: 1168, endPoint y: 486, distance: 61.4
click at [1191, 486] on body "Menu Boards Boards Boards All jobs Status Workforce Workforce My Workforce Recr…" at bounding box center [674, 550] width 1348 height 1100
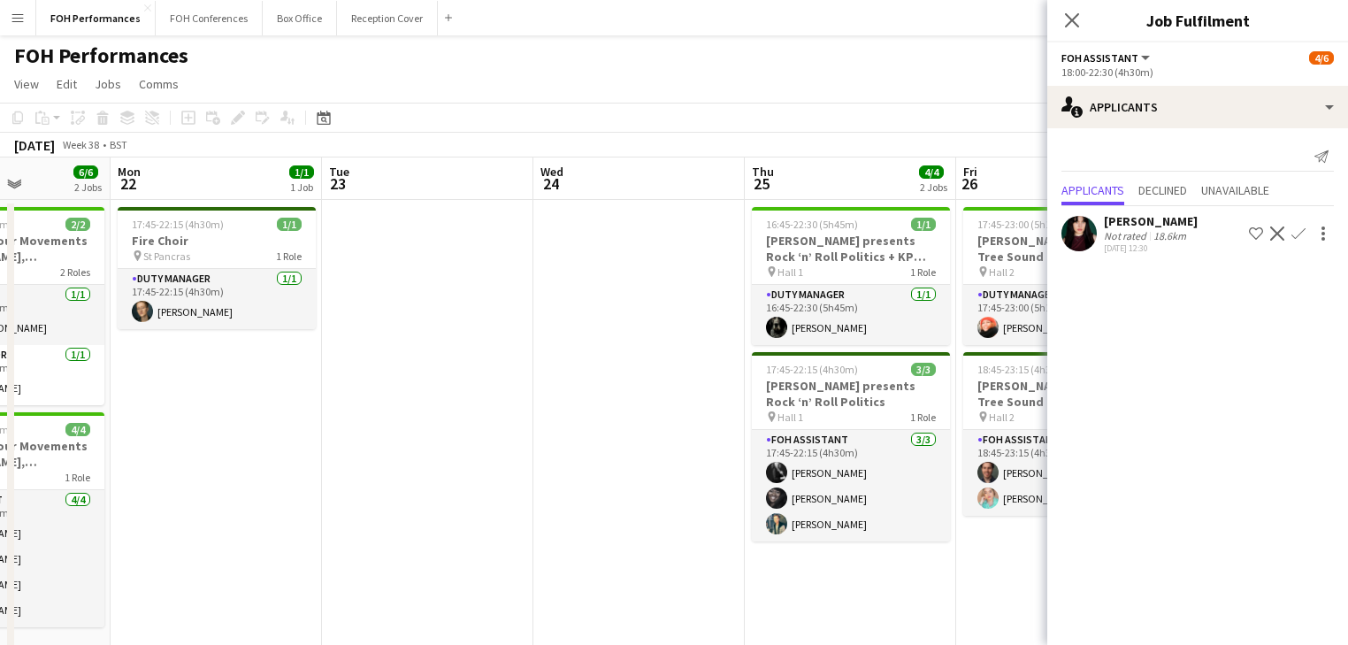
drag, startPoint x: 1103, startPoint y: 492, endPoint x: 1087, endPoint y: 488, distance: 16.3
click at [1111, 495] on body "Menu Boards Boards Boards All jobs Status Workforce Workforce My Workforce Recr…" at bounding box center [674, 550] width 1348 height 1100
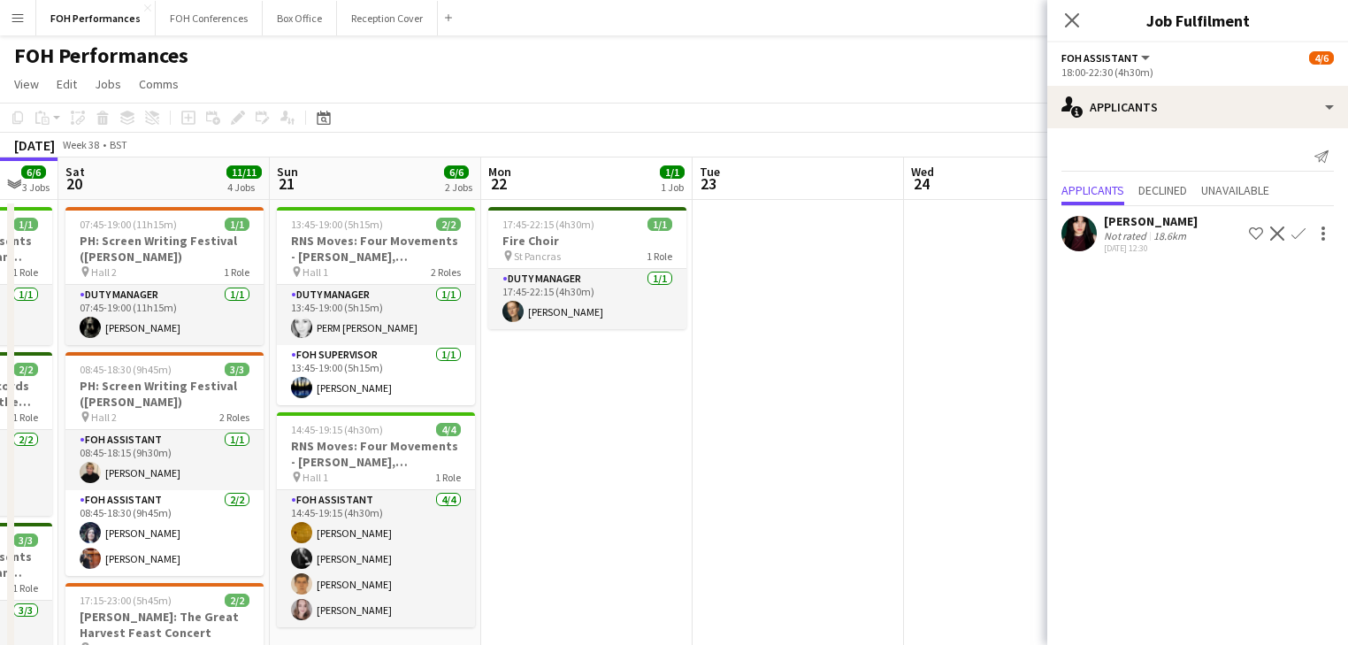
drag, startPoint x: 1237, startPoint y: 495, endPoint x: 1110, endPoint y: 495, distance: 126.5
click at [1268, 501] on body "Menu Boards Boards Boards All jobs Status Workforce Workforce My Workforce Recr…" at bounding box center [674, 550] width 1348 height 1100
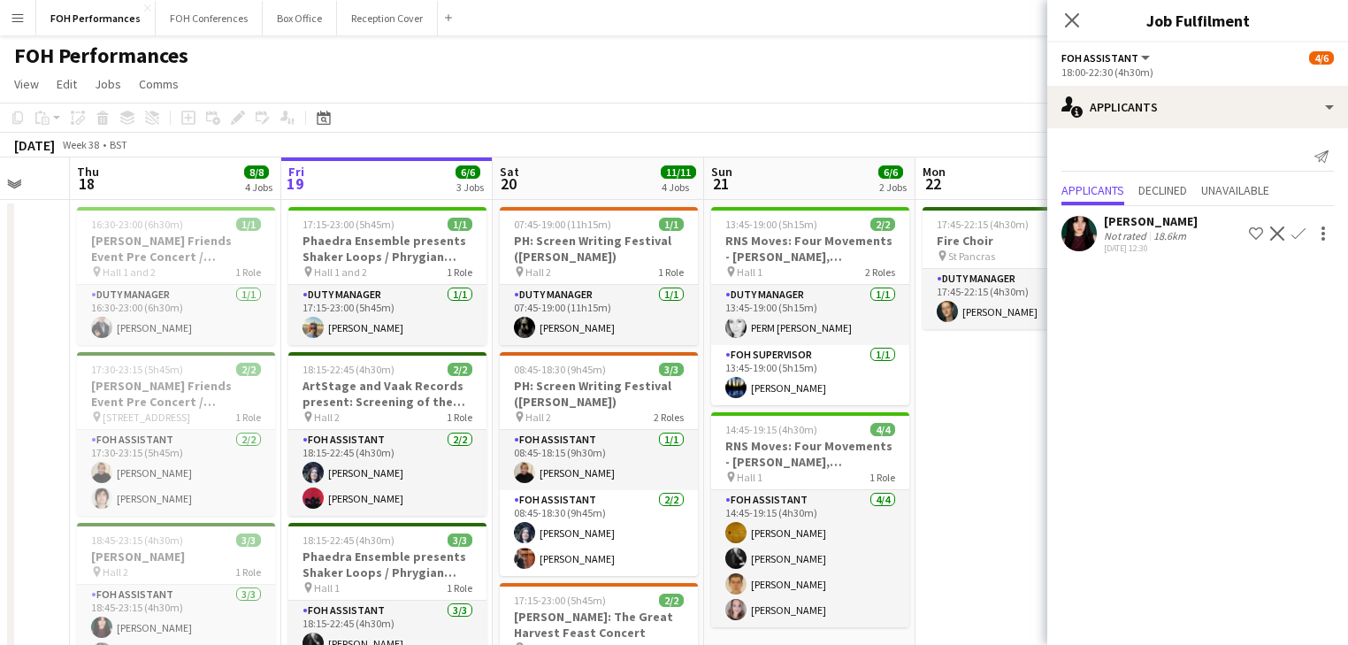
scroll to position [0, 564]
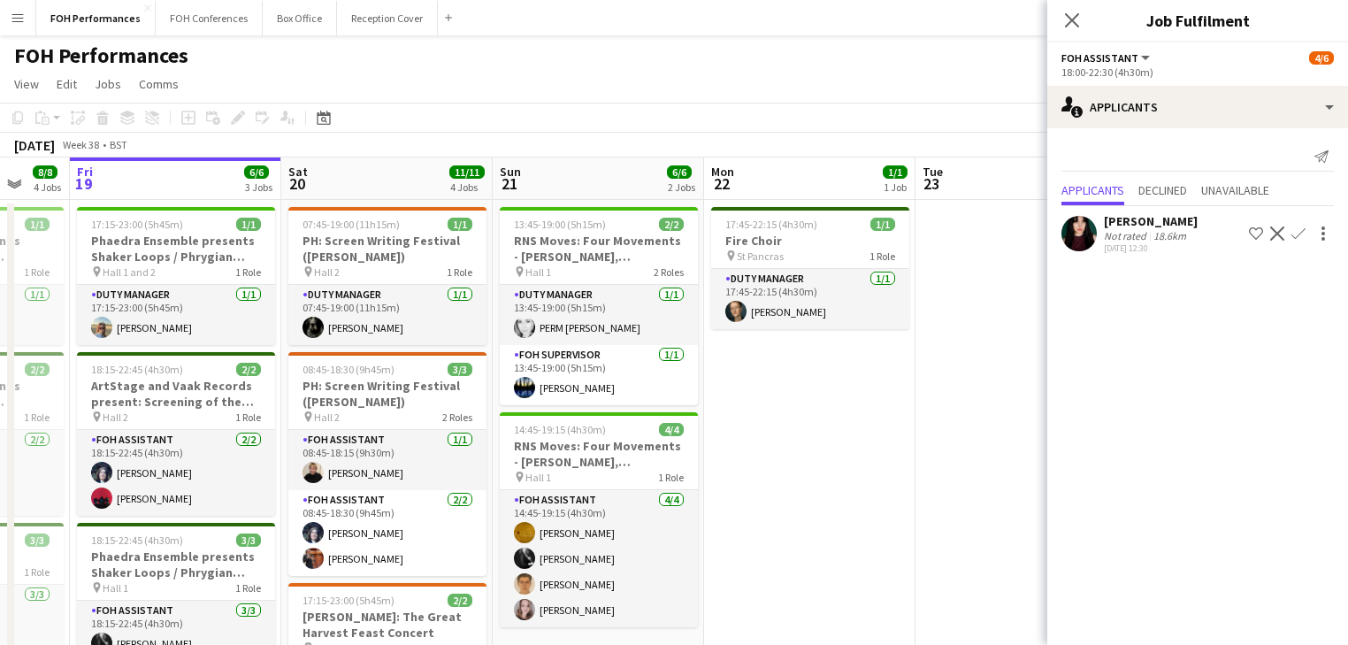
drag, startPoint x: 782, startPoint y: 456, endPoint x: 1143, endPoint y: 472, distance: 361.3
click at [1143, 472] on body "Menu Boards Boards Boards All jobs Status Workforce Workforce My Workforce Recr…" at bounding box center [674, 550] width 1348 height 1100
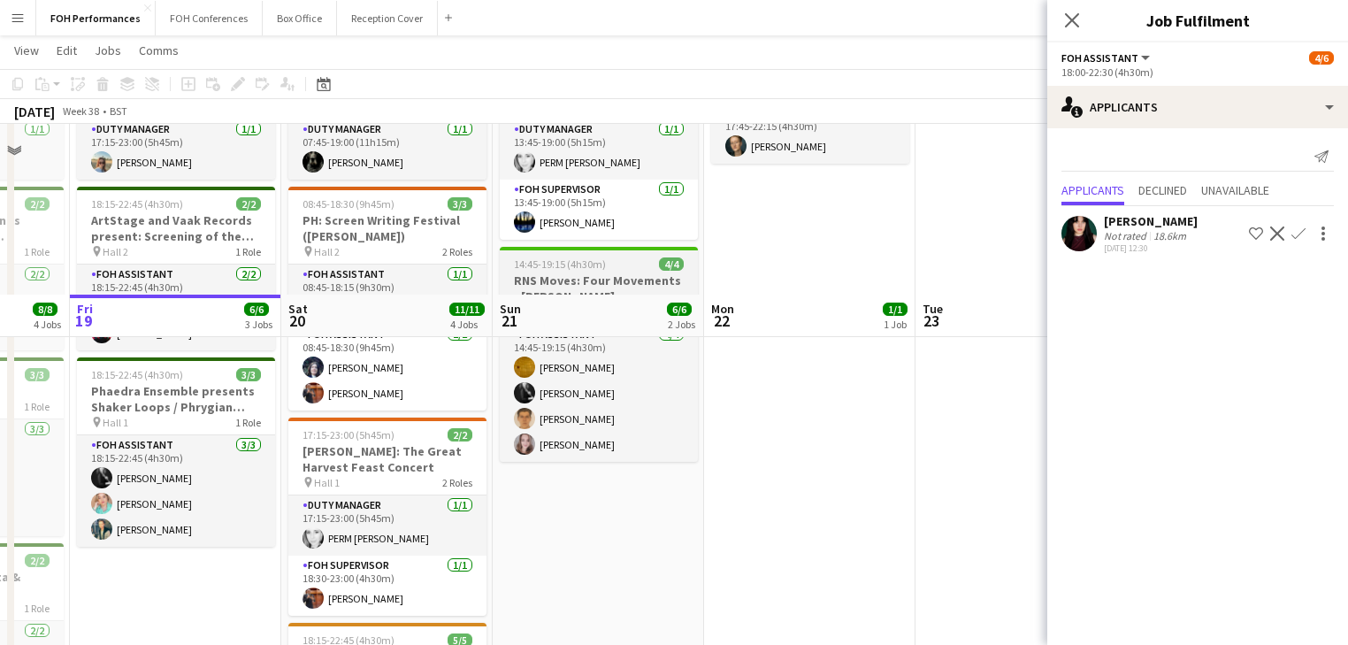
scroll to position [0, 0]
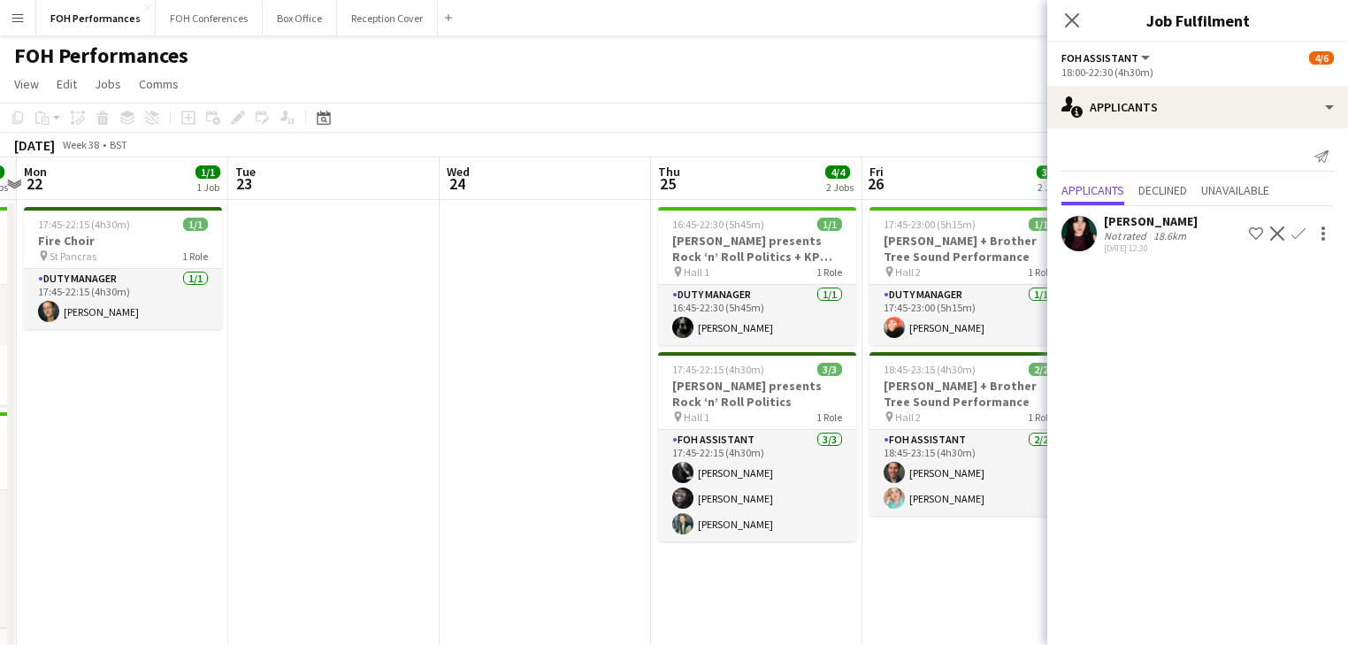
drag, startPoint x: 827, startPoint y: 405, endPoint x: 140, endPoint y: 262, distance: 702.1
click at [140, 262] on app-calendar-viewport "Thu 18 8/8 4 Jobs Fri 19 6/6 3 Jobs Sat 20 11/11 4 Jobs Sun 21 6/6 2 Jobs Mon 2…" at bounding box center [674, 613] width 1348 height 912
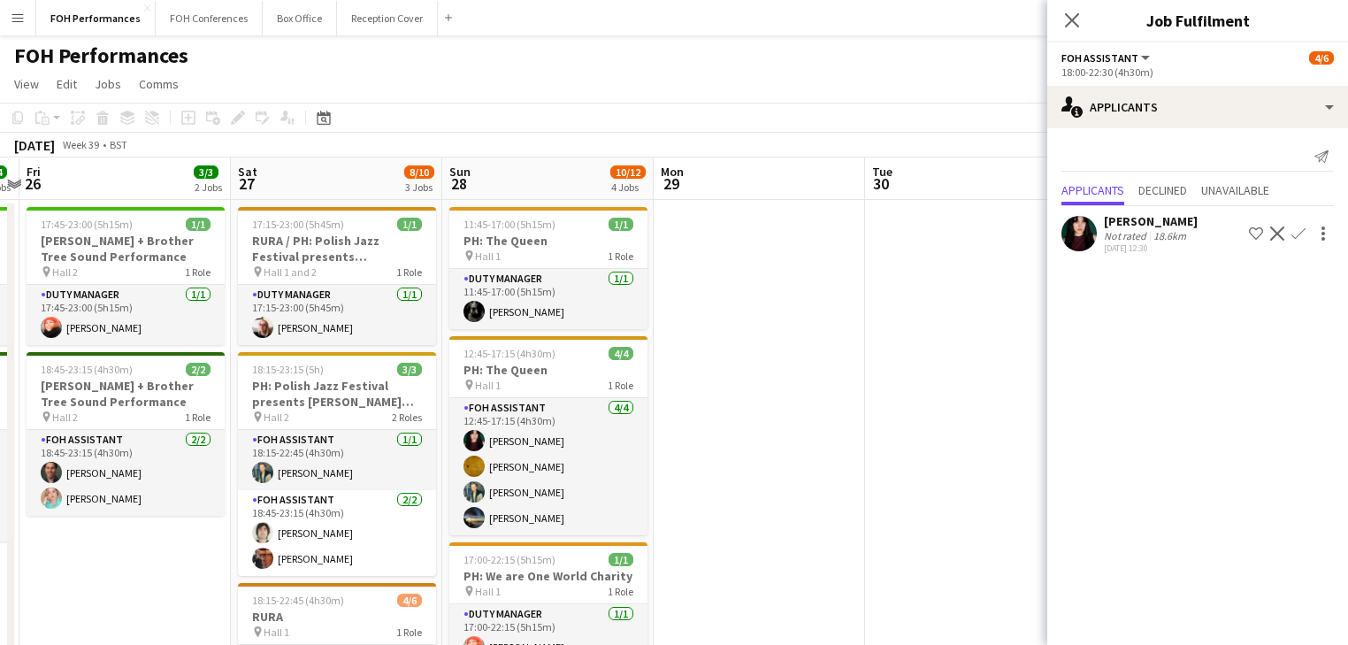
scroll to position [0, 627]
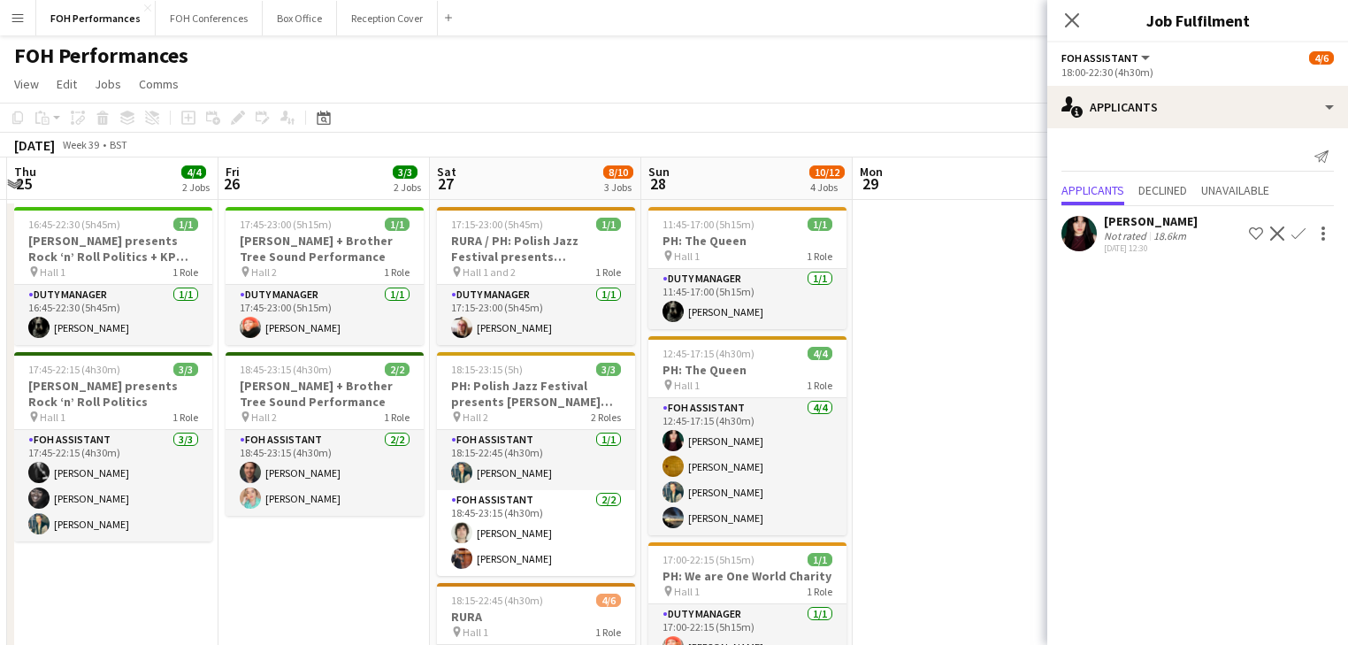
drag, startPoint x: 498, startPoint y: 364, endPoint x: -122, endPoint y: 166, distance: 650.7
click at [0, 166] on html "Menu Boards Boards Boards All jobs Status Workforce Workforce My Workforce Recr…" at bounding box center [674, 550] width 1348 height 1100
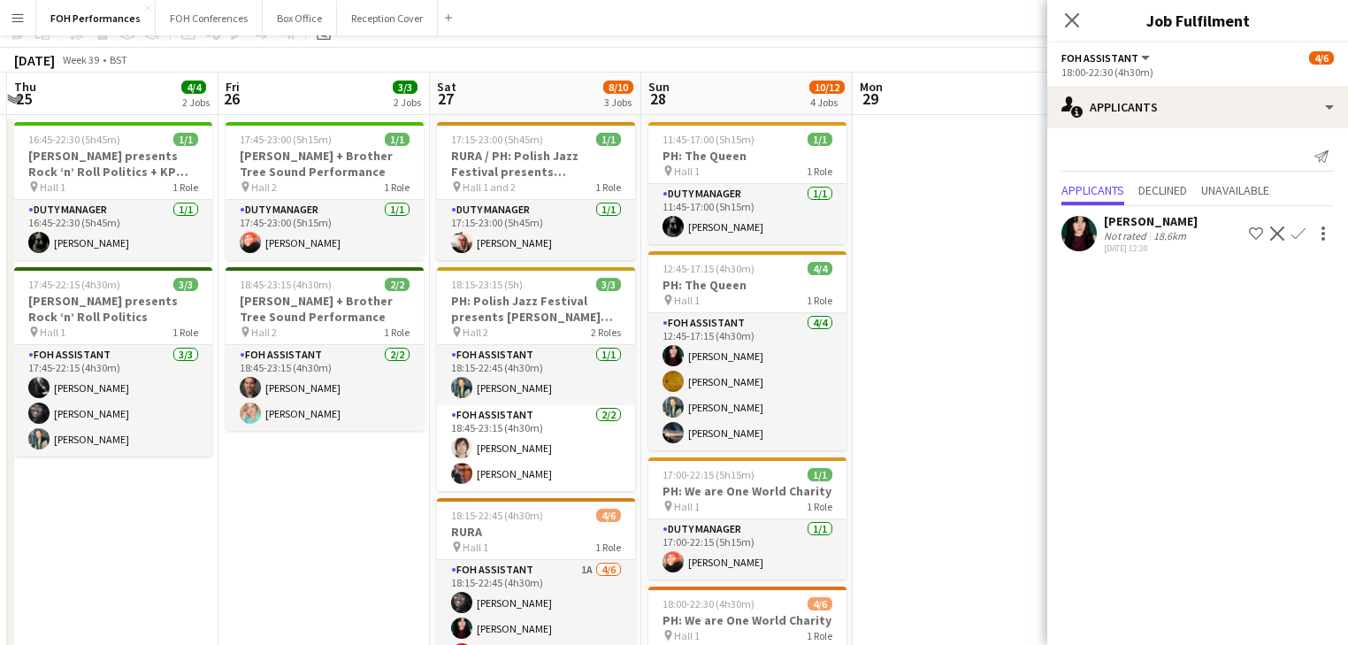
scroll to position [0, 0]
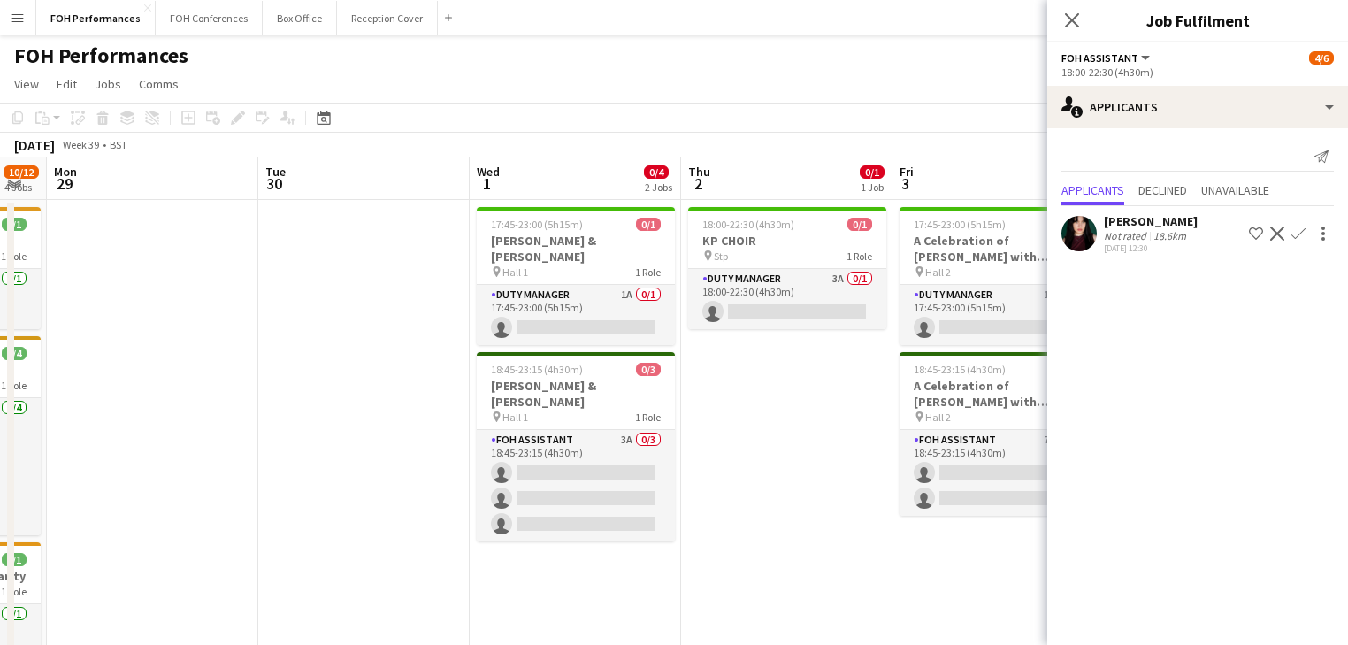
drag, startPoint x: 955, startPoint y: 370, endPoint x: 154, endPoint y: 177, distance: 824.3
click at [150, 187] on app-calendar-viewport "Fri 26 3/3 2 Jobs Sat 27 8/10 3 Jobs Sun 28 10/12 4 Jobs Mon 29 Tue 30 Wed 1 0/…" at bounding box center [674, 613] width 1348 height 912
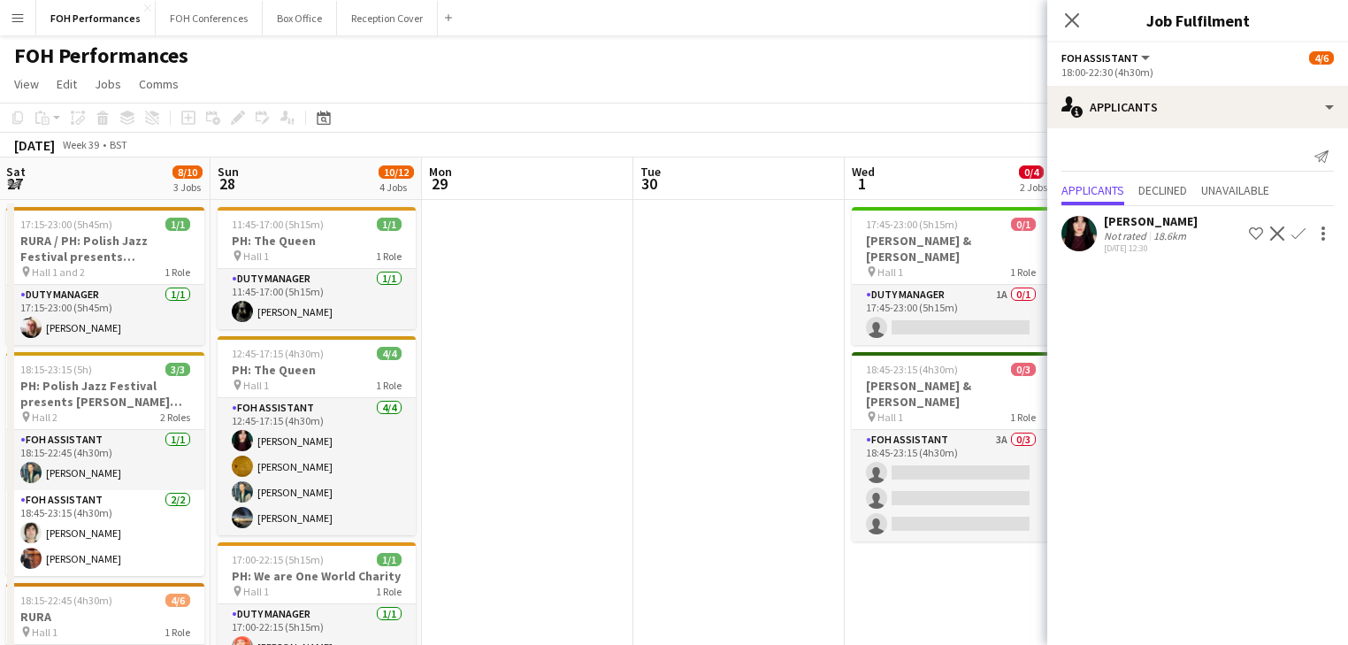
drag, startPoint x: 332, startPoint y: 354, endPoint x: 715, endPoint y: 386, distance: 384.4
click at [715, 386] on app-calendar-viewport "Thu 25 4/4 2 Jobs Fri 26 3/3 2 Jobs Sat 27 8/10 3 Jobs Sun 28 10/12 4 Jobs Mon …" at bounding box center [674, 613] width 1348 height 912
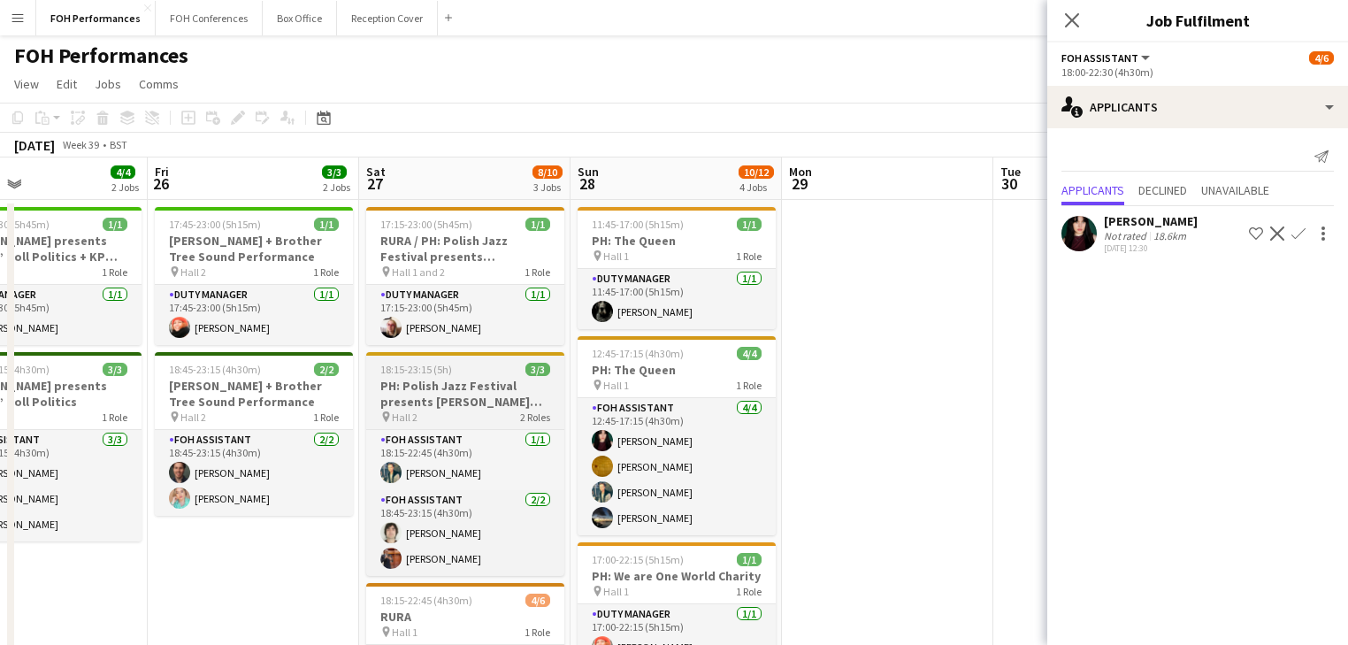
drag, startPoint x: 683, startPoint y: 402, endPoint x: 530, endPoint y: 367, distance: 156.9
click at [800, 409] on app-calendar-viewport "Tue 23 Wed 24 Thu 25 4/4 2 Jobs Fri 26 3/3 2 Jobs Sat 27 8/10 3 Jobs Sun 28 10/…" at bounding box center [674, 613] width 1348 height 912
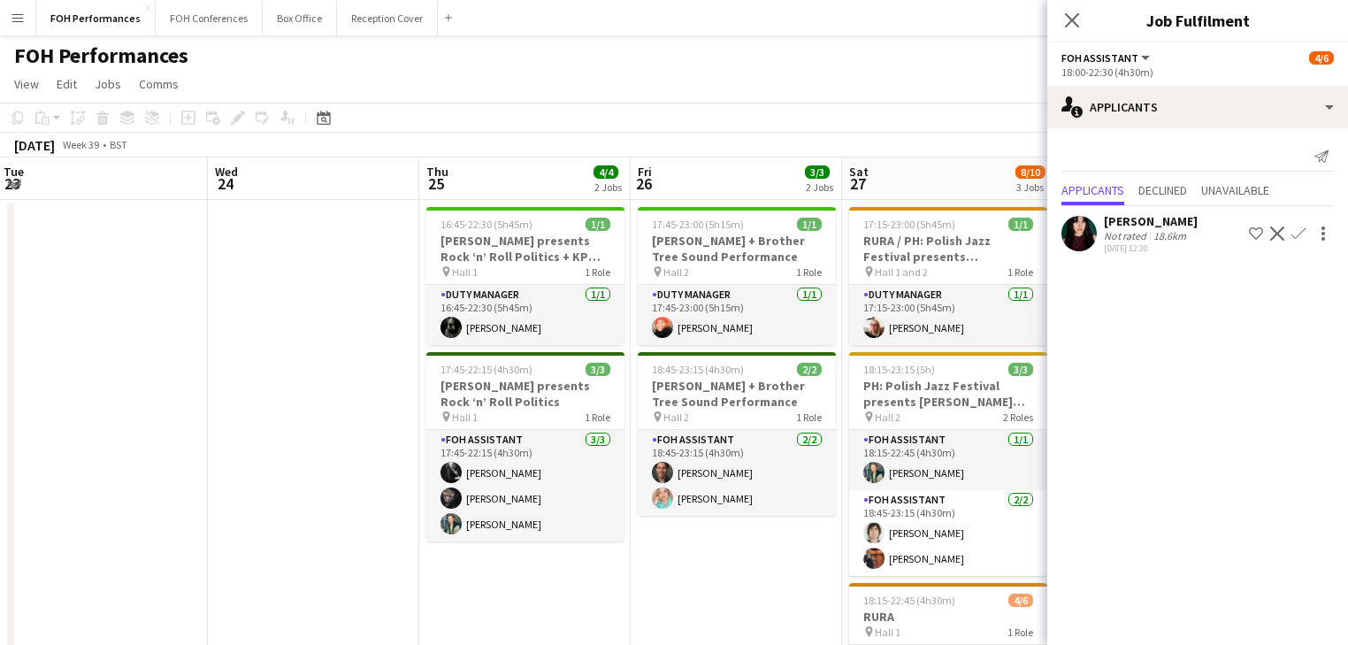
drag, startPoint x: 566, startPoint y: 421, endPoint x: 357, endPoint y: 408, distance: 210.1
click at [745, 407] on app-calendar-viewport "Sun 21 6/6 2 Jobs Mon 22 1/1 1 Job Tue 23 Wed 24 Thu 25 4/4 2 Jobs Fri 26 3/3 2…" at bounding box center [674, 613] width 1348 height 912
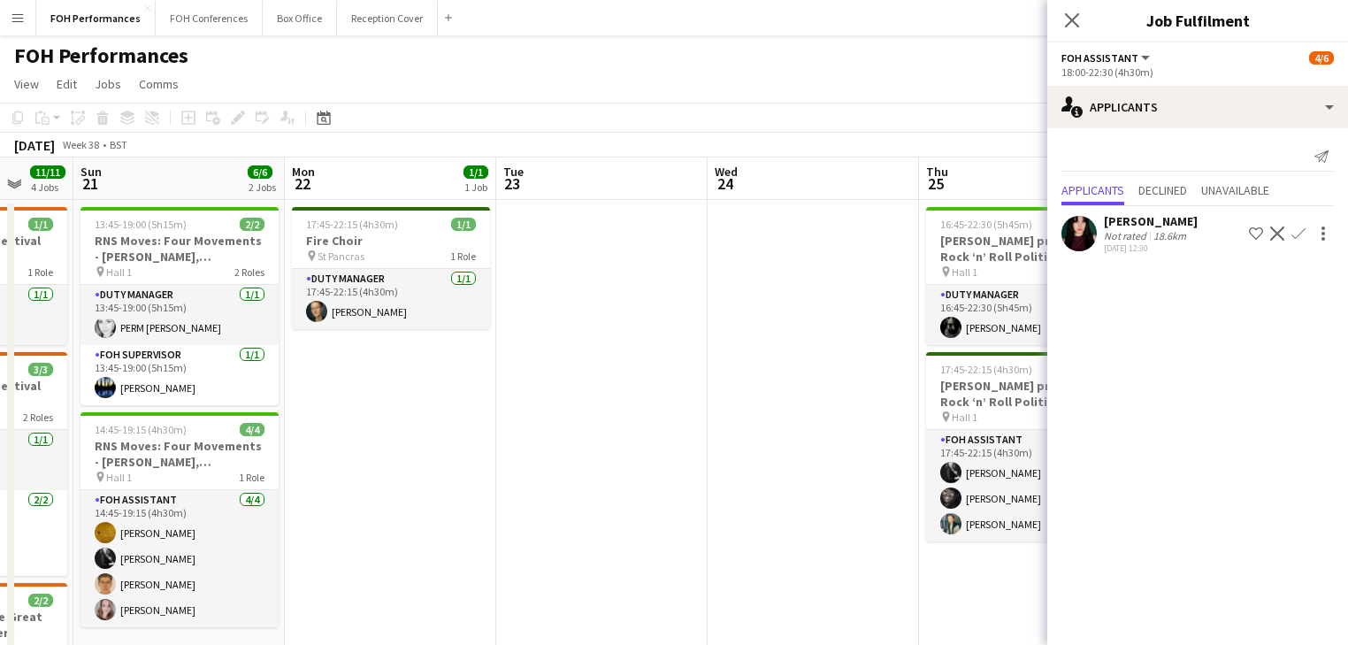
drag, startPoint x: 670, startPoint y: 391, endPoint x: 856, endPoint y: 398, distance: 186.8
click at [856, 398] on app-calendar-viewport "Thu 18 8/8 4 Jobs Fri 19 6/6 3 Jobs Sat 20 11/11 4 Jobs Sun 21 6/6 2 Jobs Mon 2…" at bounding box center [674, 613] width 1348 height 912
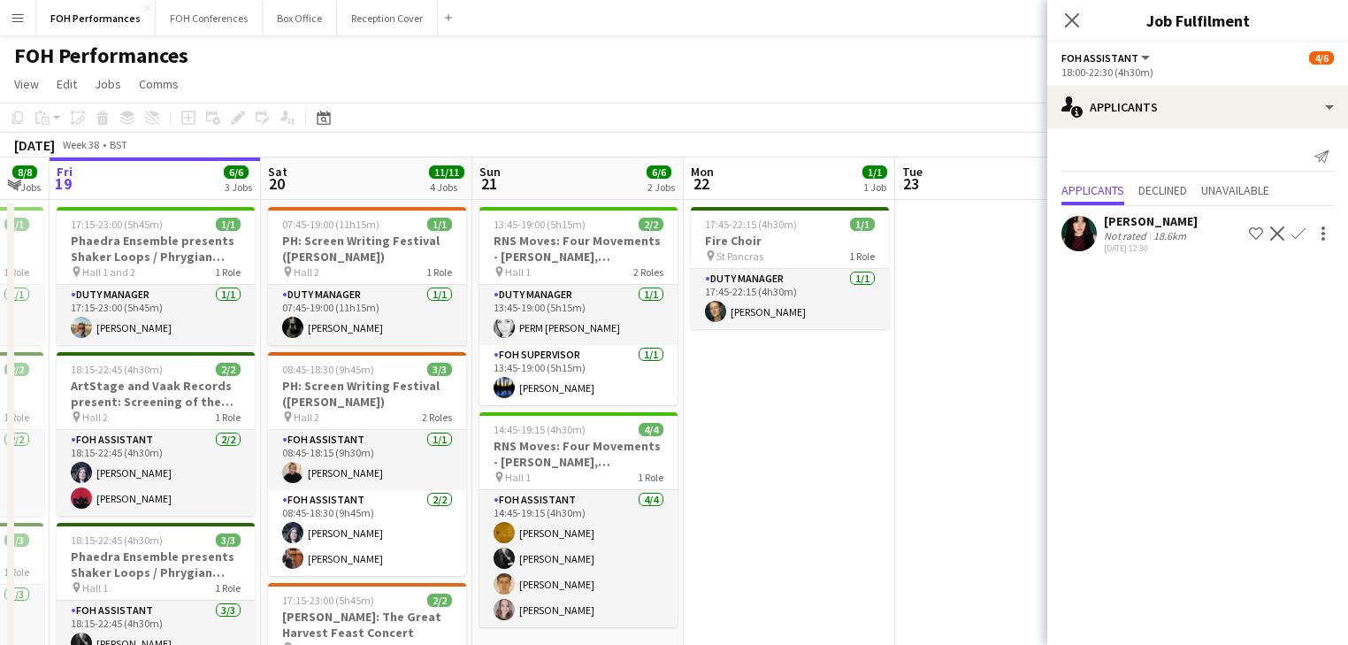
drag, startPoint x: 690, startPoint y: 401, endPoint x: 924, endPoint y: 429, distance: 236.1
click at [924, 429] on app-calendar-viewport "Wed 17 Thu 18 8/8 4 Jobs Fri 19 6/6 3 Jobs Sat 20 11/11 4 Jobs Sun 21 6/6 2 Job…" at bounding box center [674, 613] width 1348 height 912
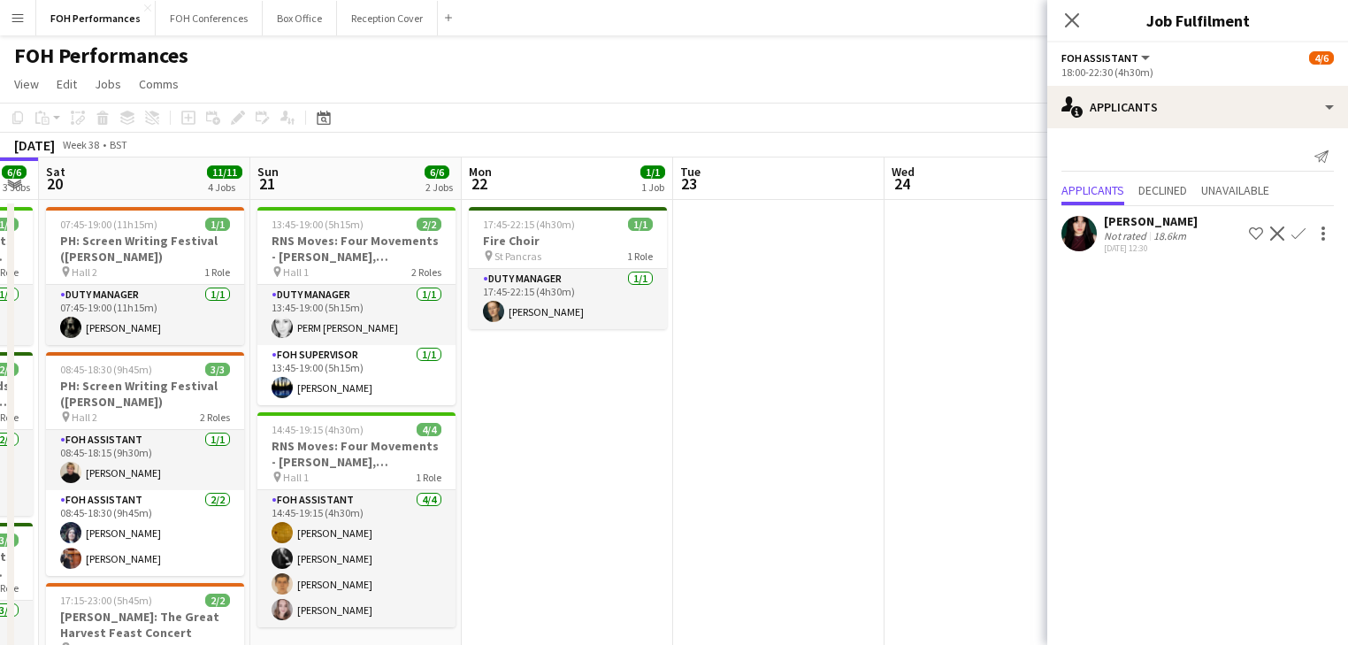
drag, startPoint x: 771, startPoint y: 438, endPoint x: 548, endPoint y: 411, distance: 223.6
click at [548, 411] on app-calendar-viewport "Tue 16 Wed 17 Thu 18 8/8 4 Jobs Fri 19 6/6 3 Jobs Sat 20 11/11 4 Jobs Sun 21 6/…" at bounding box center [674, 613] width 1348 height 912
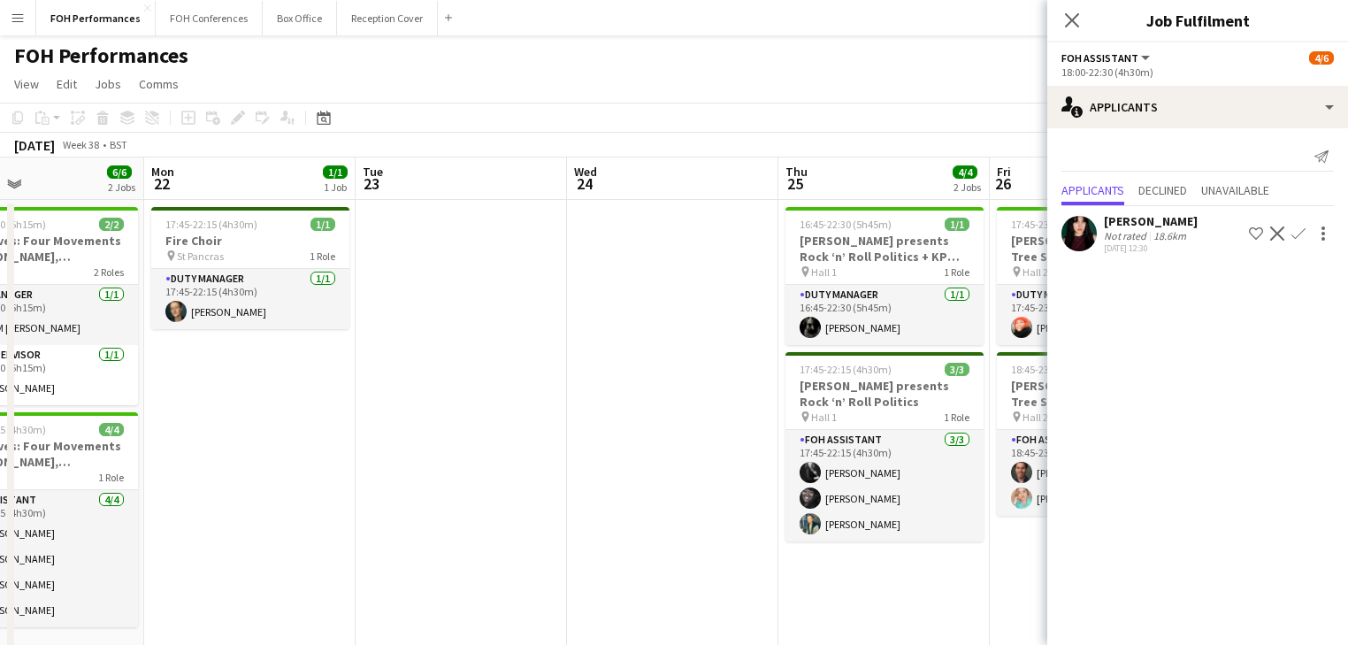
drag, startPoint x: 637, startPoint y: 425, endPoint x: 422, endPoint y: 368, distance: 222.3
click at [326, 361] on app-calendar-viewport "Thu 18 8/8 4 Jobs Fri 19 6/6 3 Jobs Sat 20 11/11 4 Jobs Sun 21 6/6 2 Jobs Mon 2…" at bounding box center [674, 613] width 1348 height 912
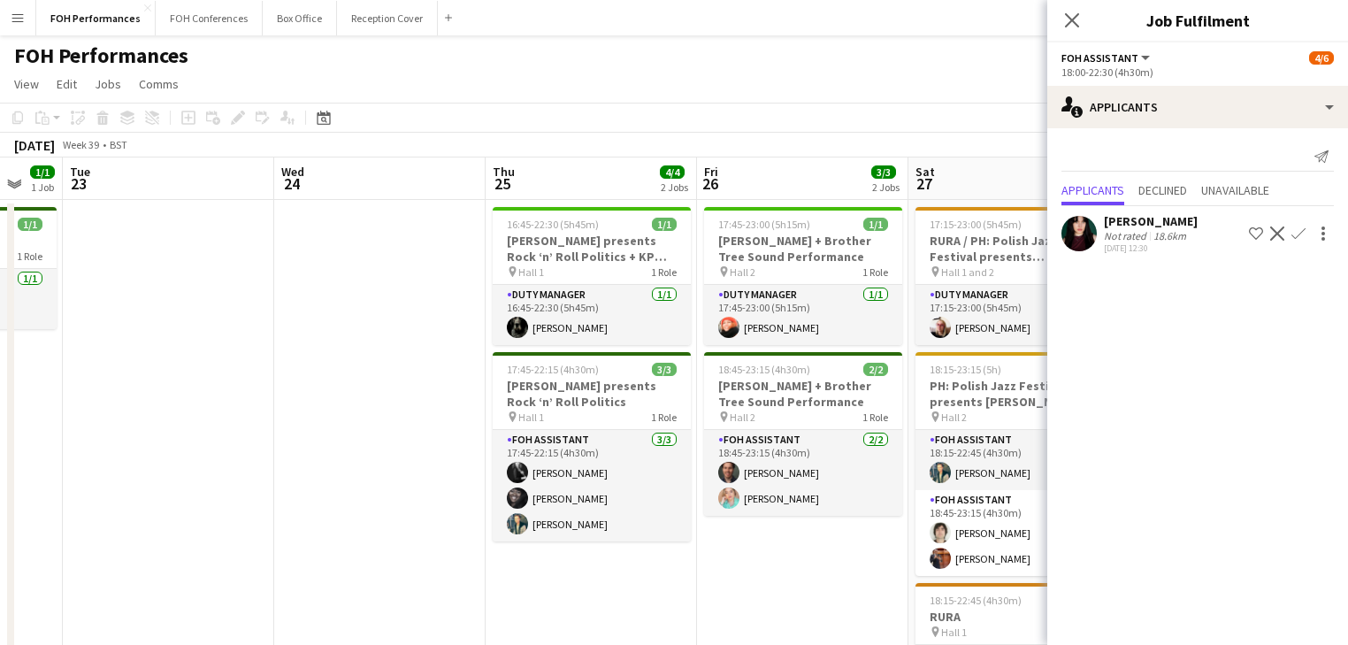
scroll to position [0, 577]
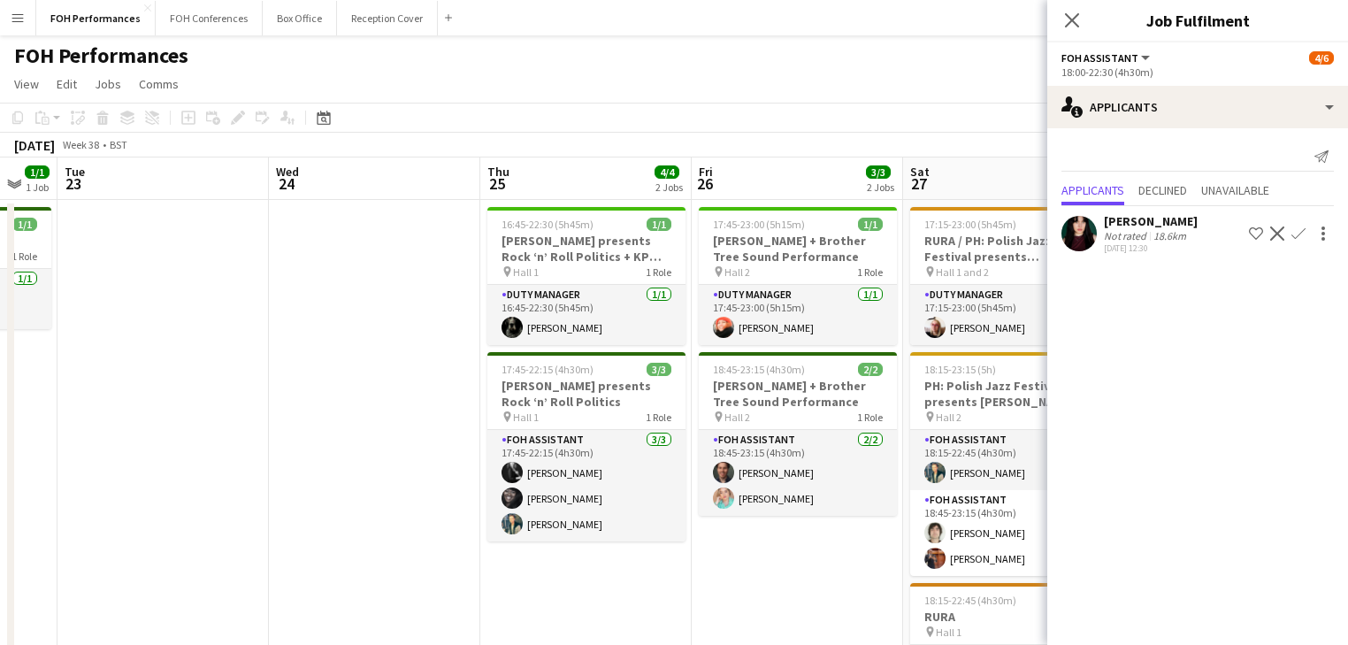
drag, startPoint x: 567, startPoint y: 407, endPoint x: 271, endPoint y: 349, distance: 302.0
click at [271, 349] on app-calendar-viewport "Sat 20 11/11 4 Jobs Sun 21 6/6 2 Jobs Mon 22 1/1 1 Job Tue 23 Wed 24 Thu 25 4/4…" at bounding box center [674, 613] width 1348 height 912
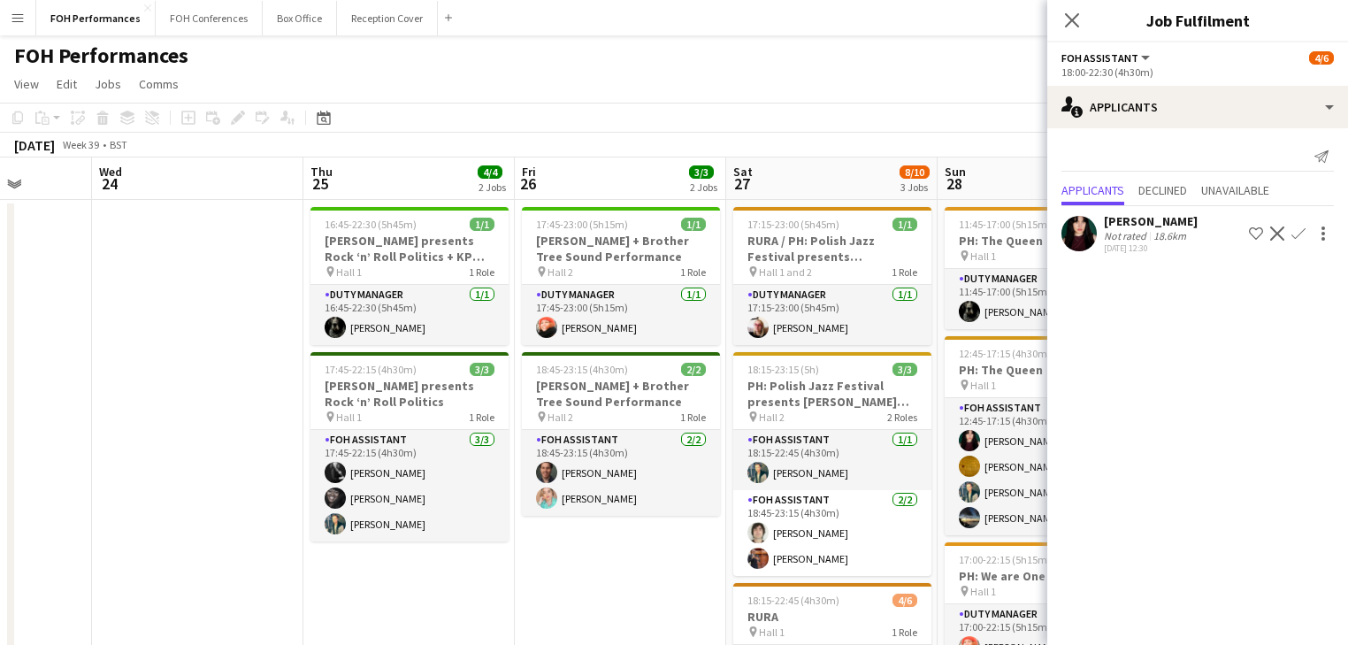
scroll to position [0, 756]
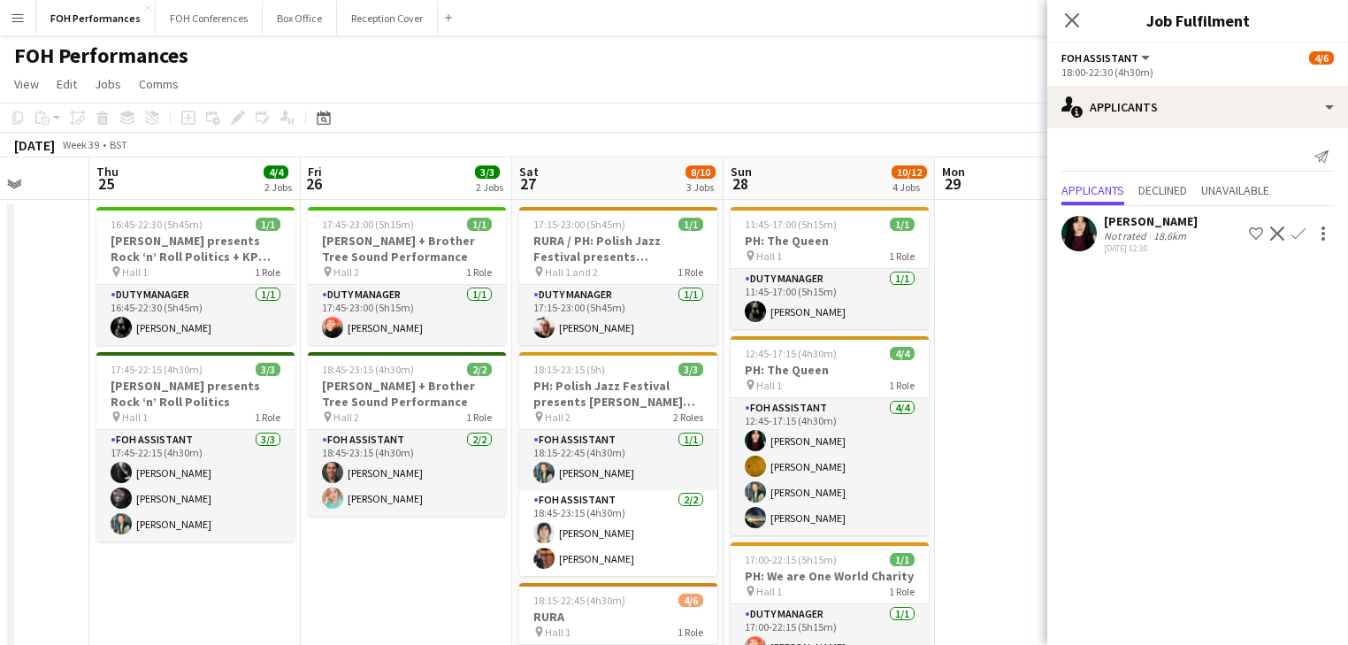
drag, startPoint x: 312, startPoint y: 381, endPoint x: -68, endPoint y: 329, distance: 384.0
click at [0, 329] on html "Menu Boards Boards Boards All jobs Status Workforce Workforce My Workforce Recr…" at bounding box center [674, 550] width 1348 height 1100
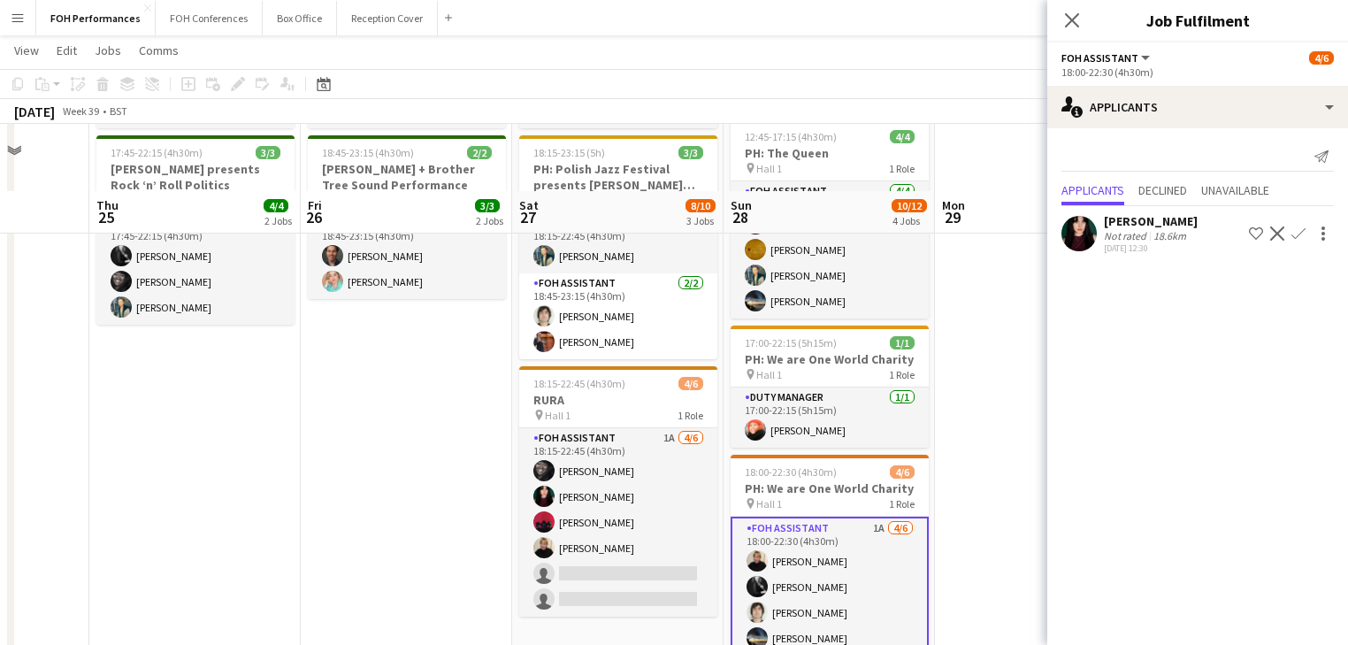
scroll to position [283, 0]
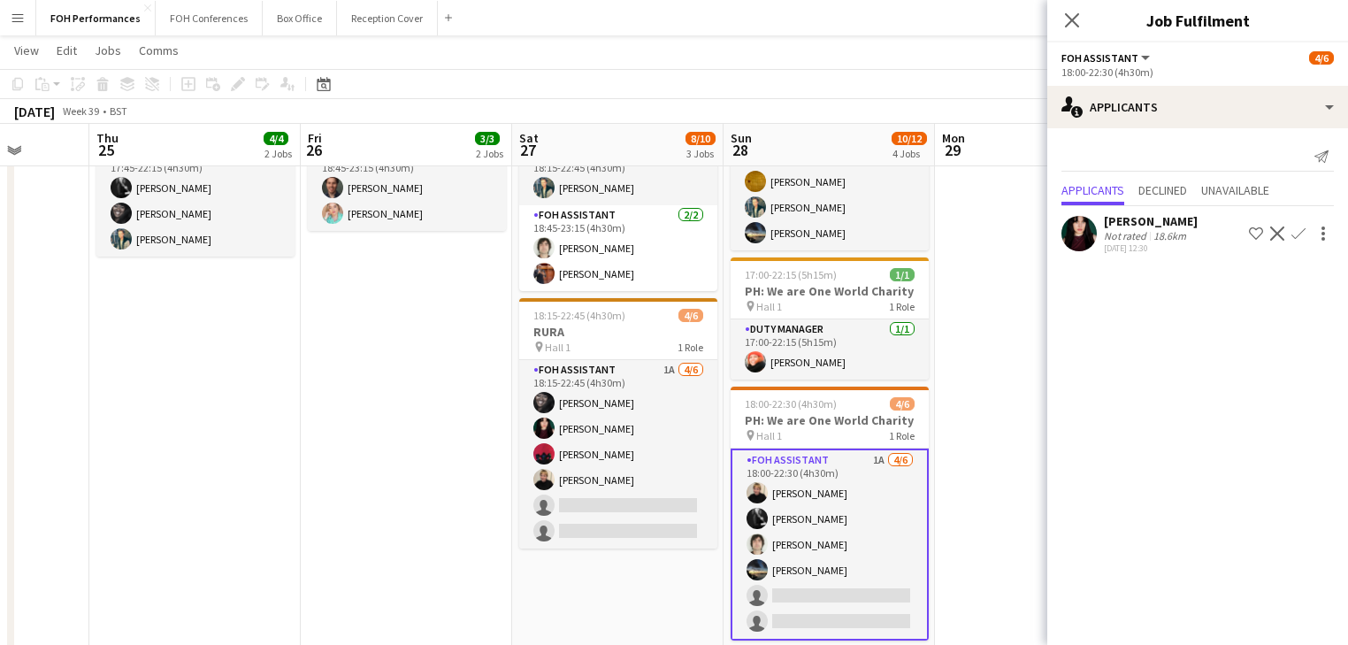
click at [859, 568] on app-card-role "FOH Assistant 1A [DATE] 18:00-22:30 (4h30m) [PERSON_NAME] [PERSON_NAME] [PERSON…" at bounding box center [830, 545] width 198 height 192
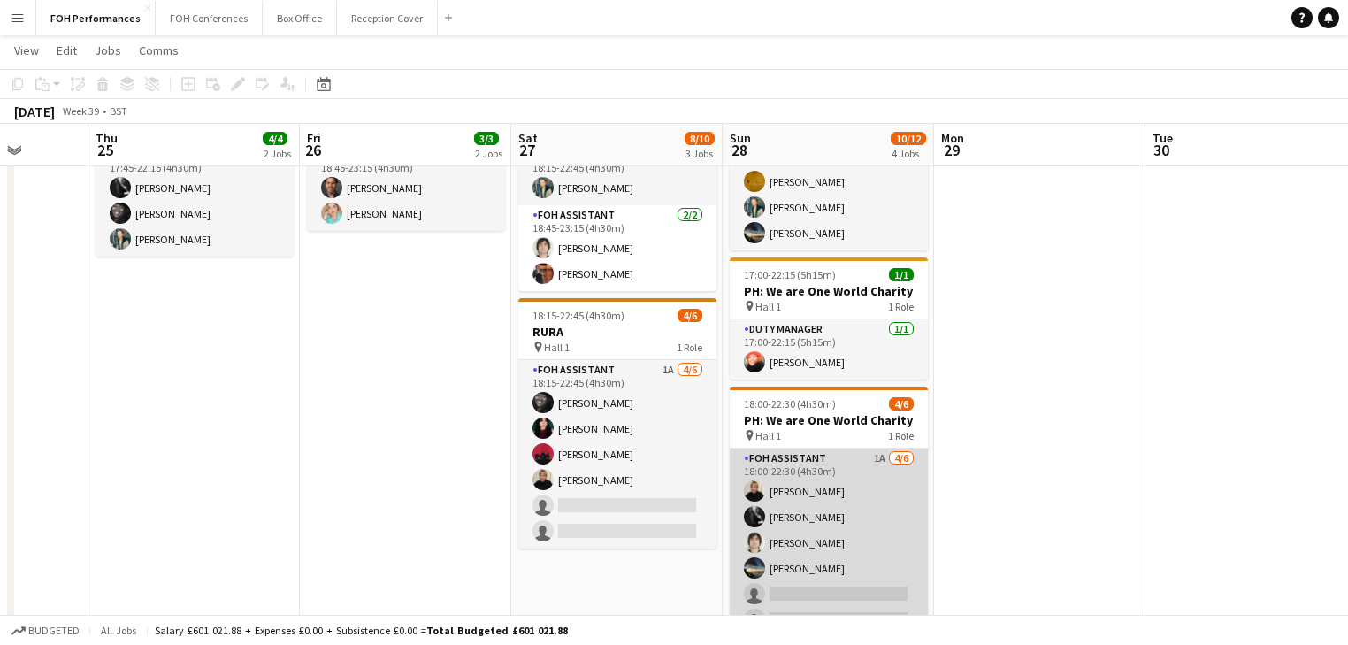
scroll to position [0, 757]
click at [842, 566] on app-card-role "FOH Assistant 1A [DATE] 18:00-22:30 (4h30m) [PERSON_NAME] [PERSON_NAME] [PERSON…" at bounding box center [829, 543] width 198 height 188
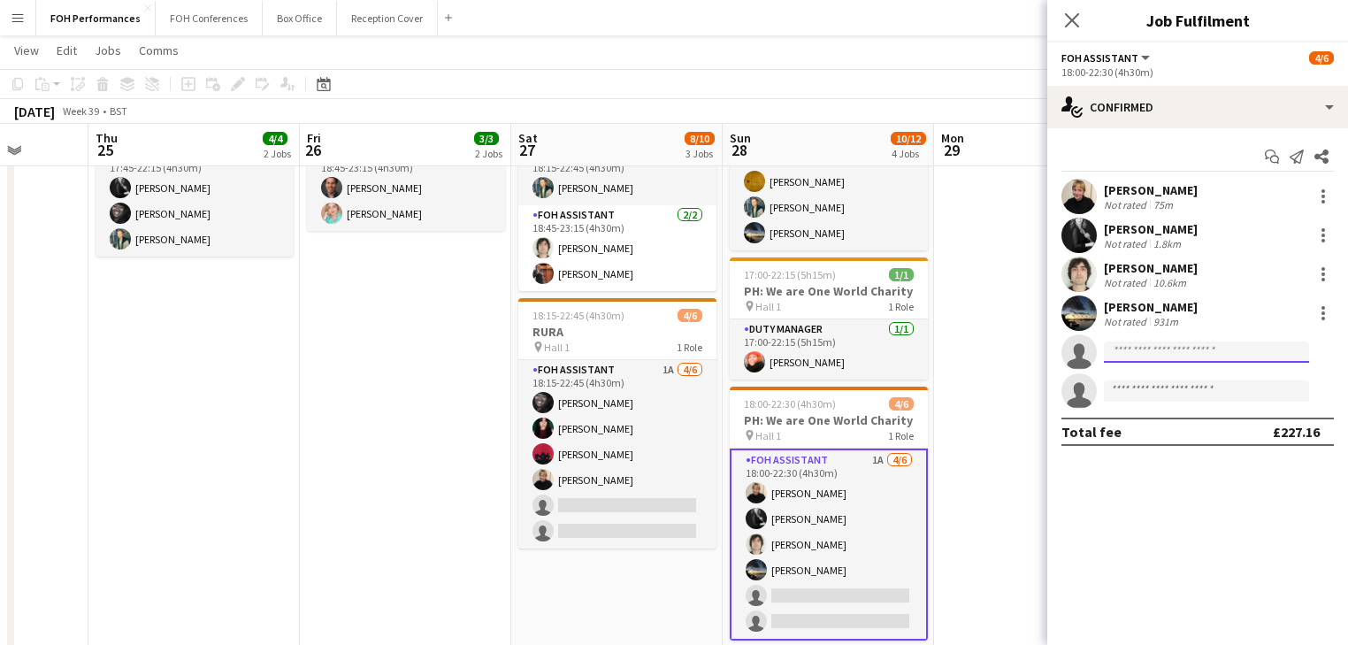
click at [1157, 346] on input at bounding box center [1206, 351] width 205 height 21
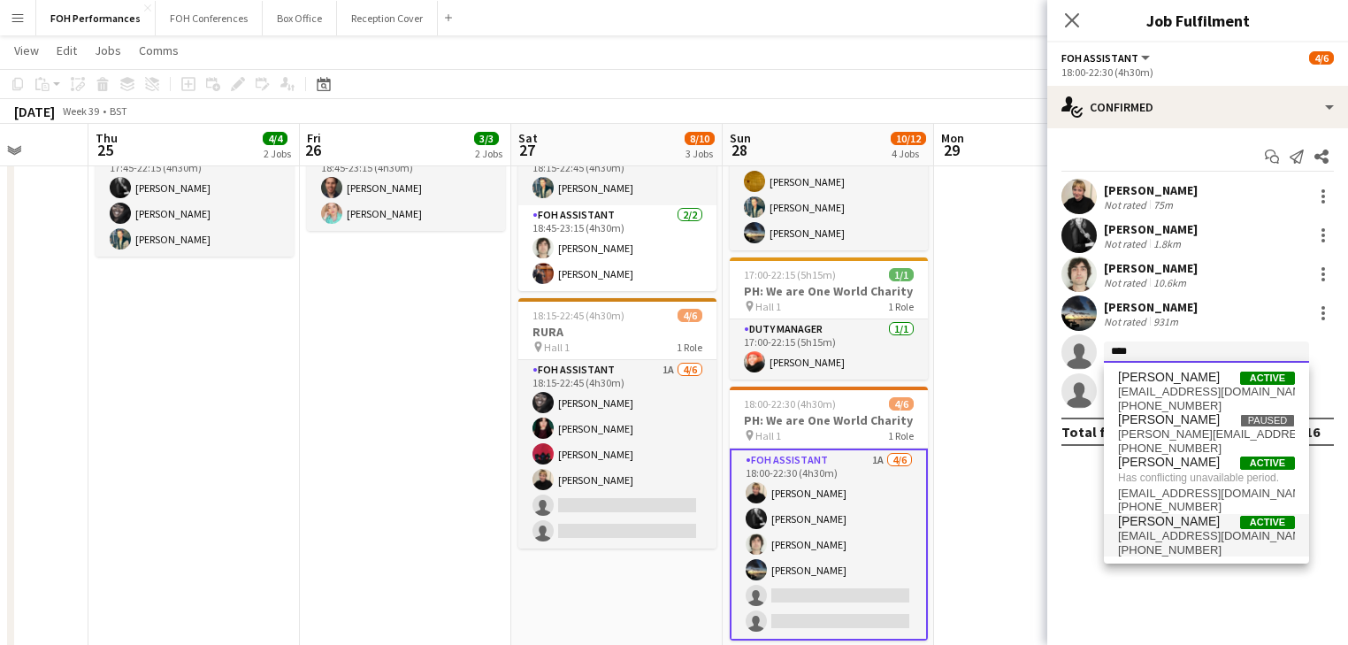
type input "****"
click at [1178, 533] on span "[EMAIL_ADDRESS][DOMAIN_NAME]" at bounding box center [1206, 536] width 177 height 14
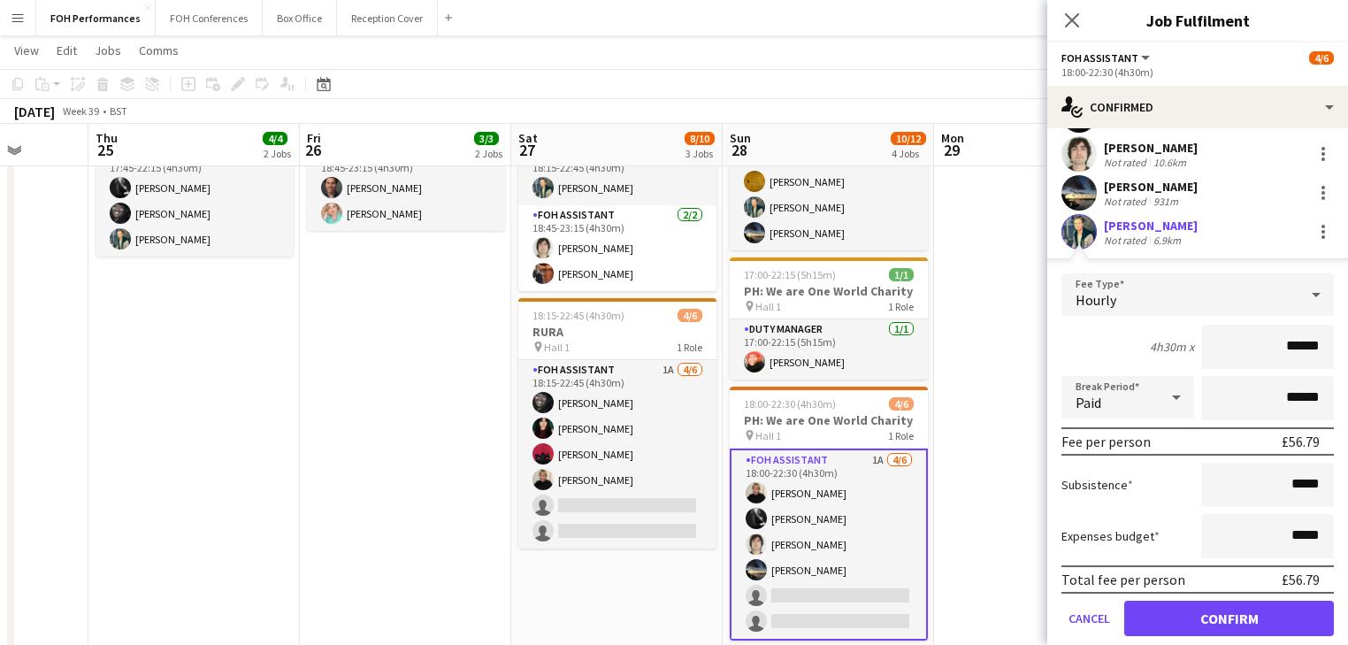
scroll to position [214, 0]
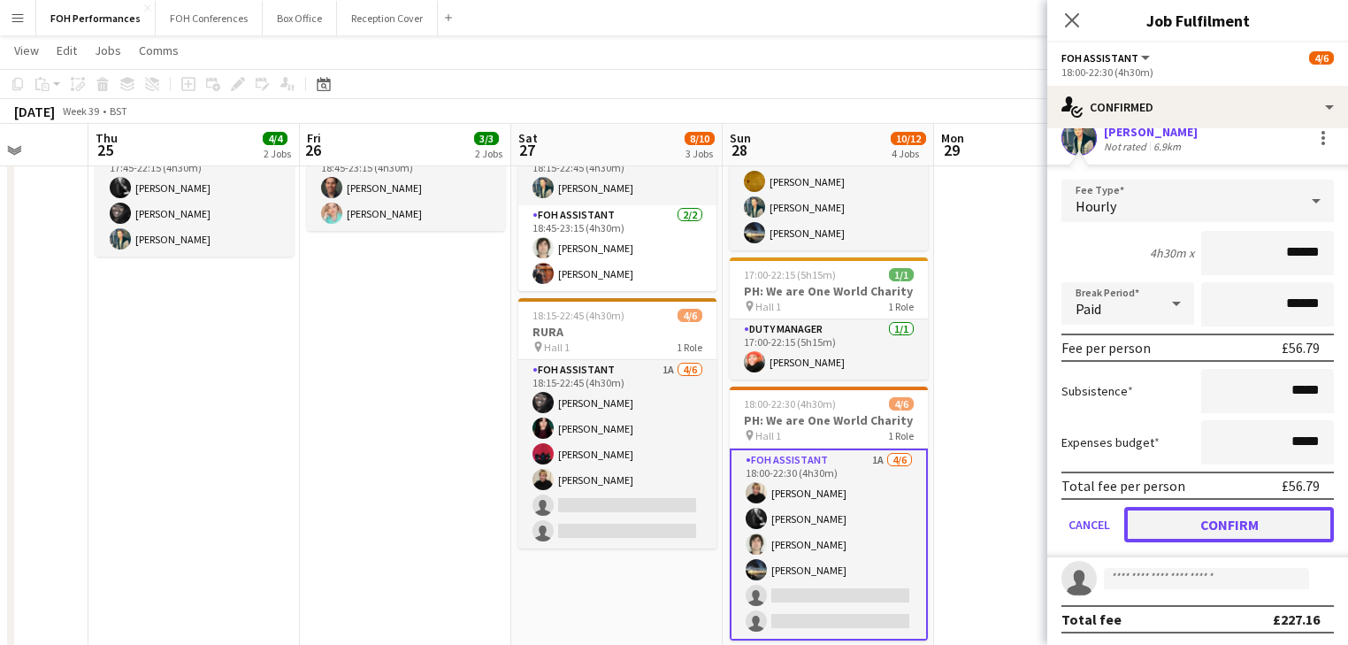
click at [1215, 515] on button "Confirm" at bounding box center [1229, 524] width 210 height 35
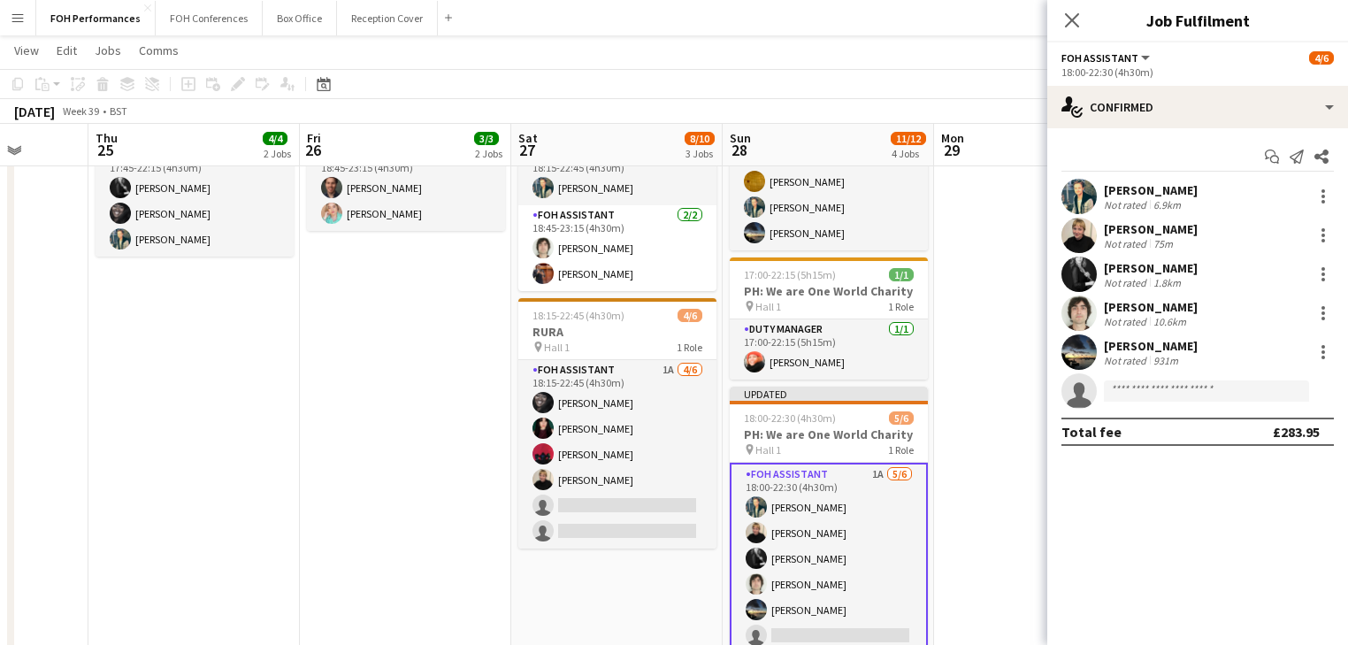
click at [994, 499] on app-date-cell at bounding box center [1039, 350] width 211 height 870
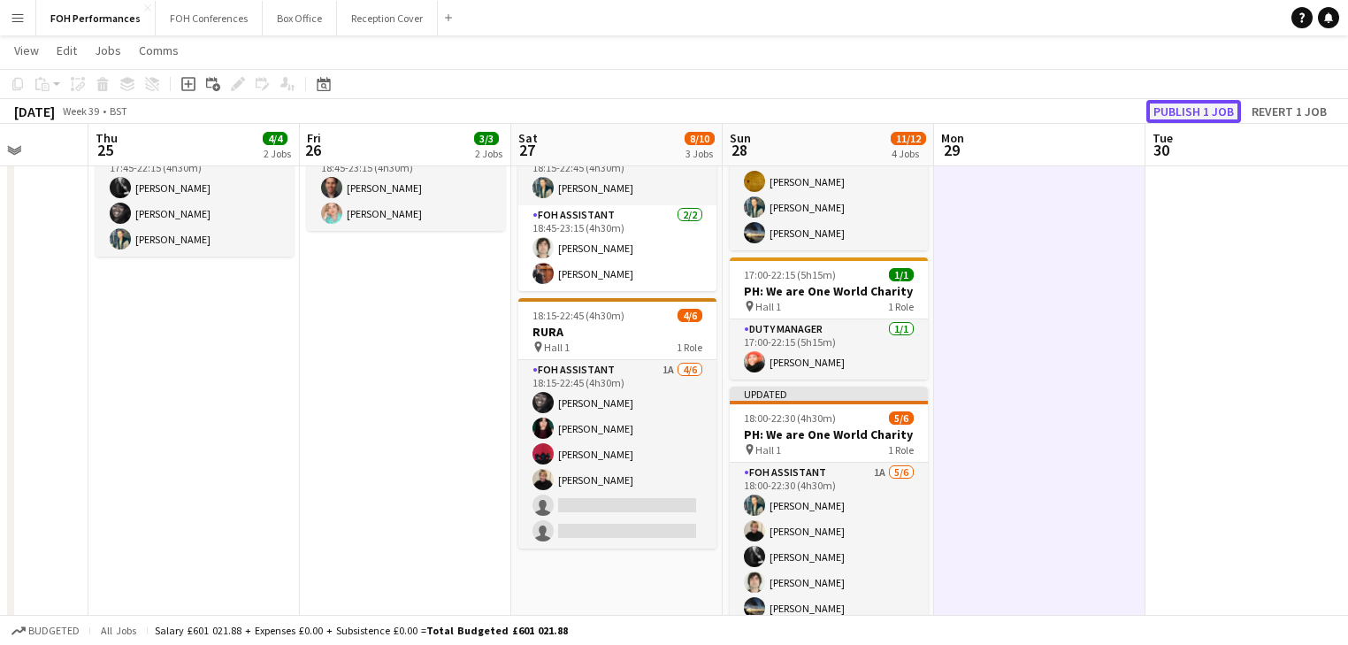
click at [1193, 110] on button "Publish 1 job" at bounding box center [1193, 111] width 95 height 23
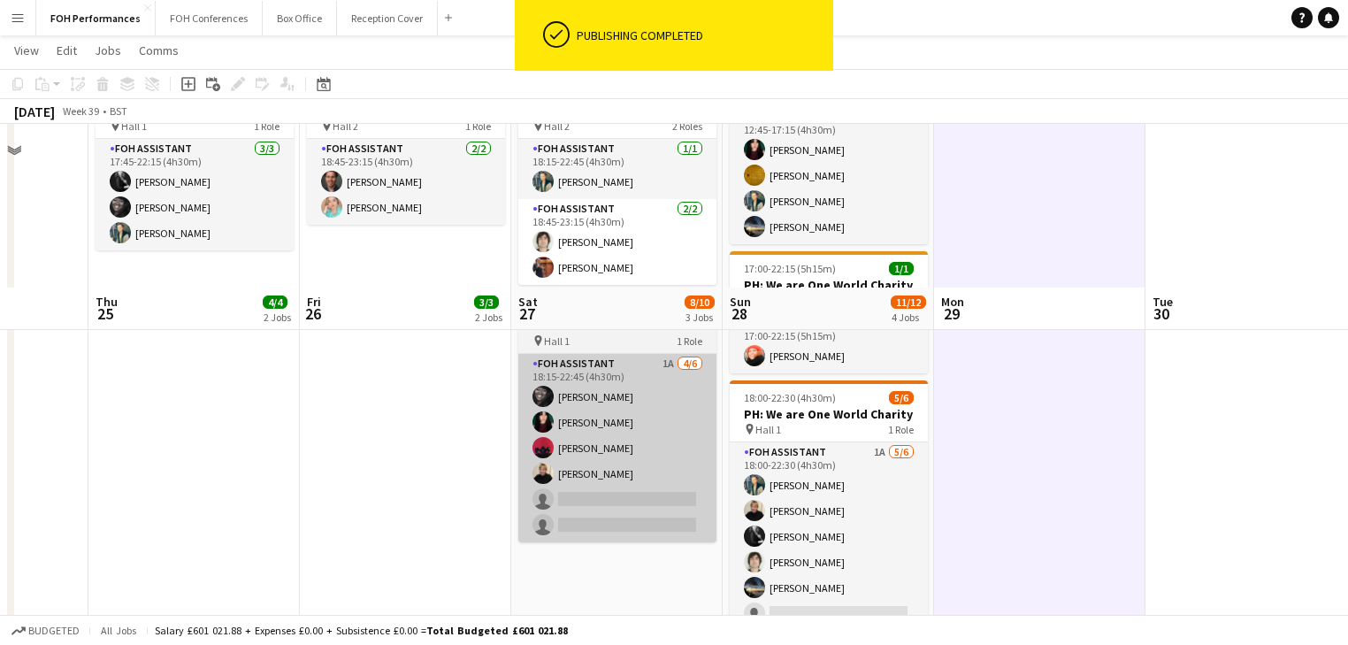
scroll to position [170, 0]
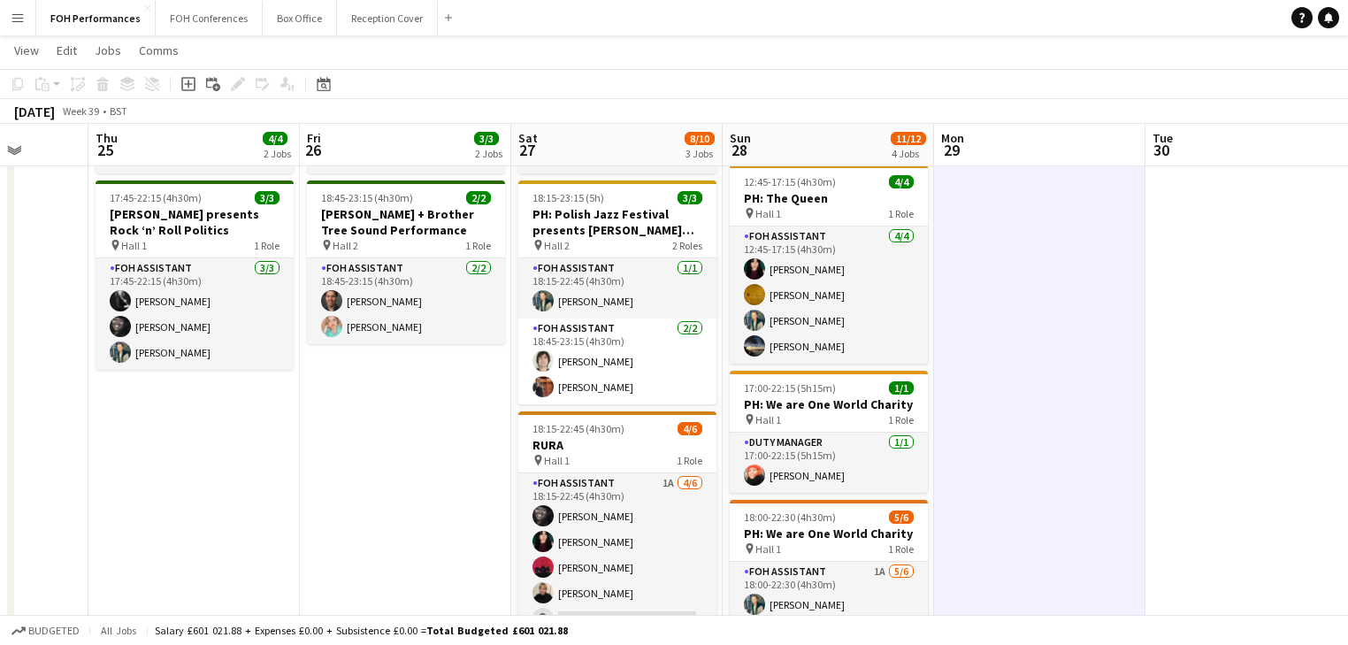
click at [1014, 333] on app-date-cell at bounding box center [1039, 463] width 211 height 870
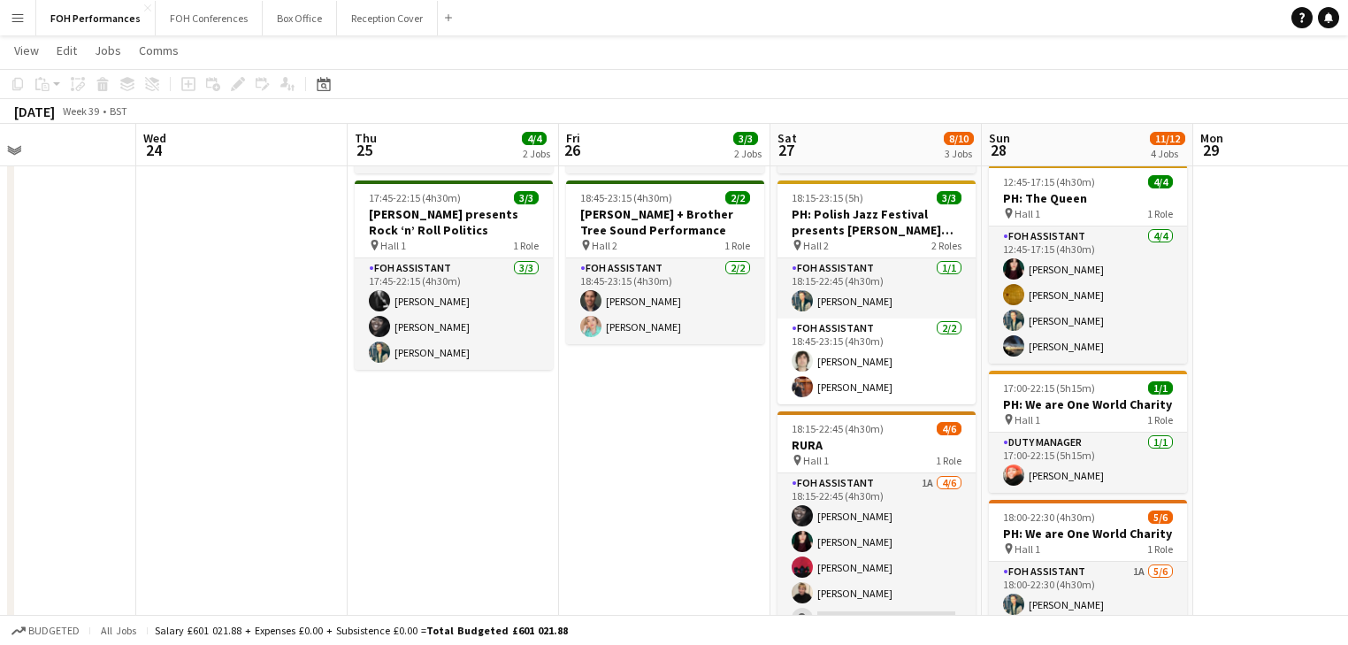
scroll to position [0, 543]
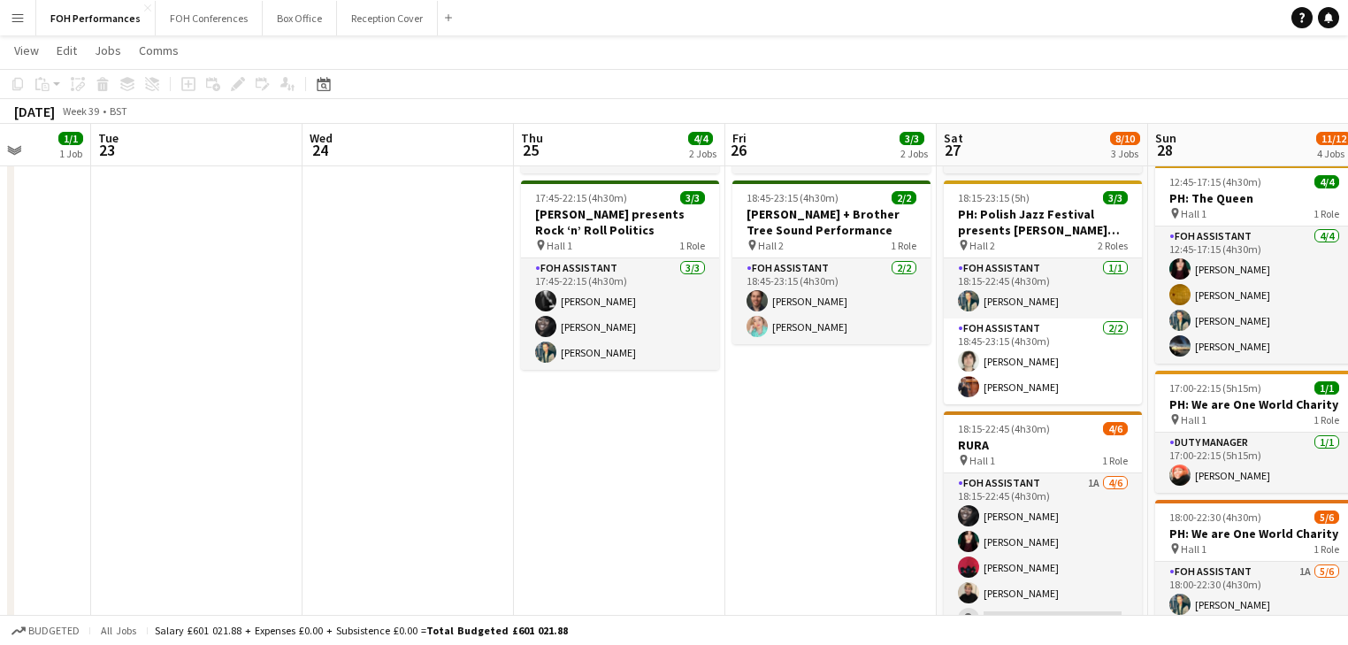
drag, startPoint x: 262, startPoint y: 403, endPoint x: 686, endPoint y: 393, distance: 424.8
click at [686, 393] on app-calendar-viewport "Sat 20 11/11 4 Jobs Sun 21 6/6 2 Jobs Mon 22 1/1 1 Job Tue 23 Wed 24 Thu 25 4/4…" at bounding box center [674, 398] width 1348 height 999
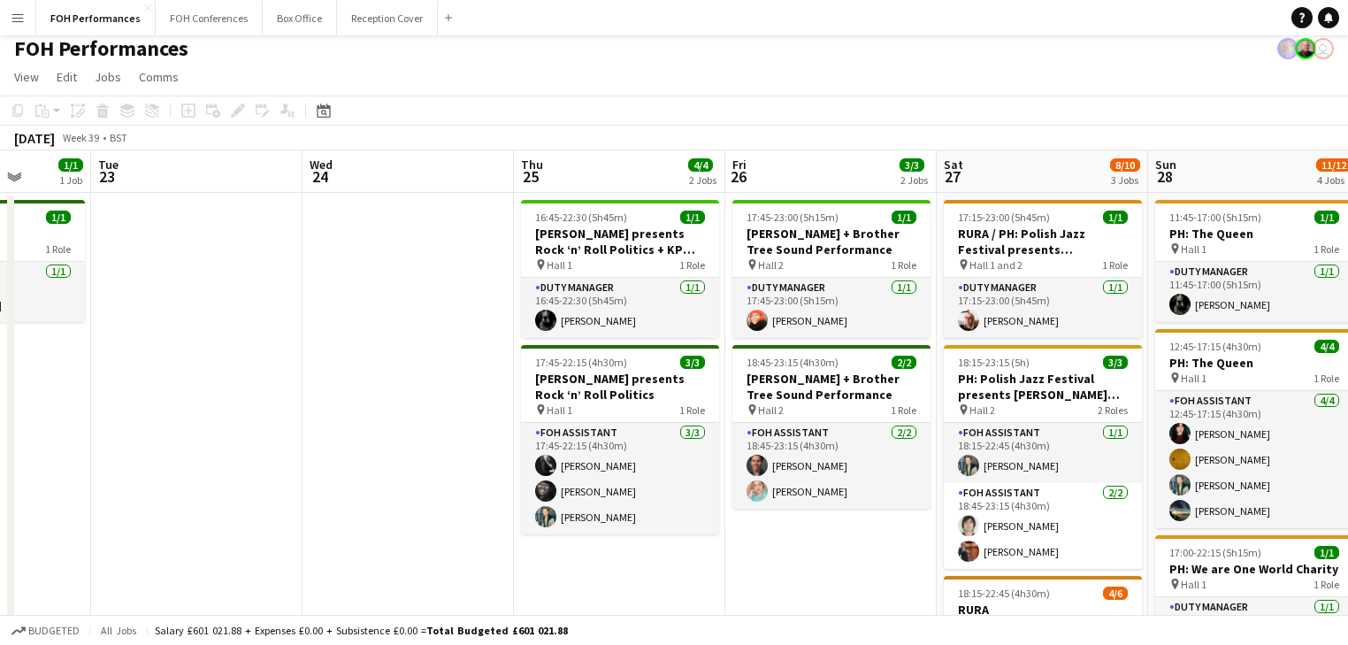
scroll to position [0, 0]
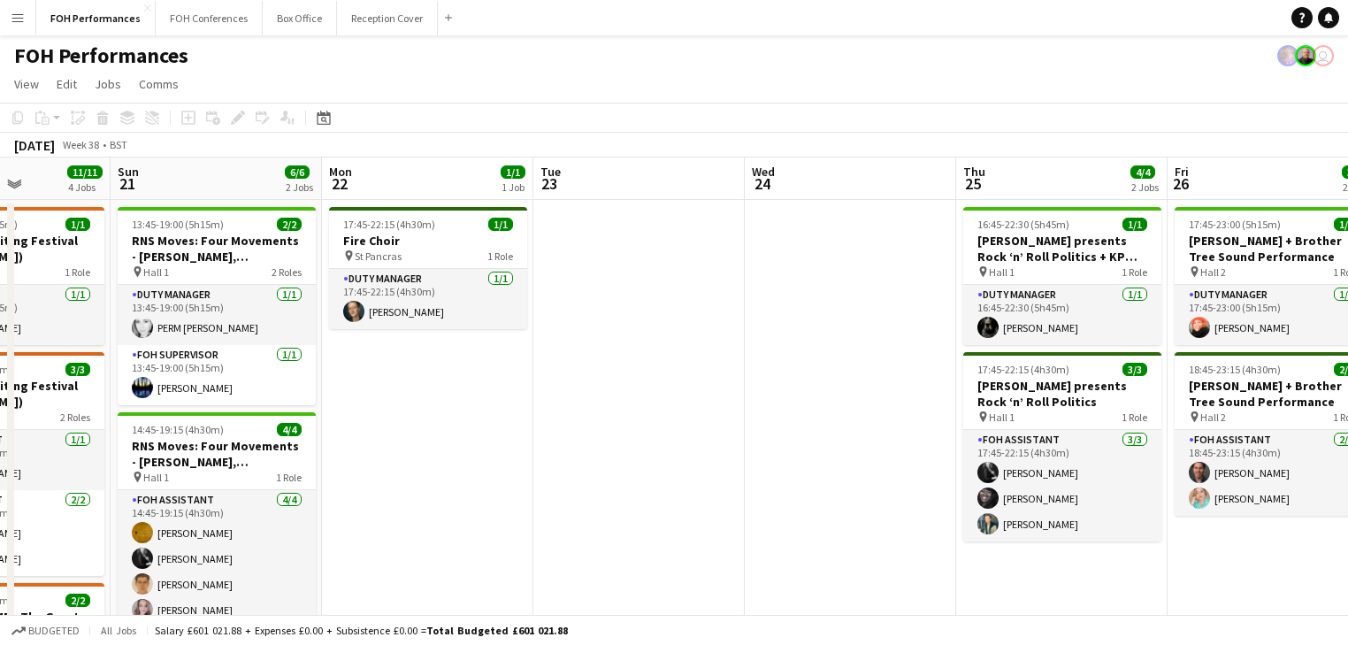
drag, startPoint x: 337, startPoint y: 366, endPoint x: 779, endPoint y: 398, distance: 443.5
click at [779, 398] on app-calendar-viewport "Thu 18 8/8 4 Jobs Fri 19 6/6 3 Jobs Sat 20 11/11 4 Jobs Sun 21 6/6 2 Jobs Mon 2…" at bounding box center [674, 613] width 1348 height 912
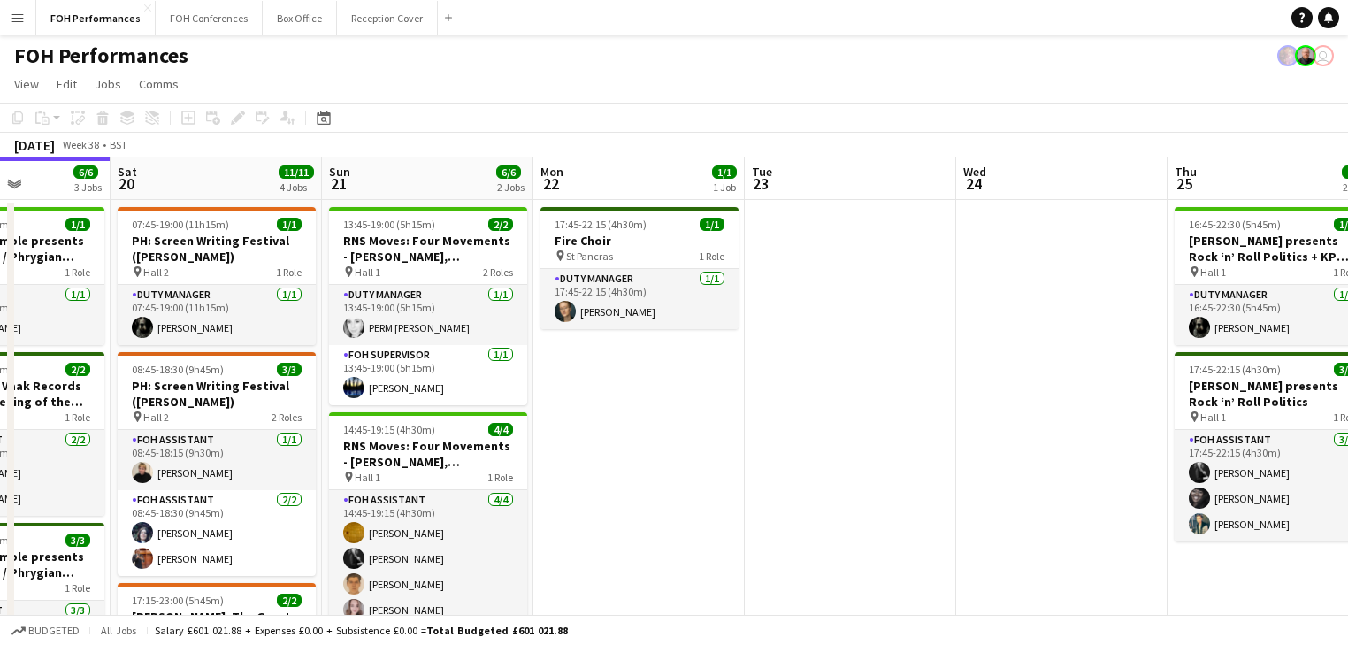
drag, startPoint x: 507, startPoint y: 419, endPoint x: 715, endPoint y: 419, distance: 207.9
click at [715, 419] on app-calendar-viewport "Wed 17 Thu 18 8/8 4 Jobs Fri 19 6/6 3 Jobs Sat 20 11/11 4 Jobs Sun 21 6/6 2 Job…" at bounding box center [674, 613] width 1348 height 912
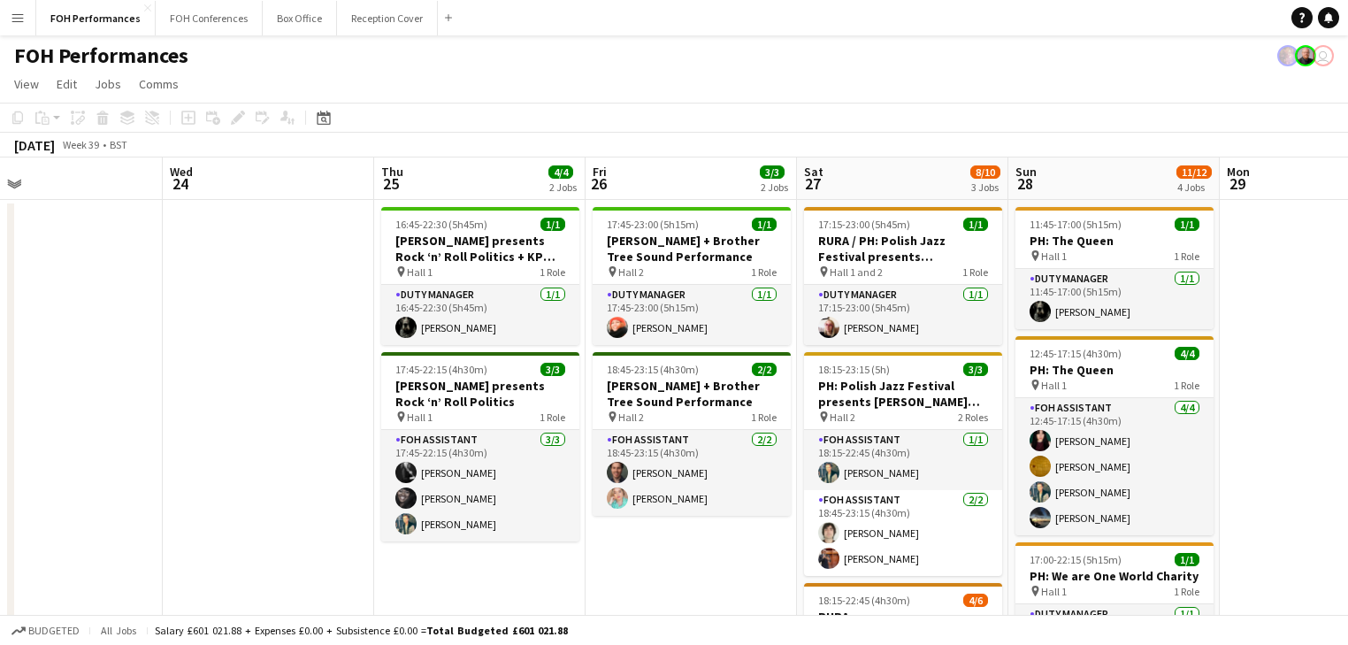
drag, startPoint x: 791, startPoint y: 414, endPoint x: -1, endPoint y: 315, distance: 797.9
click at [0, 315] on html "Menu Boards Boards Boards All jobs Status Workforce Workforce My Workforce Recr…" at bounding box center [674, 550] width 1348 height 1100
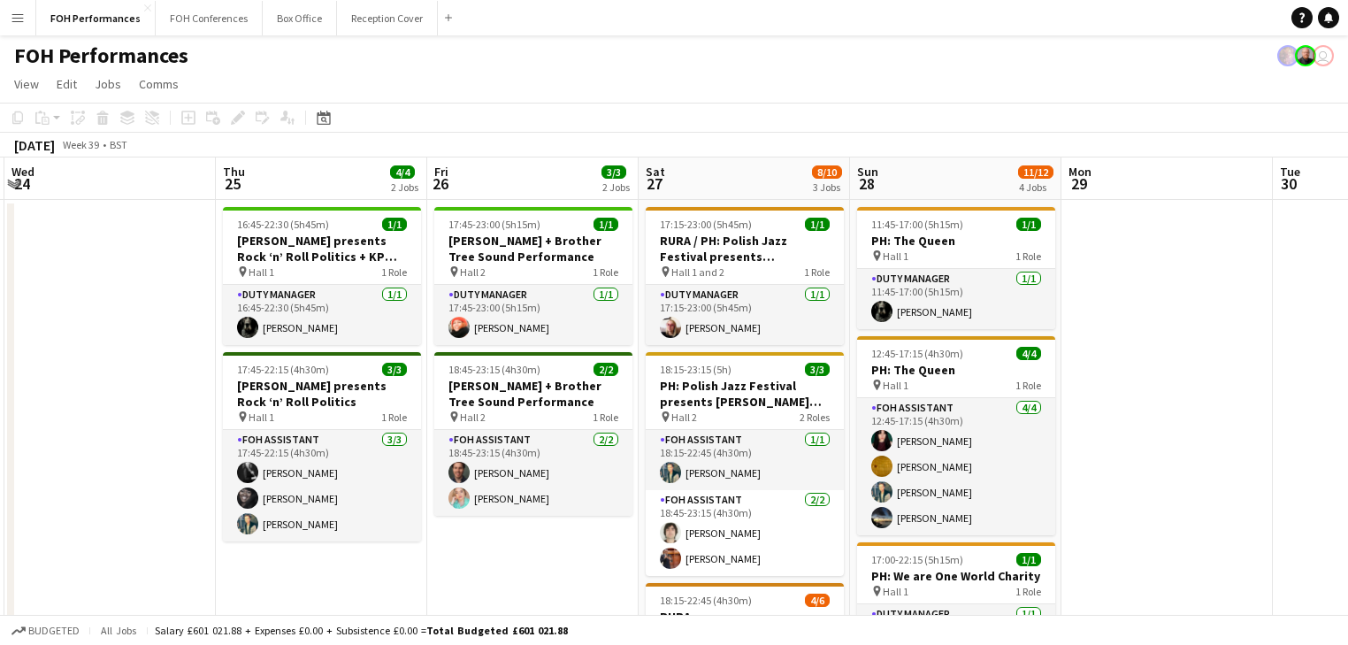
scroll to position [0, 639]
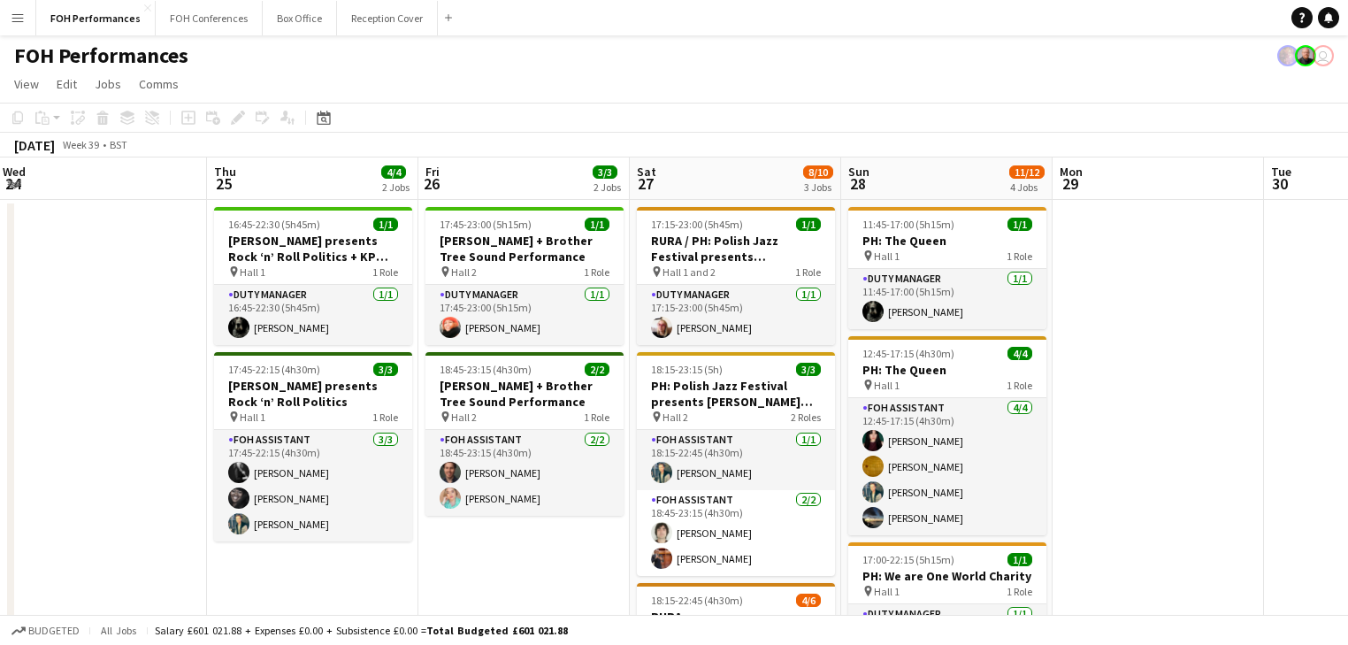
drag, startPoint x: 201, startPoint y: 339, endPoint x: 34, endPoint y: 316, distance: 168.8
click at [34, 316] on app-calendar-viewport "Sun 21 6/6 2 Jobs Mon 22 1/1 1 Job Tue 23 Wed 24 Thu 25 4/4 2 Jobs Fri 26 3/3 2…" at bounding box center [674, 613] width 1348 height 912
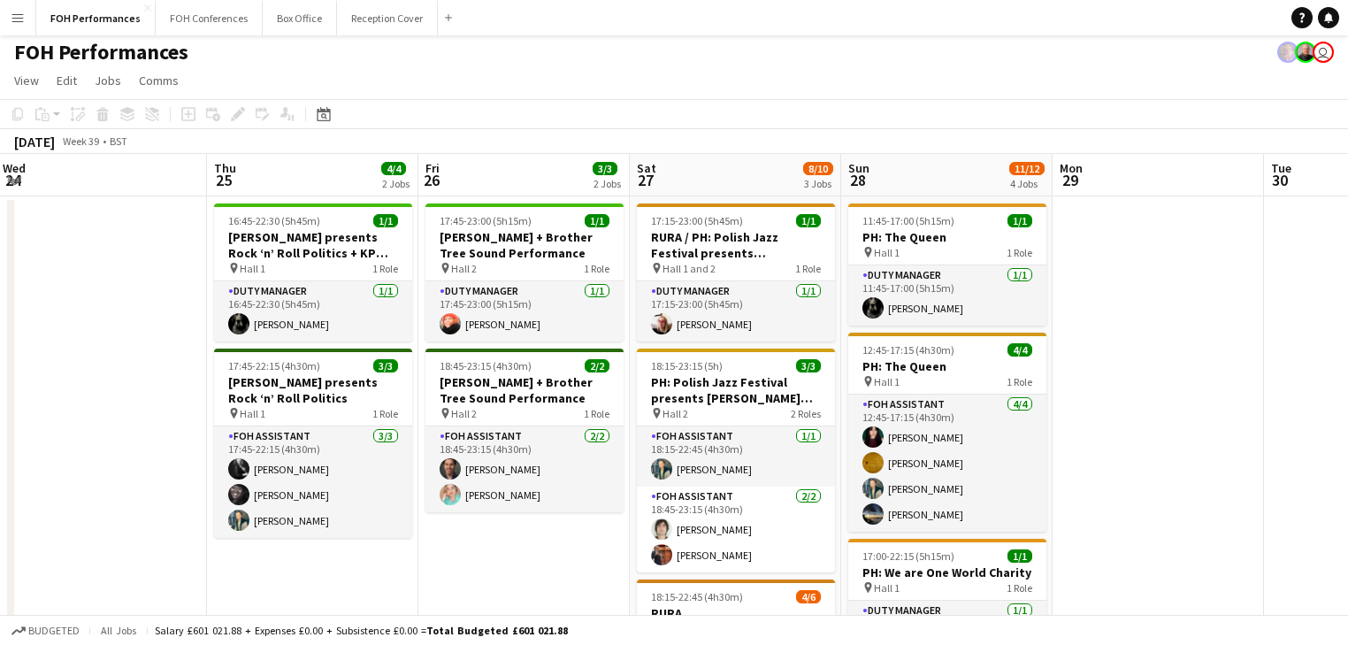
scroll to position [0, 0]
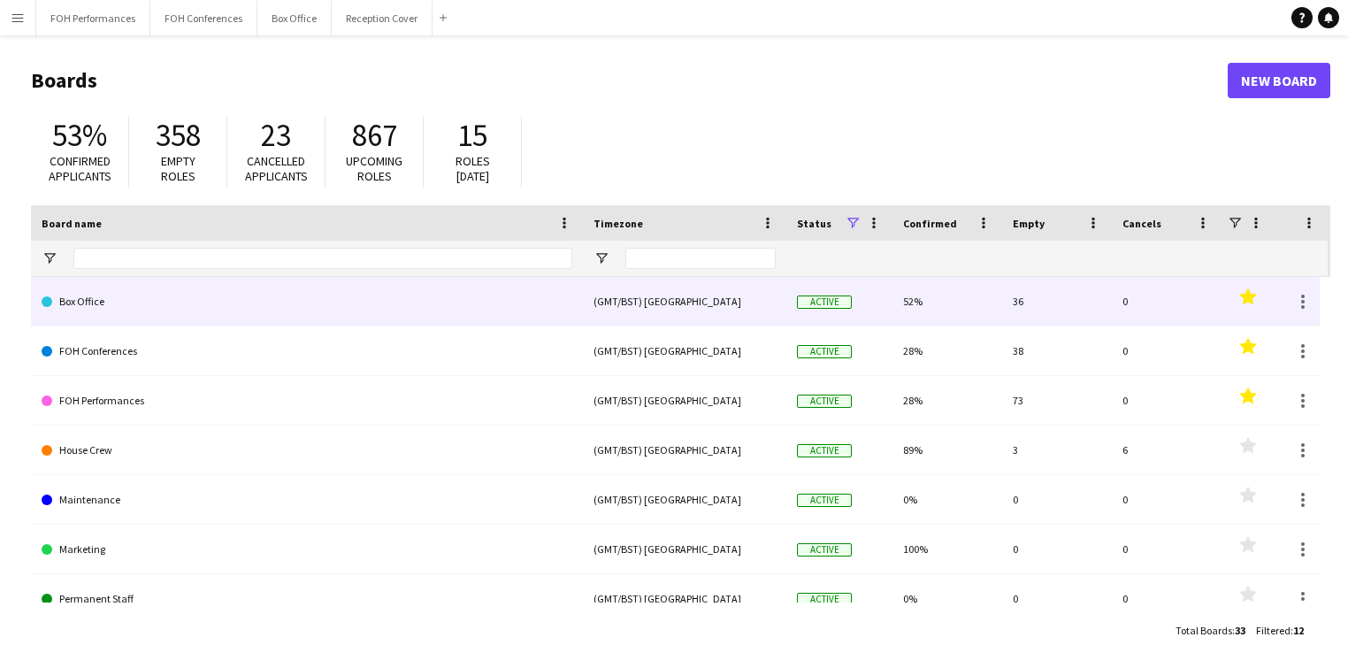
click at [106, 311] on link "Box Office" at bounding box center [307, 302] width 531 height 50
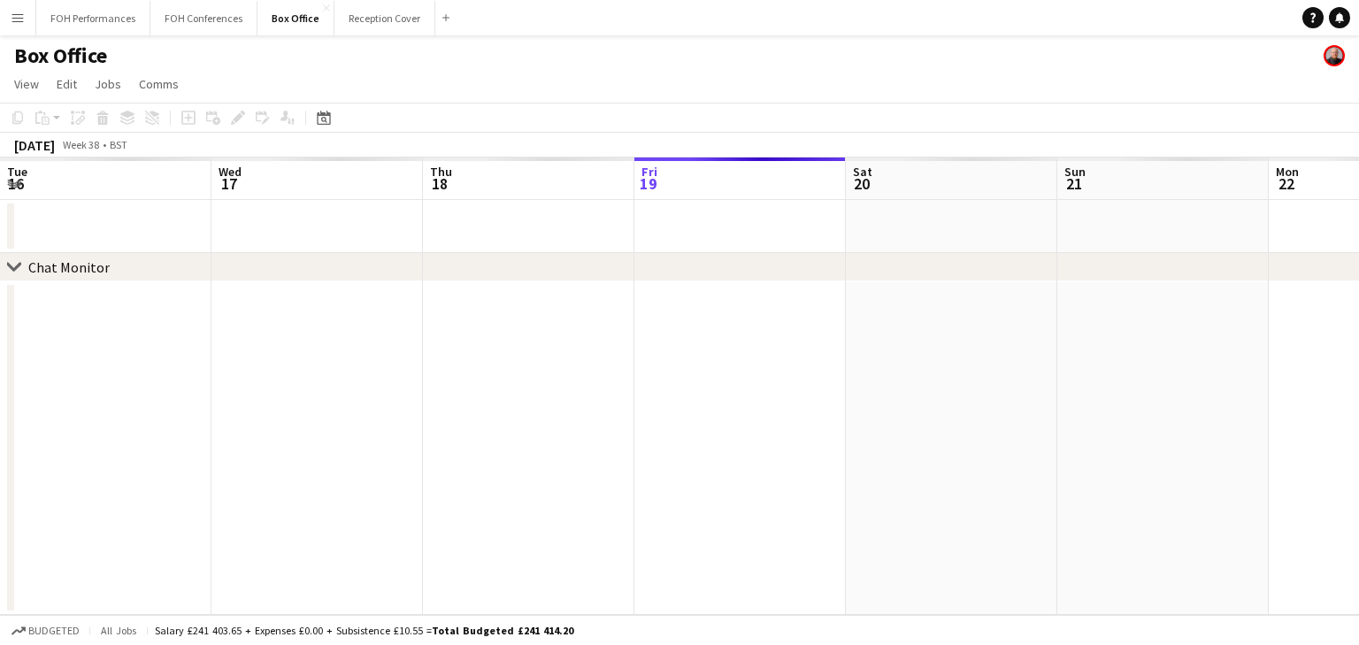
scroll to position [0, 423]
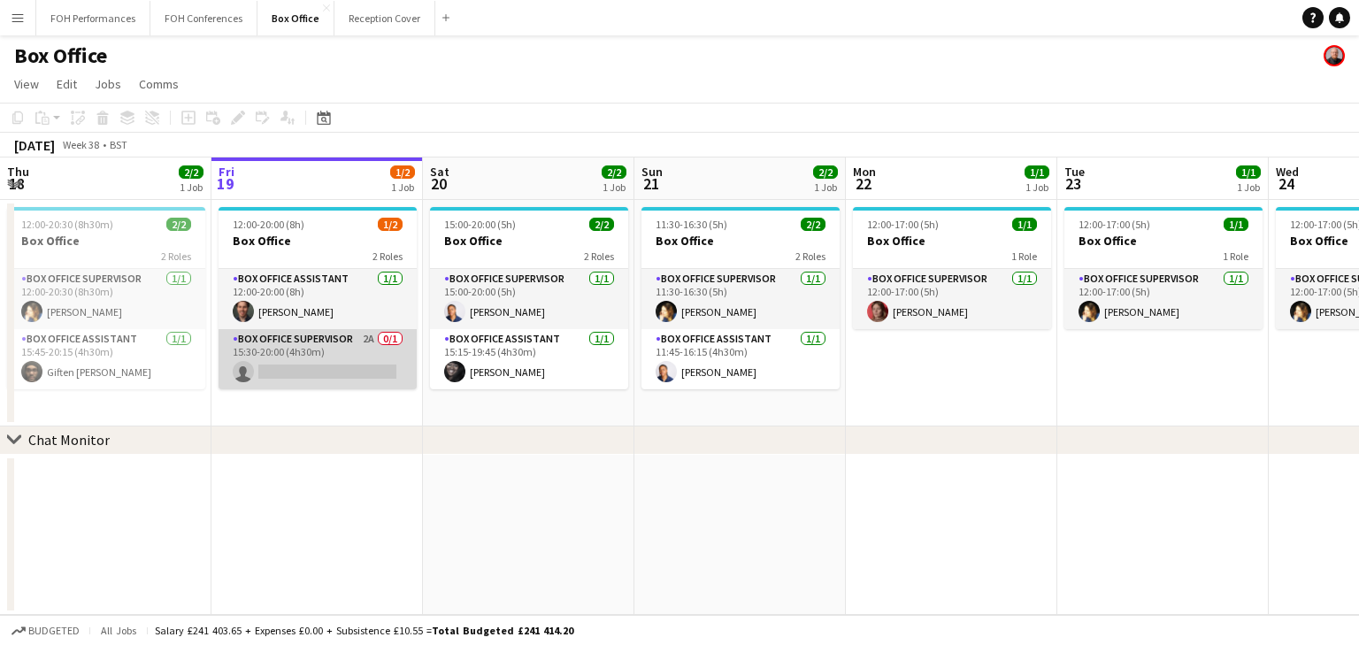
click at [339, 357] on app-card-role "Box Office Supervisor 2A 0/1 15:30-20:00 (4h30m) single-neutral-actions" at bounding box center [318, 359] width 198 height 60
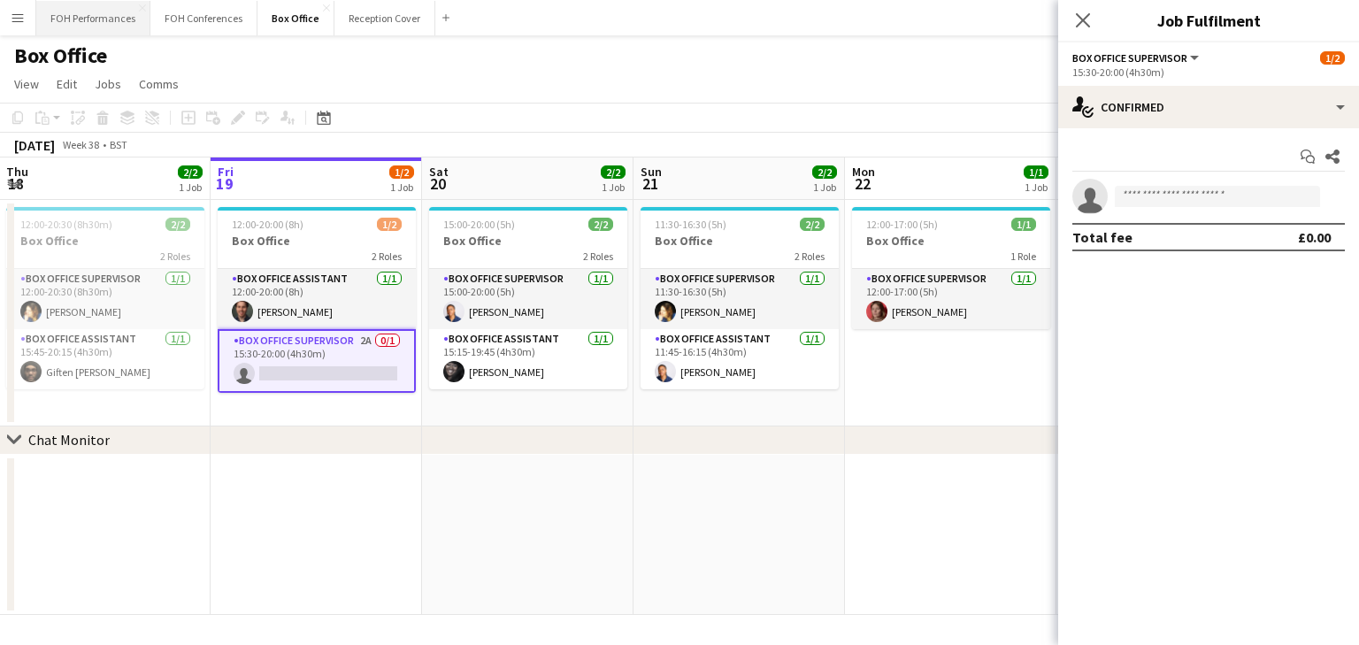
click at [99, 23] on button "FOH Performances Close" at bounding box center [93, 18] width 114 height 35
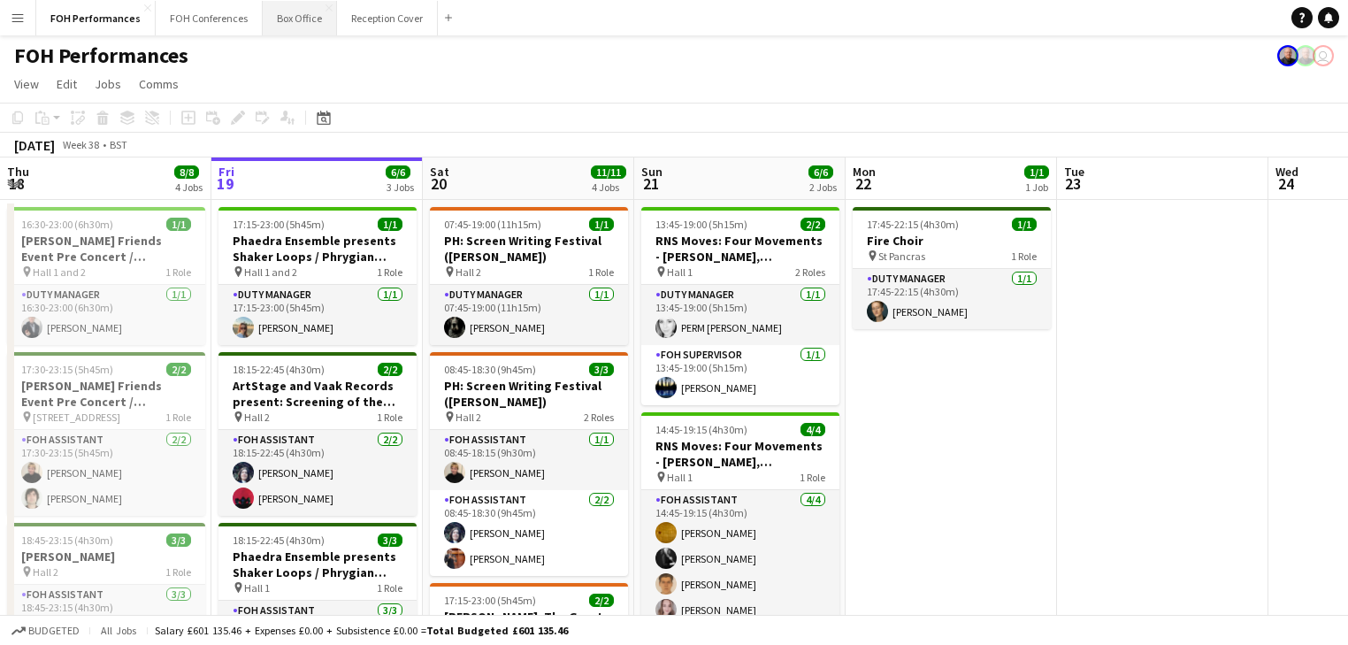
click at [290, 21] on button "Box Office Close" at bounding box center [300, 18] width 74 height 35
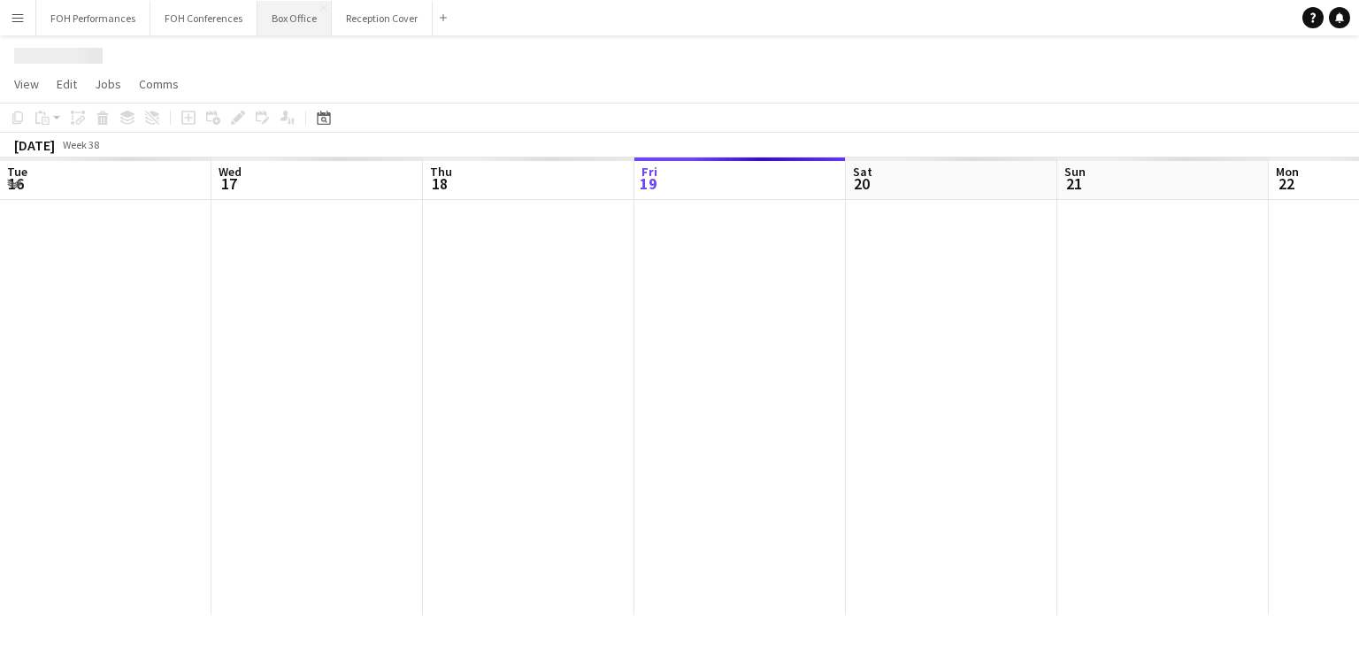
scroll to position [0, 423]
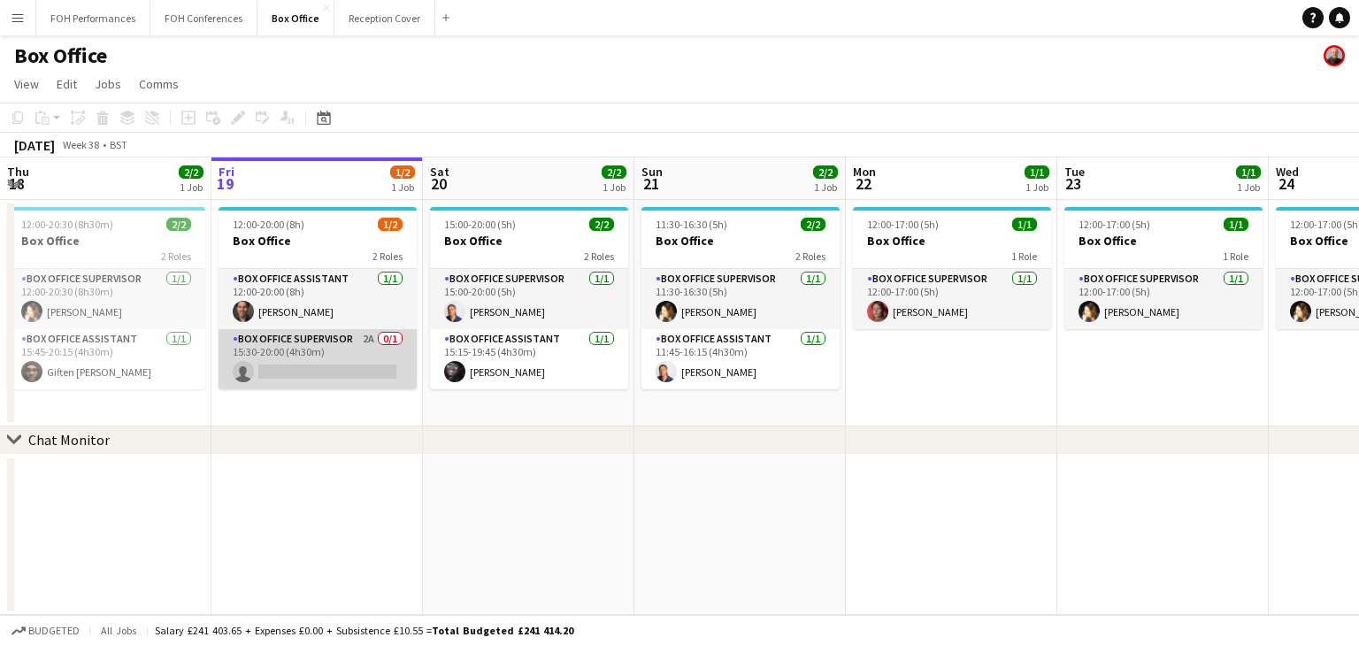
click at [318, 333] on app-card-role "Box Office Supervisor 2A 0/1 15:30-20:00 (4h30m) single-neutral-actions" at bounding box center [318, 359] width 198 height 60
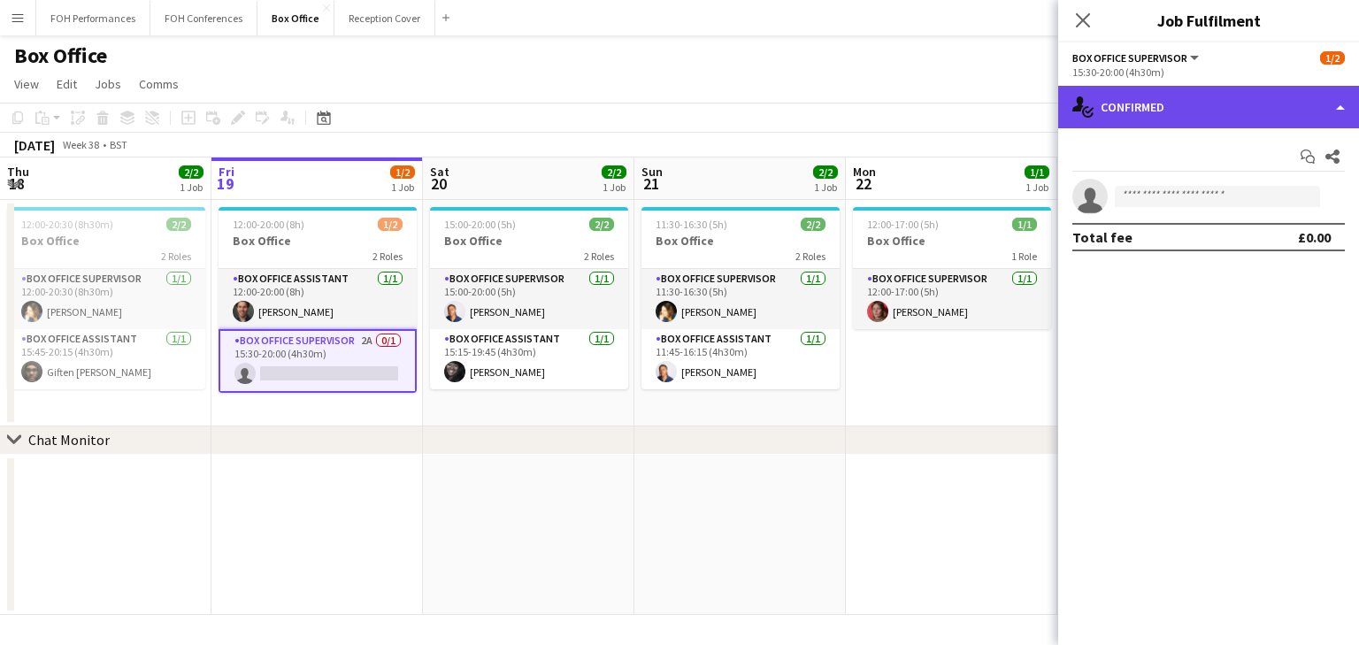
click at [1138, 99] on div "single-neutral-actions-check-2 Confirmed" at bounding box center [1208, 107] width 301 height 42
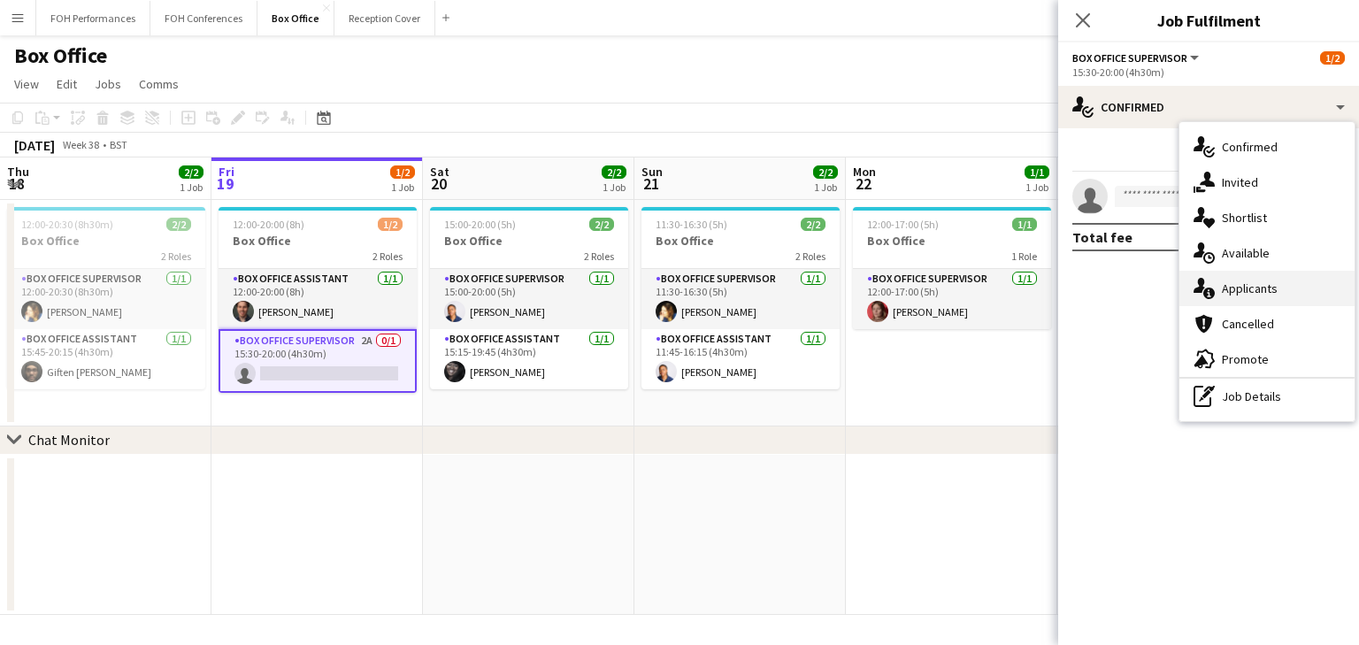
click at [1247, 294] on span "Applicants" at bounding box center [1250, 288] width 56 height 16
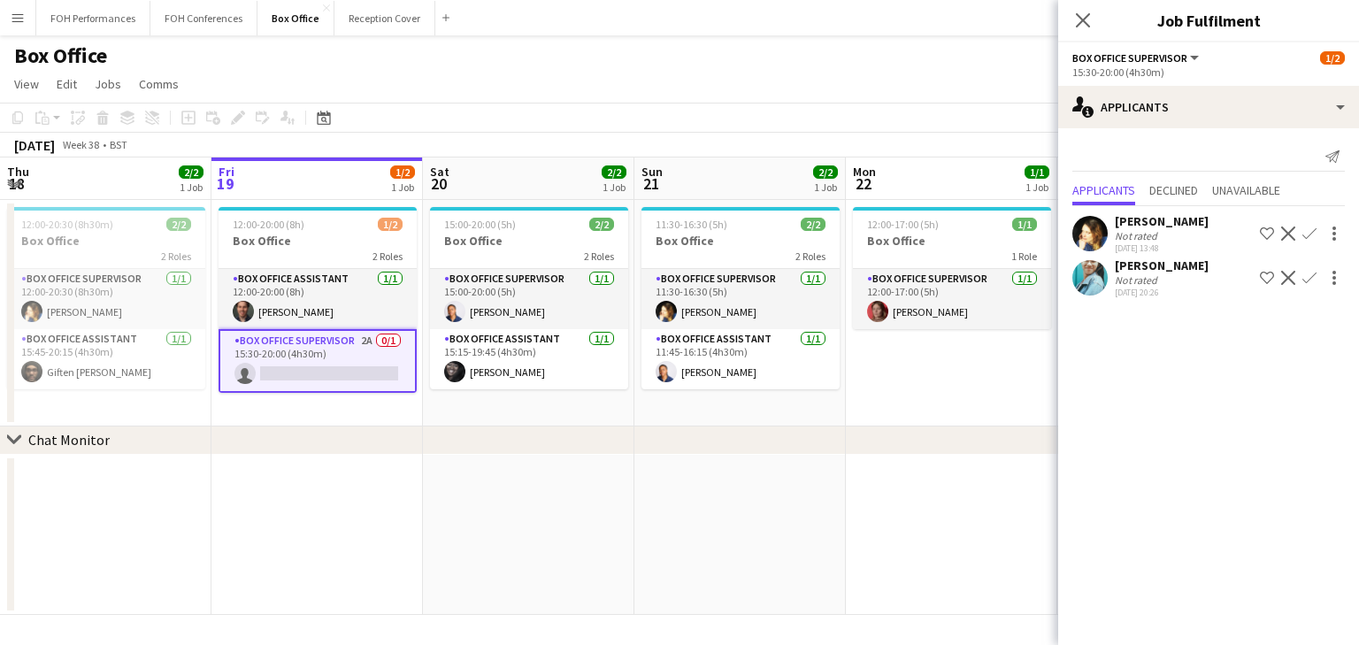
scroll to position [0, 465]
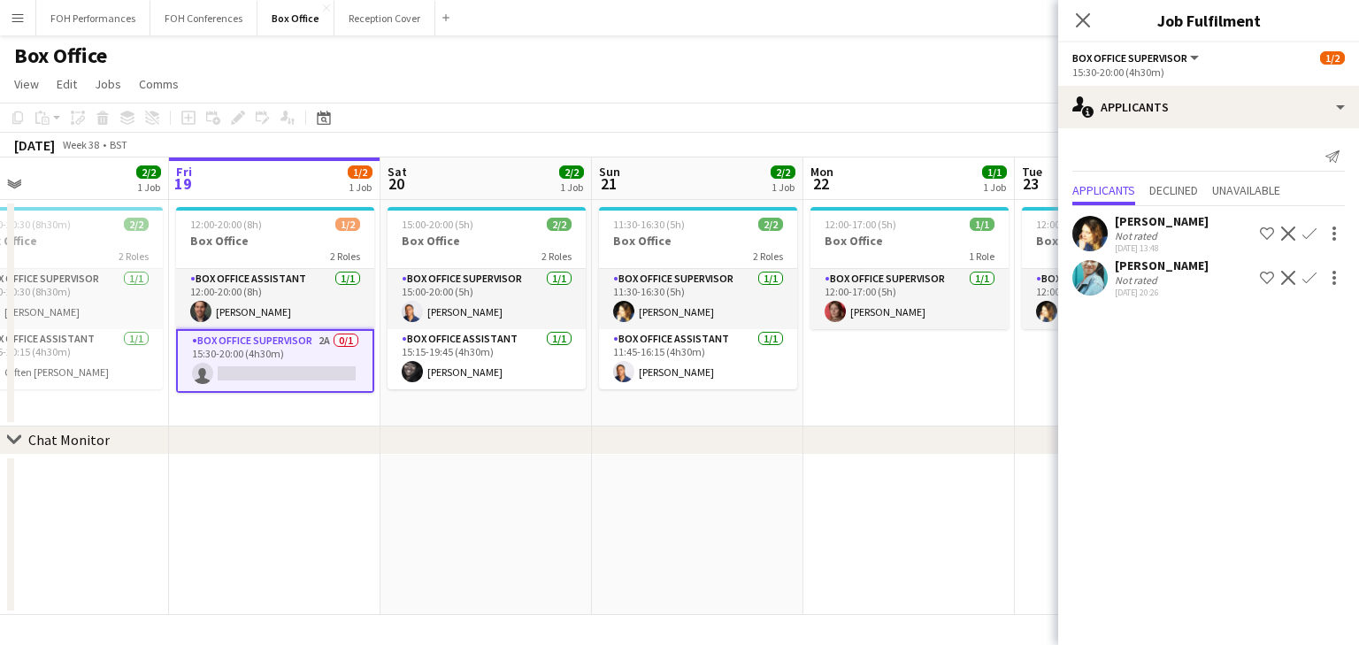
drag, startPoint x: 679, startPoint y: 413, endPoint x: 385, endPoint y: 426, distance: 294.9
click at [385, 426] on div "chevron-right Chat Monitor Tue 16 1/1 1 Job Wed 17 0/2 1 Job Thu 18 2/2 1 Job F…" at bounding box center [679, 385] width 1359 height 457
